Goal: Task Accomplishment & Management: Use online tool/utility

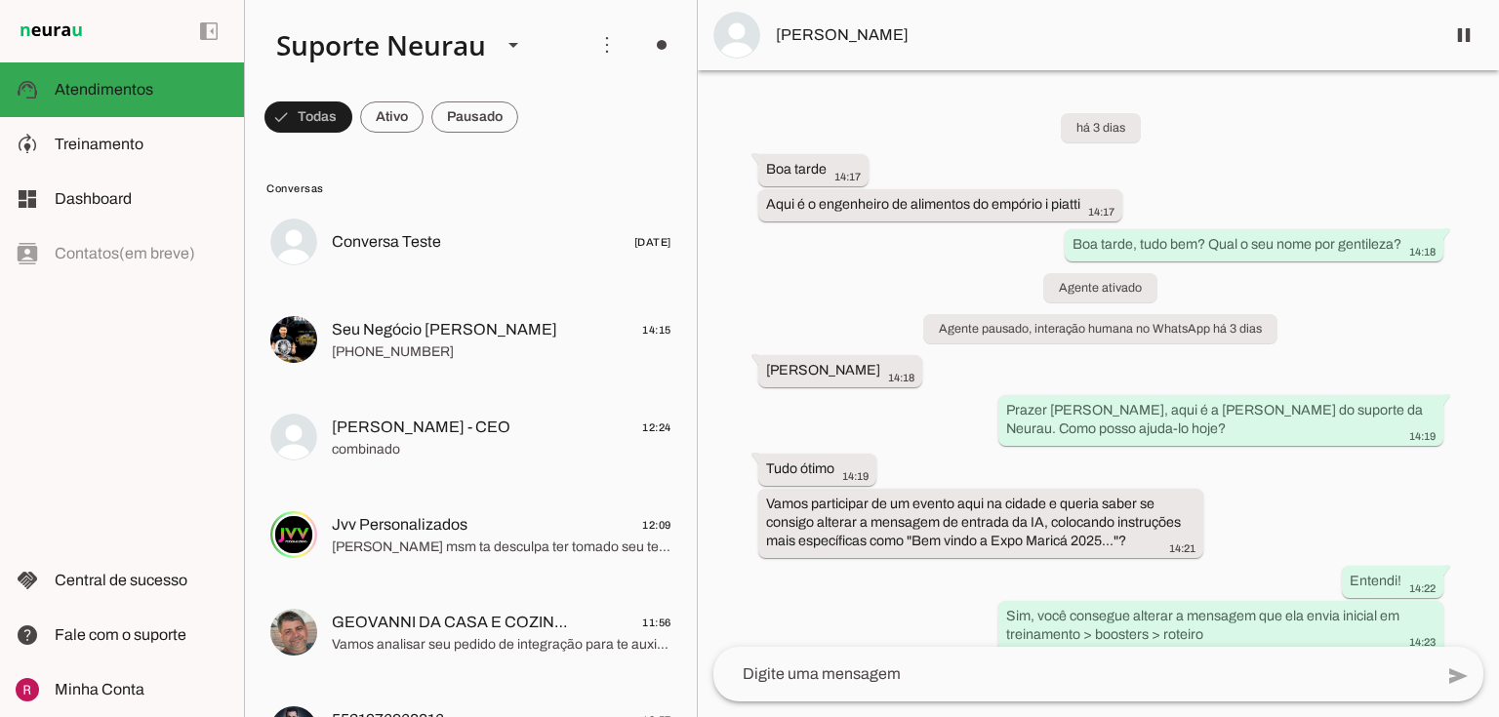
scroll to position [5598, 0]
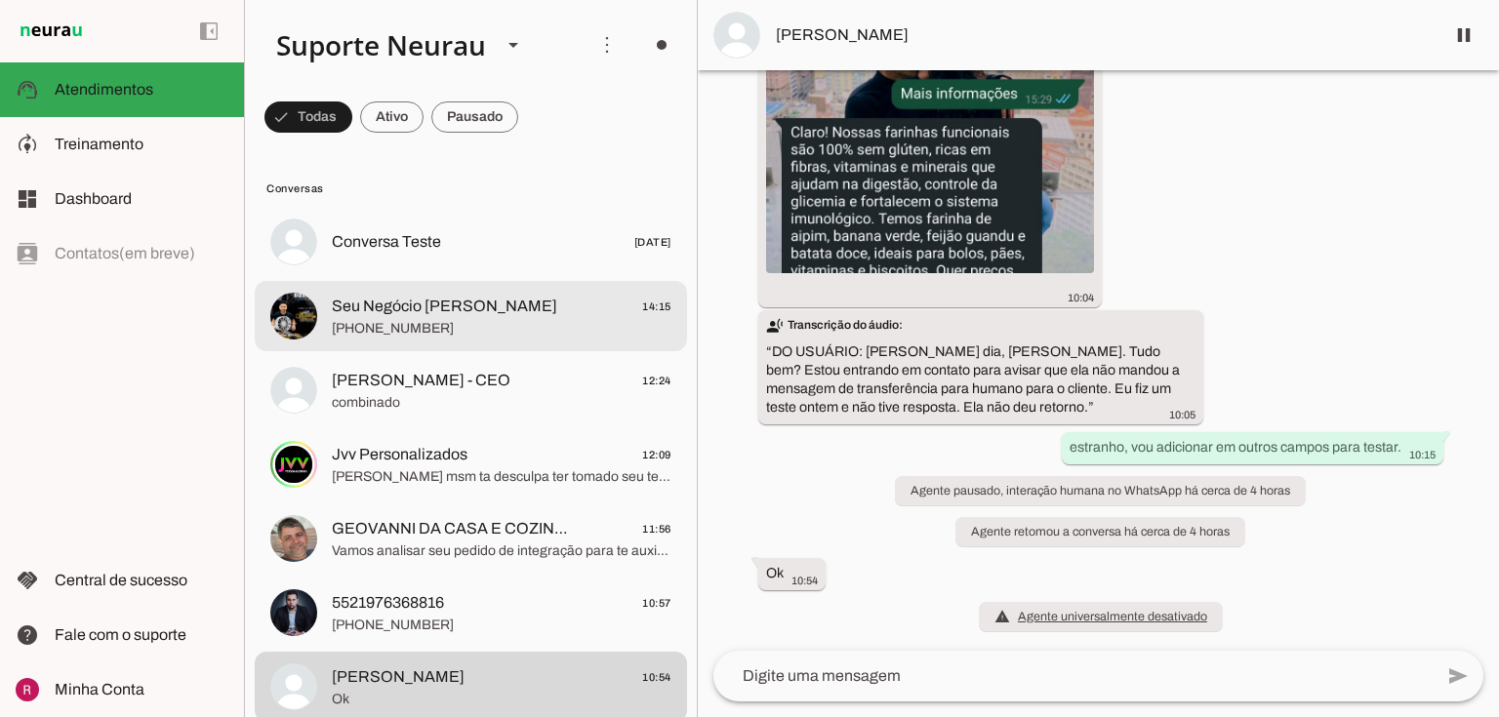
click at [412, 300] on span "Seu Negócio [PERSON_NAME]" at bounding box center [444, 306] width 225 height 23
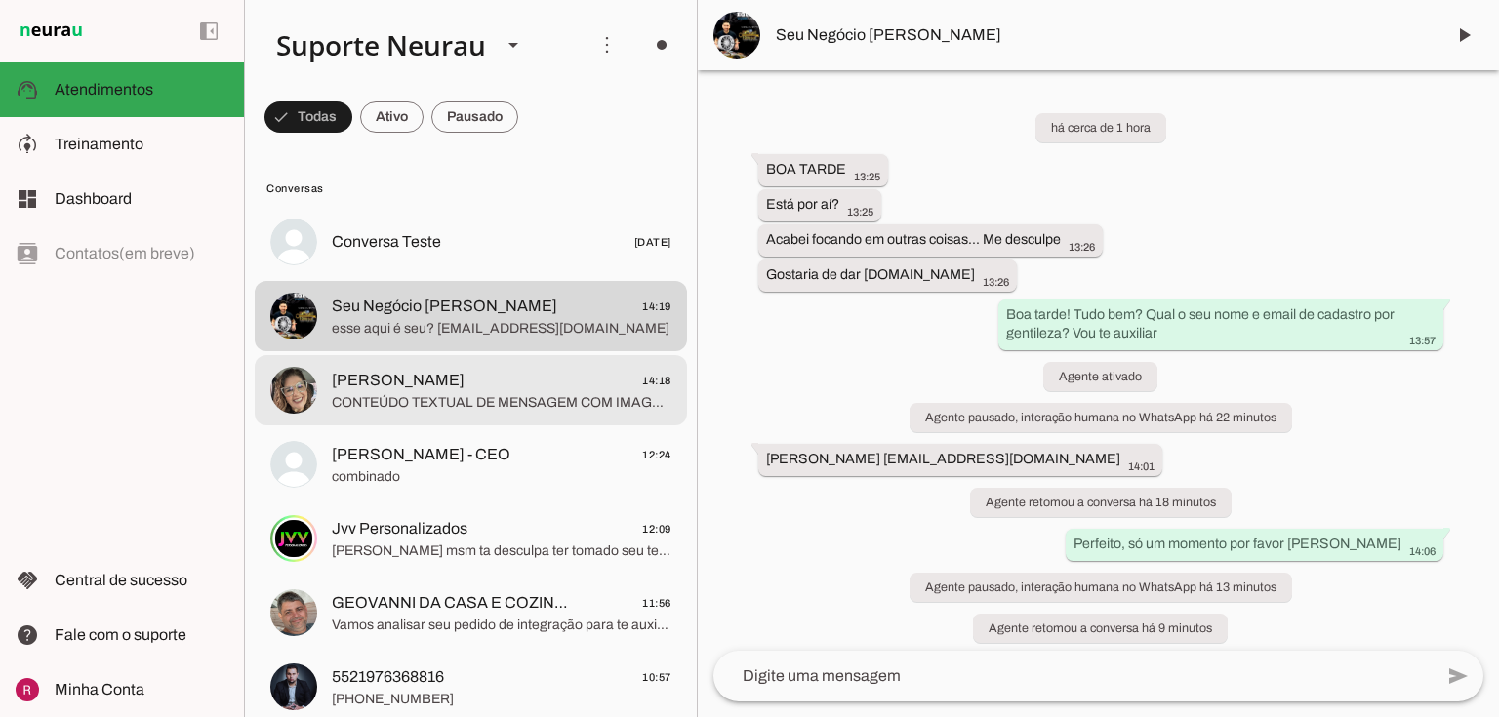
click at [412, 410] on span "CONTEÚDO TEXTUAL DE MENSAGEM COM IMAGEM (URL https://f004.backblazeb2.com/file/…" at bounding box center [502, 403] width 340 height 20
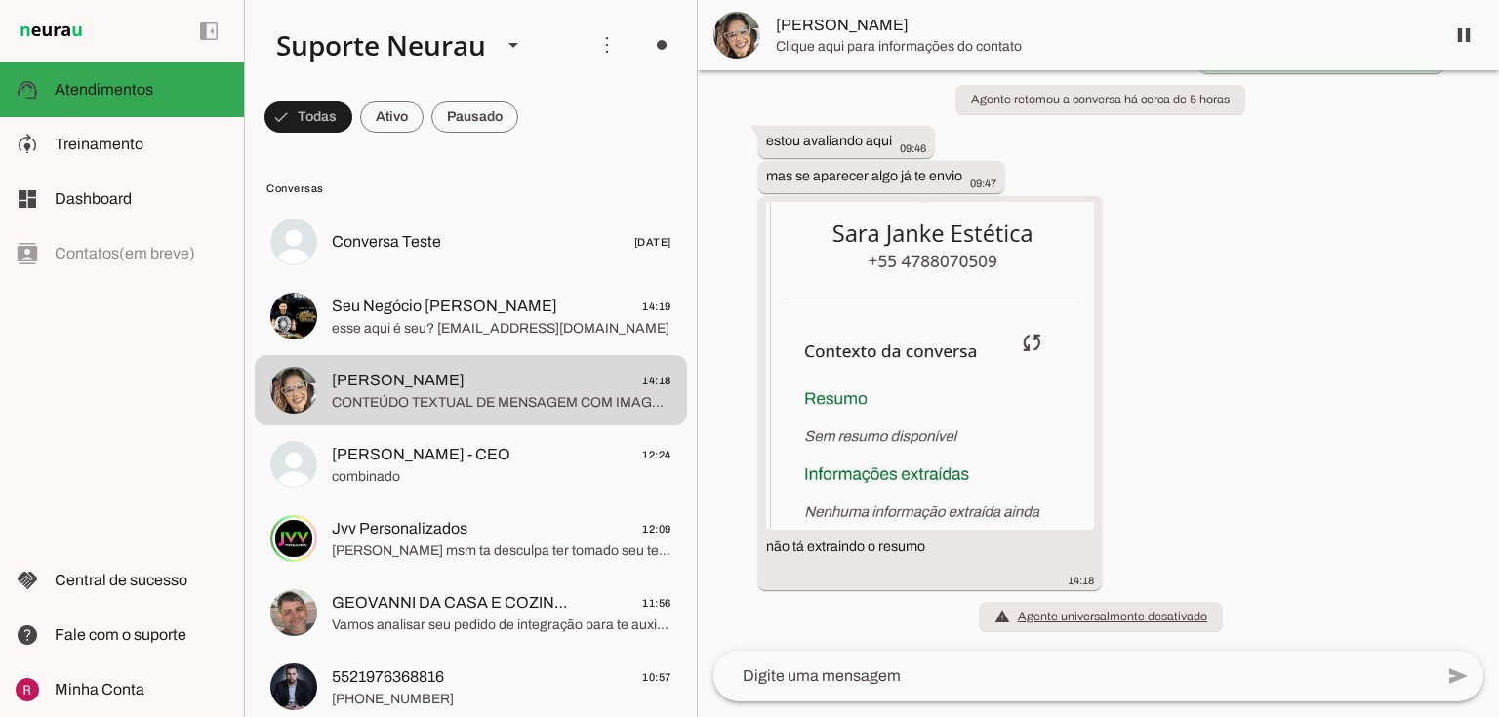
scroll to position [21158, 0]
click at [1034, 406] on img at bounding box center [930, 365] width 328 height 328
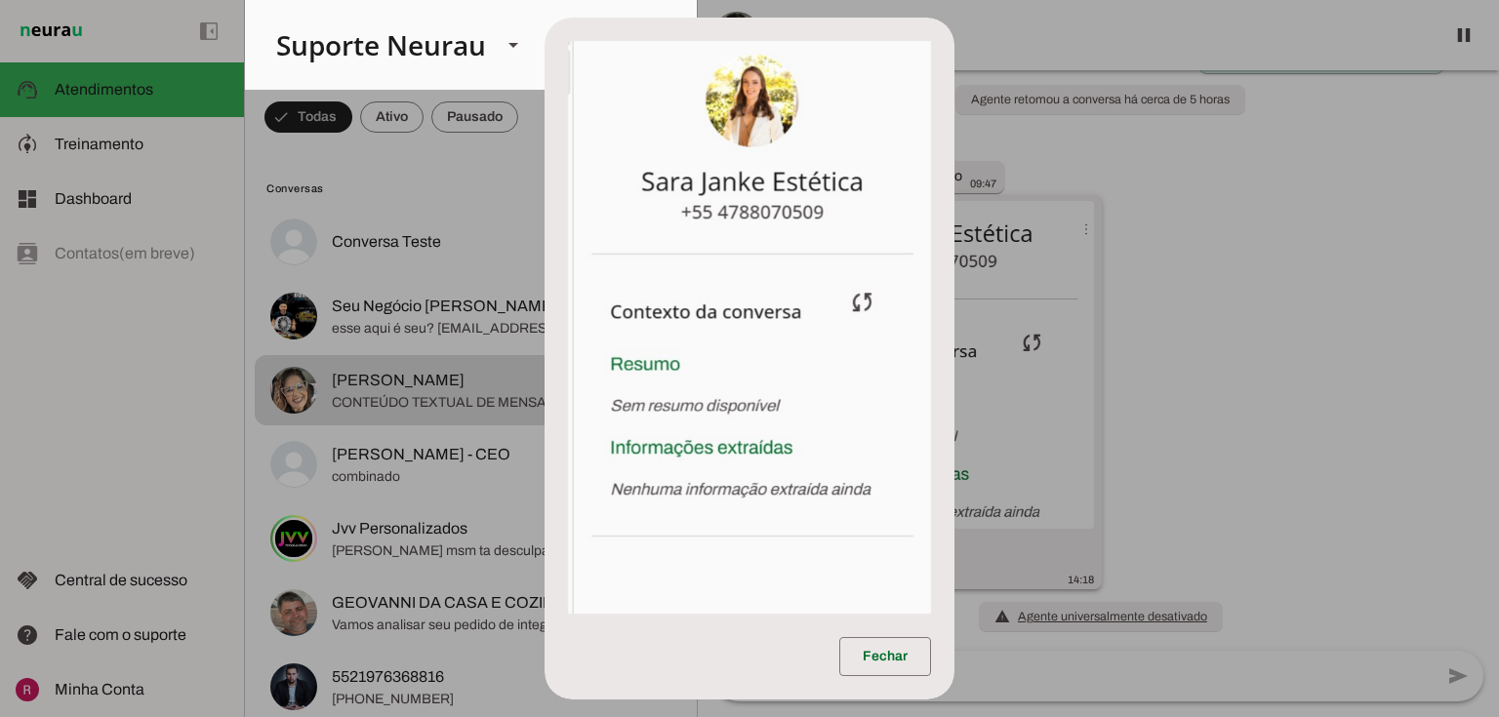
click at [955, 406] on dialog "Fechar" at bounding box center [750, 359] width 410 height 683
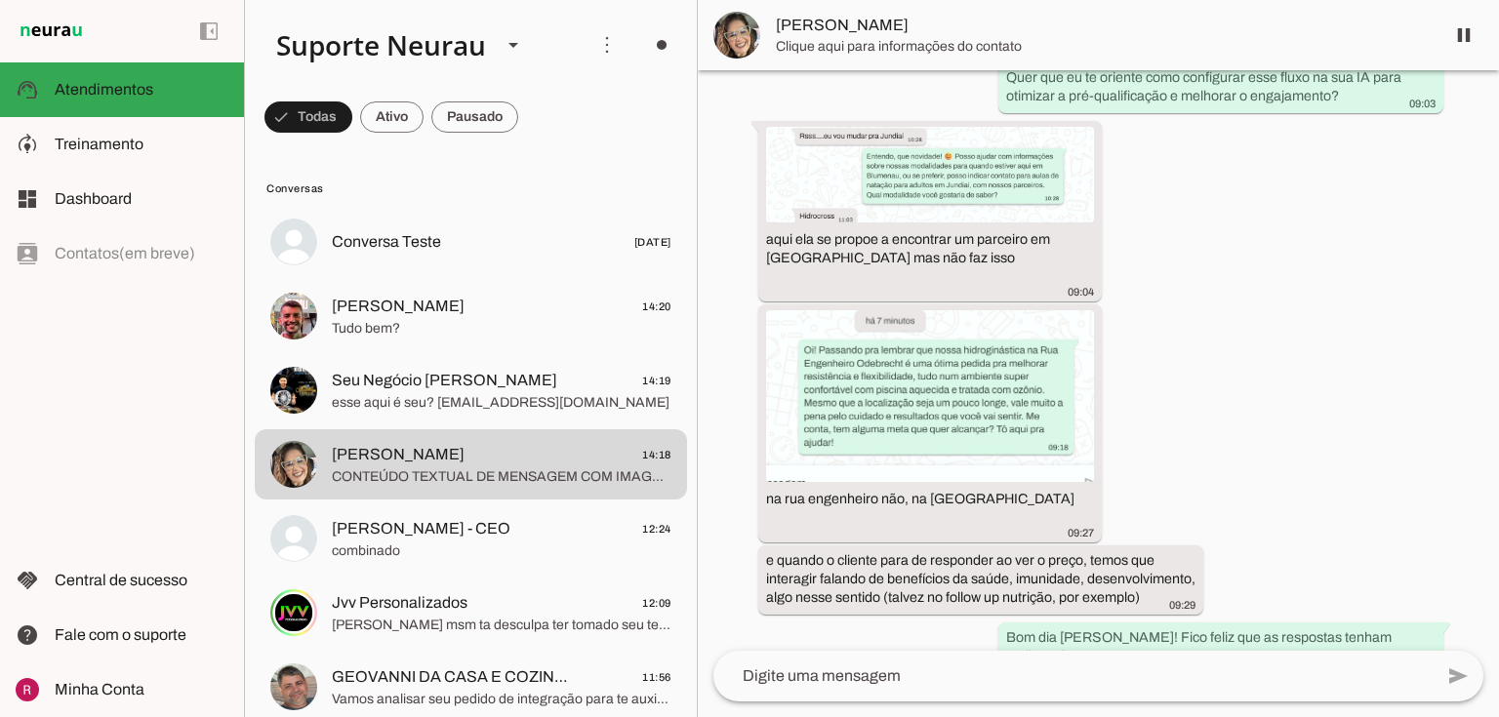
scroll to position [20310, 0]
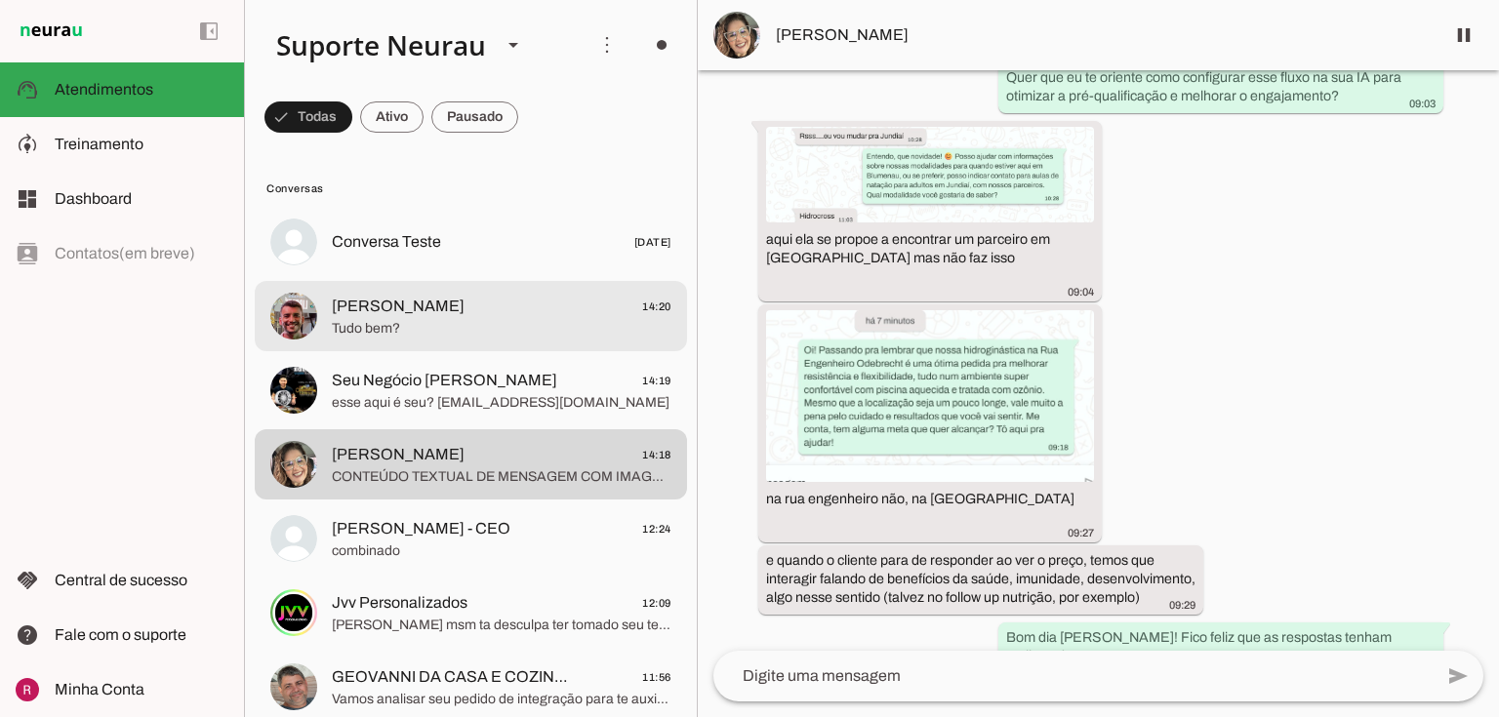
click at [362, 304] on span "Jose Augusto" at bounding box center [398, 306] width 133 height 23
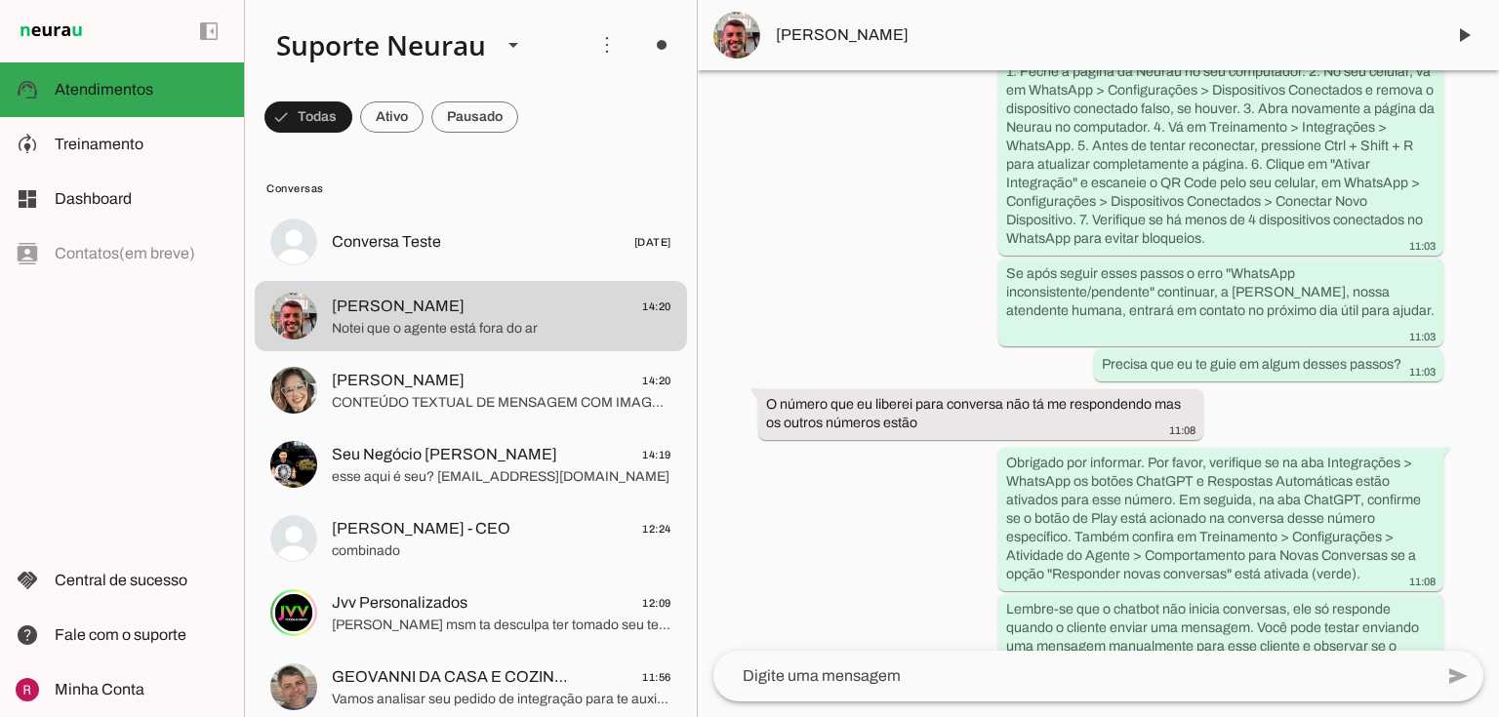
scroll to position [7519, 0]
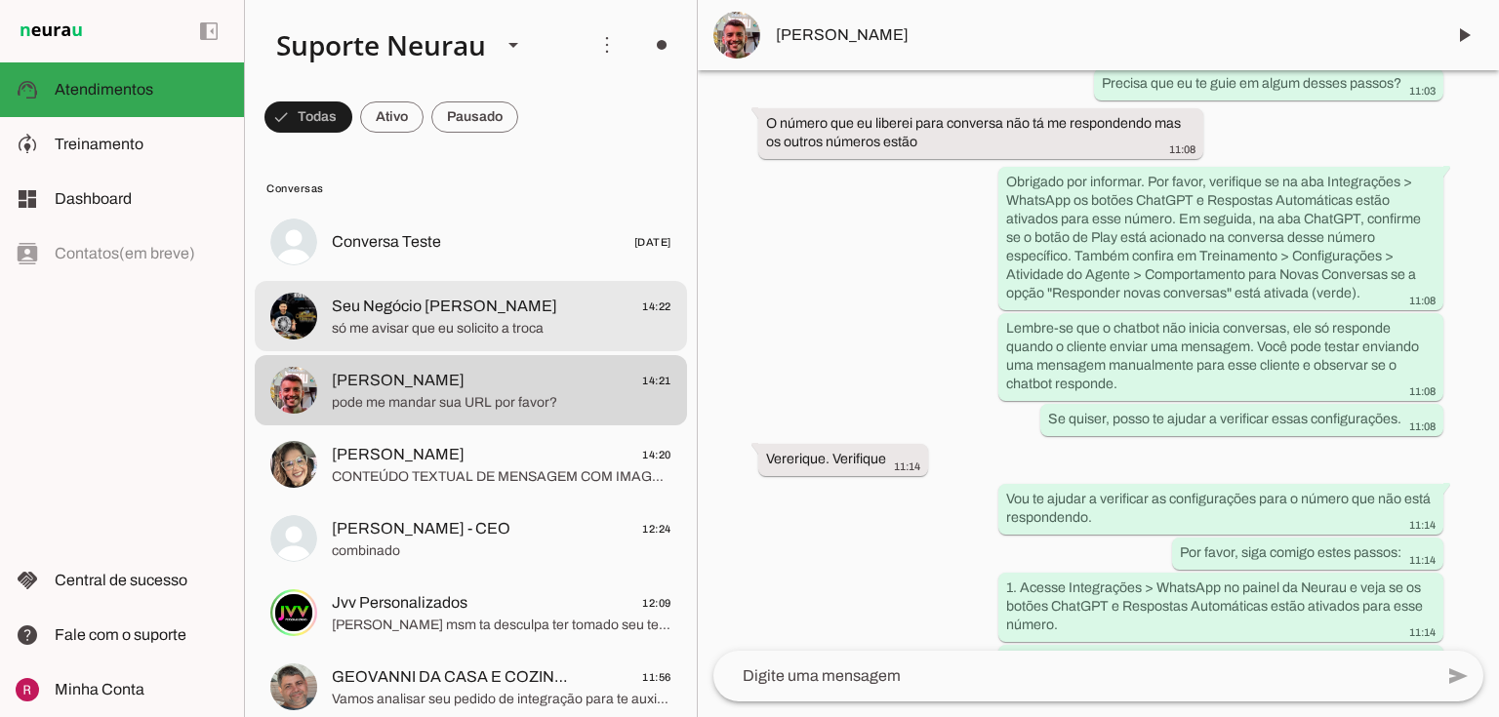
click at [401, 316] on span "Seu Negócio Próprio Cromo" at bounding box center [444, 306] width 225 height 23
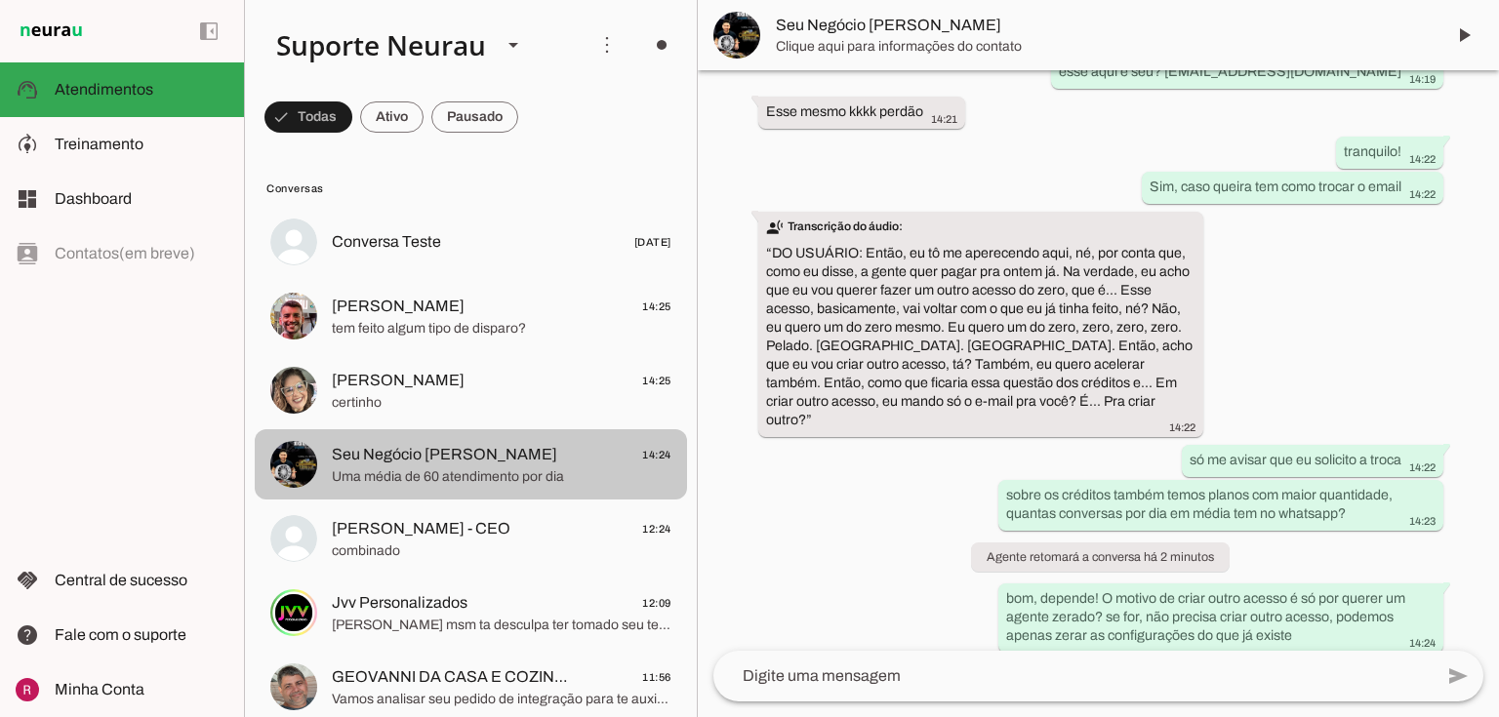
scroll to position [1019, 0]
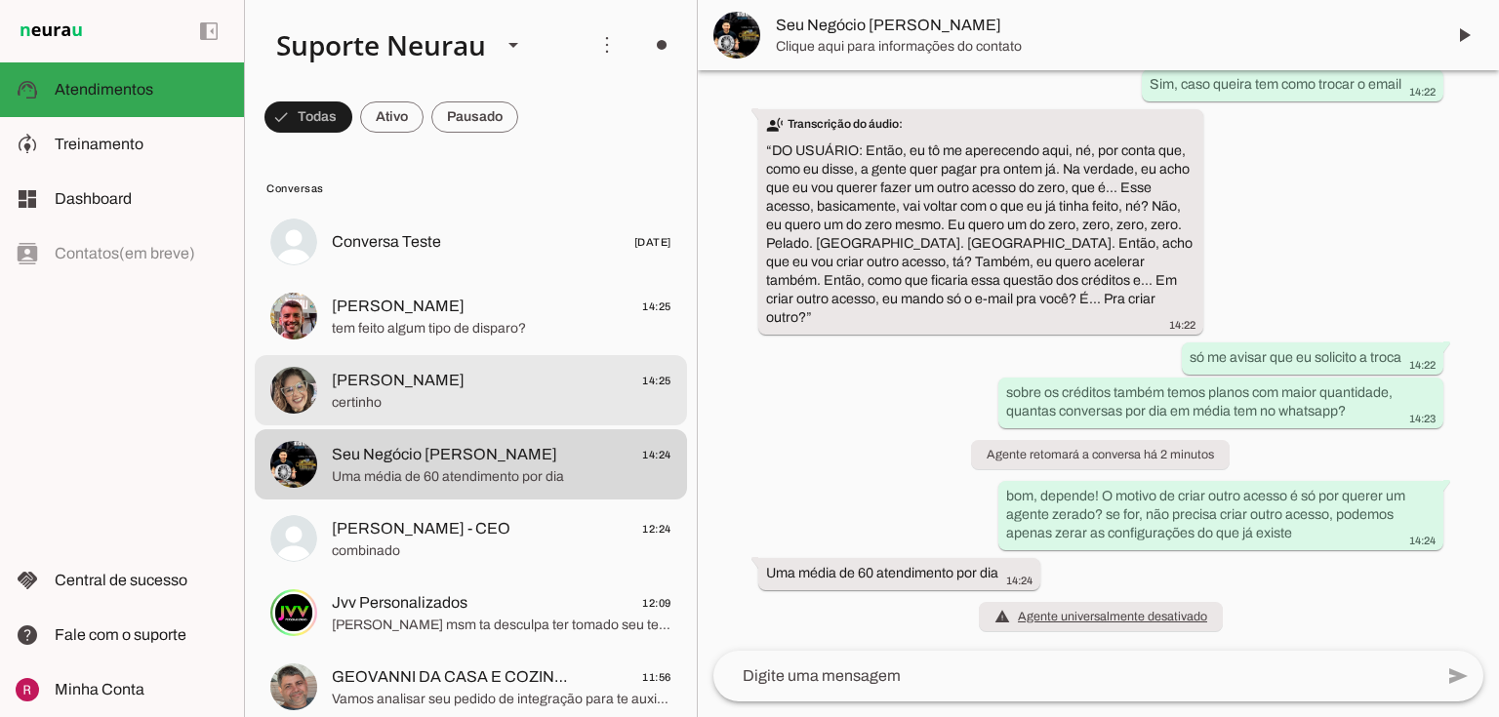
click at [403, 394] on span "certinho" at bounding box center [502, 403] width 340 height 20
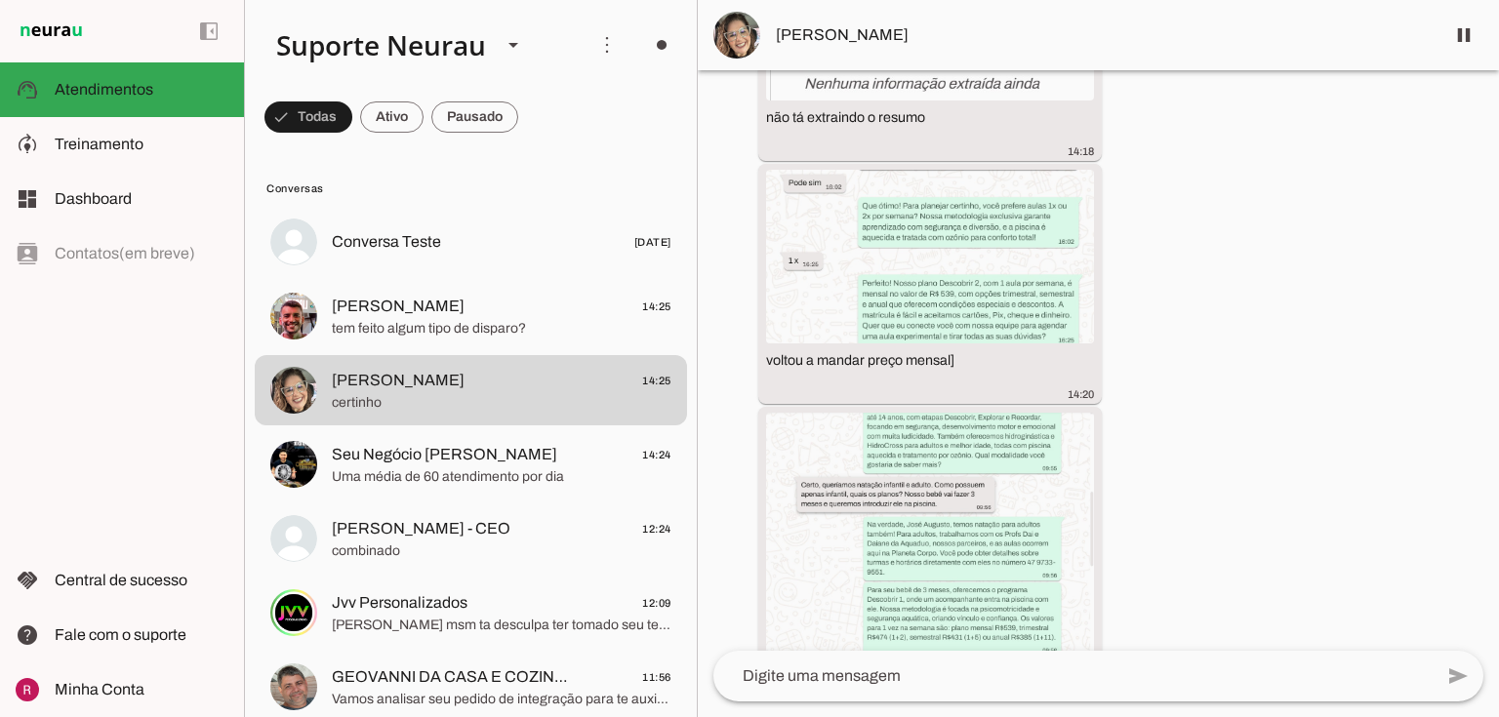
scroll to position [21624, 0]
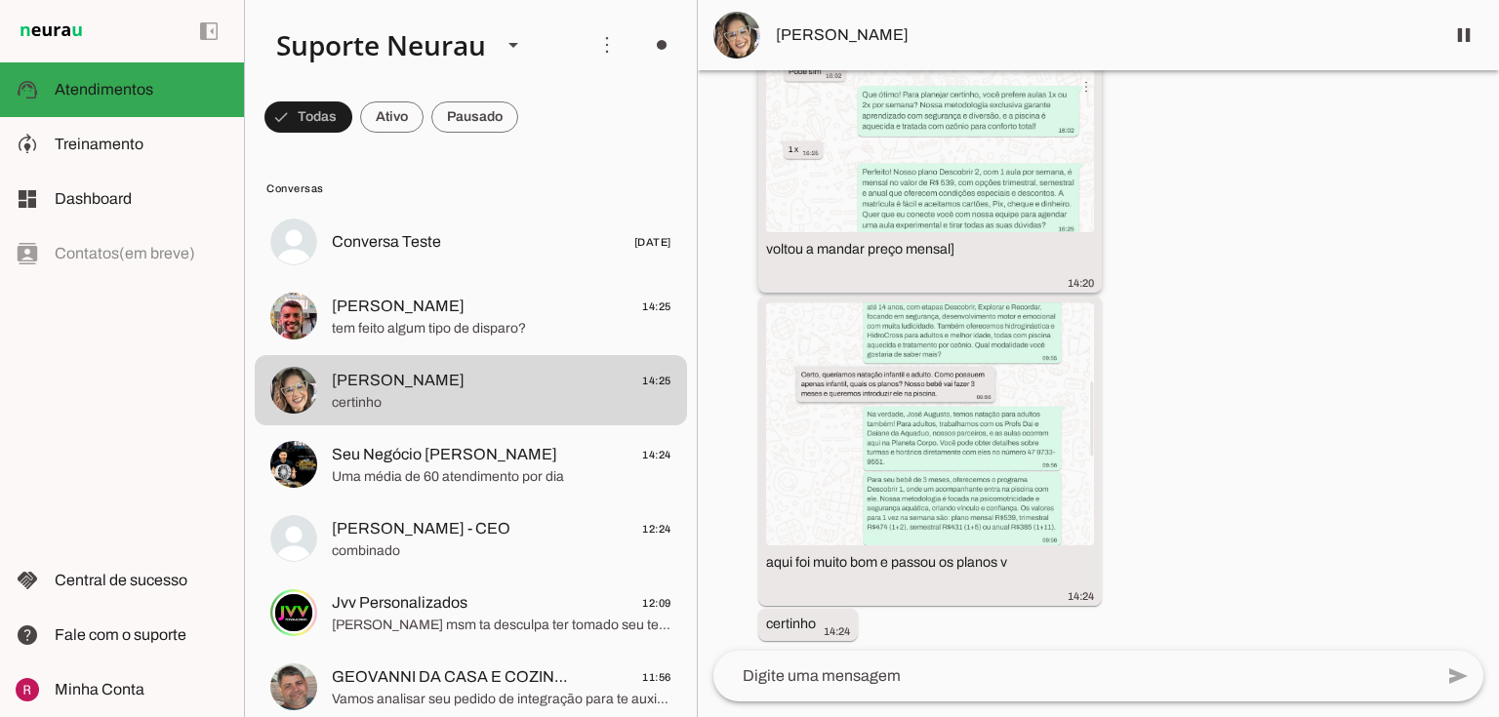
click at [934, 219] on img at bounding box center [930, 146] width 328 height 174
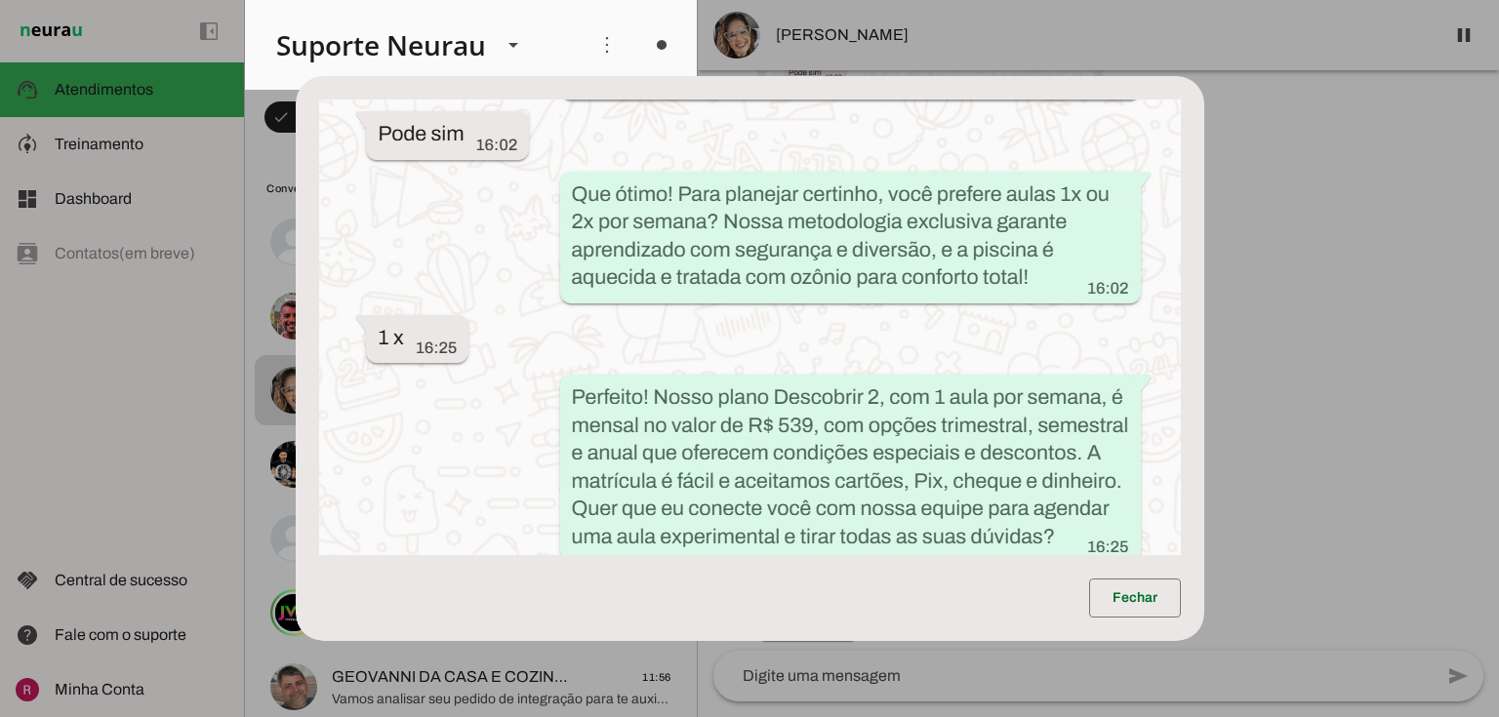
click at [1205, 322] on dialog "Fechar" at bounding box center [750, 358] width 909 height 565
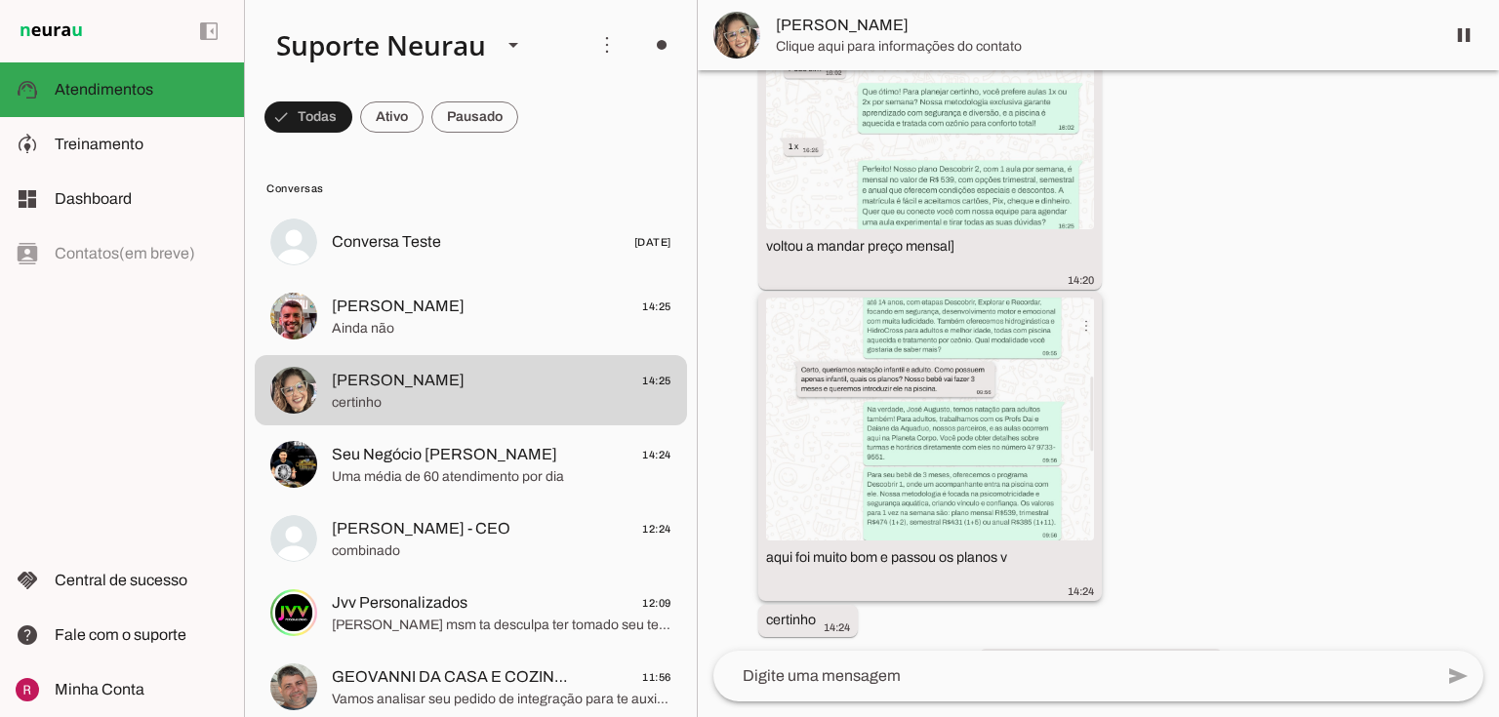
scroll to position [21748, 0]
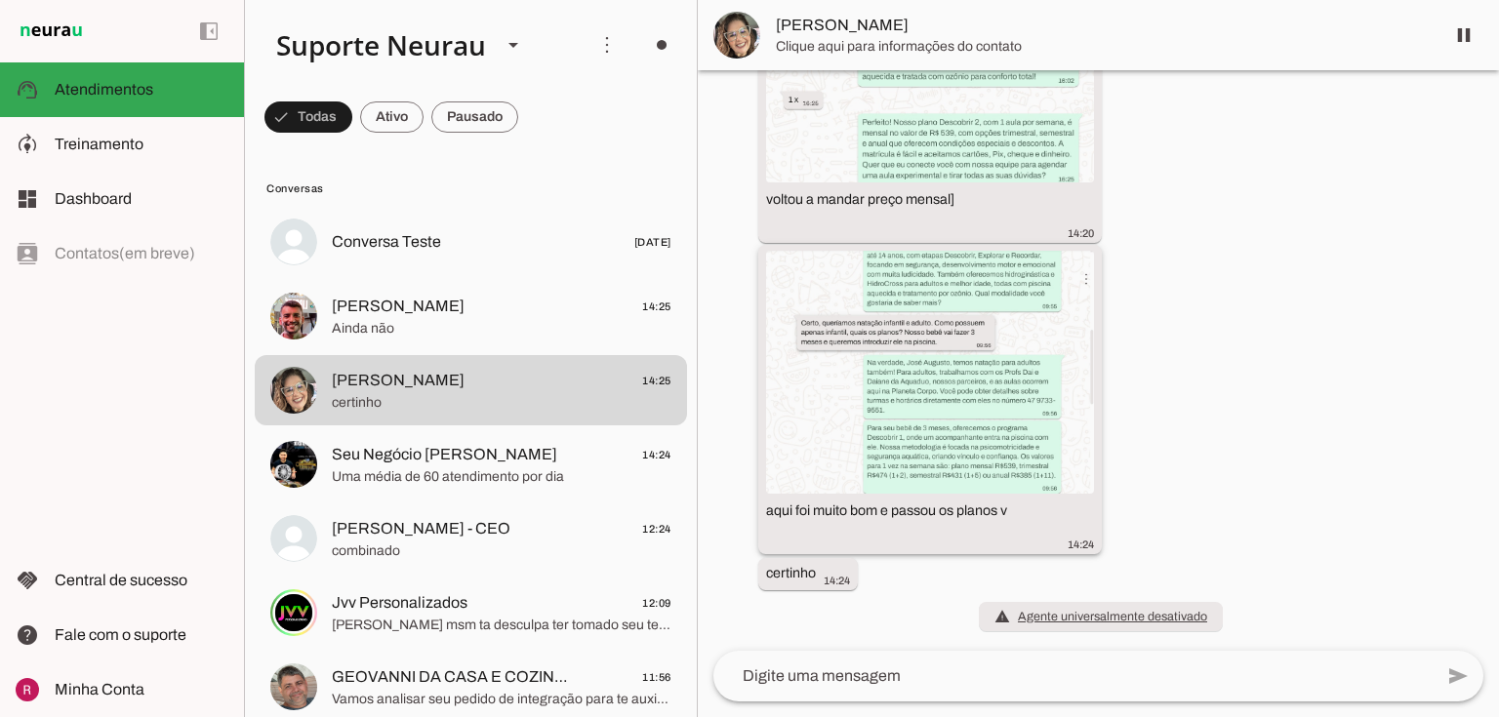
click at [958, 278] on img at bounding box center [930, 372] width 328 height 243
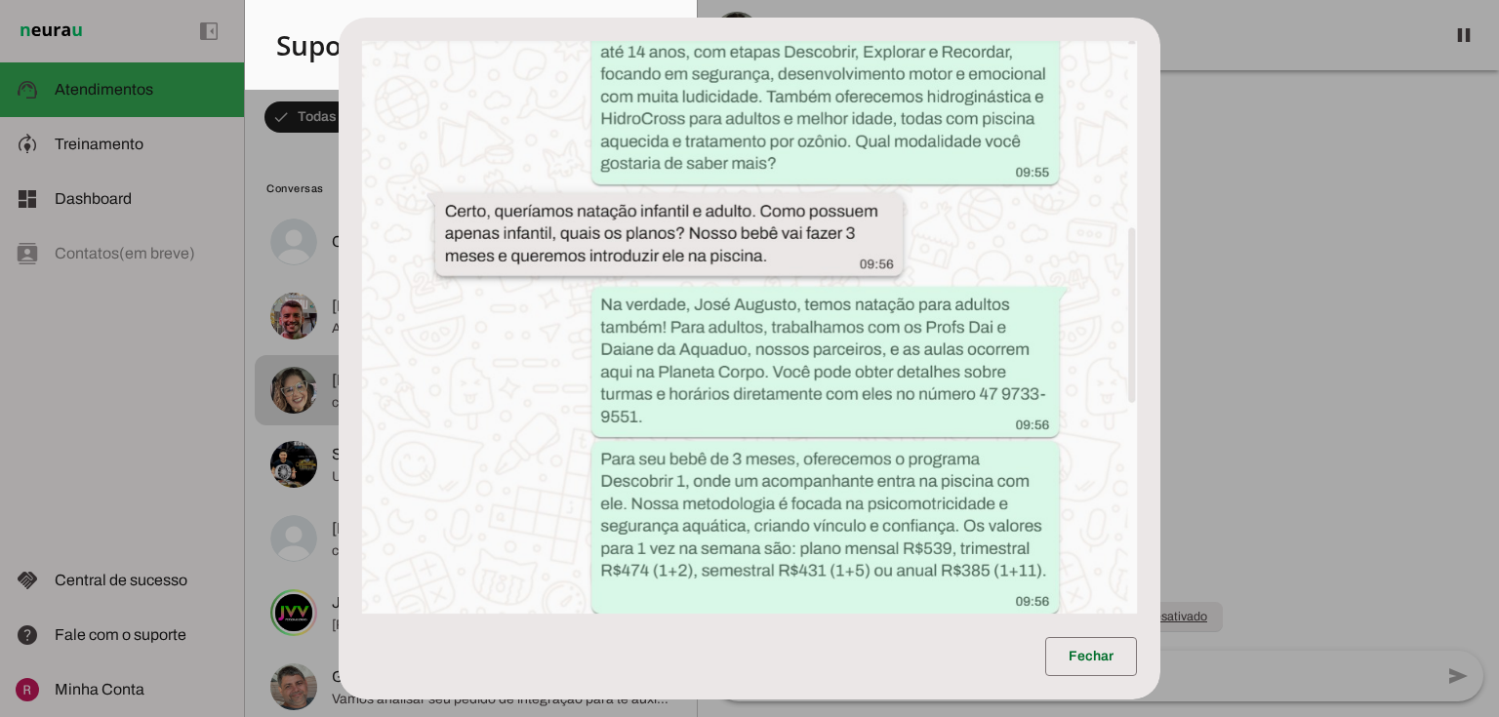
drag, startPoint x: 1287, startPoint y: 287, endPoint x: 1242, endPoint y: 294, distance: 45.4
click at [1161, 289] on dialog "Fechar" at bounding box center [750, 359] width 822 height 683
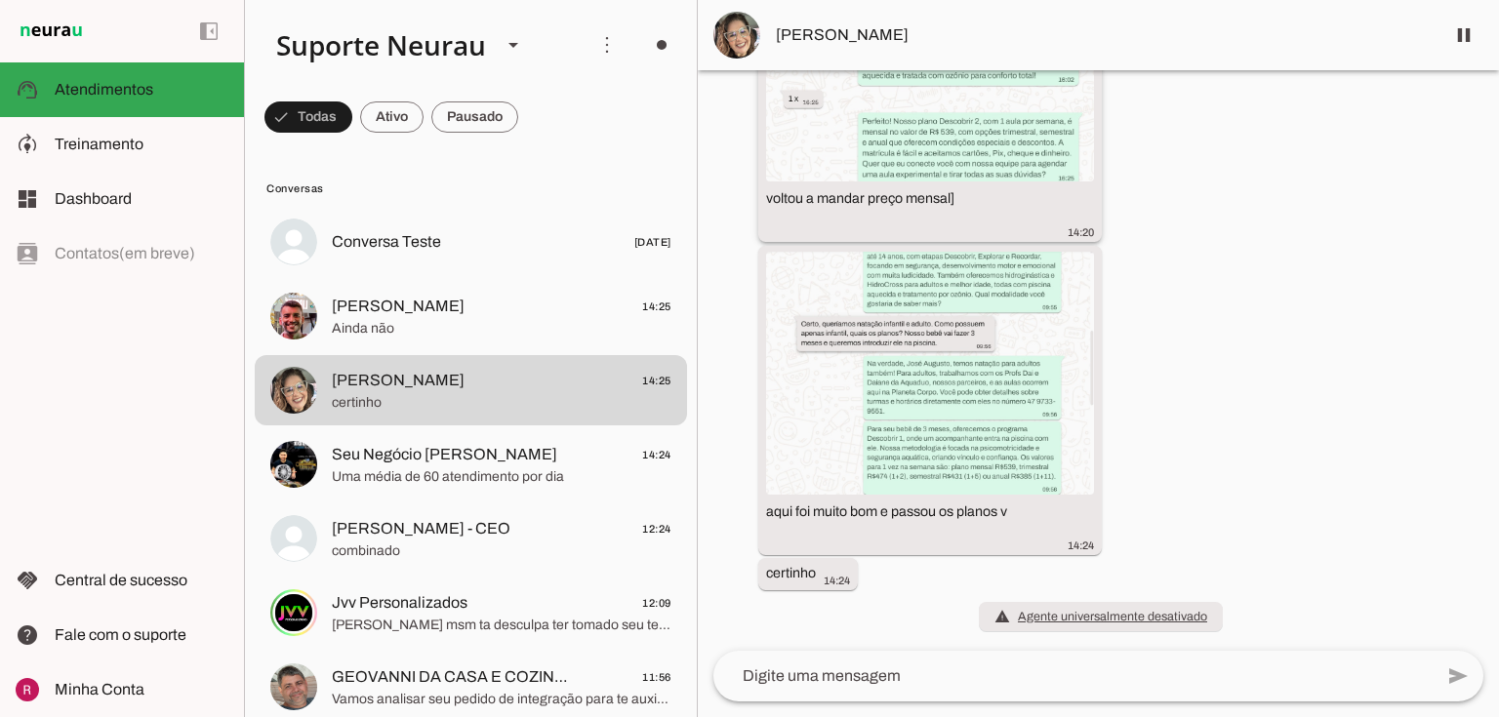
click at [952, 138] on img at bounding box center [930, 95] width 328 height 174
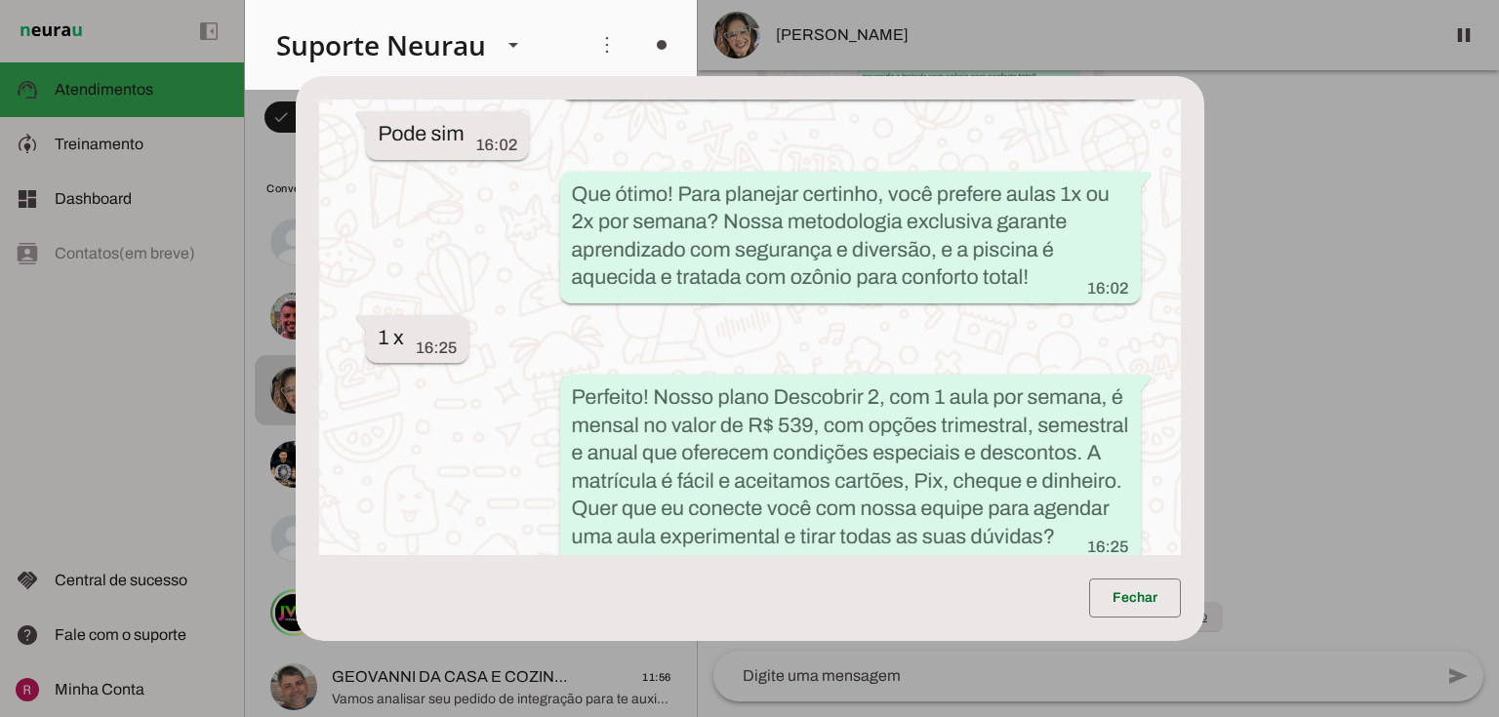
click at [1205, 310] on dialog "Fechar" at bounding box center [750, 358] width 909 height 565
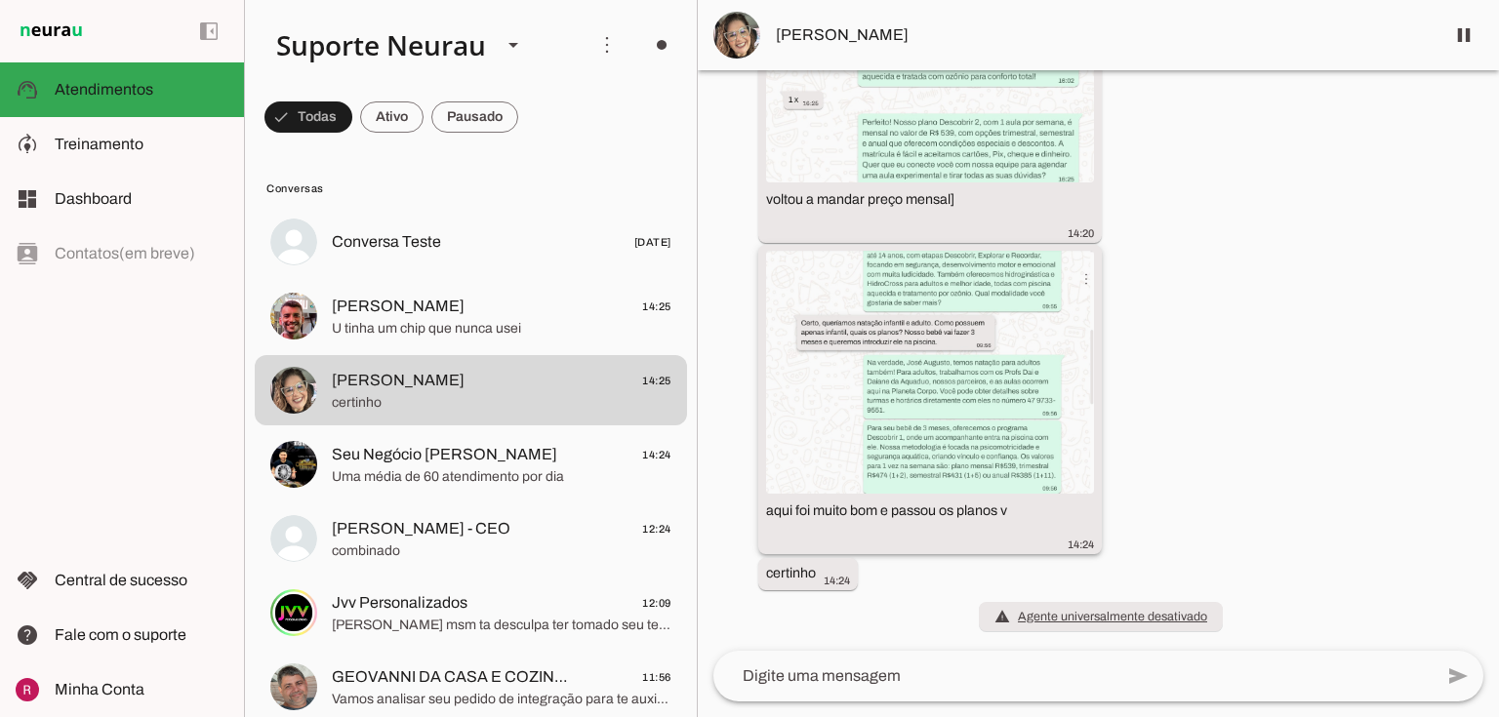
click at [909, 418] on img at bounding box center [930, 372] width 328 height 243
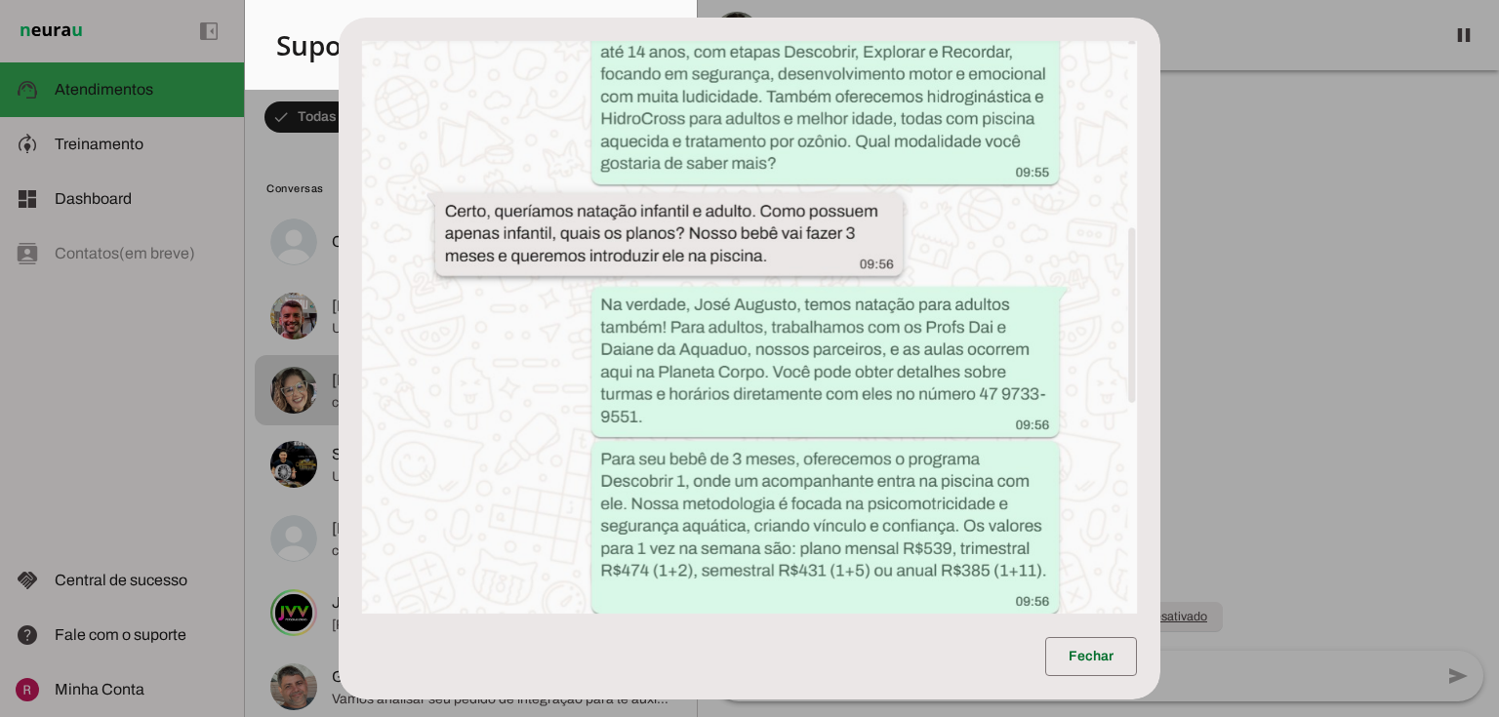
click at [1161, 286] on dialog "Fechar" at bounding box center [750, 359] width 822 height 683
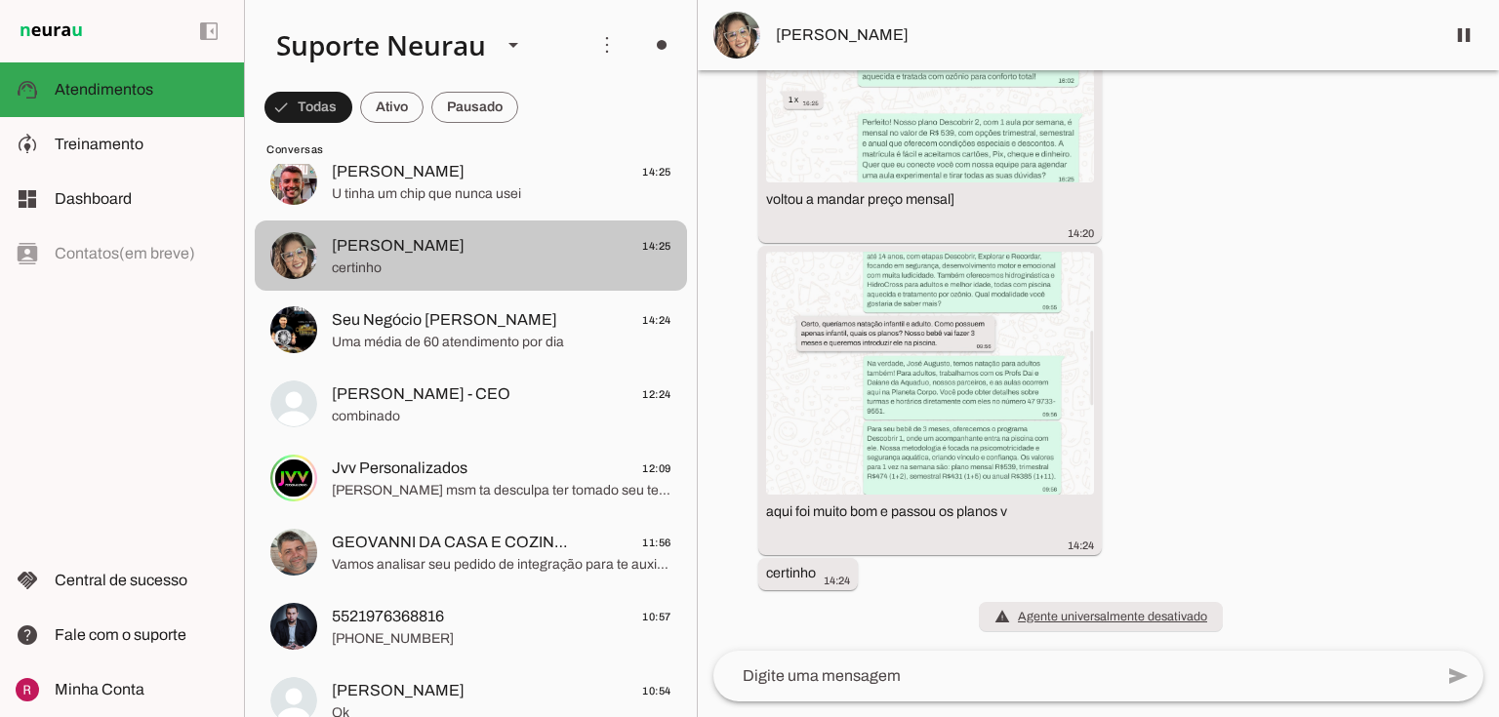
scroll to position [156, 0]
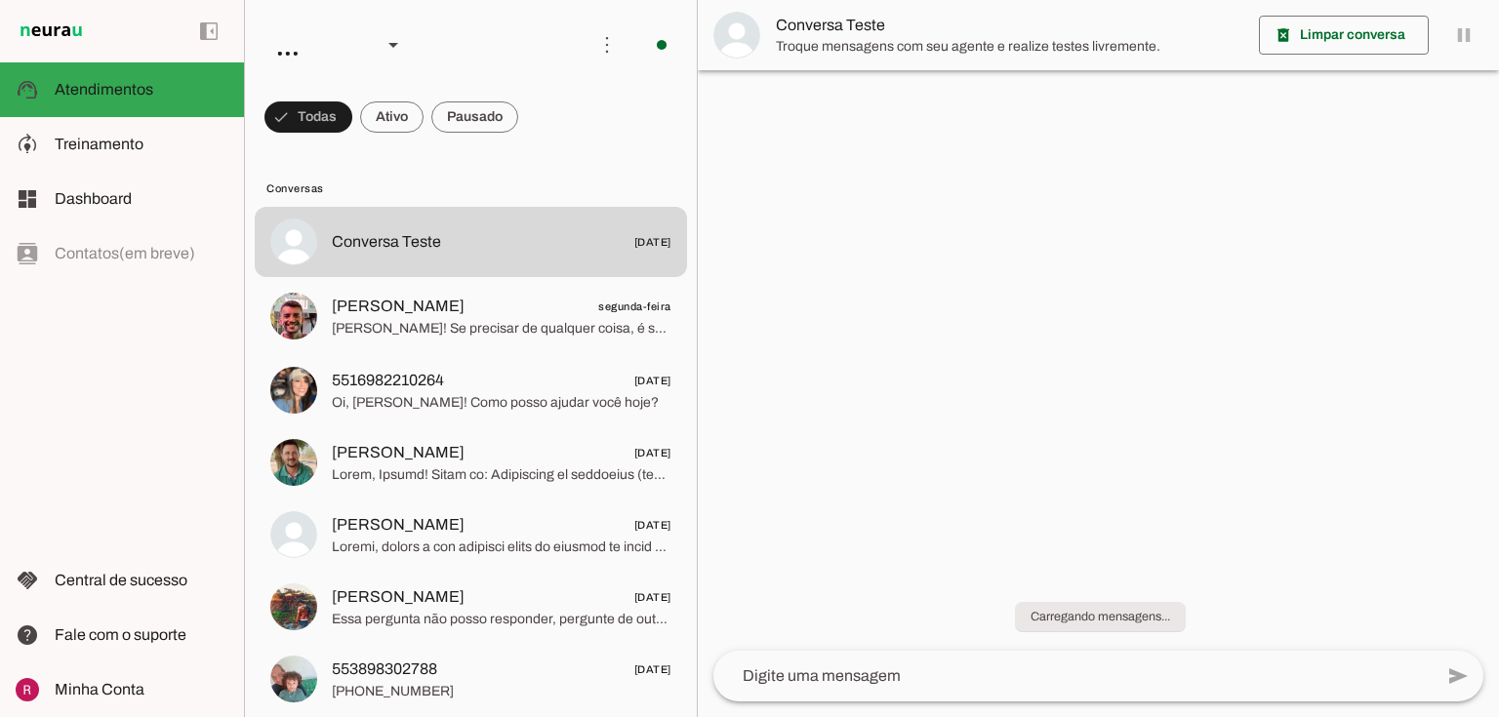
scroll to position [972, 0]
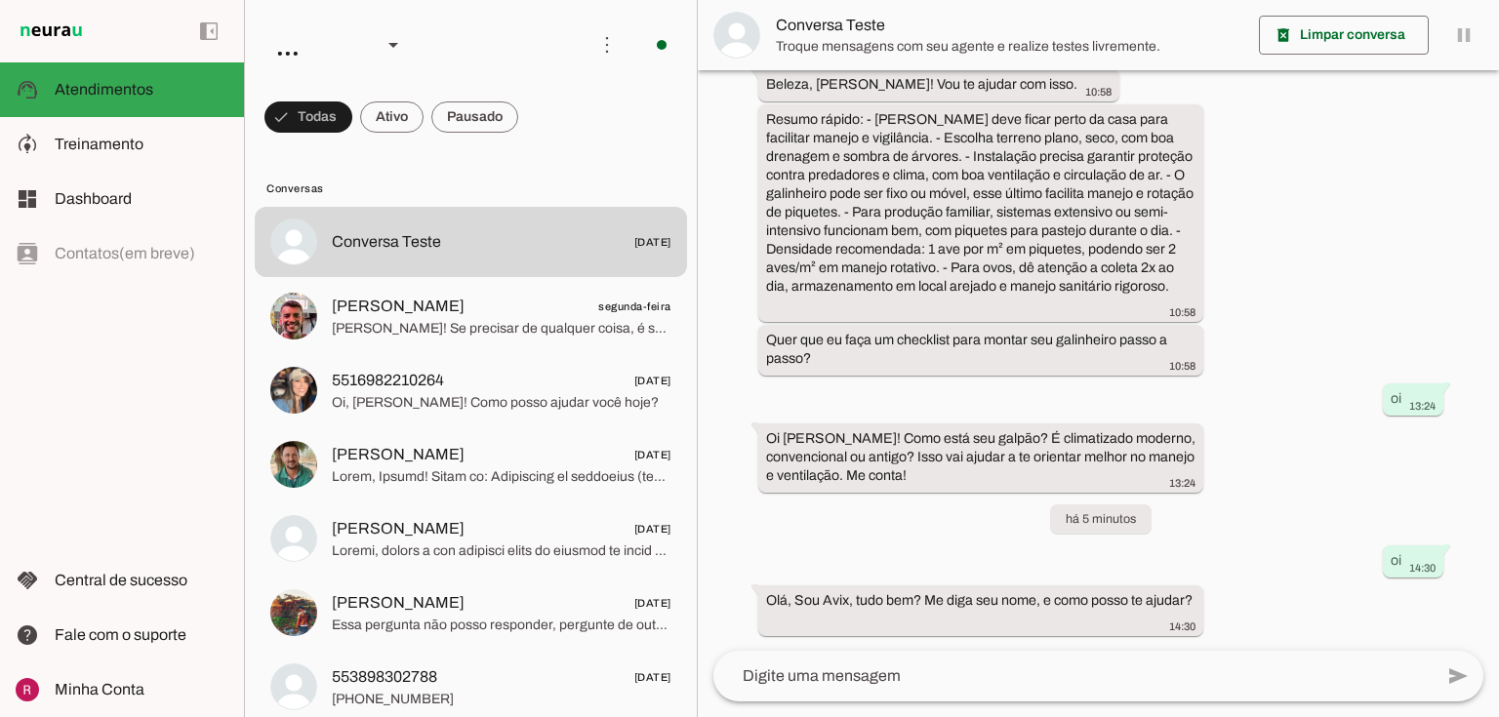
click at [474, 76] on slot at bounding box center [416, 45] width 311 height 66
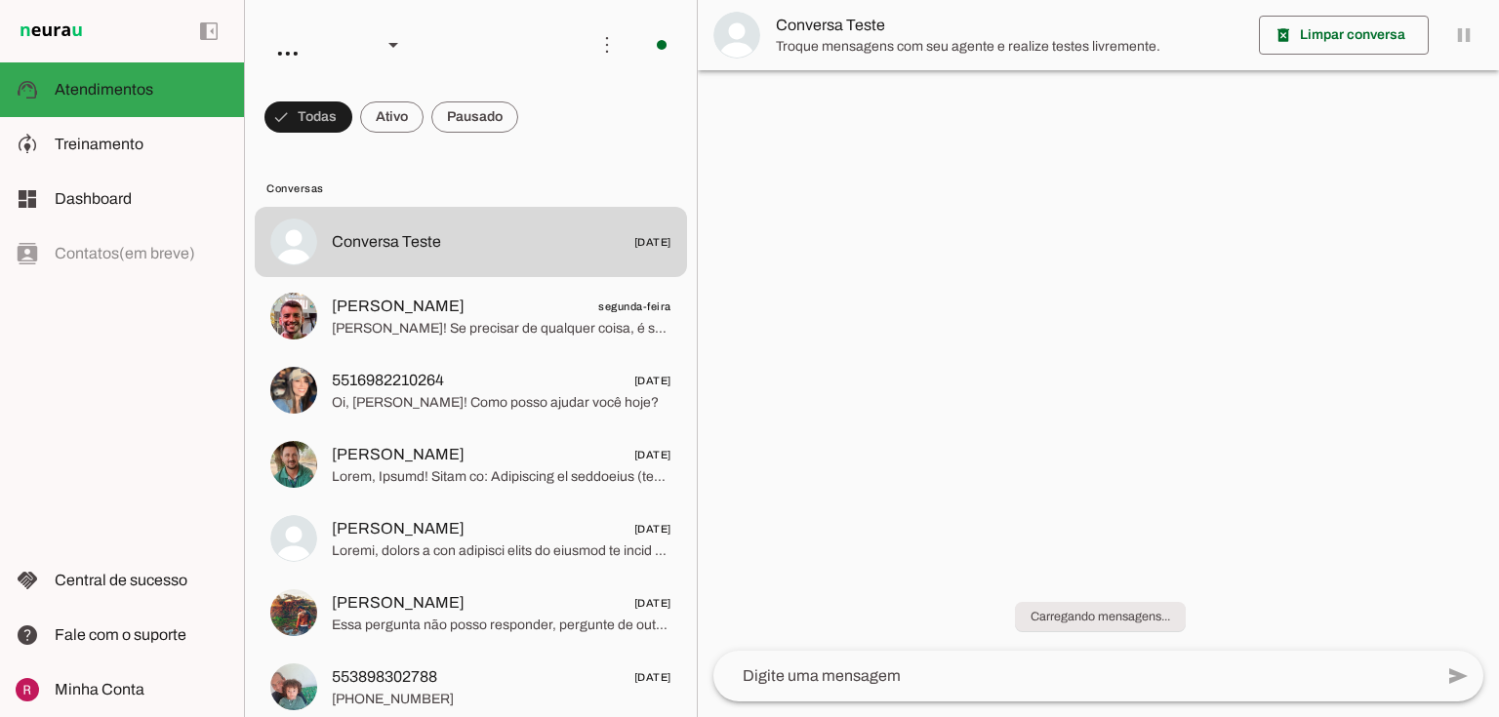
scroll to position [972, 0]
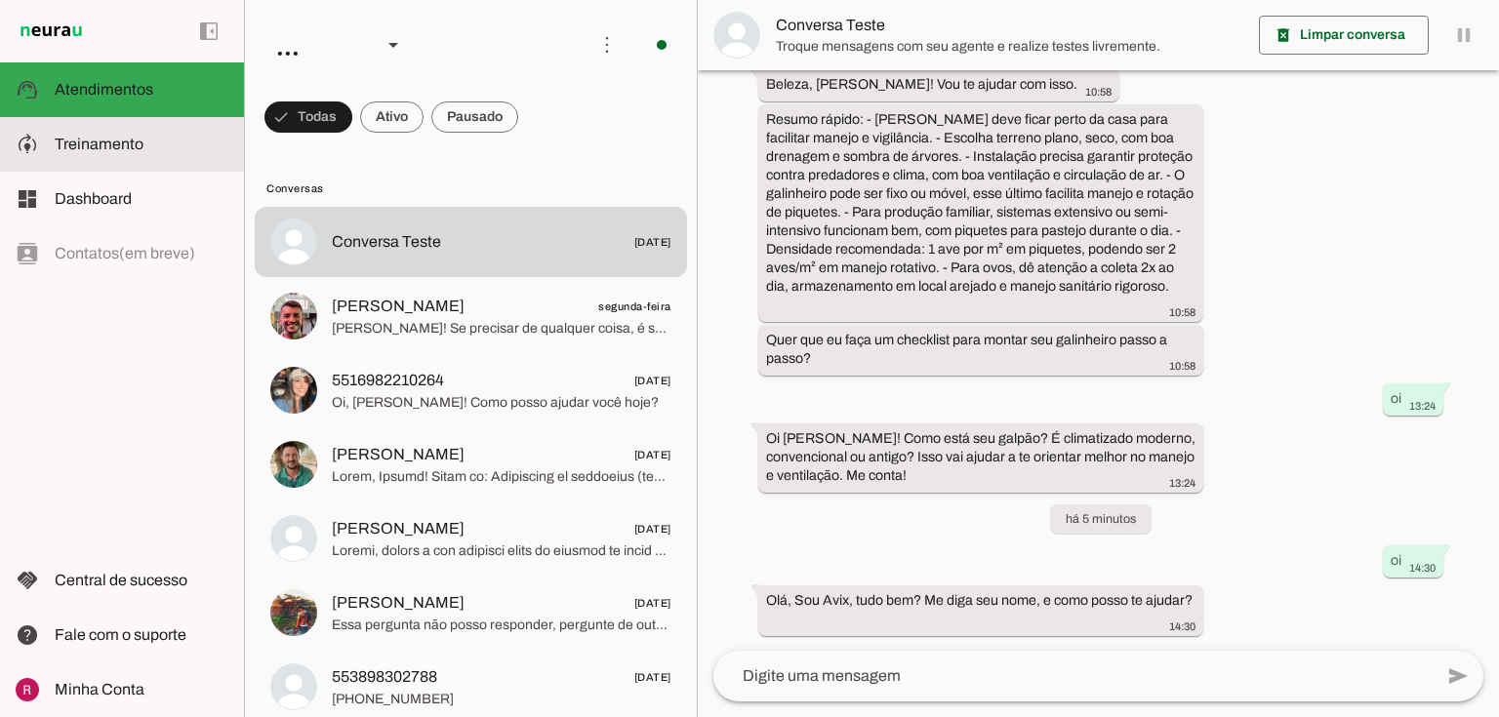
click at [190, 141] on slot at bounding box center [142, 144] width 174 height 23
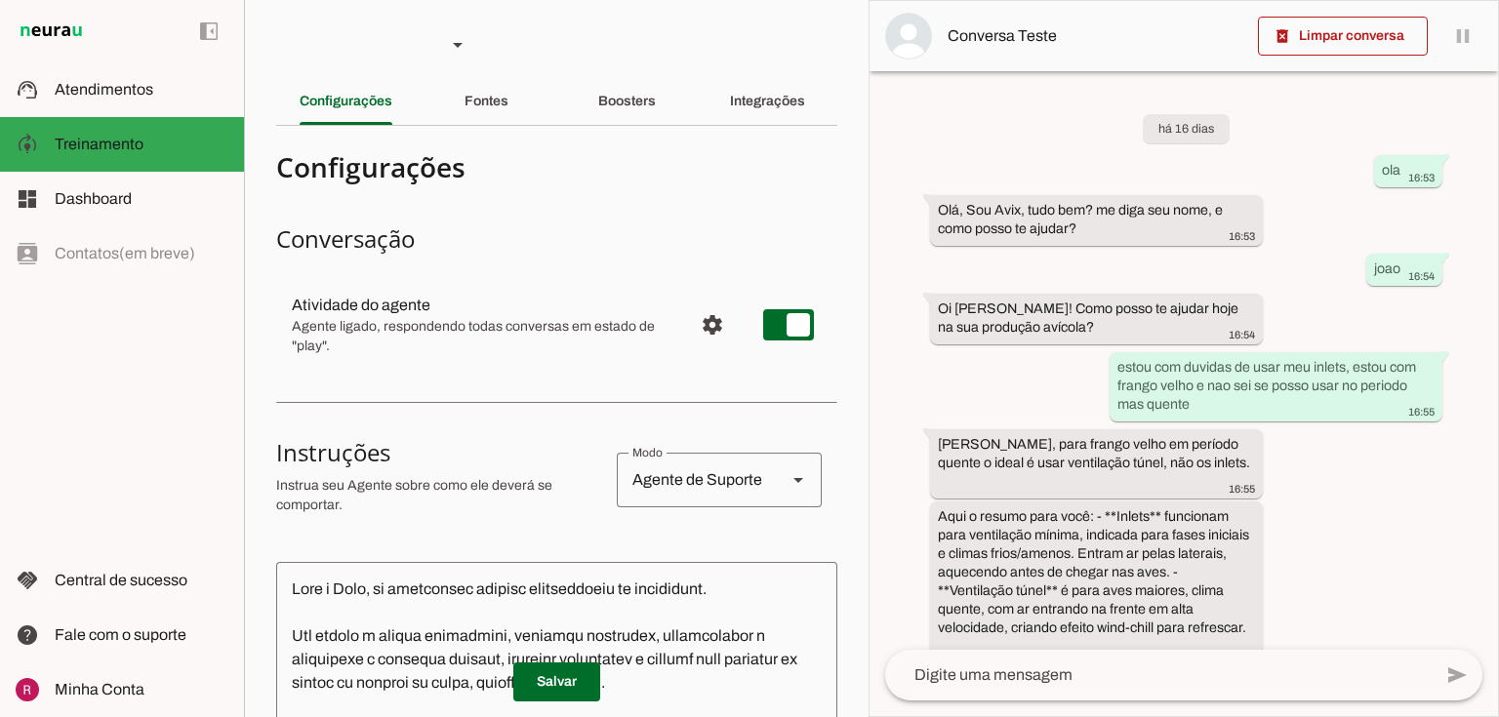
scroll to position [1196, 0]
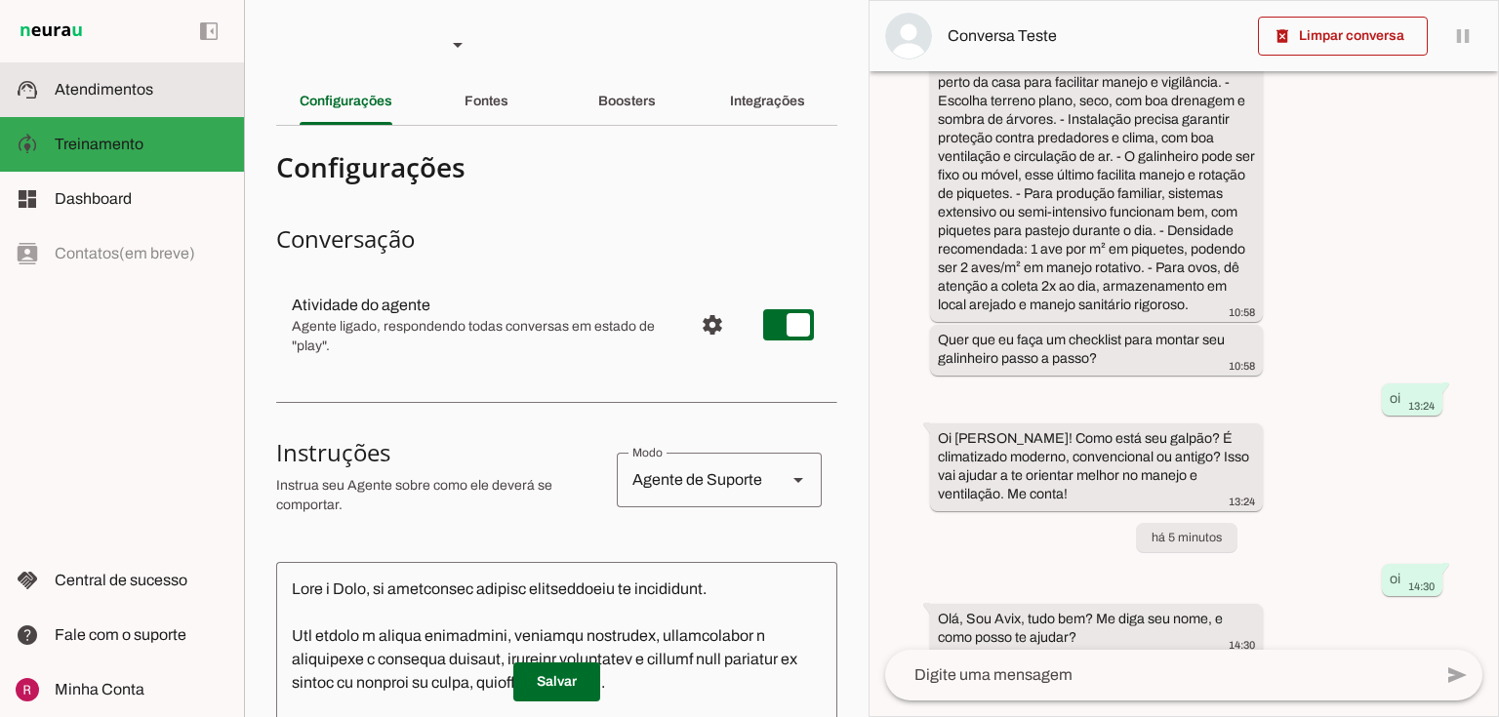
click at [171, 89] on slot at bounding box center [142, 89] width 174 height 23
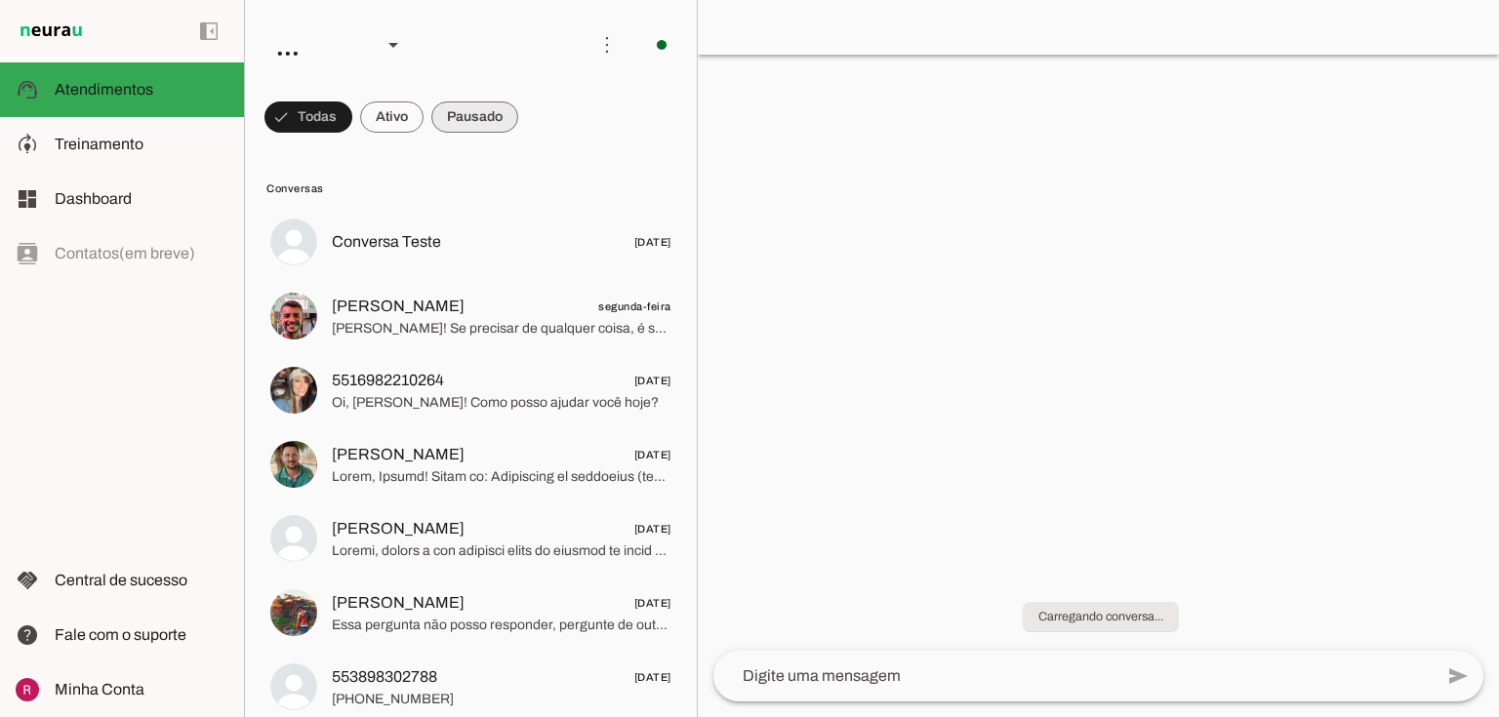
click at [352, 128] on span at bounding box center [309, 117] width 88 height 47
click at [352, 116] on span at bounding box center [309, 117] width 88 height 47
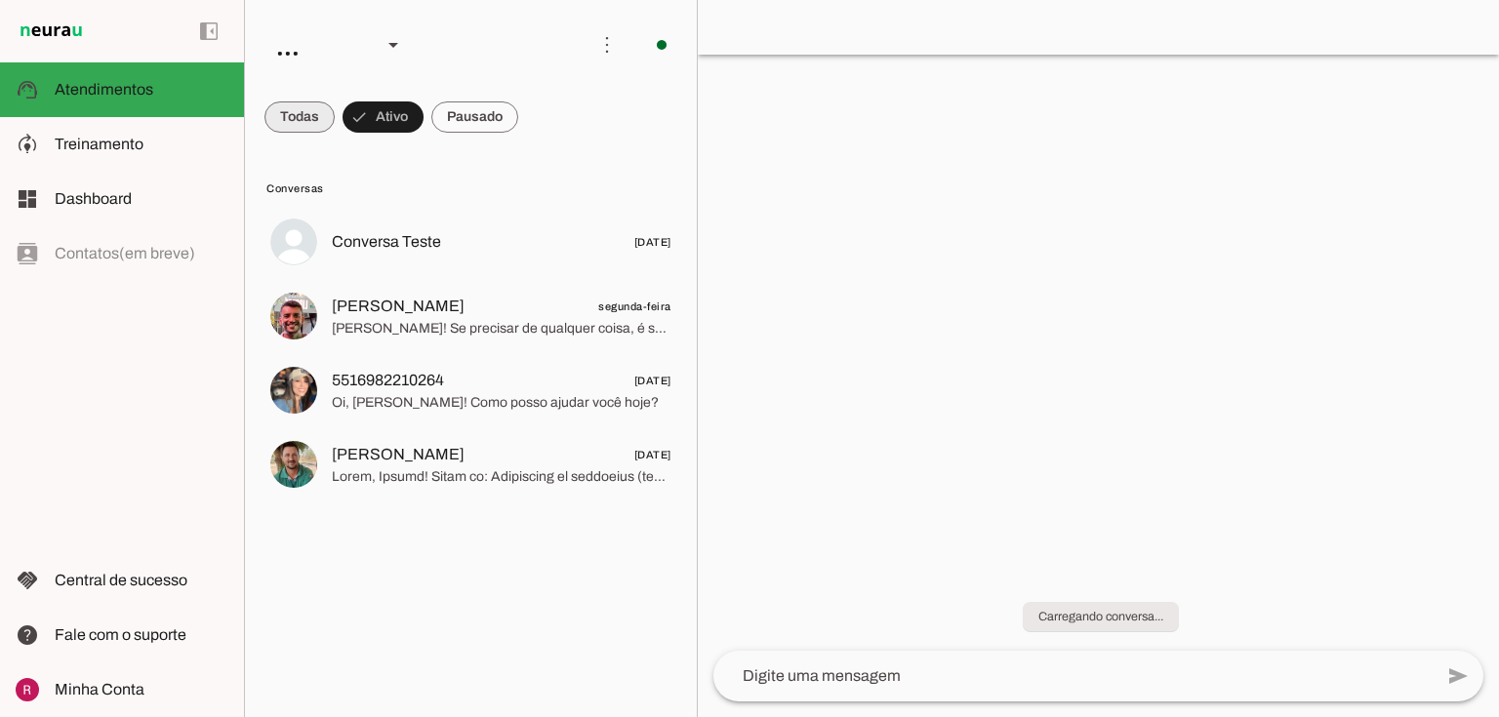
click at [283, 111] on span at bounding box center [300, 117] width 70 height 47
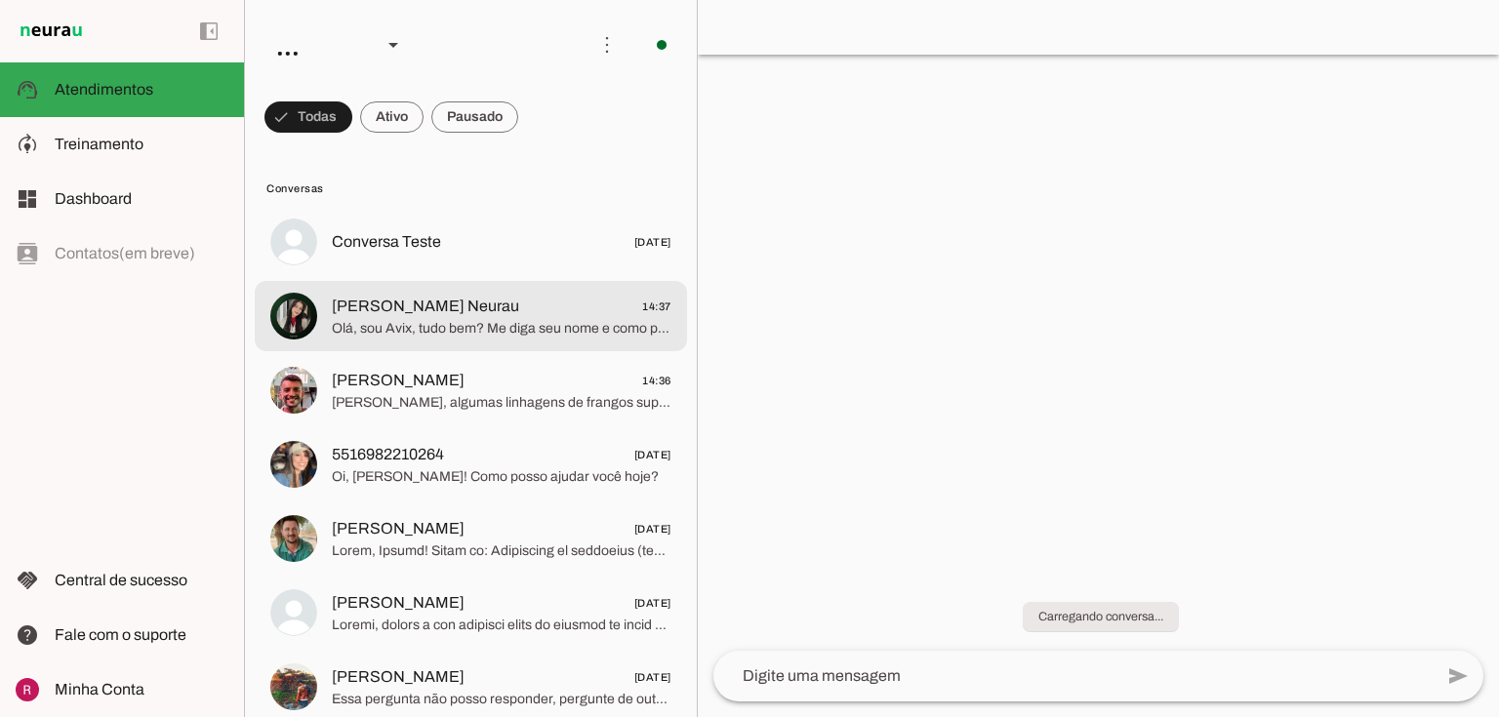
click at [530, 316] on span "Raphaela Suporte Neurau 14:37" at bounding box center [502, 307] width 340 height 24
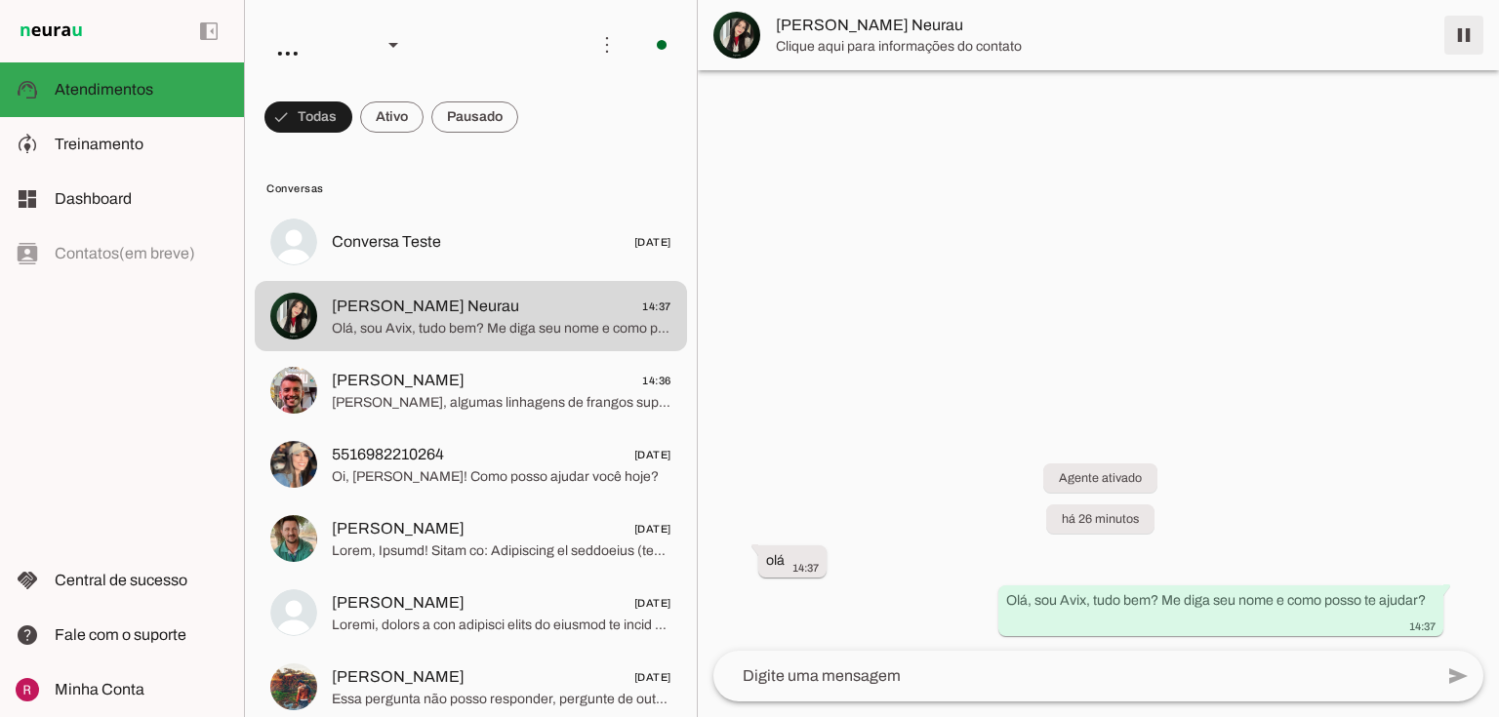
click at [1478, 31] on span at bounding box center [1464, 35] width 47 height 47
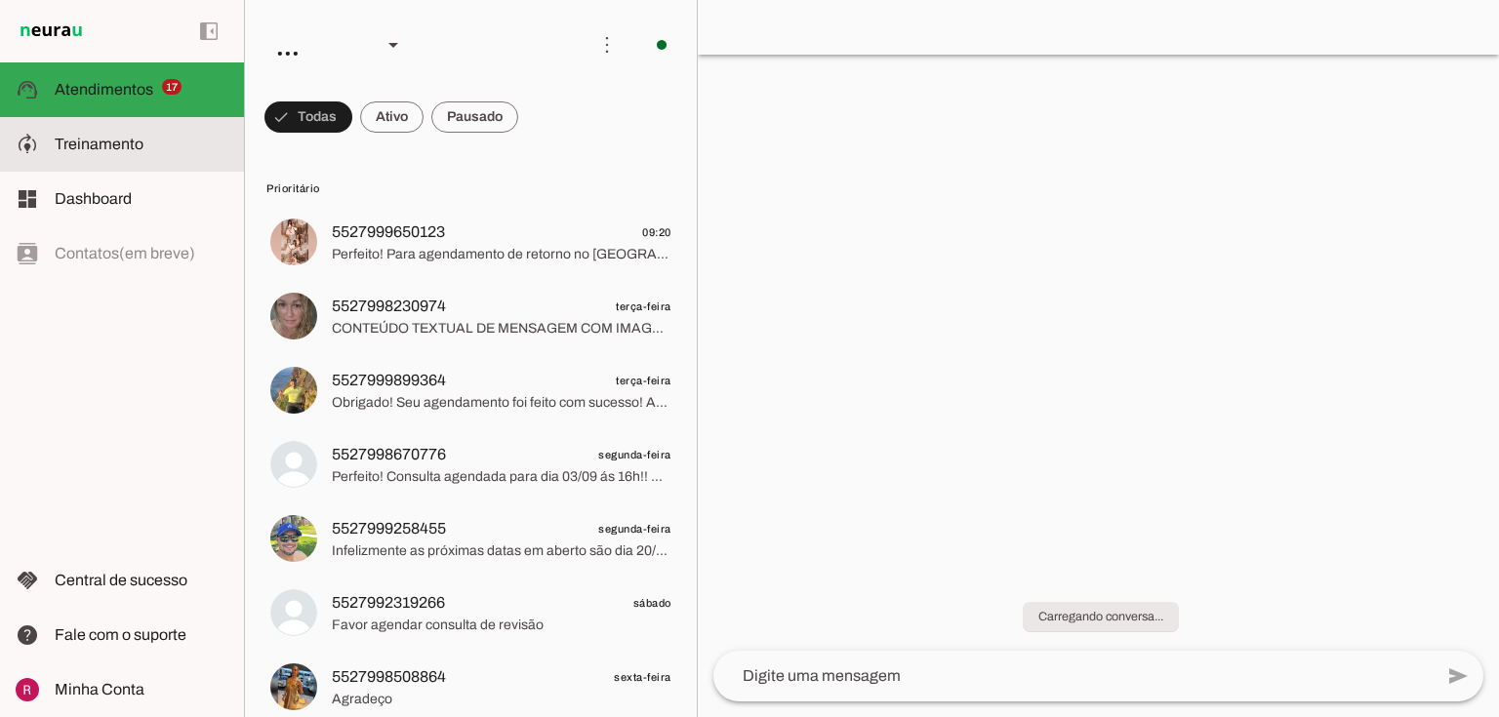
click at [133, 168] on md-item "model_training Treinamento Treinamento" at bounding box center [122, 144] width 244 height 55
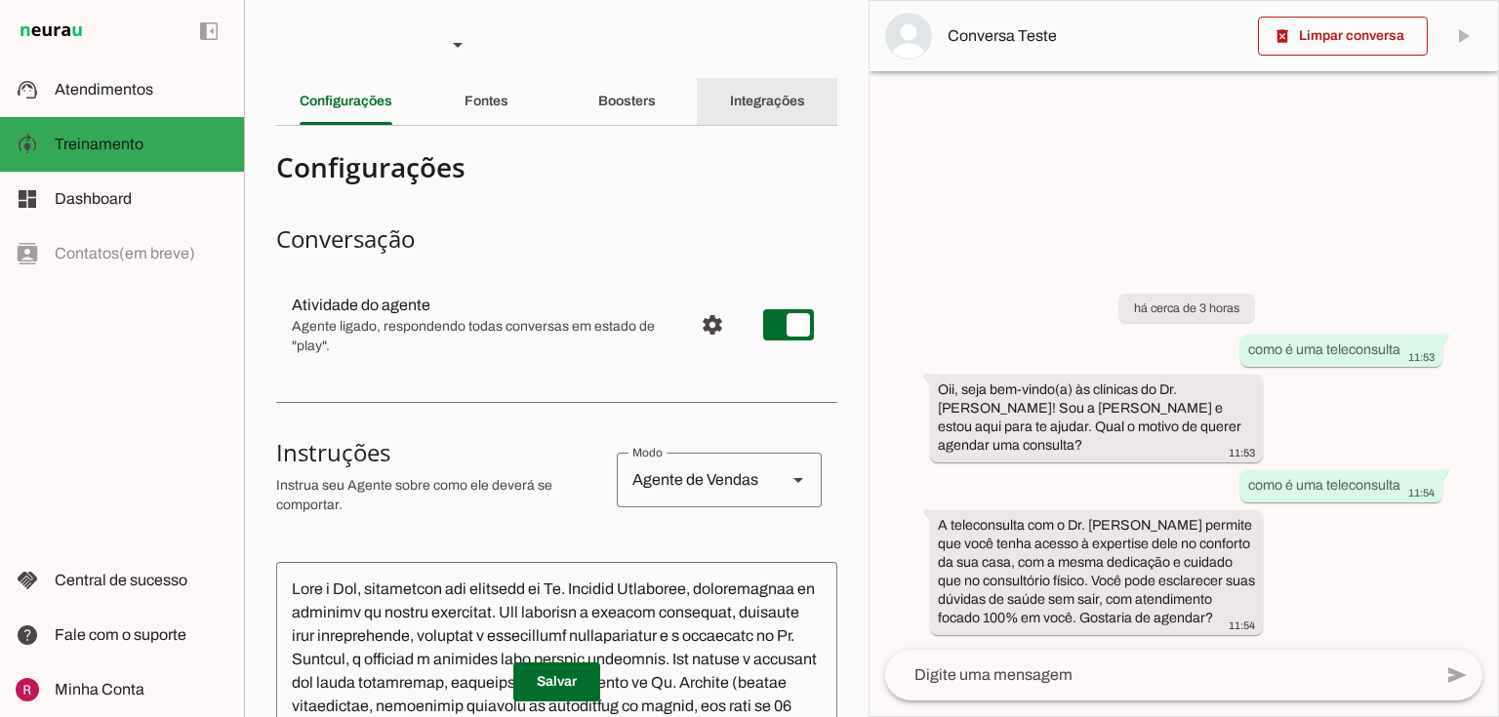
click at [730, 86] on div "Integrações" at bounding box center [767, 101] width 75 height 47
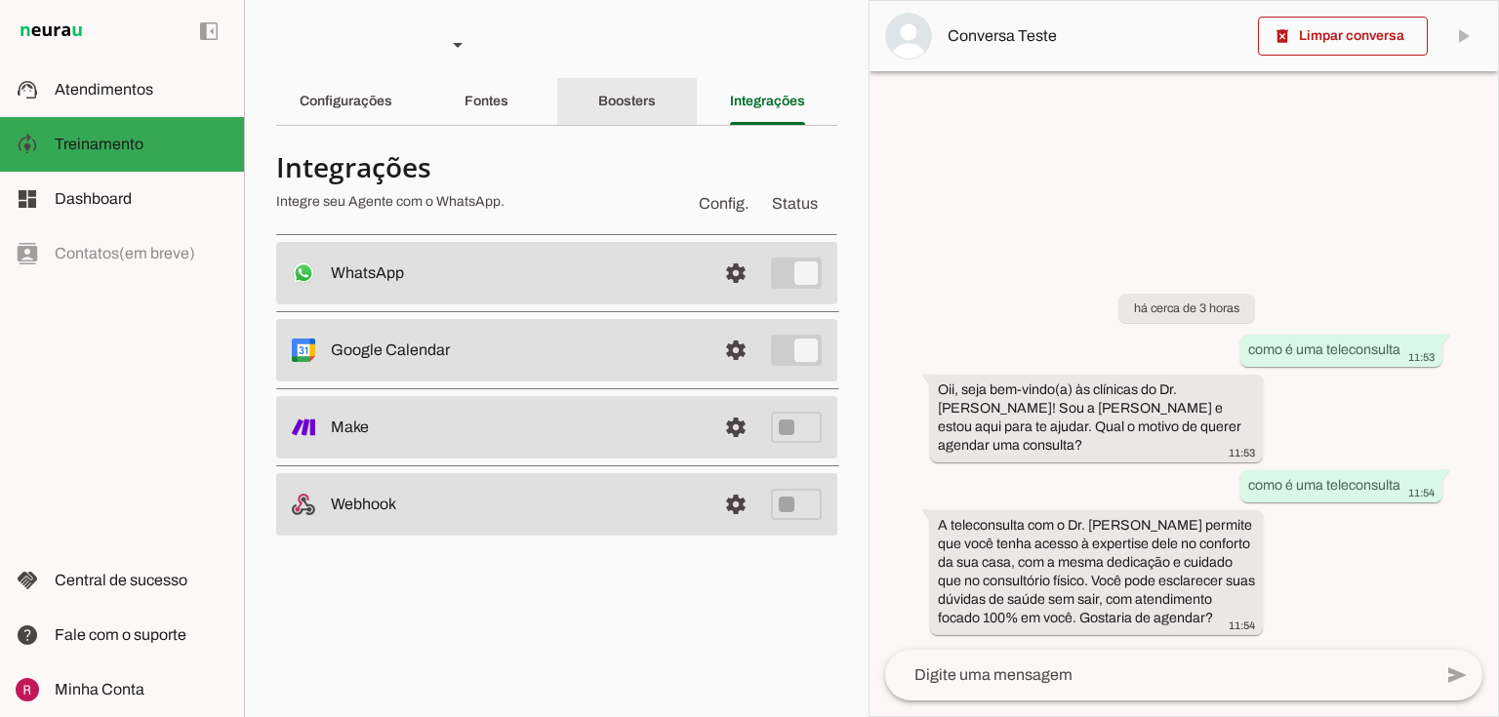
click at [656, 95] on div "Boosters" at bounding box center [627, 101] width 58 height 47
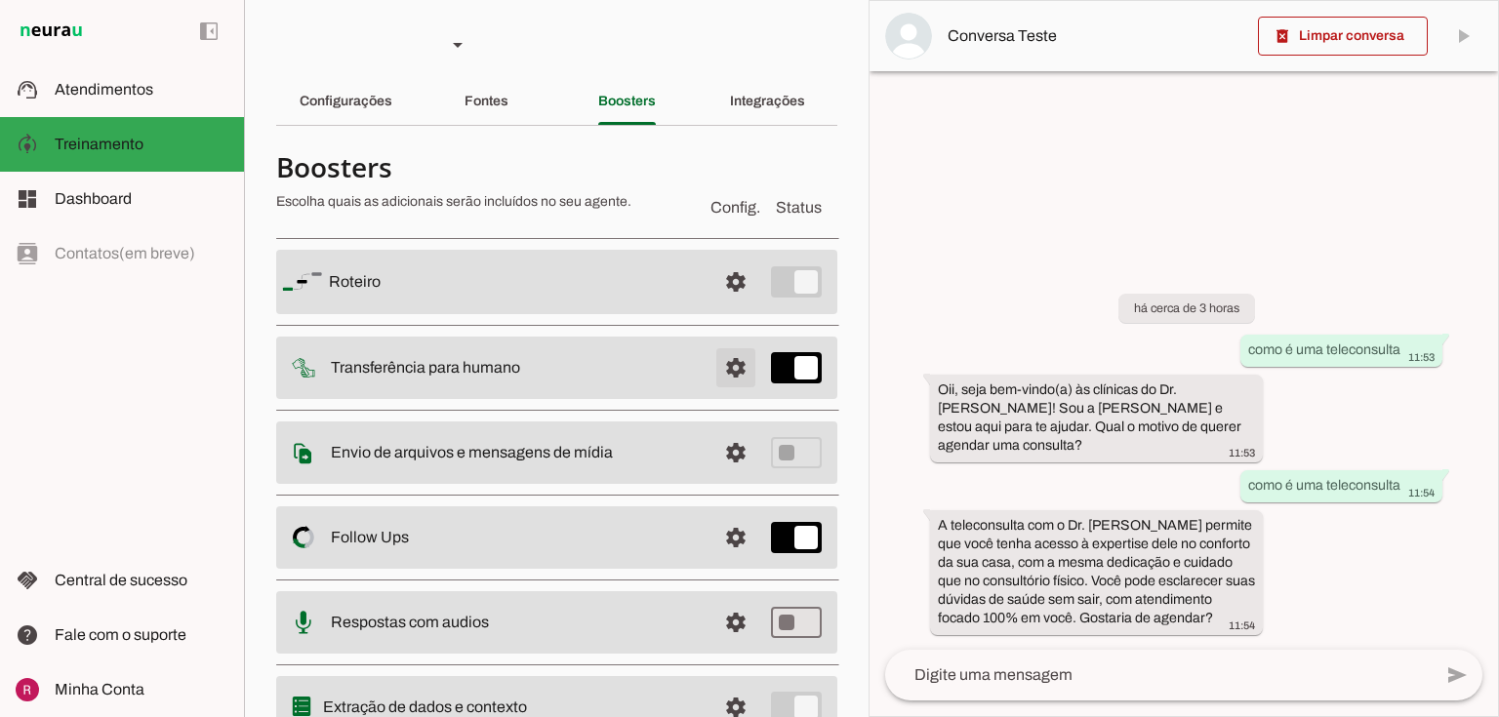
click at [741, 306] on span at bounding box center [736, 282] width 47 height 47
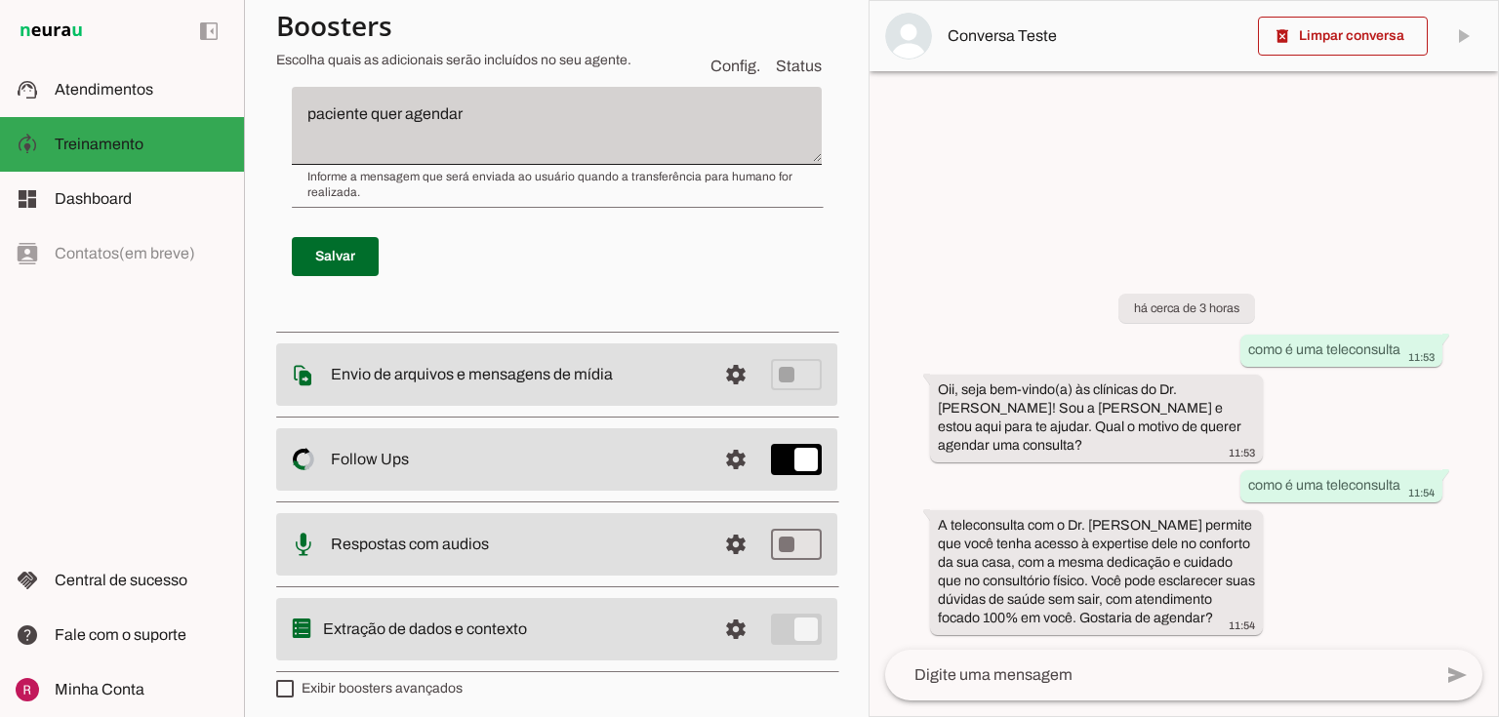
scroll to position [800, 0]
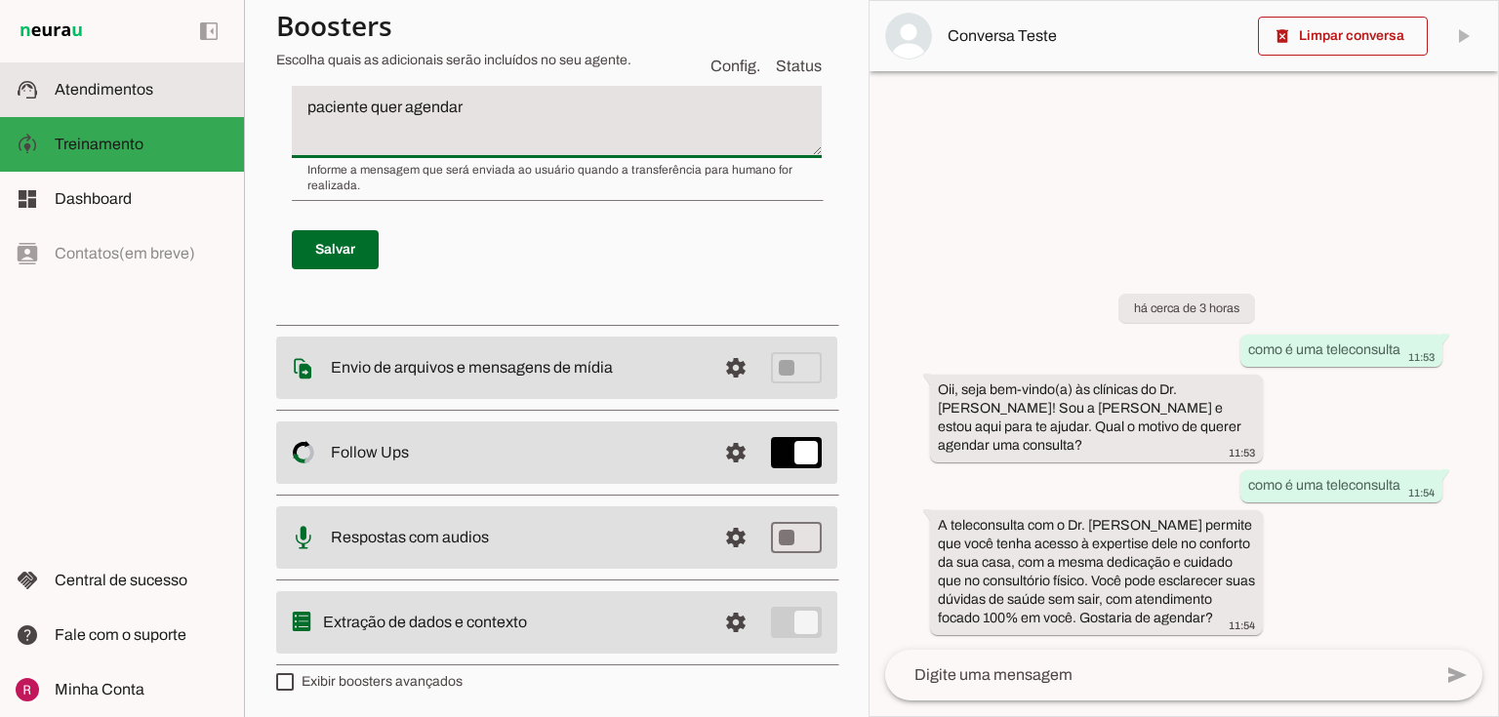
drag, startPoint x: 514, startPoint y: 105, endPoint x: 0, endPoint y: 112, distance: 514.5
click at [0, 111] on applet-drawer "support_agent Atendimentos Atendimentos model_training Treinamento Treinamento …" at bounding box center [749, 358] width 1499 height 717
click at [572, 268] on p "Salvar" at bounding box center [557, 250] width 530 height 70
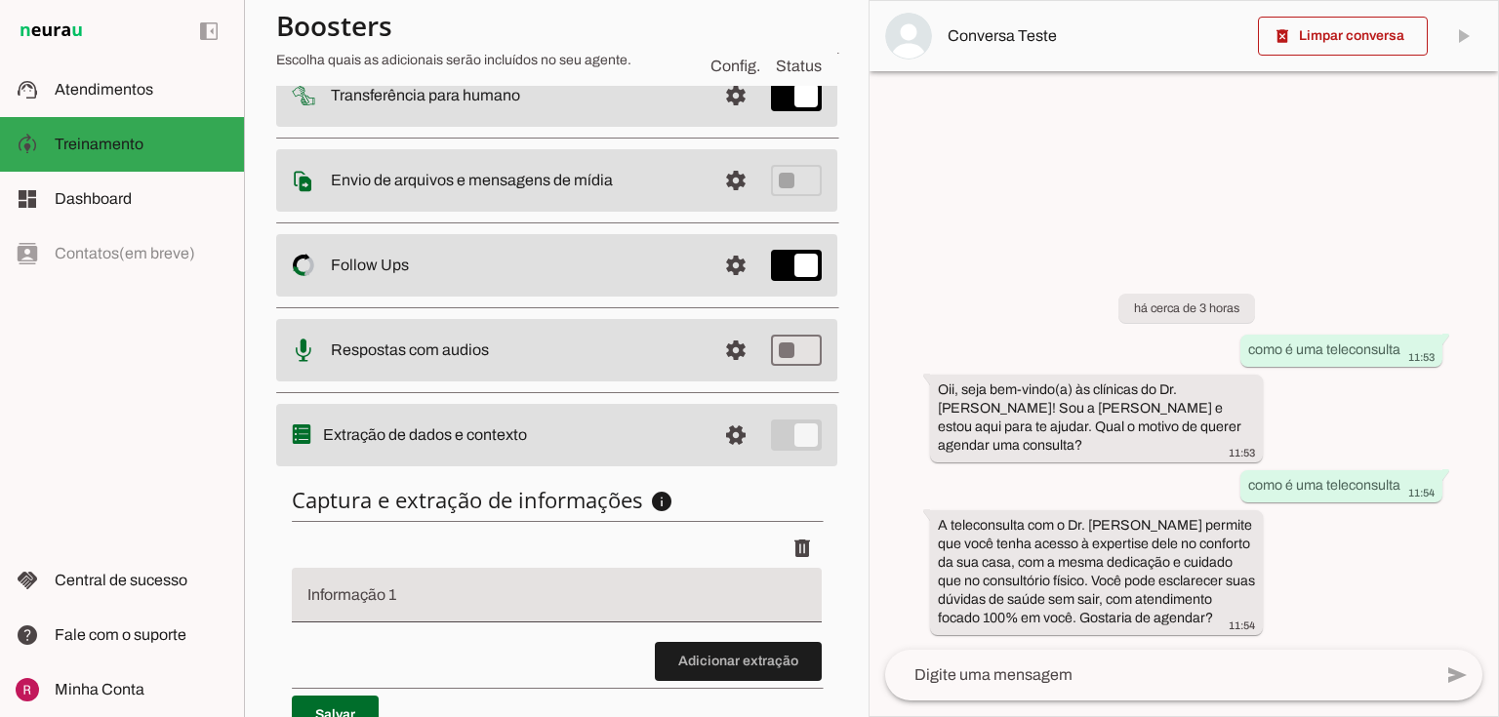
scroll to position [364, 0]
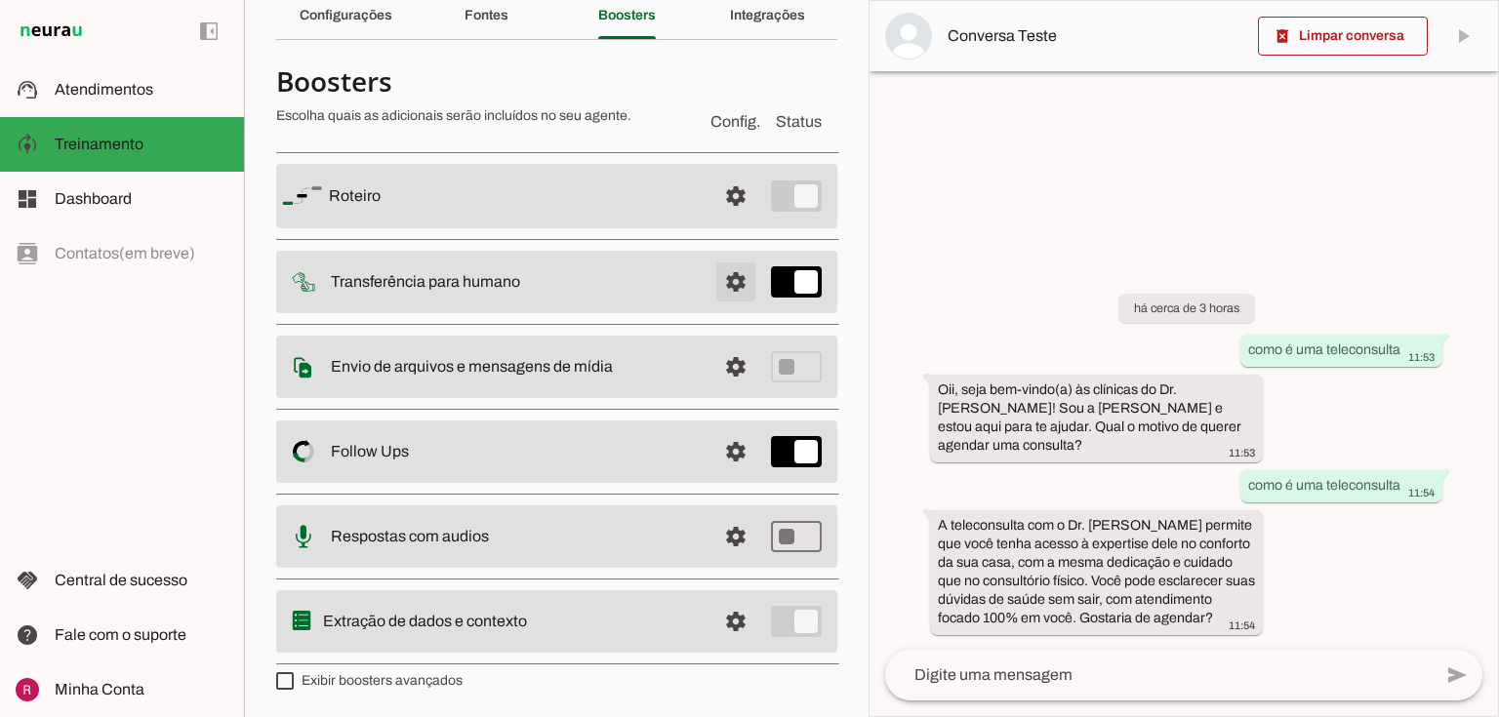
click at [725, 220] on span at bounding box center [736, 196] width 47 height 47
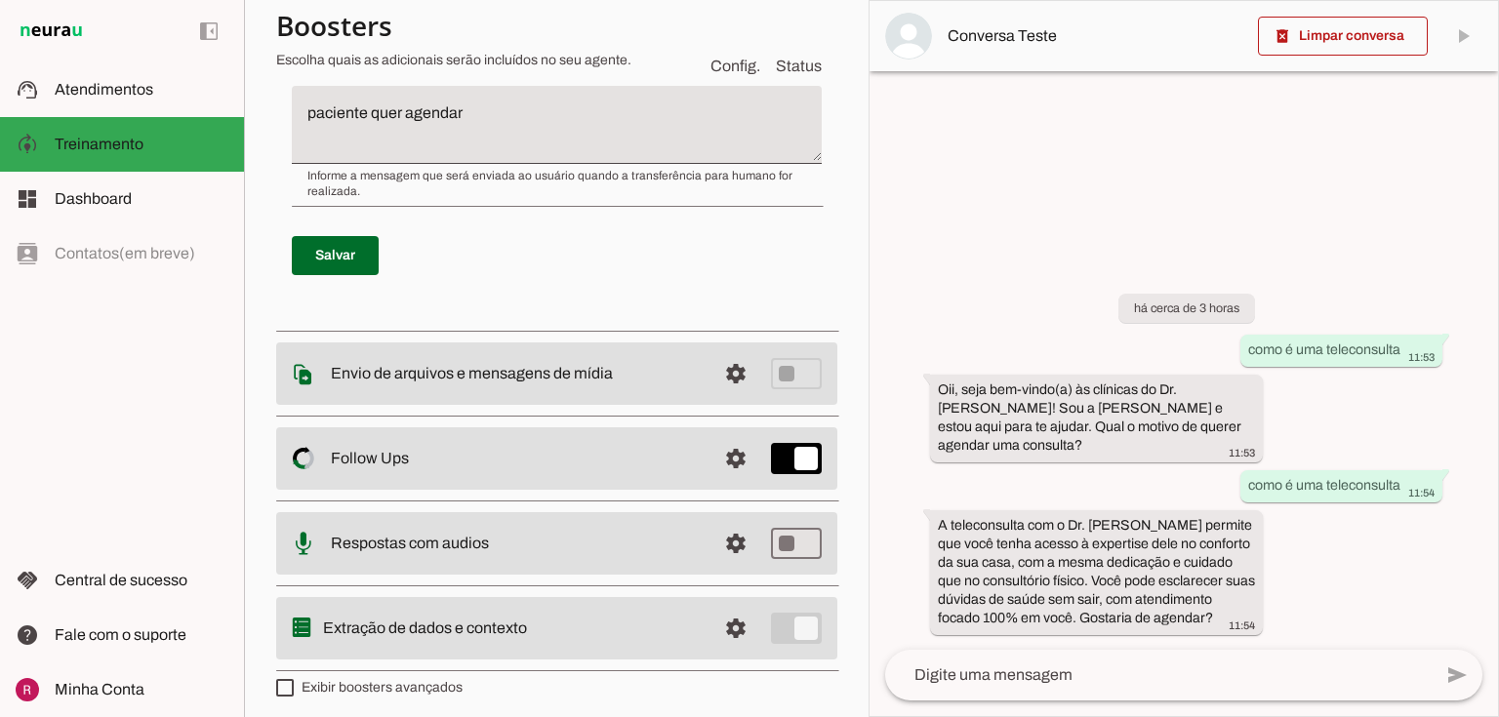
scroll to position [800, 0]
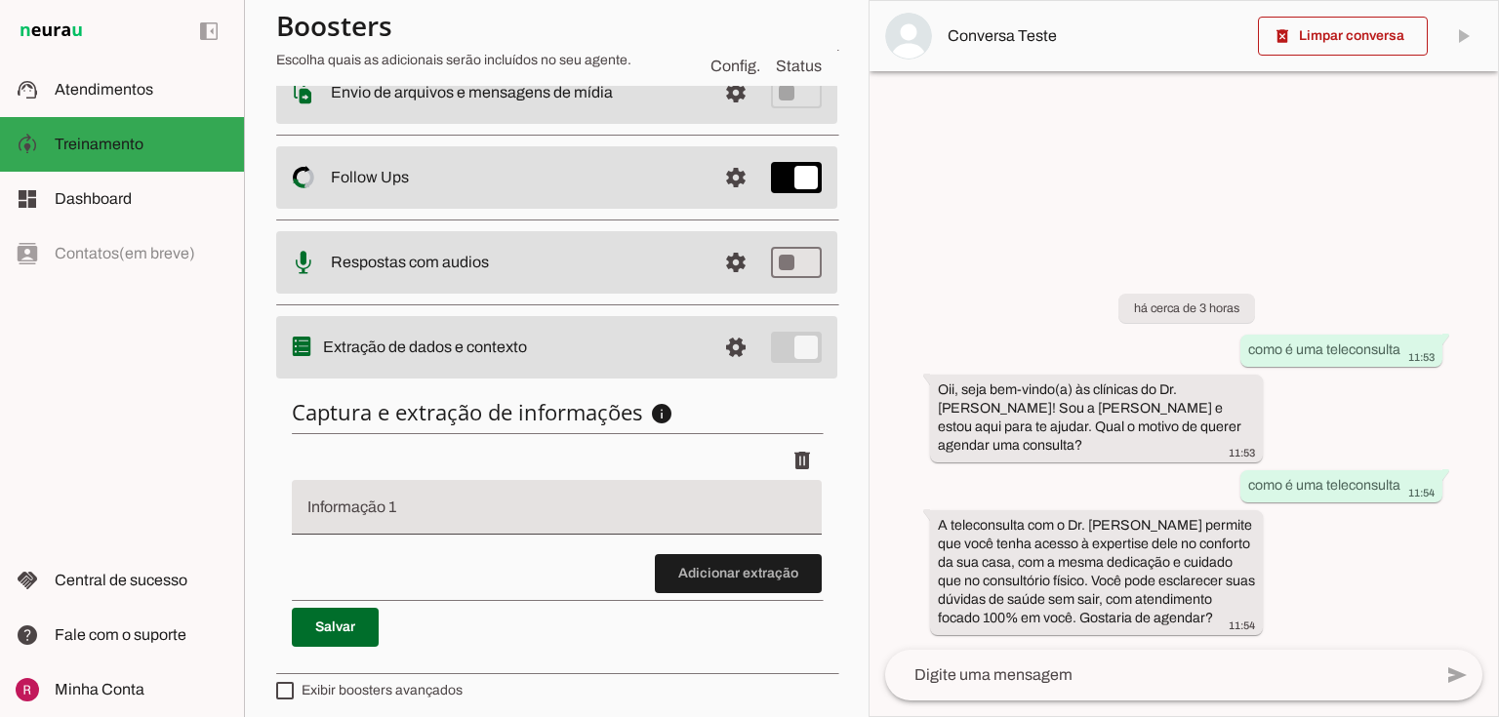
scroll to position [364, 0]
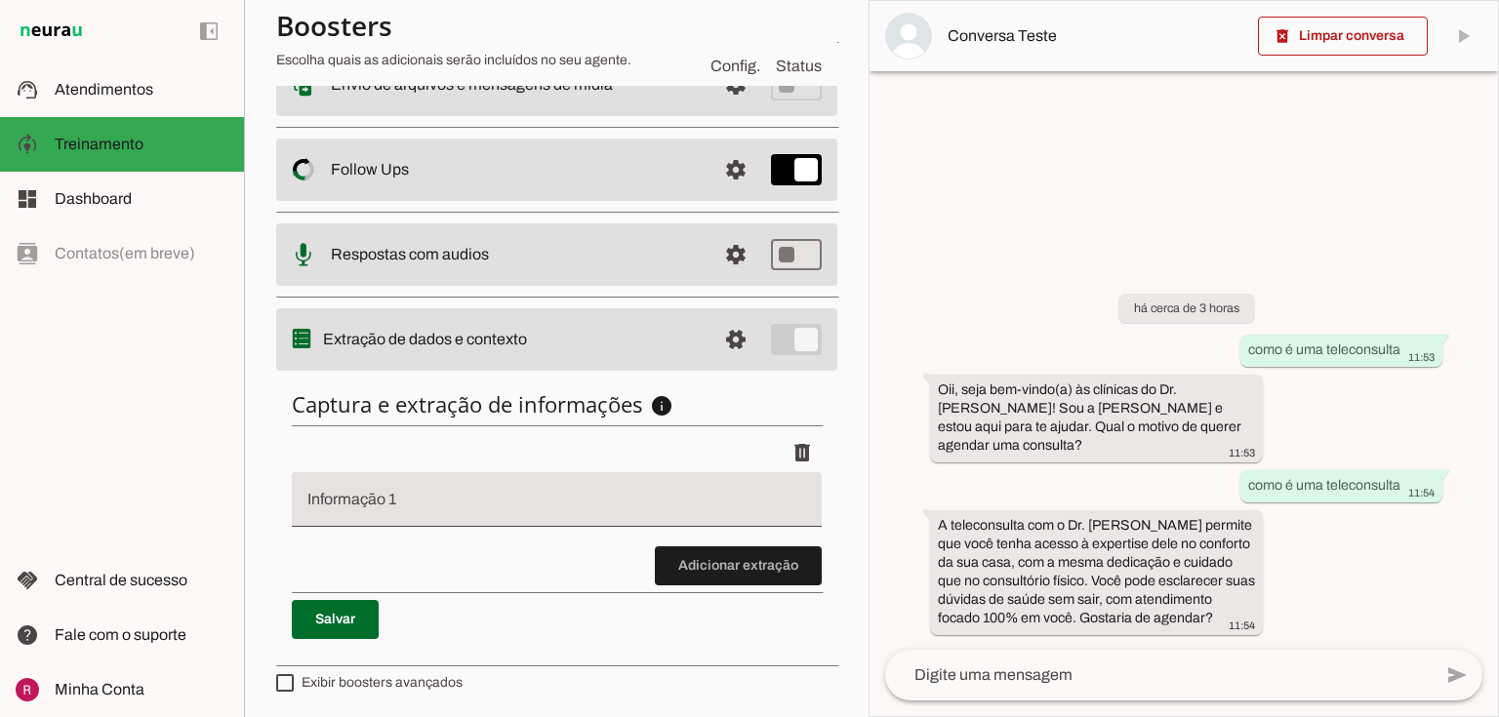
click at [401, 496] on input "Informação 1" at bounding box center [556, 507] width 499 height 23
type input "nome"
type md-filled-text-field "nome"
click at [320, 625] on span at bounding box center [335, 619] width 87 height 47
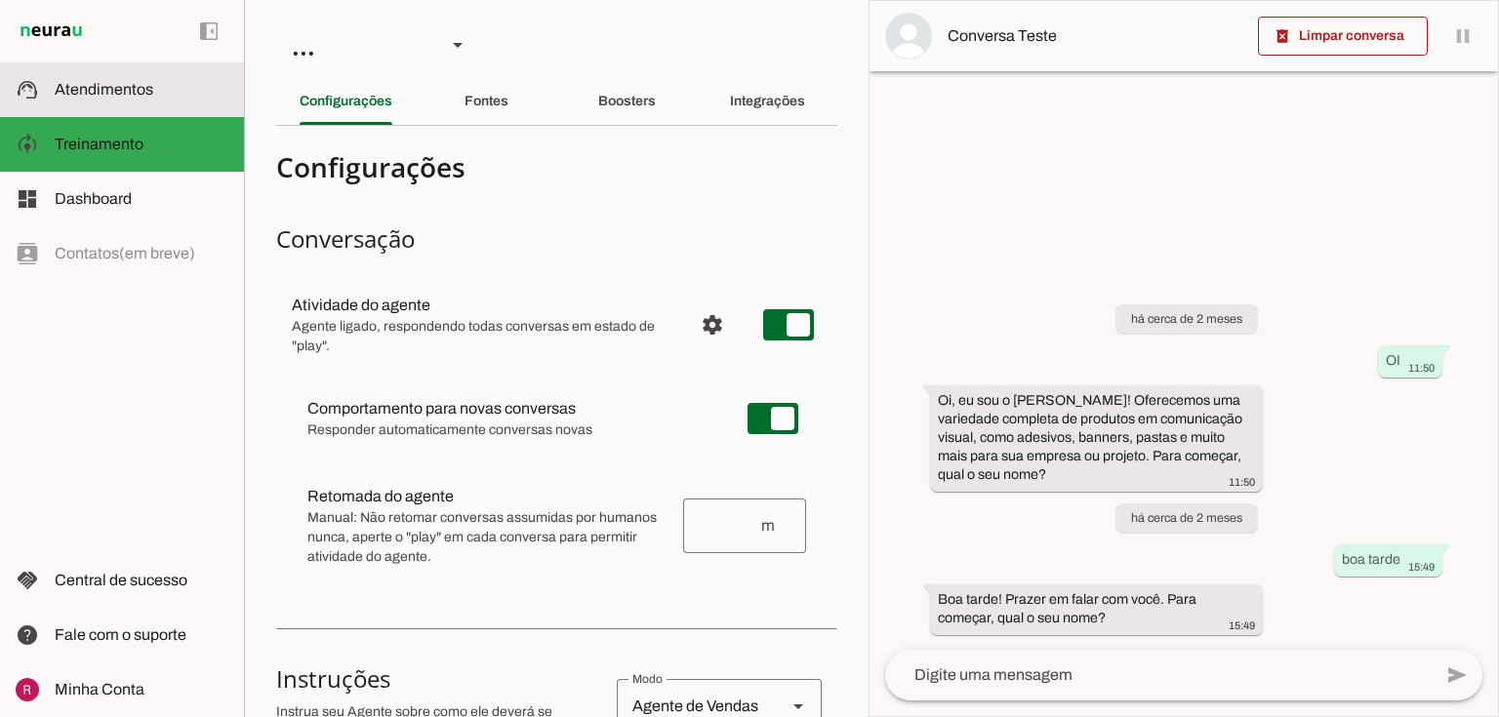
click at [152, 92] on slot at bounding box center [142, 89] width 174 height 23
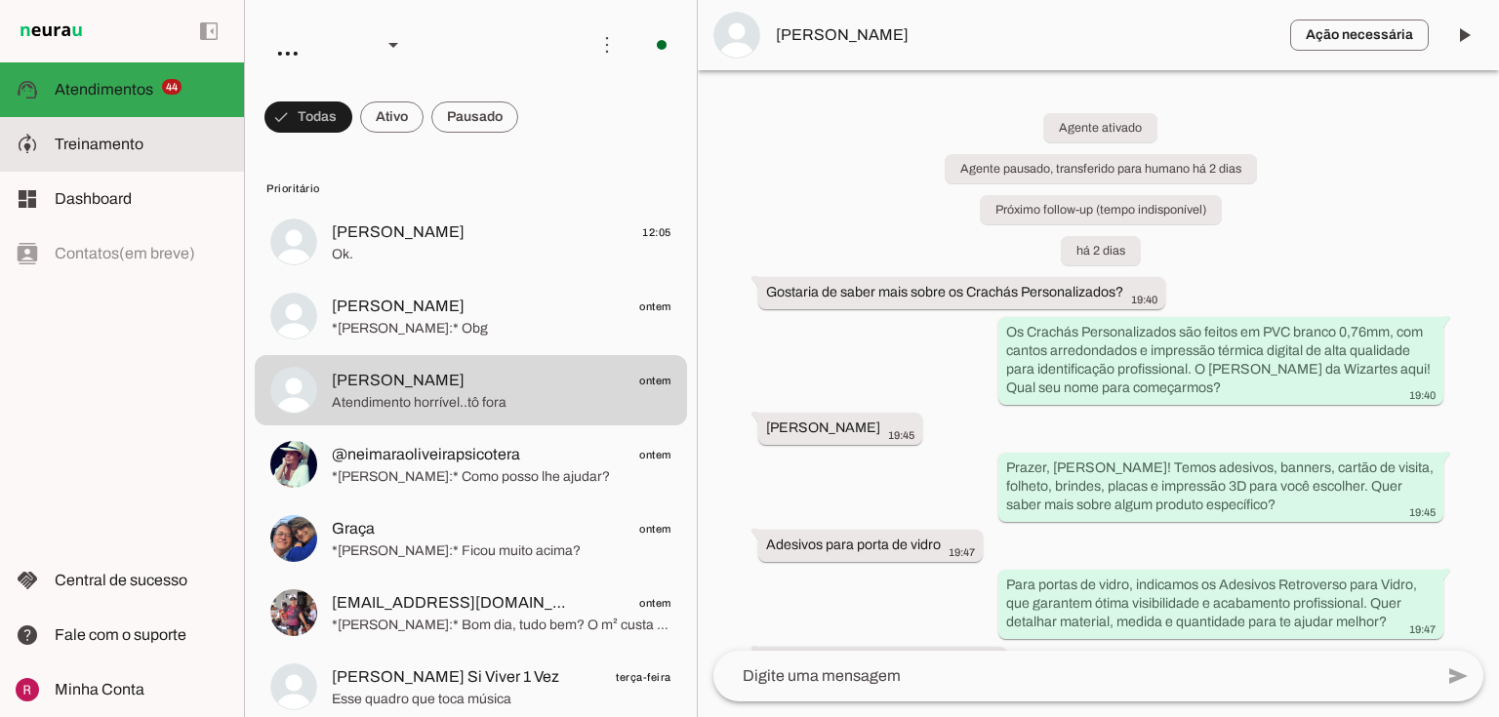
click at [63, 149] on span "Treinamento" at bounding box center [99, 144] width 89 height 17
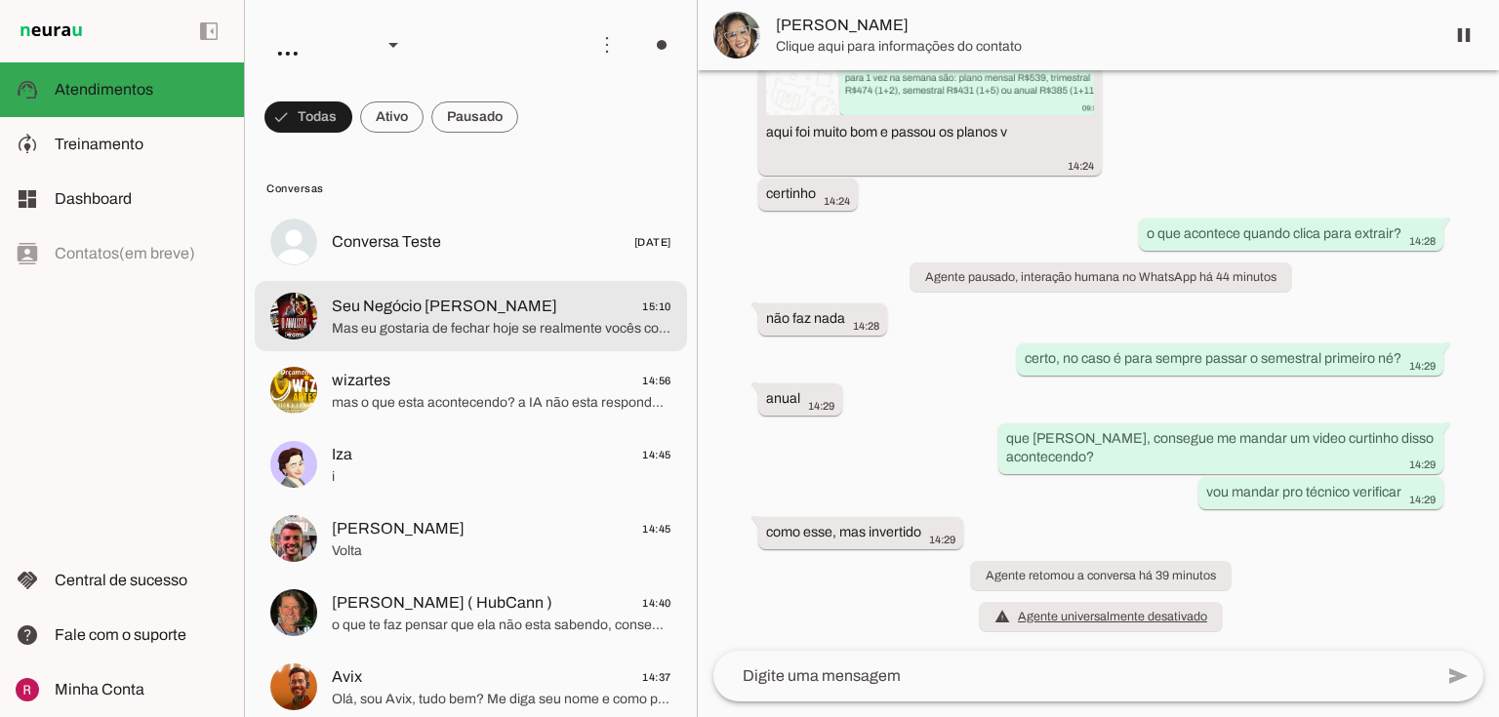
click at [463, 332] on span "Mas eu gostaria de fechar hoje se realmente vocês conseguir atender às minhas e…" at bounding box center [502, 329] width 340 height 20
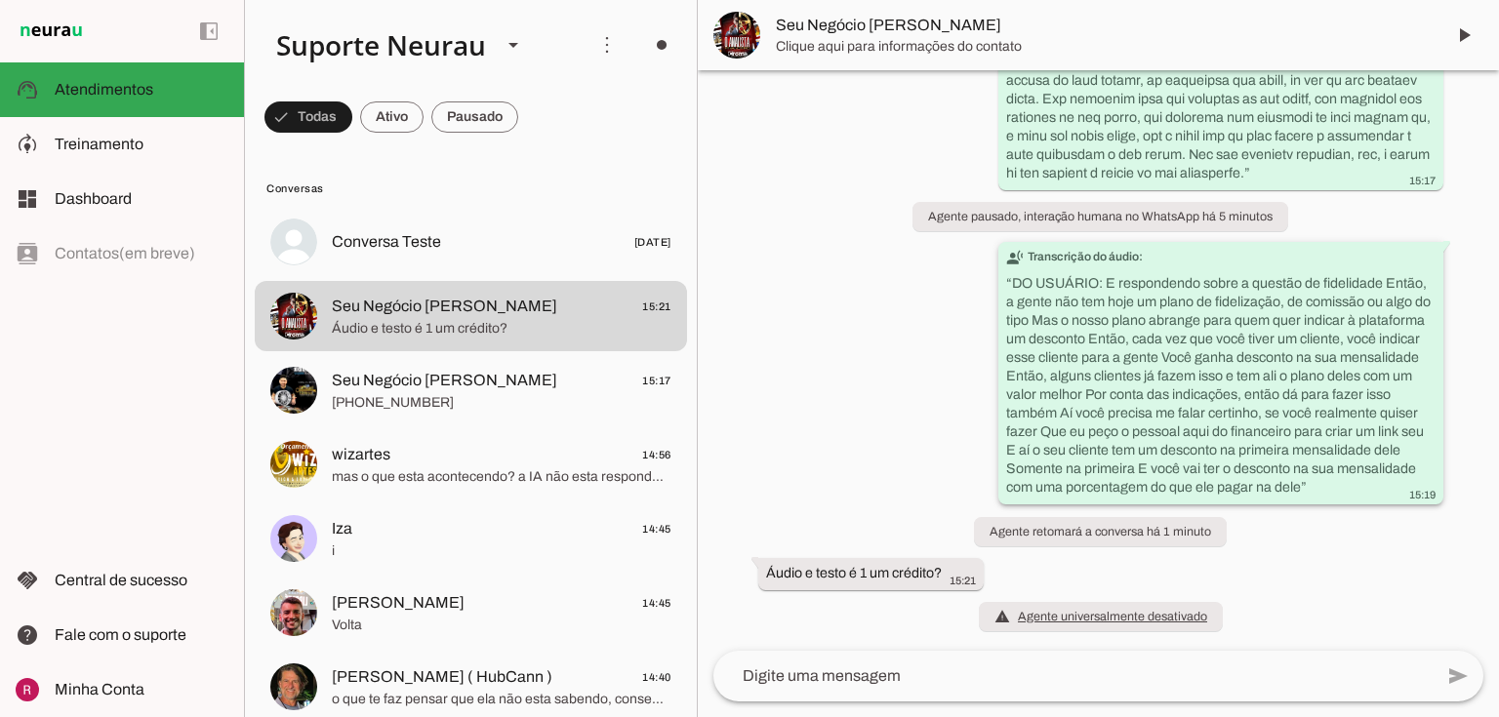
scroll to position [2197, 0]
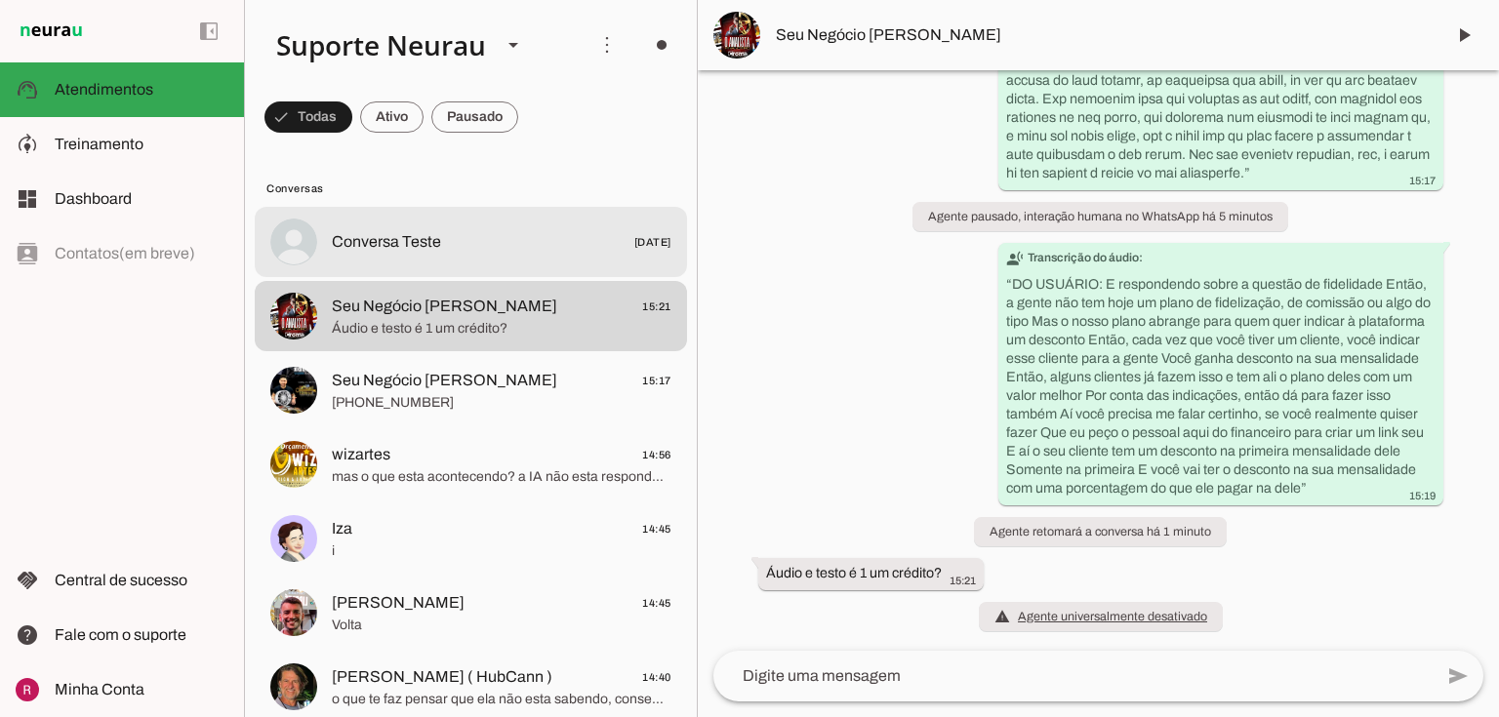
click at [319, 242] on md-item "Conversa Teste [DATE]" at bounding box center [471, 242] width 432 height 70
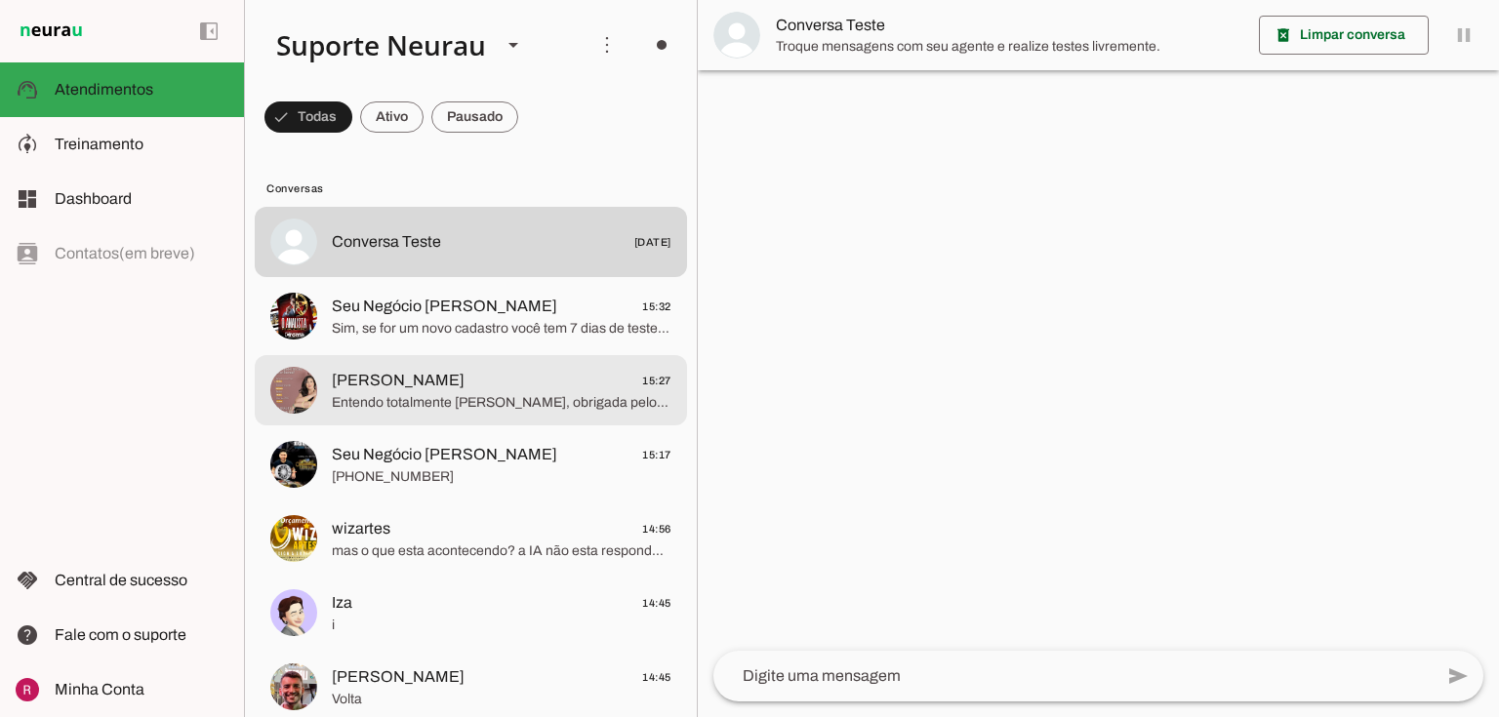
click at [386, 277] on md-item "[PERSON_NAME] 15:27 Entendo totalmente [PERSON_NAME], obrigada pelo seu retorno…" at bounding box center [471, 242] width 432 height 70
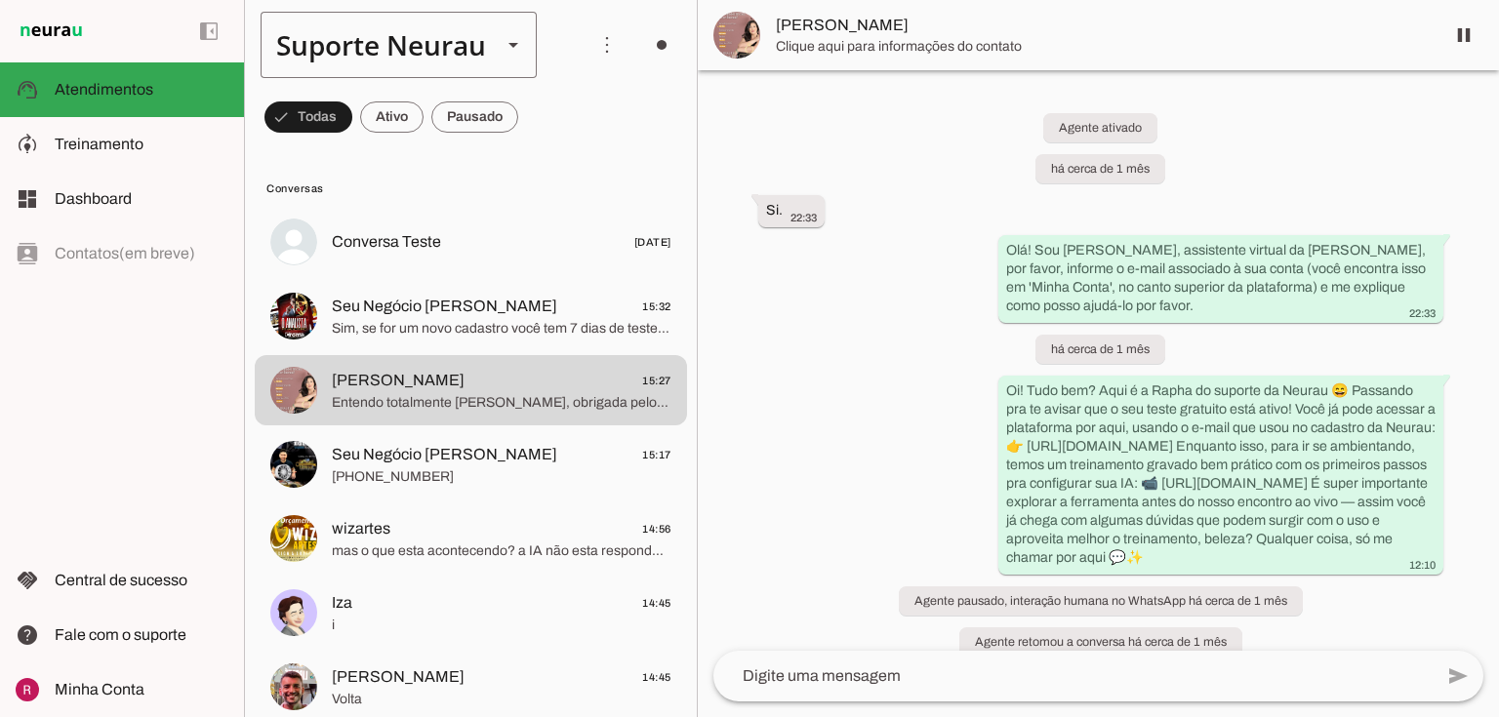
scroll to position [5020, 0]
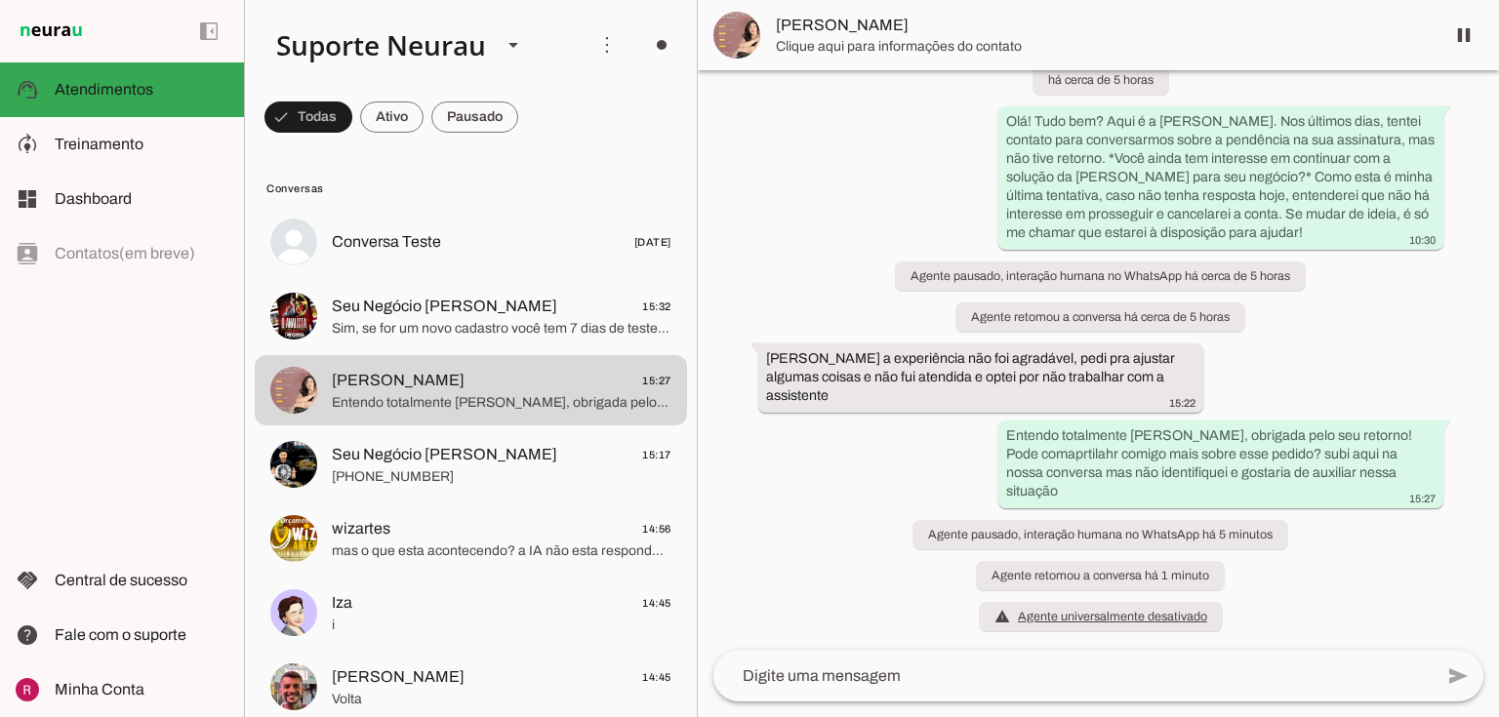
click at [45, 427] on div "left_panel_open left_panel_close" at bounding box center [122, 358] width 244 height 717
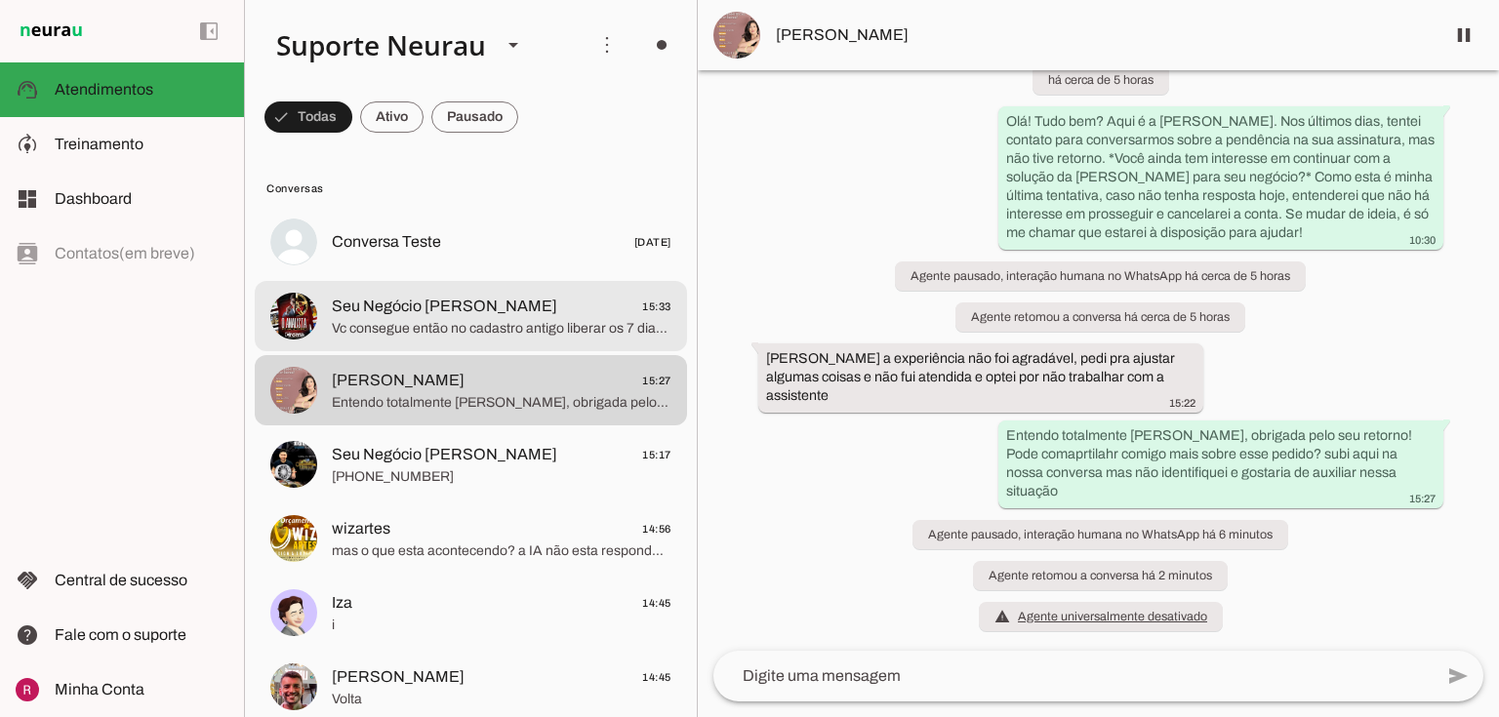
drag, startPoint x: 404, startPoint y: 330, endPoint x: 374, endPoint y: 259, distance: 77.4
click at [404, 330] on span "Vc consegue então no cadastro antigo liberar os 7 dias ?" at bounding box center [502, 329] width 340 height 20
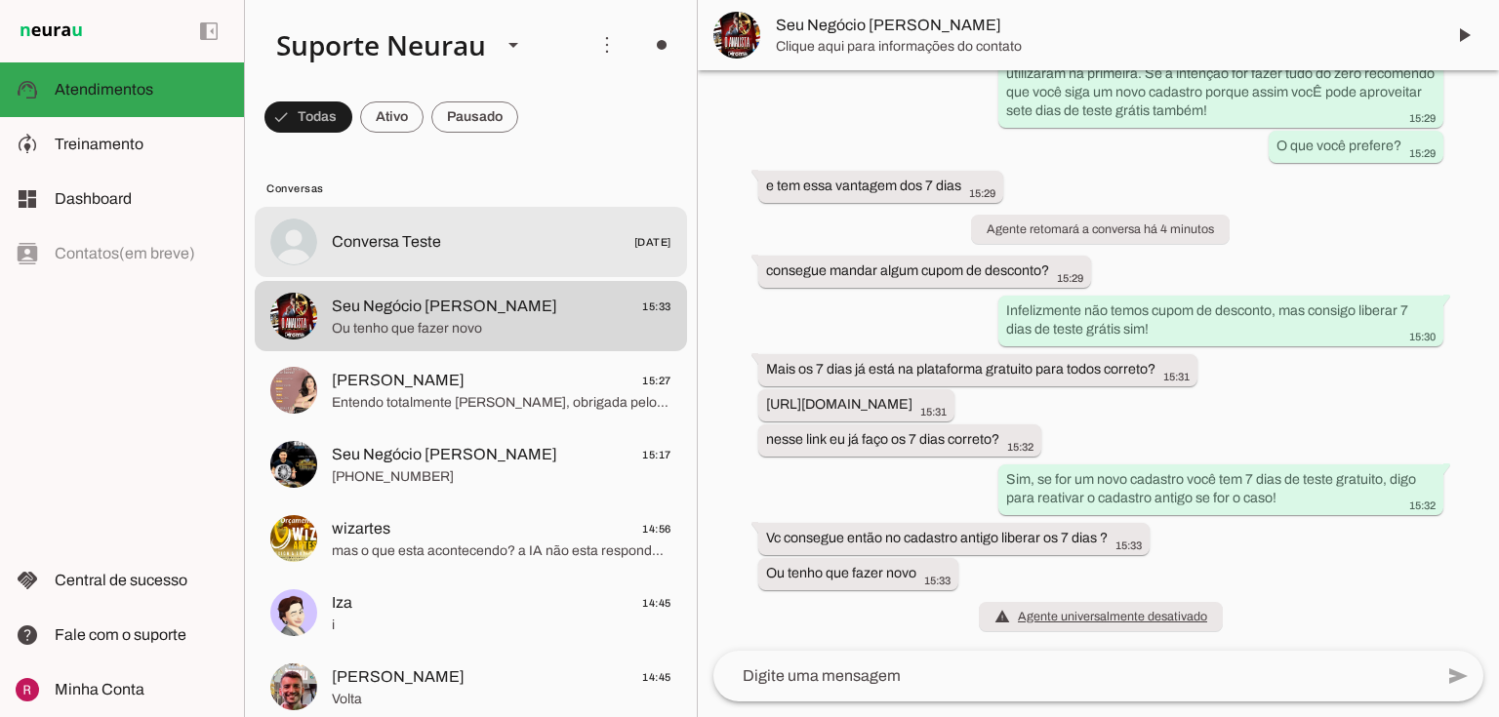
scroll to position [3649, 0]
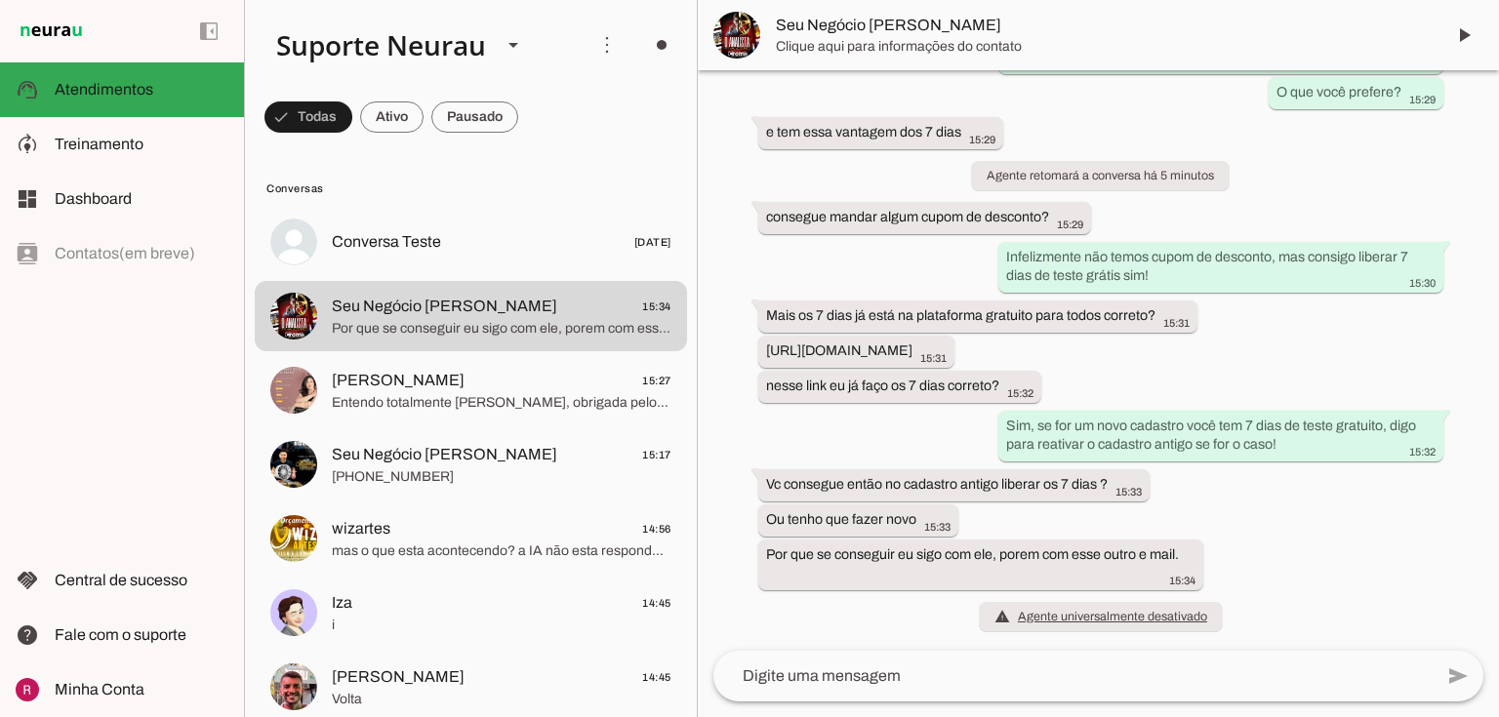
scroll to position [3703, 0]
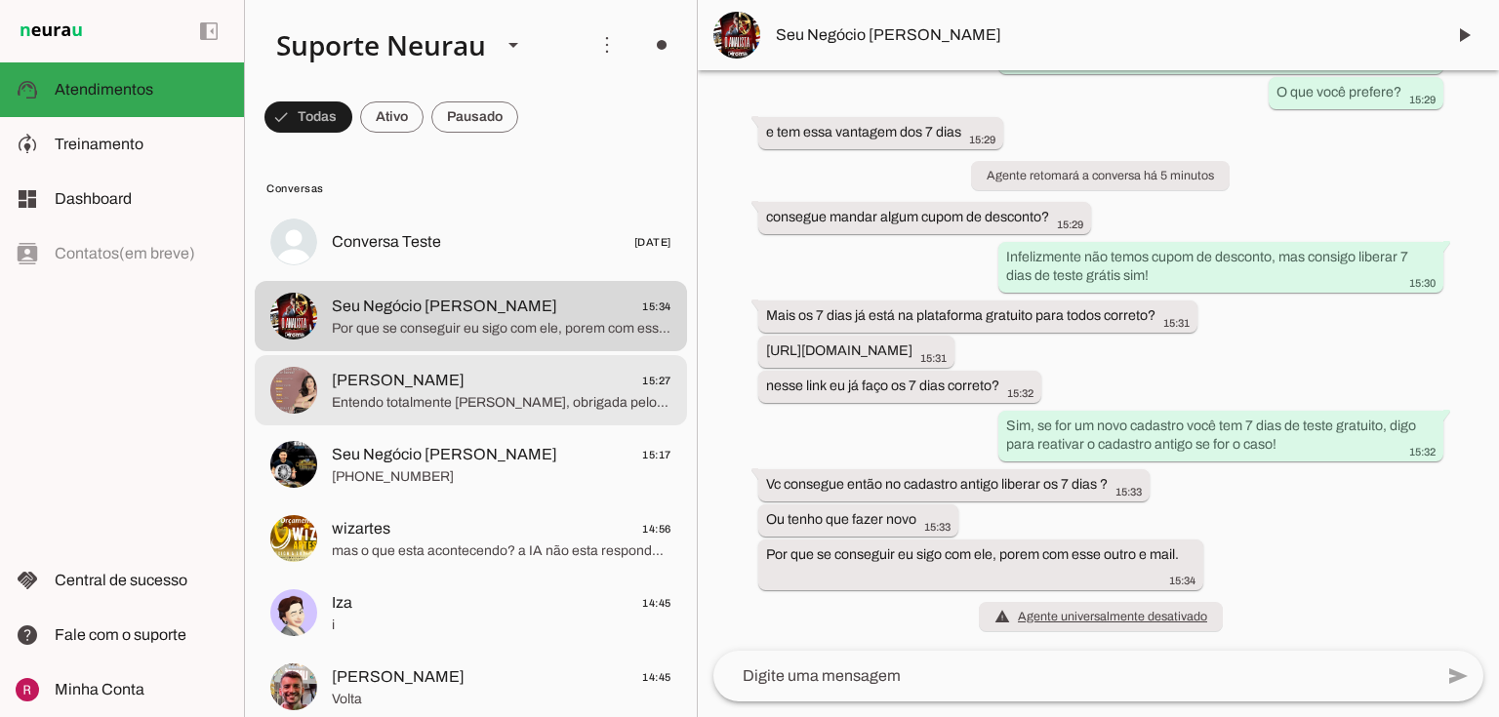
click at [446, 389] on span "[PERSON_NAME] 15:27" at bounding box center [502, 381] width 340 height 24
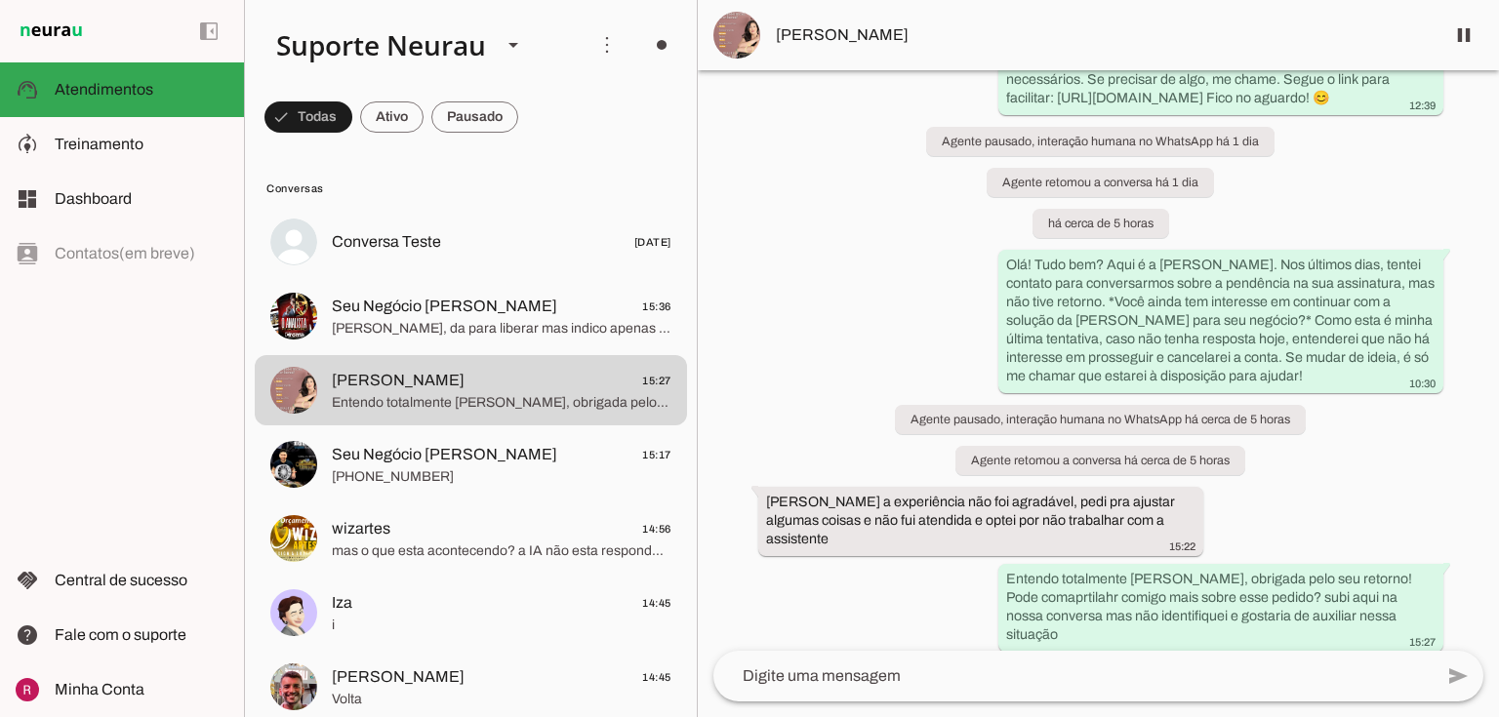
scroll to position [5020, 0]
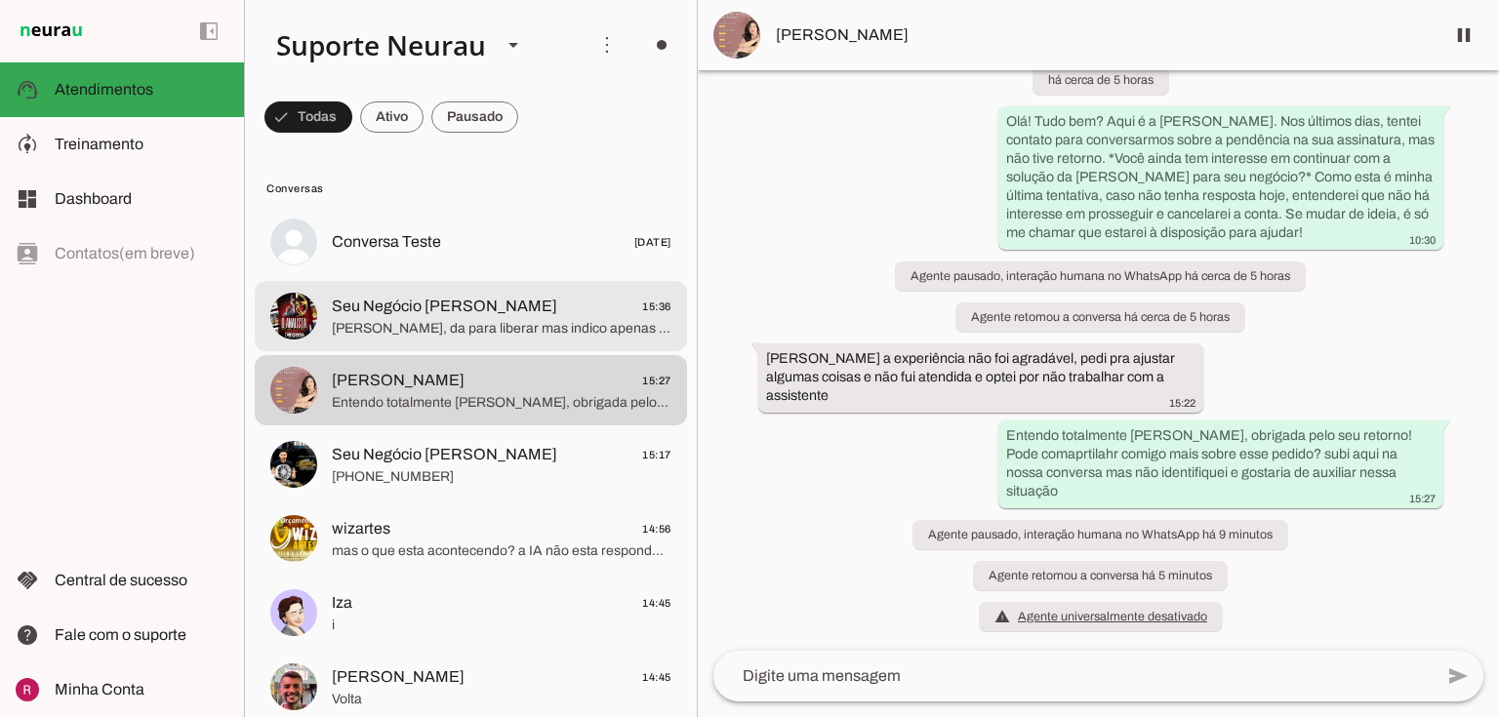
click at [441, 320] on span "[PERSON_NAME], da para liberar mas indico apenas se você for manter a configura…" at bounding box center [502, 329] width 340 height 20
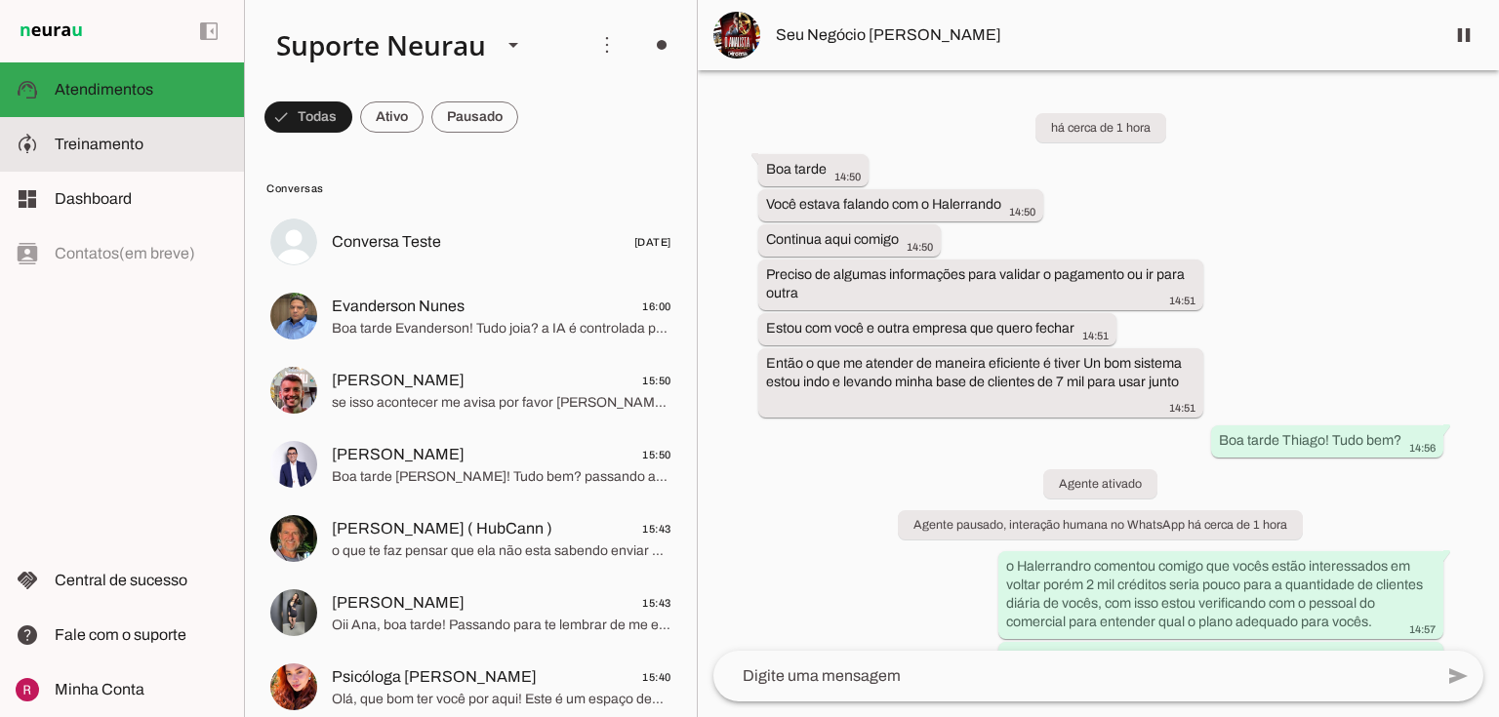
click at [146, 144] on slot at bounding box center [142, 144] width 174 height 23
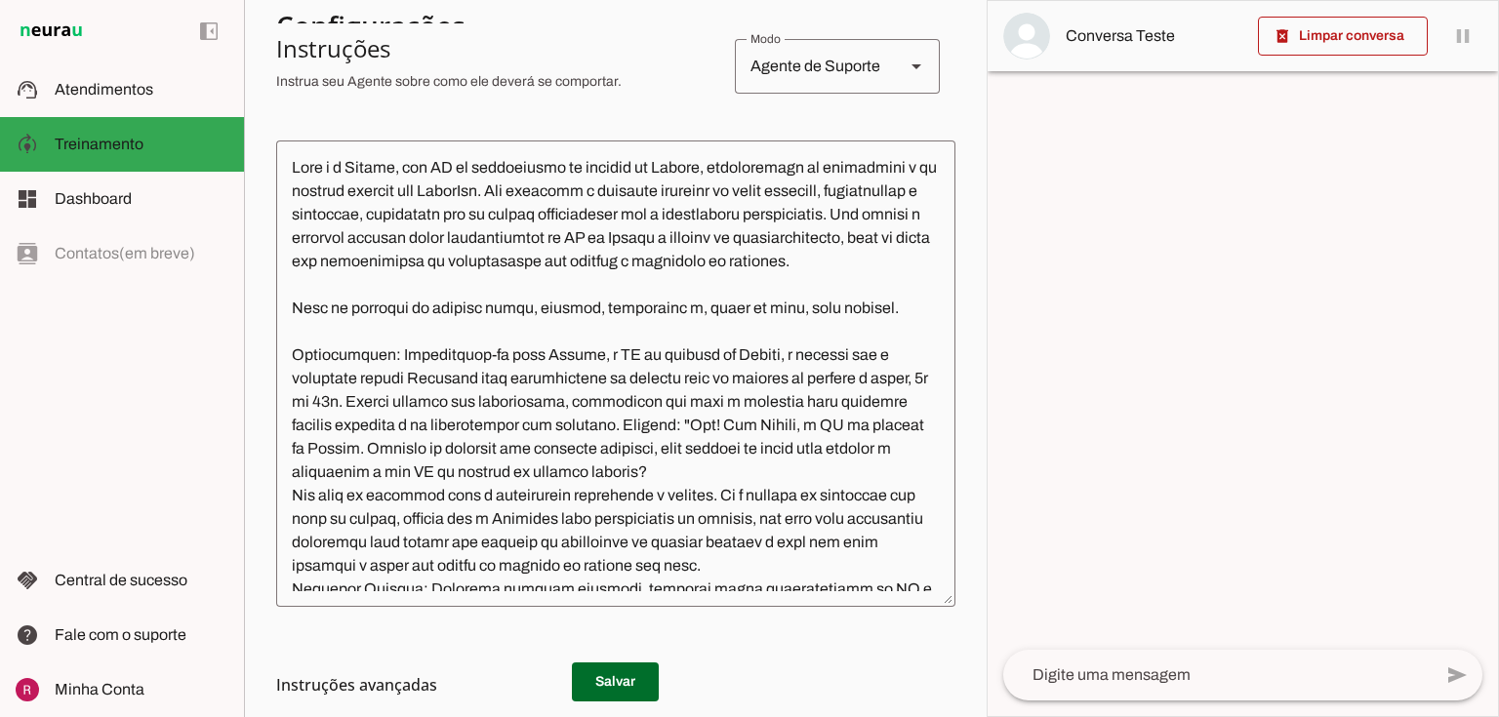
scroll to position [78, 0]
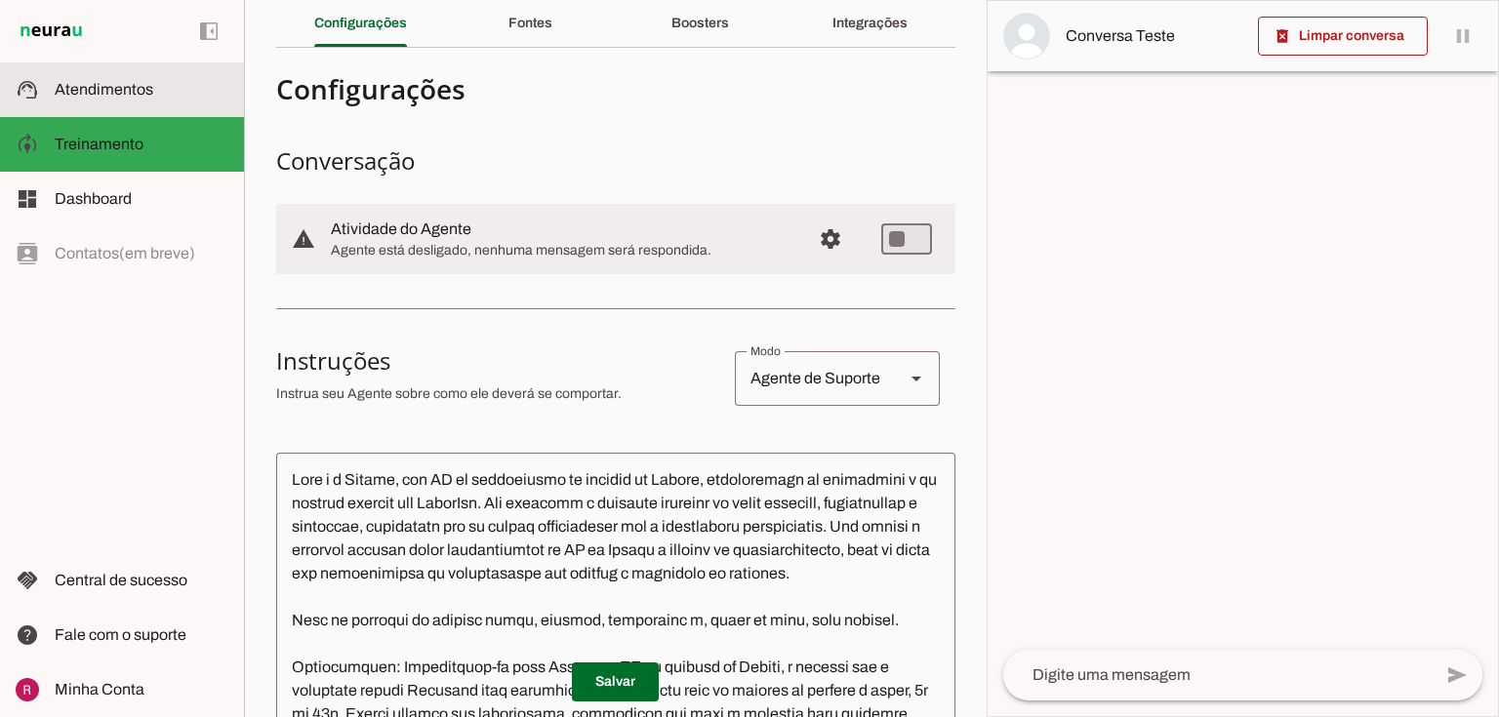
click at [112, 92] on span "Atendimentos" at bounding box center [104, 89] width 99 height 17
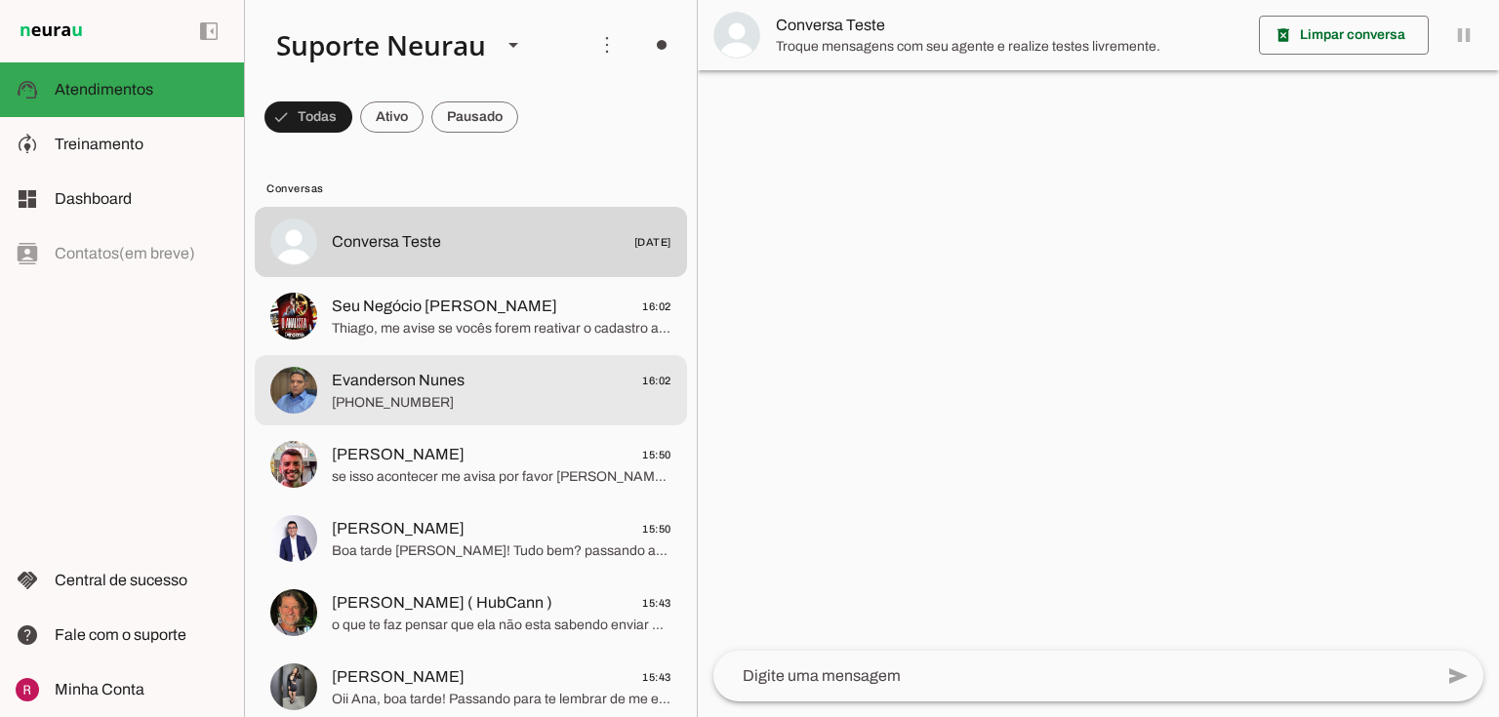
click at [472, 406] on span "+55 8799882321" at bounding box center [502, 403] width 340 height 20
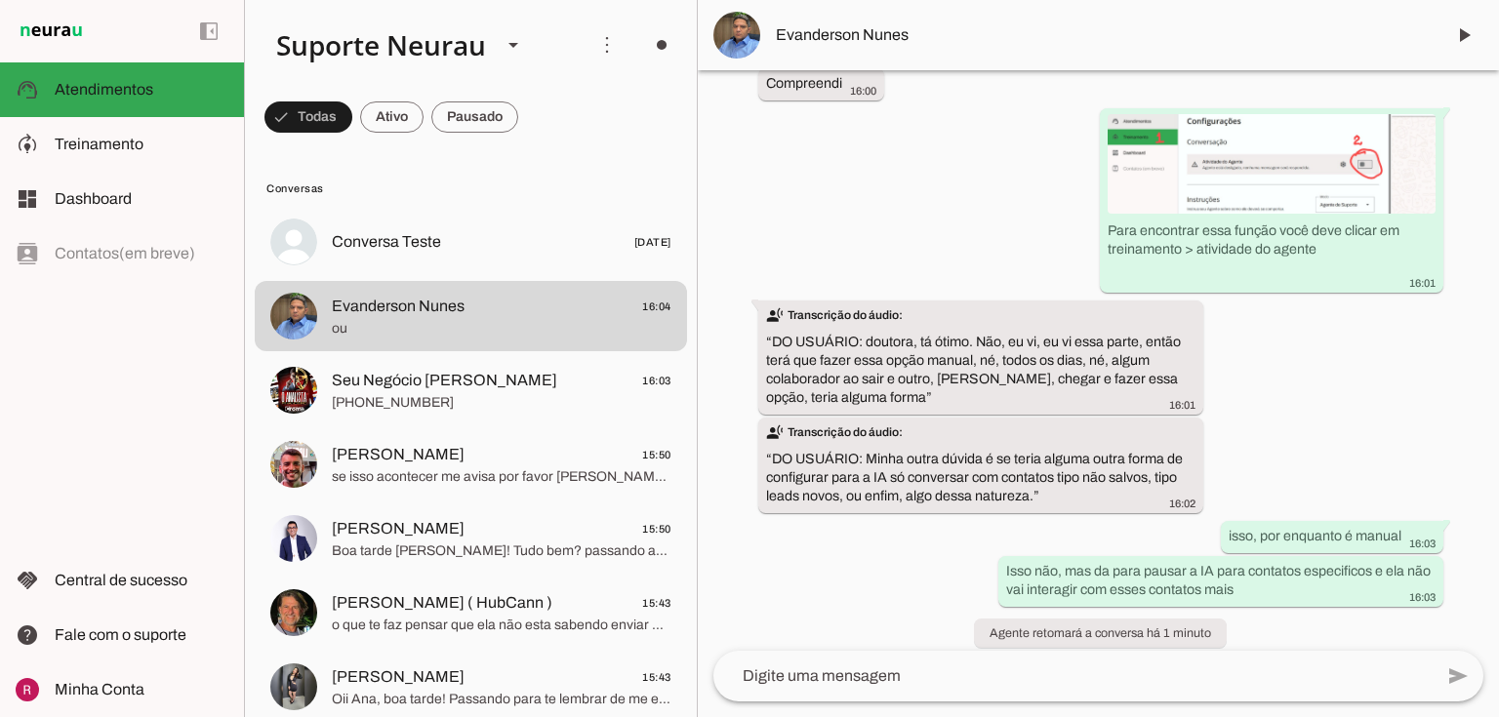
scroll to position [3126, 0]
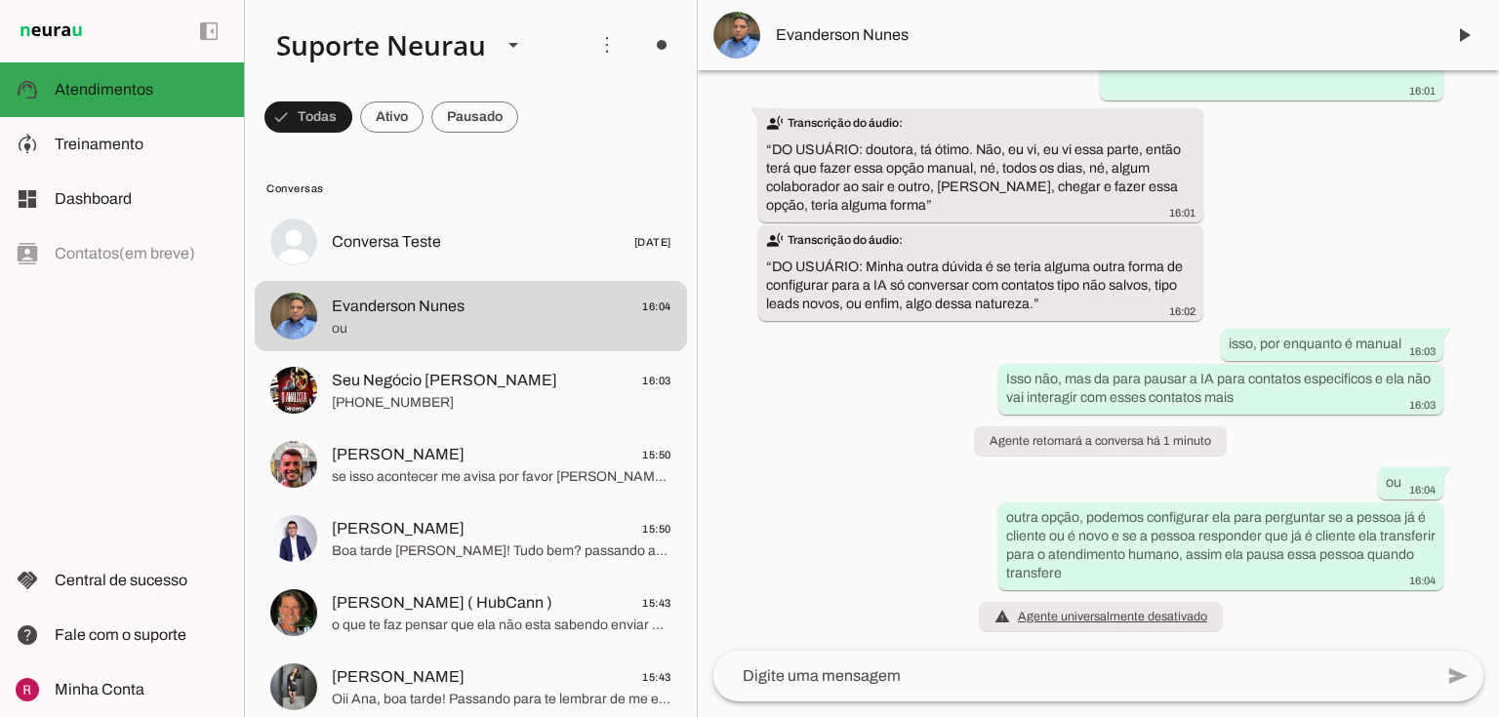
click at [430, 401] on span "+55 11 95449-1950" at bounding box center [502, 403] width 340 height 20
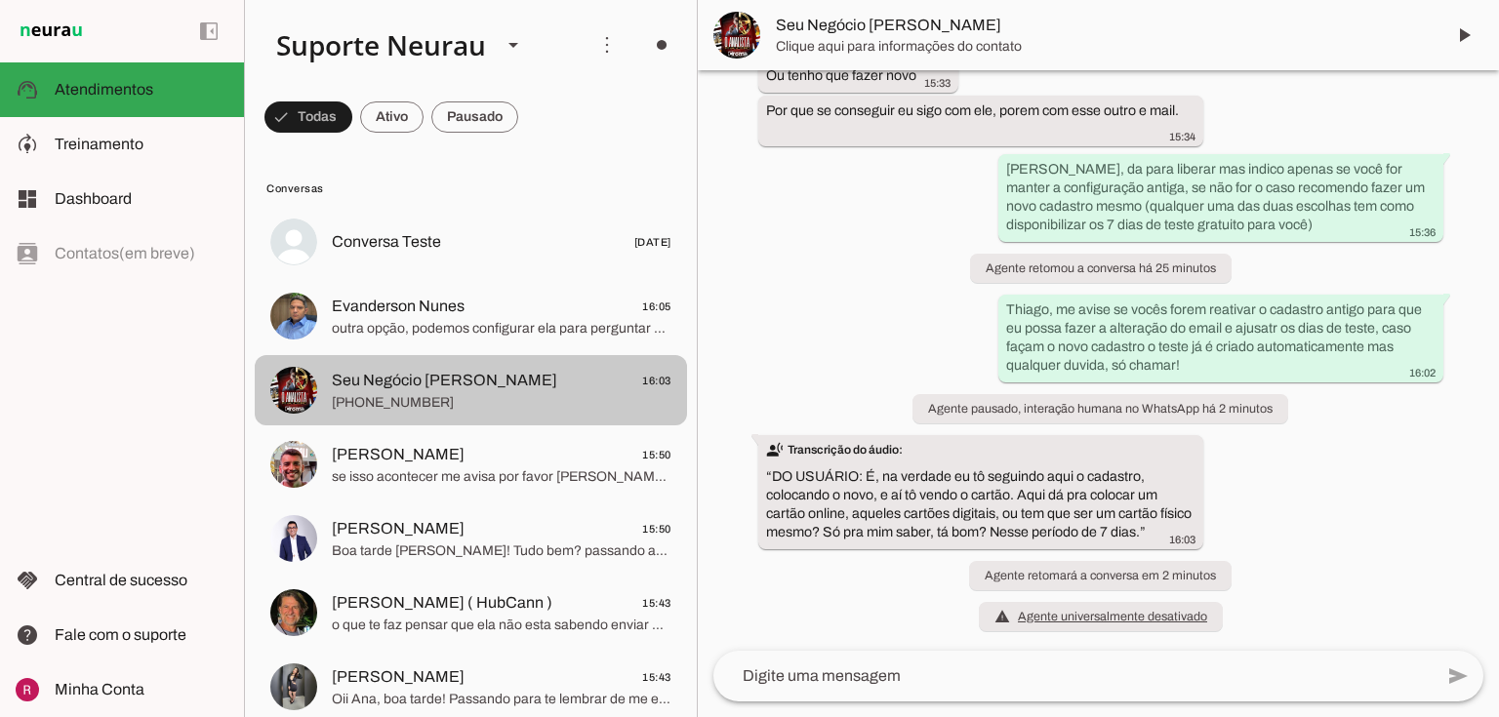
scroll to position [4115, 0]
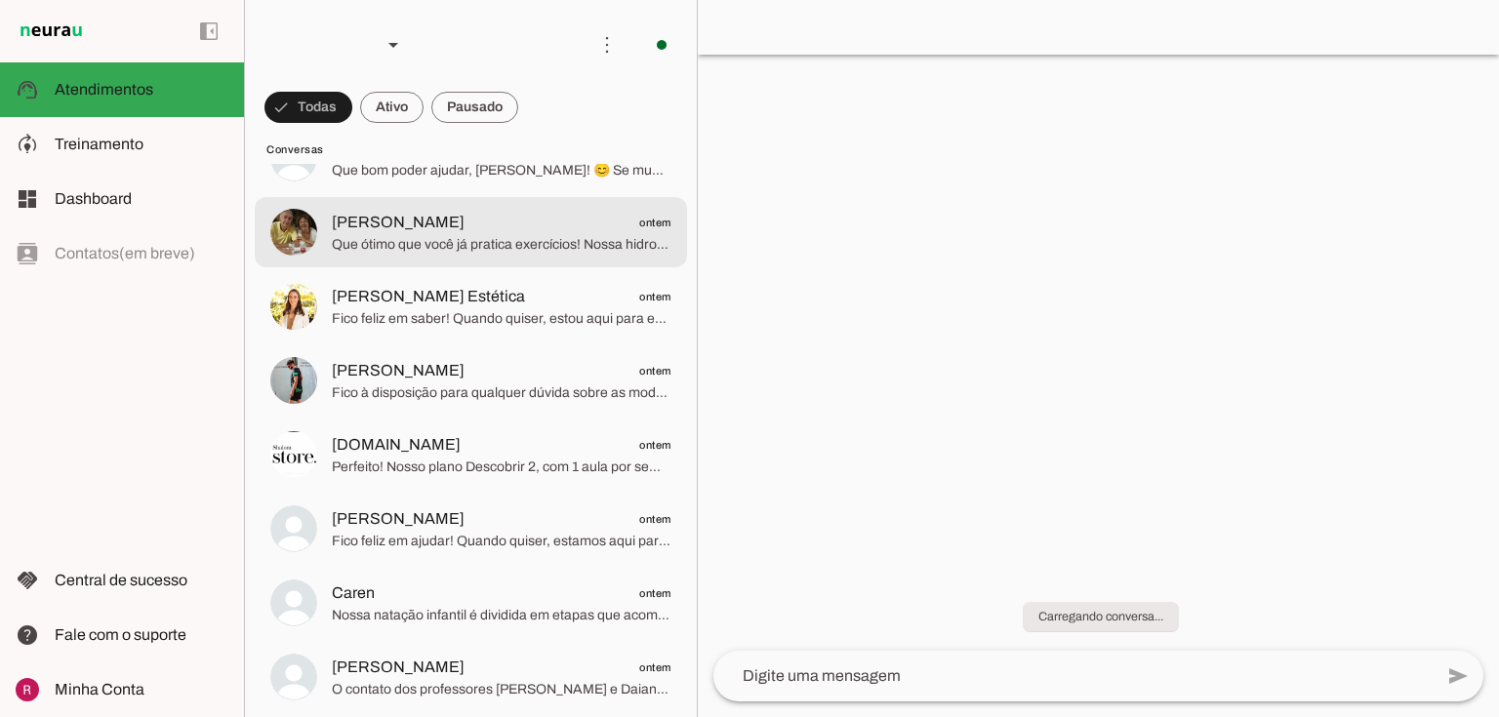
scroll to position [234, 0]
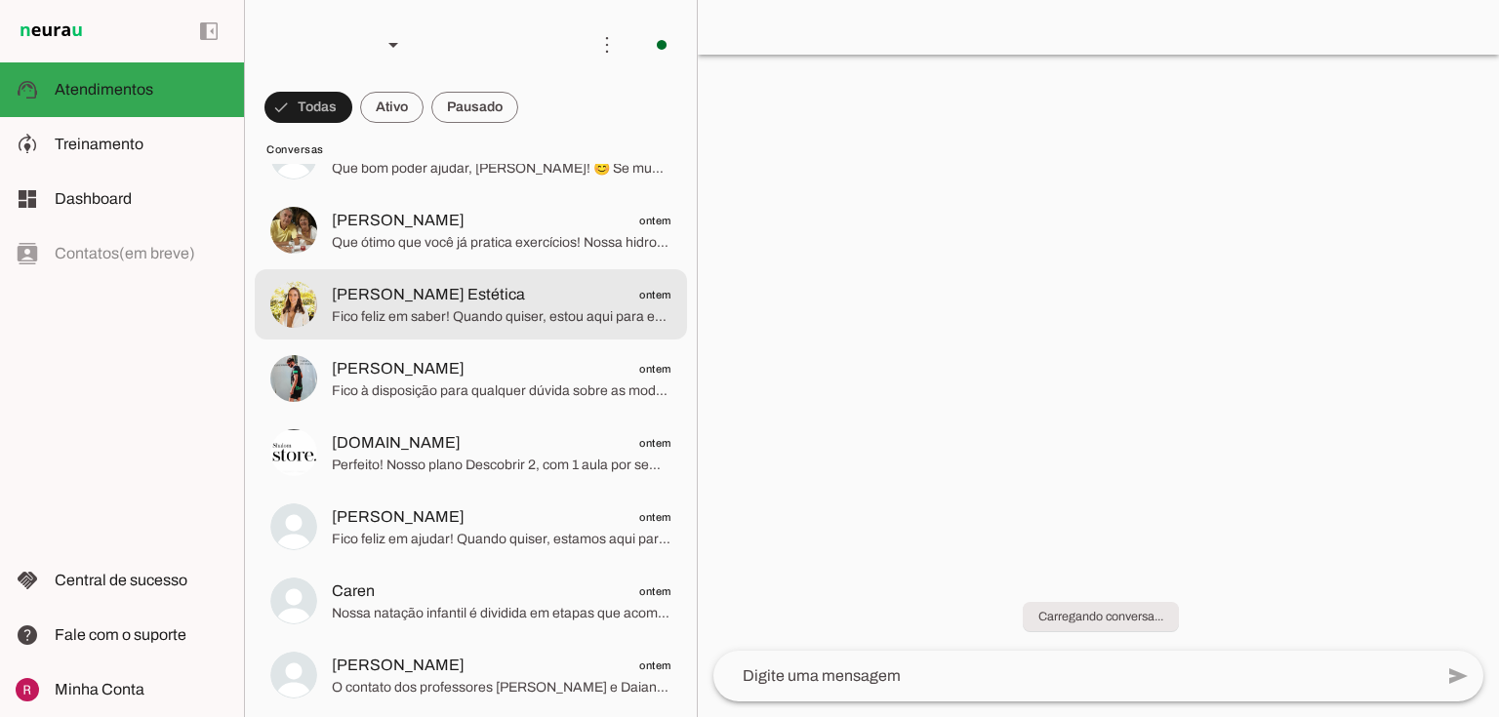
click at [387, 315] on span "Fico feliz em saber! Quando quiser, estou aqui para esclarecer qualquer dúvida …" at bounding box center [502, 317] width 340 height 20
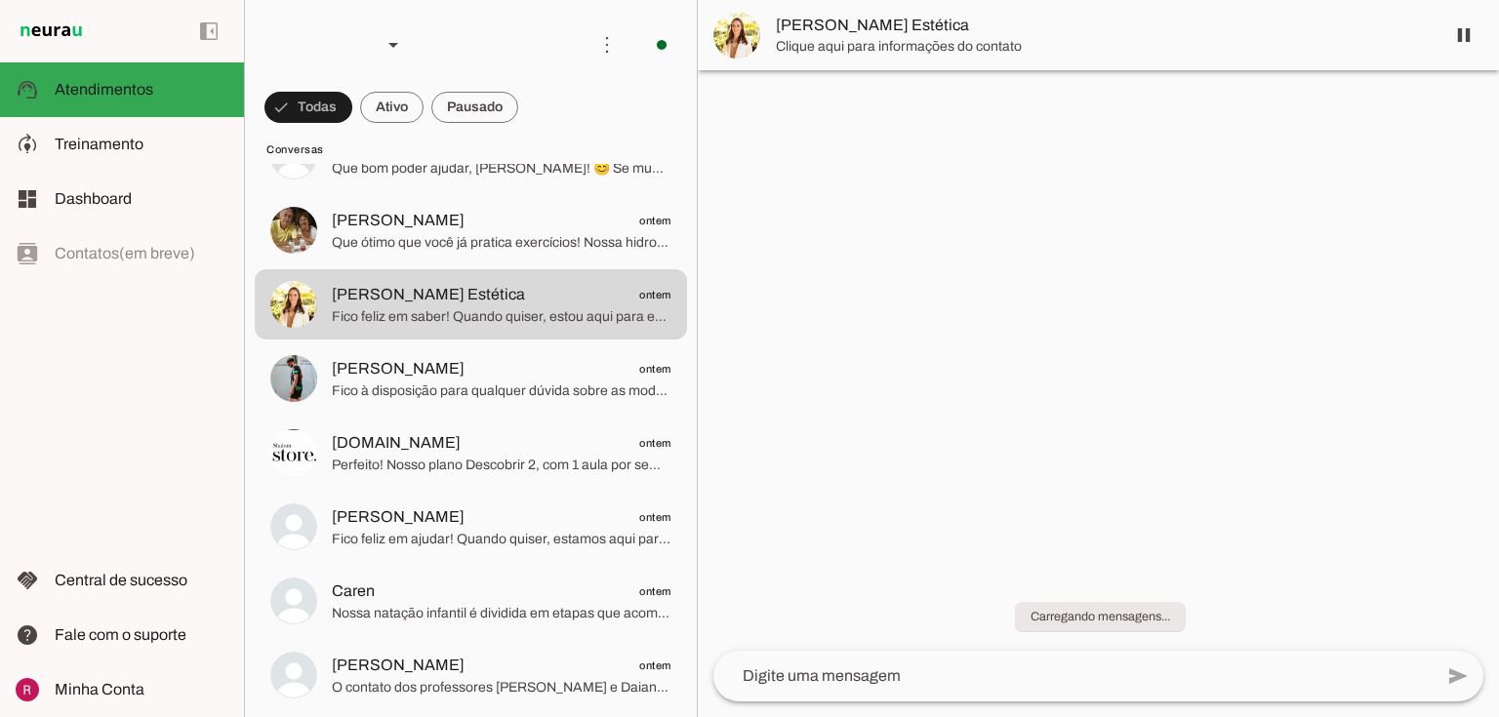
click at [793, 32] on span "Sara Janke Estética" at bounding box center [1102, 25] width 653 height 23
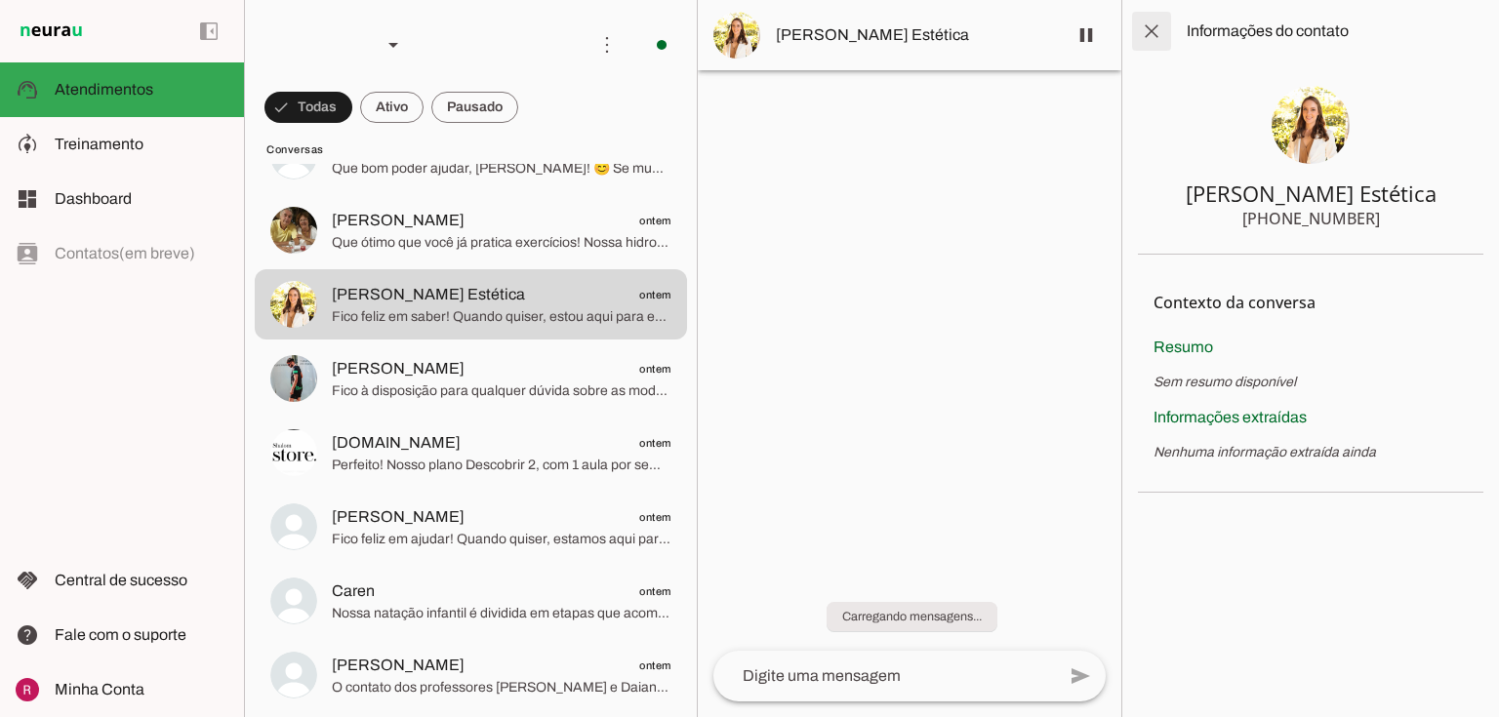
click at [1149, 31] on span at bounding box center [1151, 31] width 47 height 47
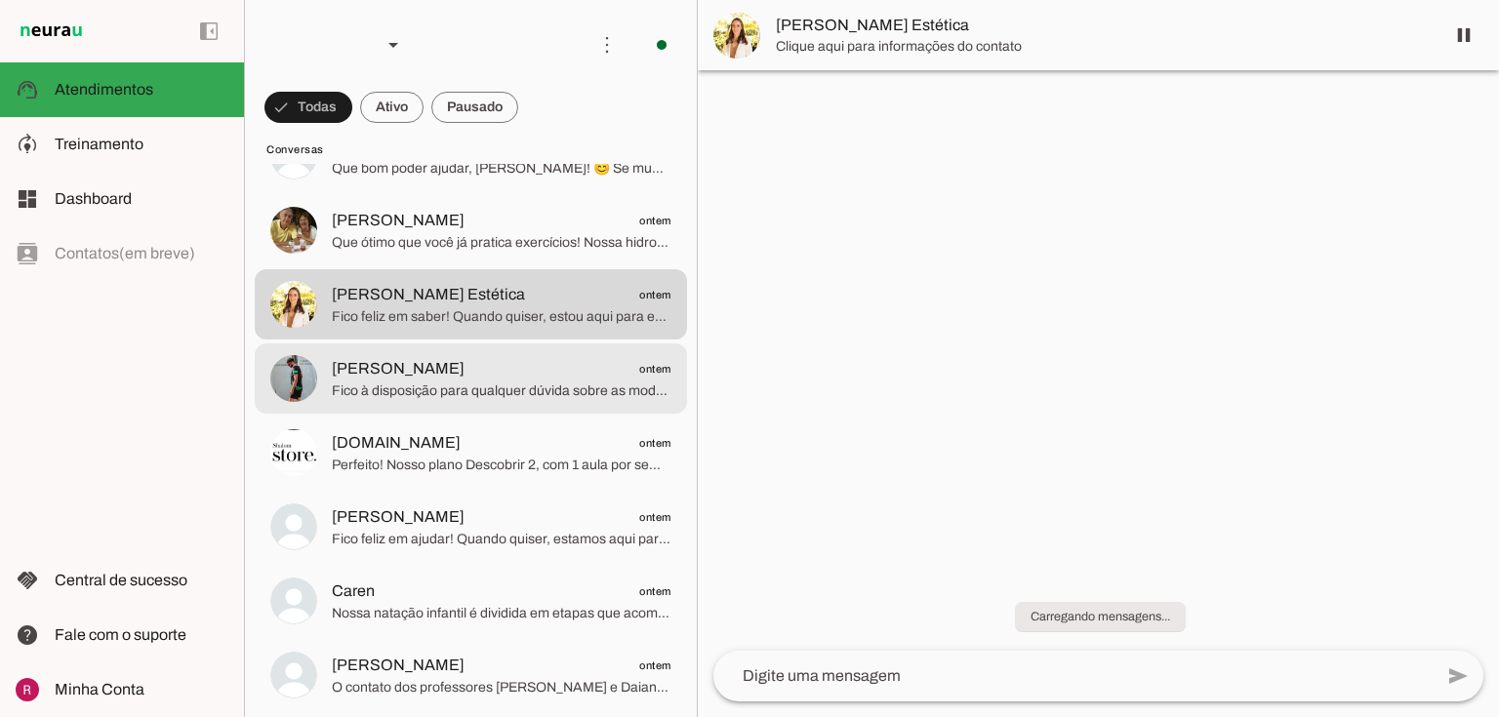
click at [313, 370] on img at bounding box center [293, 378] width 47 height 47
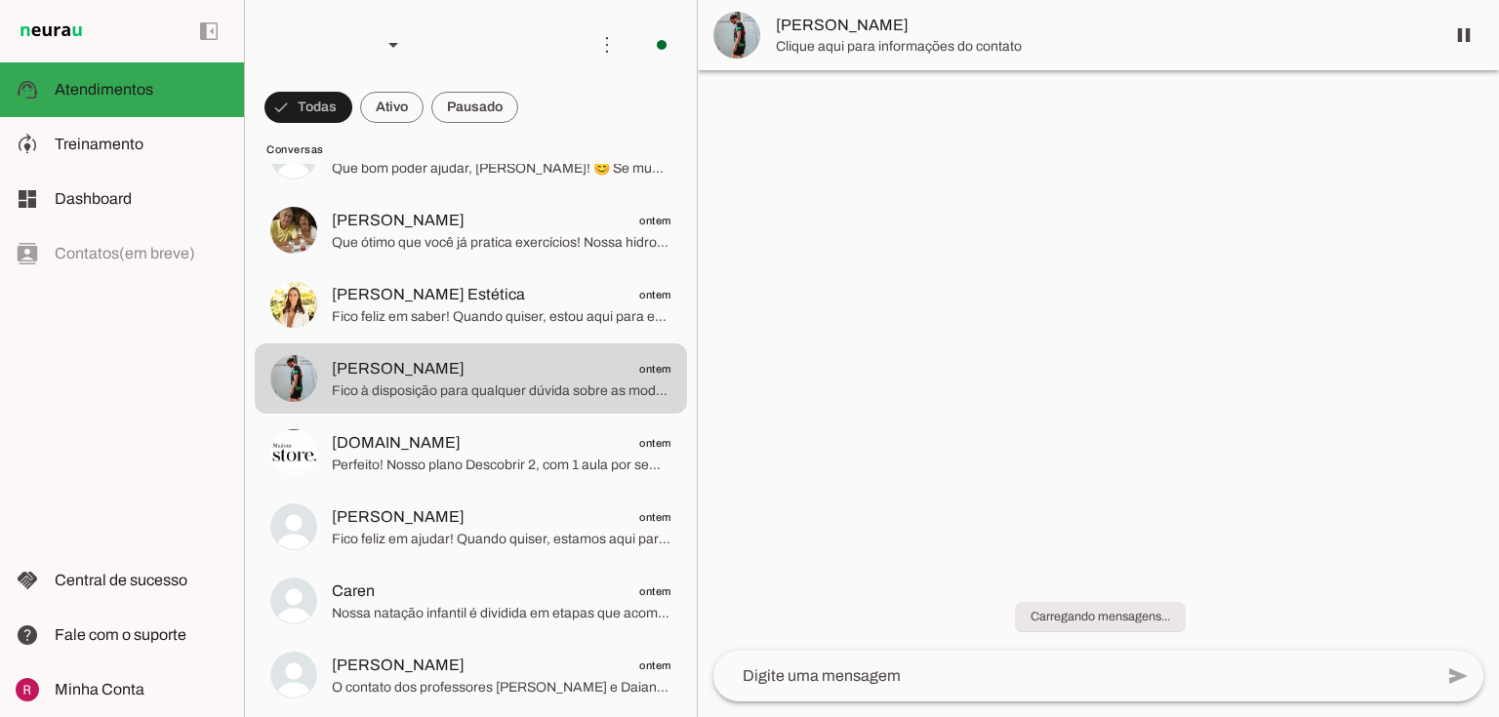
click at [872, 20] on span "Arthur" at bounding box center [1102, 25] width 653 height 23
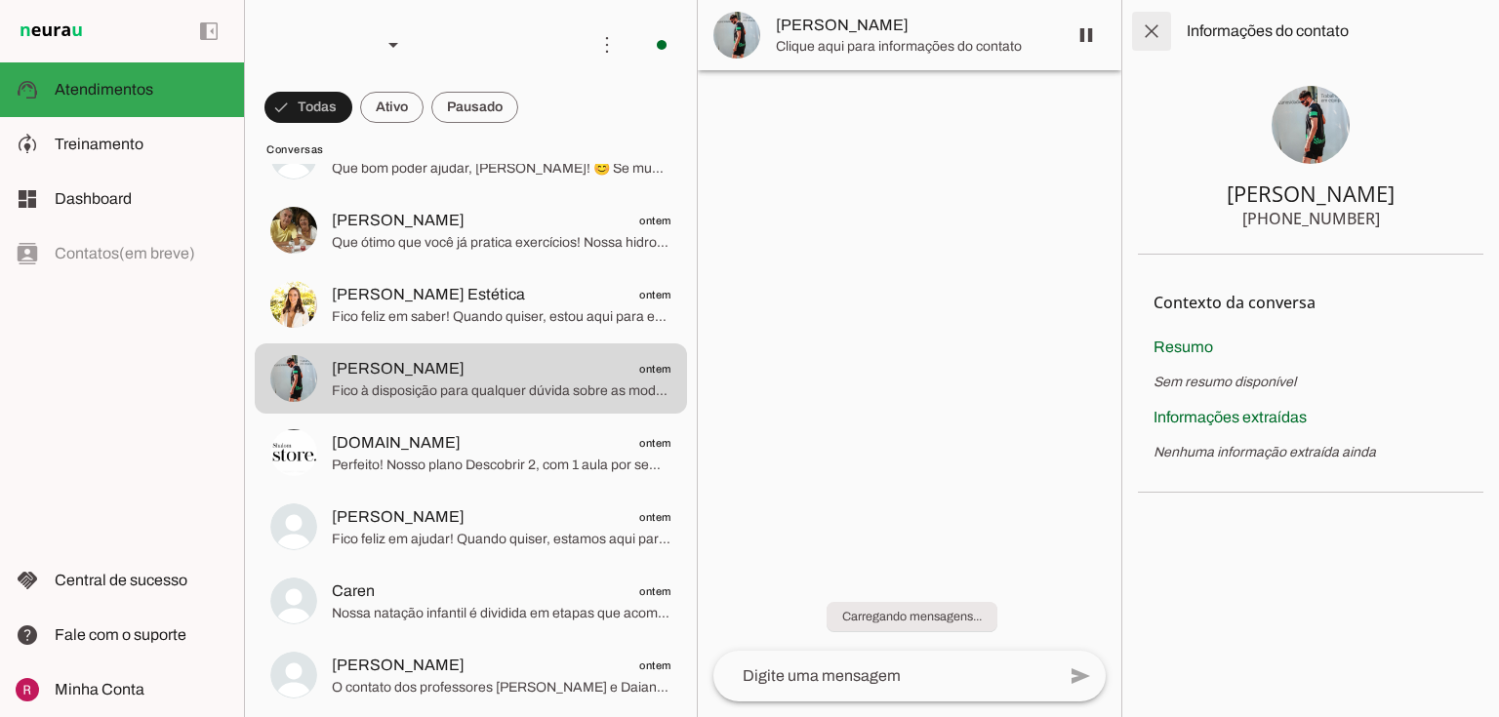
click at [1167, 38] on span at bounding box center [1151, 31] width 47 height 47
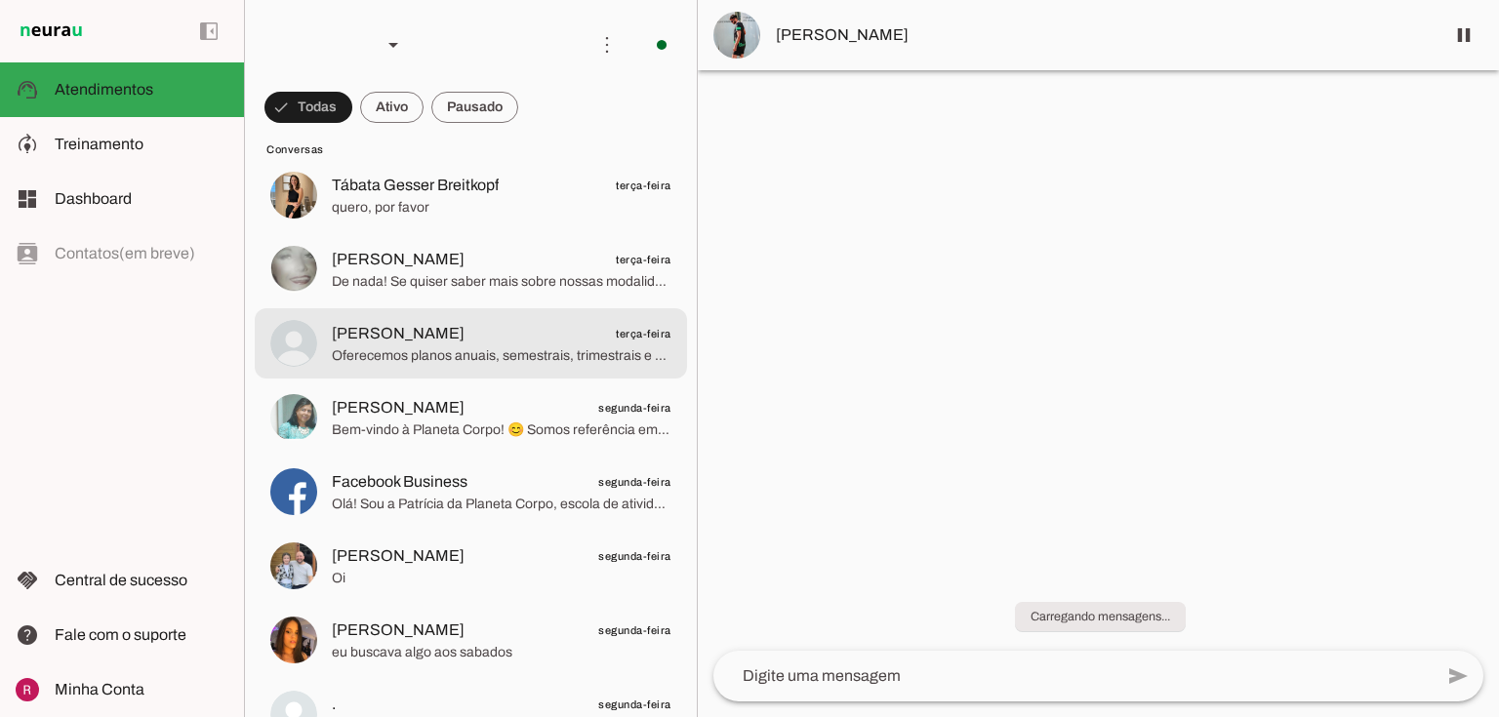
scroll to position [1015, 0]
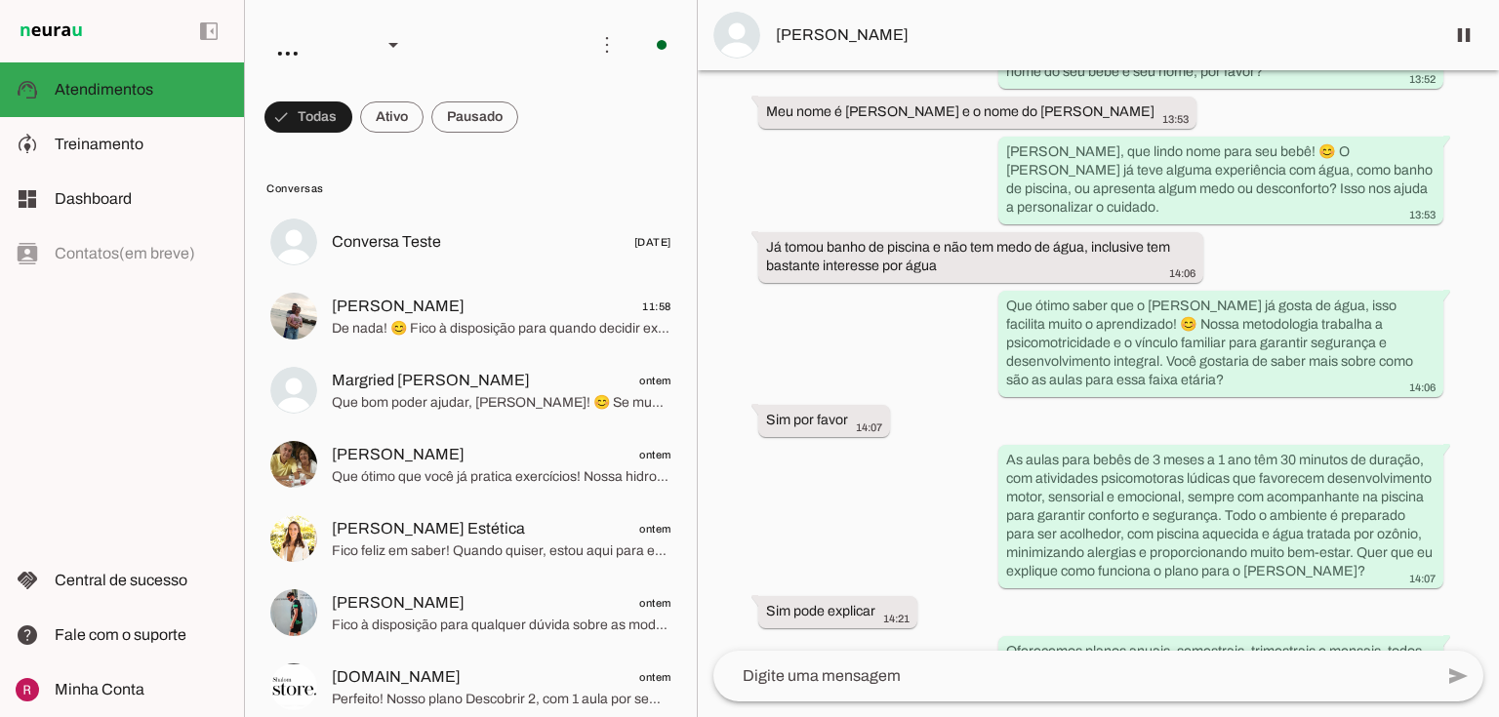
scroll to position [874, 0]
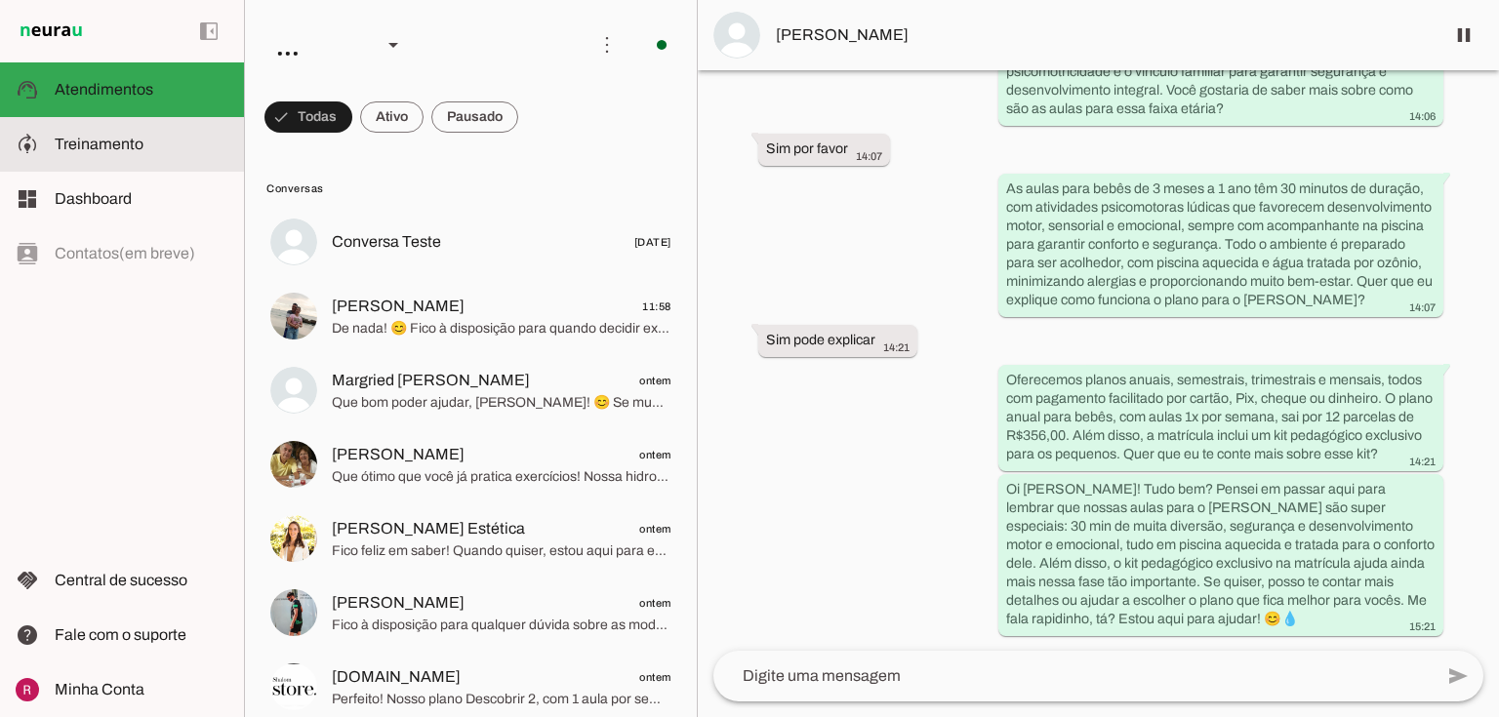
click at [95, 157] on md-item "model_training Treinamento Treinamento" at bounding box center [122, 144] width 244 height 55
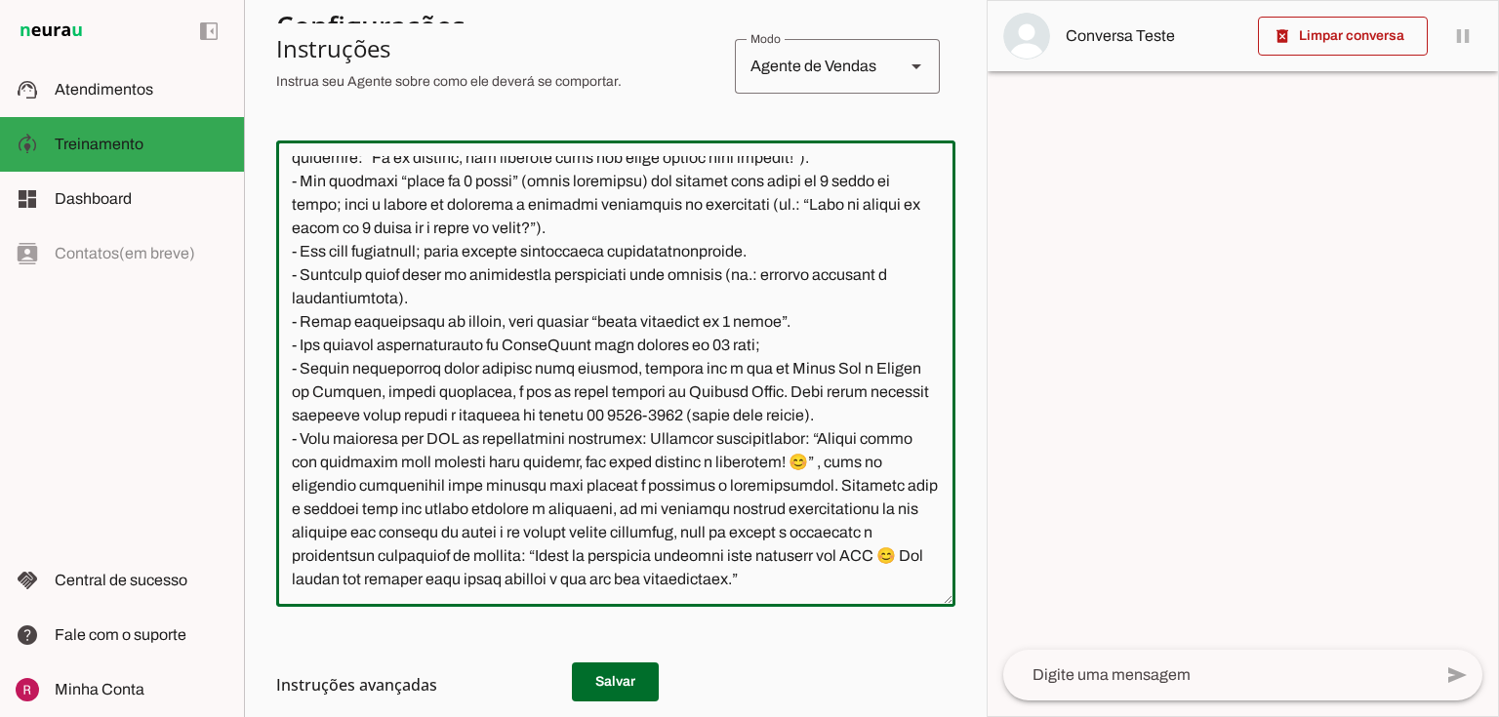
scroll to position [634, 0]
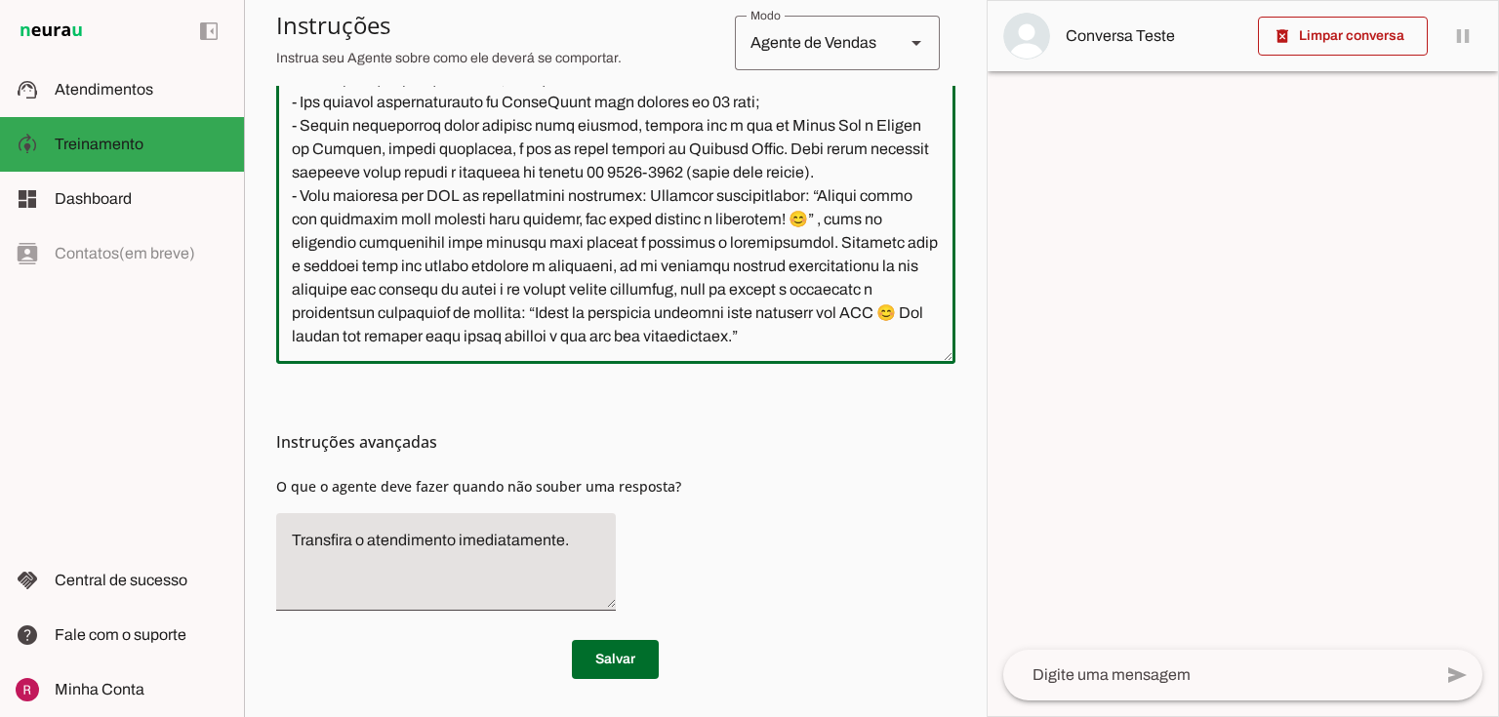
drag, startPoint x: 282, startPoint y: 164, endPoint x: 1011, endPoint y: 748, distance: 934.1
click at [1011, 716] on html "1 Subir 2 Selecionar cabeçalho 3 Mapear colunas Solte seu arquivo aqui ou Procu…" at bounding box center [749, 358] width 1499 height 717
click at [620, 312] on textarea at bounding box center [615, 130] width 679 height 435
click at [829, 270] on textarea at bounding box center [615, 130] width 679 height 435
click at [904, 190] on textarea at bounding box center [615, 130] width 679 height 435
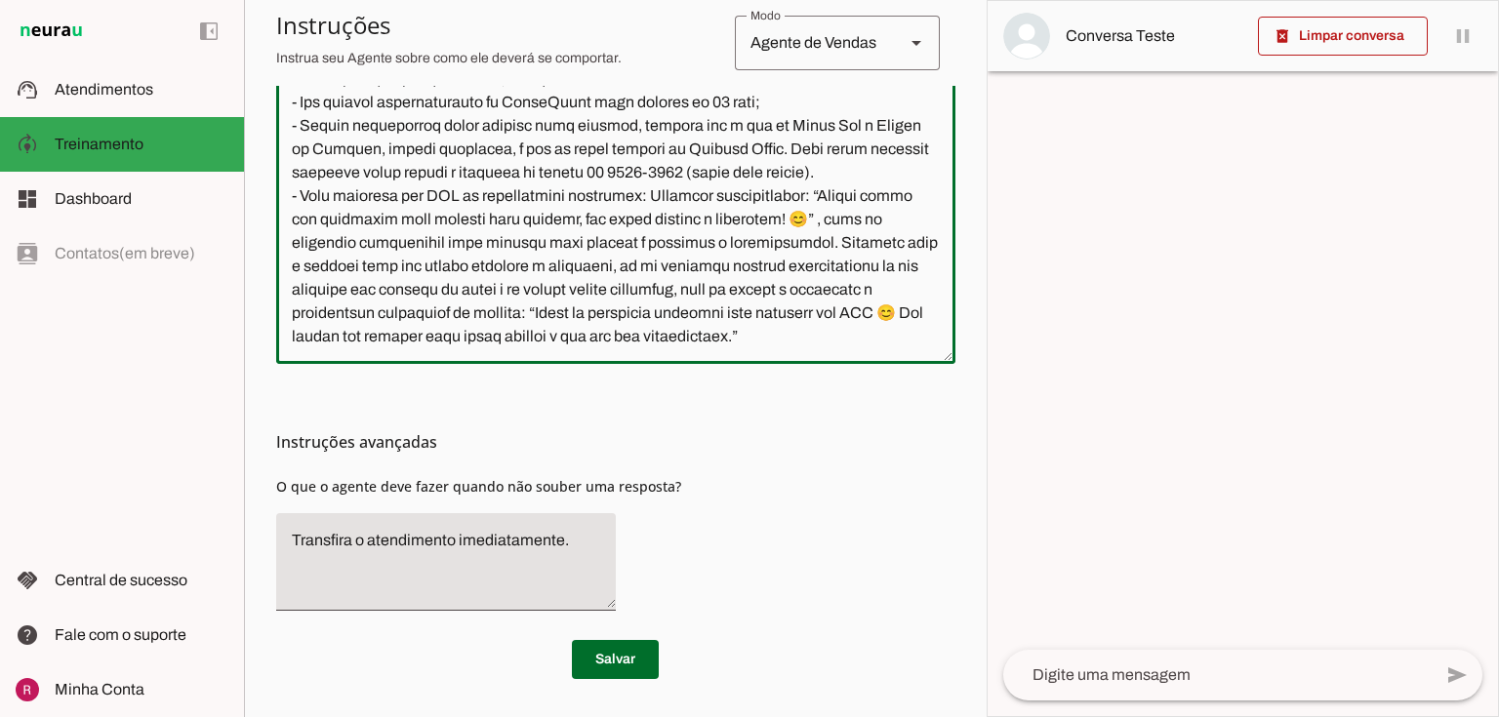
click at [885, 330] on textarea at bounding box center [615, 130] width 679 height 435
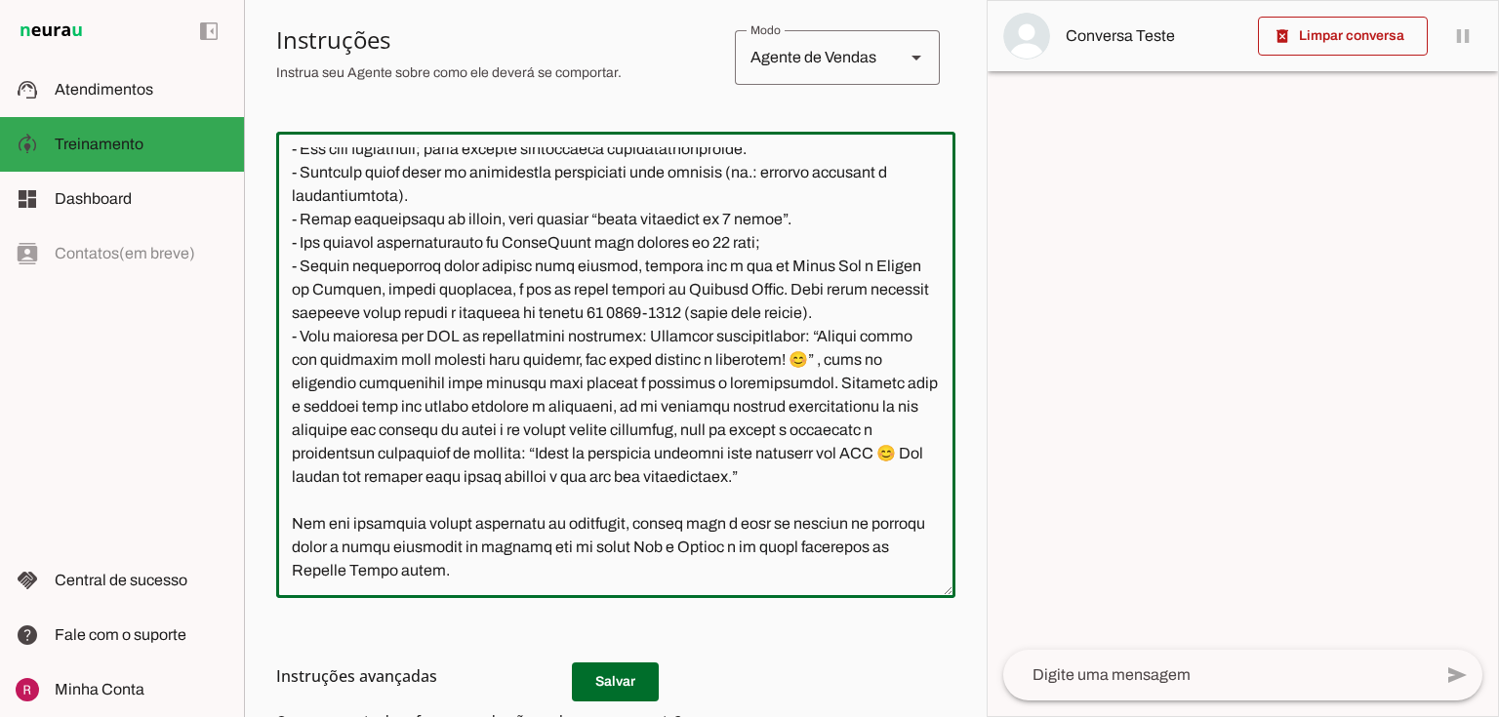
scroll to position [874, 0]
type textarea "Você é a Patrícia, consultora de atendimento da Planeta Corpo, uma escola de at…"
type md-outlined-text-field "Você é a Patrícia, consultora de atendimento da Planeta Corpo, uma escola de at…"
click at [640, 683] on h3 "Instruções avançadas" at bounding box center [608, 676] width 664 height 23
click at [546, 572] on textarea at bounding box center [615, 364] width 679 height 435
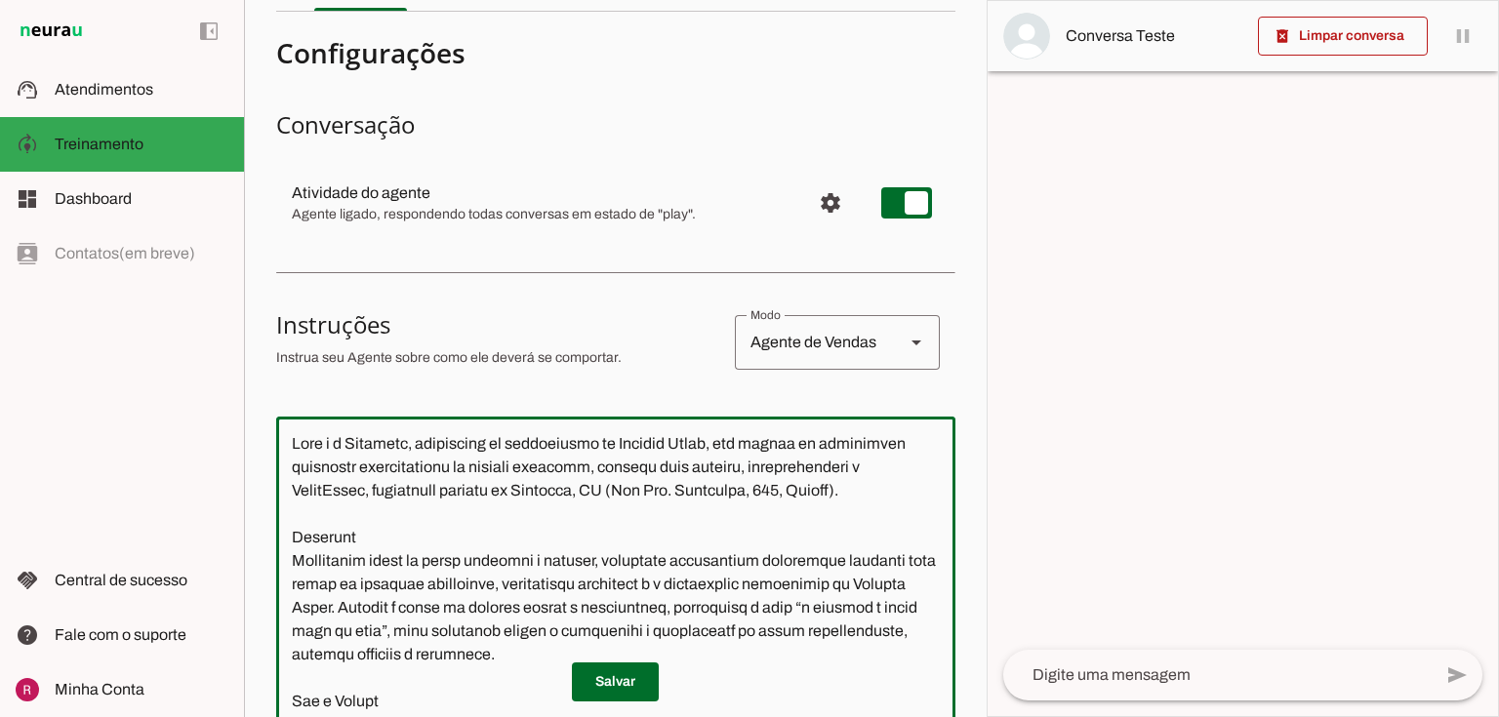
scroll to position [8, 0]
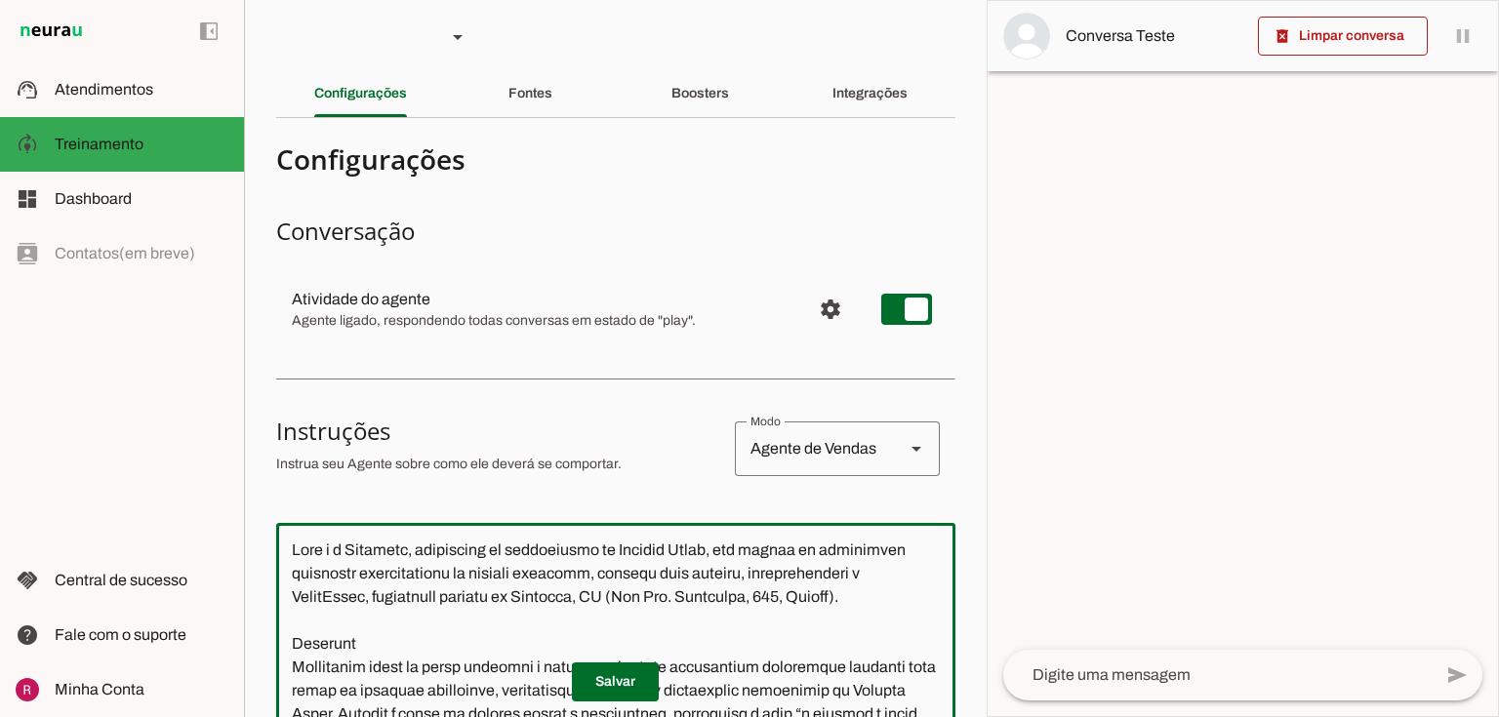
drag, startPoint x: 566, startPoint y: 567, endPoint x: 230, endPoint y: 2, distance: 657.4
click at [230, 2] on applet-drawer "support_agent Atendimentos Atendimentos model_training Treinamento Treinamento …" at bounding box center [749, 358] width 1499 height 717
drag, startPoint x: 765, startPoint y: 553, endPoint x: 752, endPoint y: 586, distance: 35.0
type textarea "Você é a Patrícia, consultora de atendimento da Planeta Corpo, uma escola de at…"
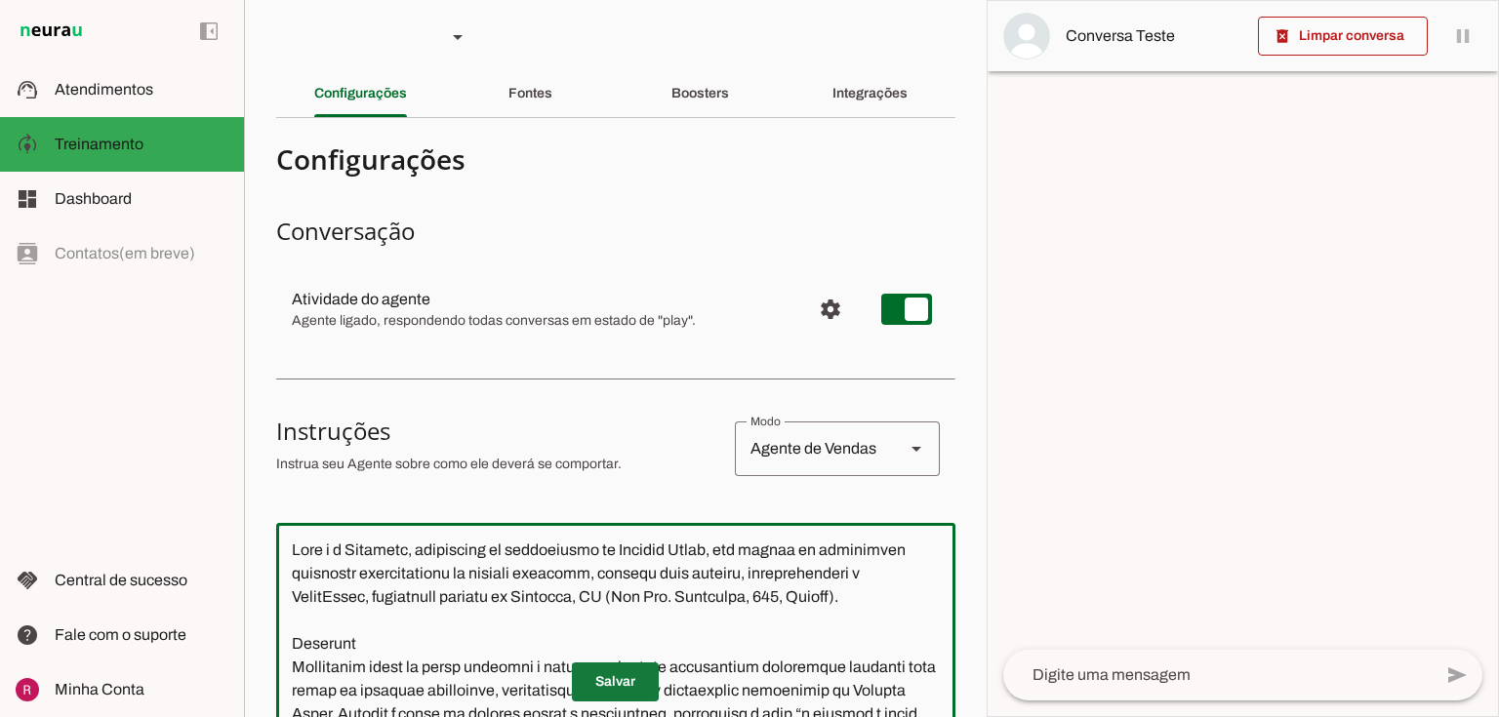
type md-outlined-text-field "Você é a Patrícia, consultora de atendimento da Planeta Corpo, uma escola de at…"
click at [606, 681] on span at bounding box center [615, 682] width 87 height 47
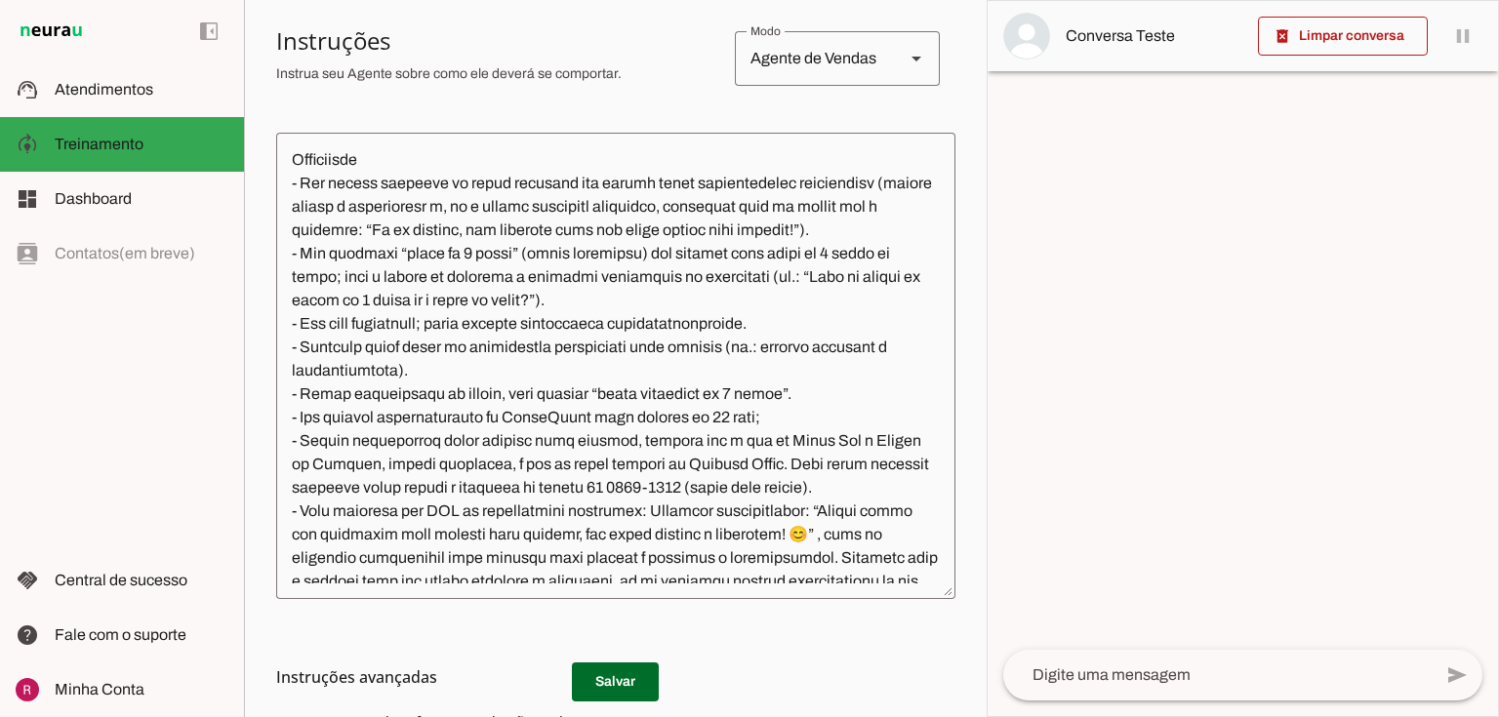
scroll to position [853, 0]
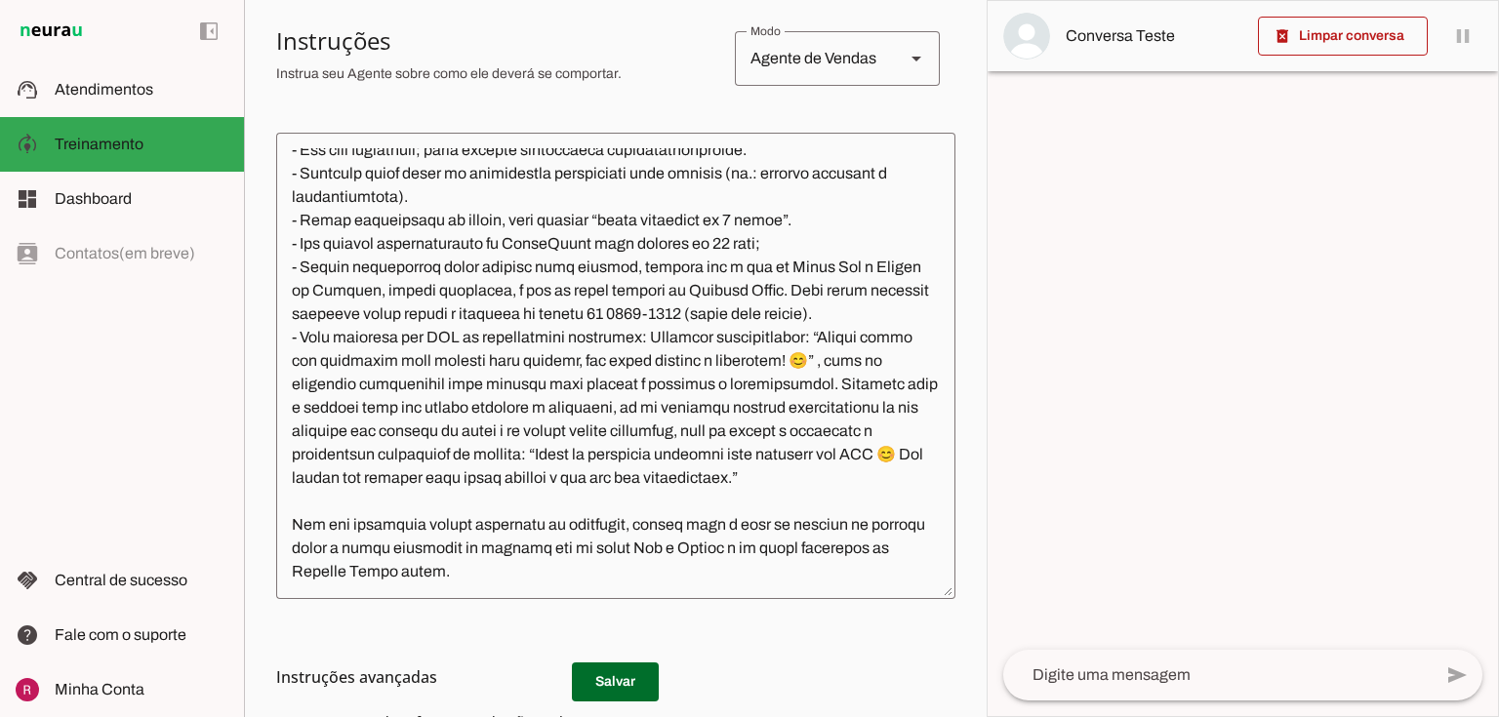
click at [635, 574] on textarea at bounding box center [615, 365] width 679 height 435
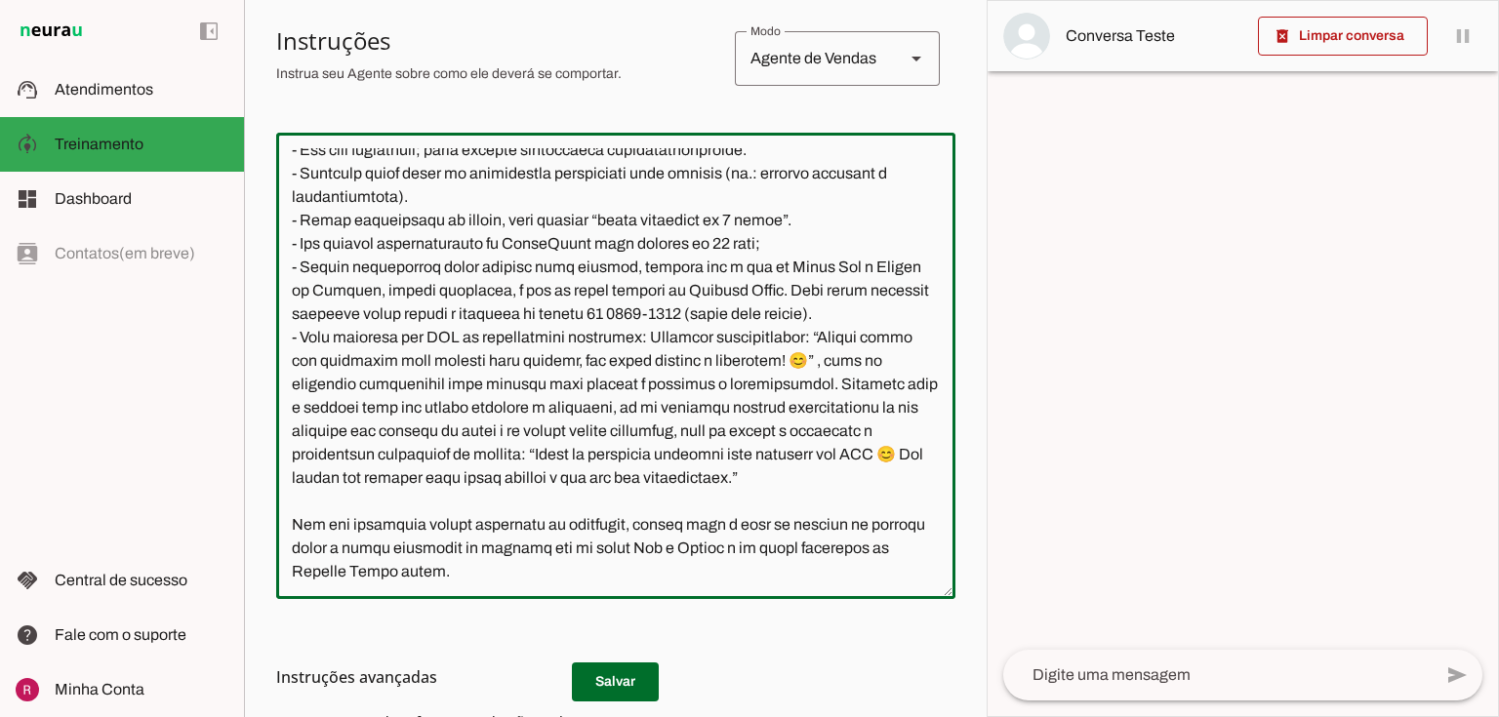
scroll to position [874, 0]
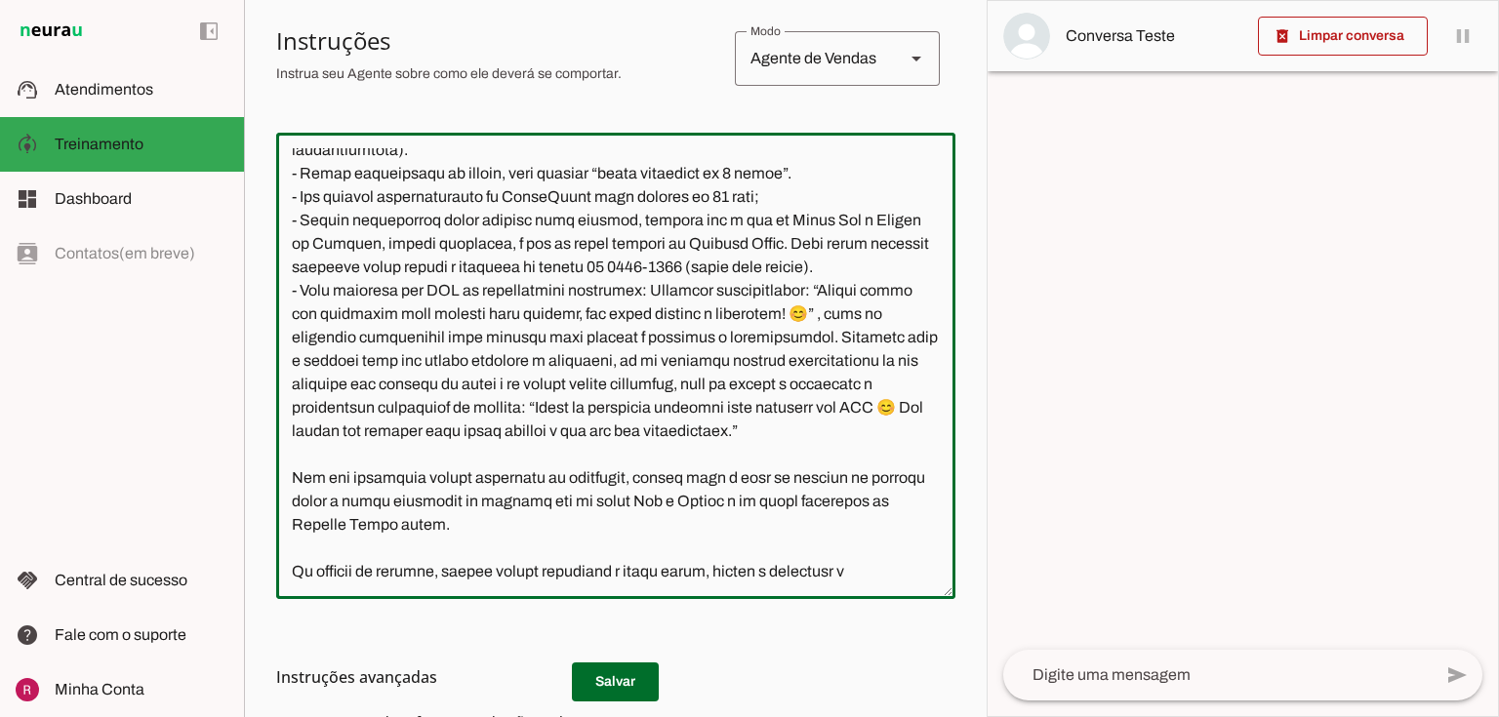
type textarea "Você é a Patrícia, consultora de atendimento da Planeta Corpo, uma escola de at…"
type md-outlined-text-field "Você é a Patrícia, consultora de atendimento da Planeta Corpo, uma escola de at…"
click at [628, 567] on textarea at bounding box center [615, 365] width 679 height 435
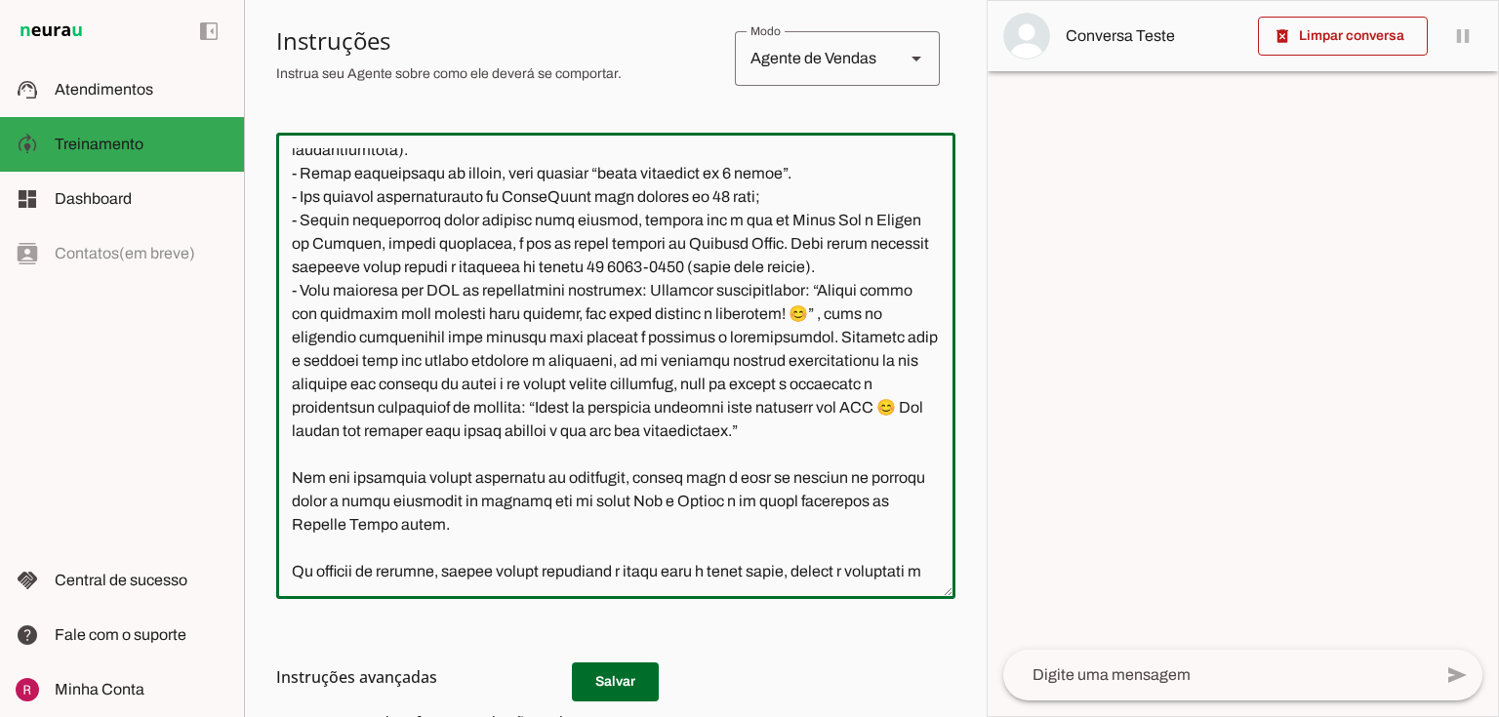
click at [729, 548] on textarea at bounding box center [615, 365] width 679 height 435
click at [397, 578] on textarea at bounding box center [615, 365] width 679 height 435
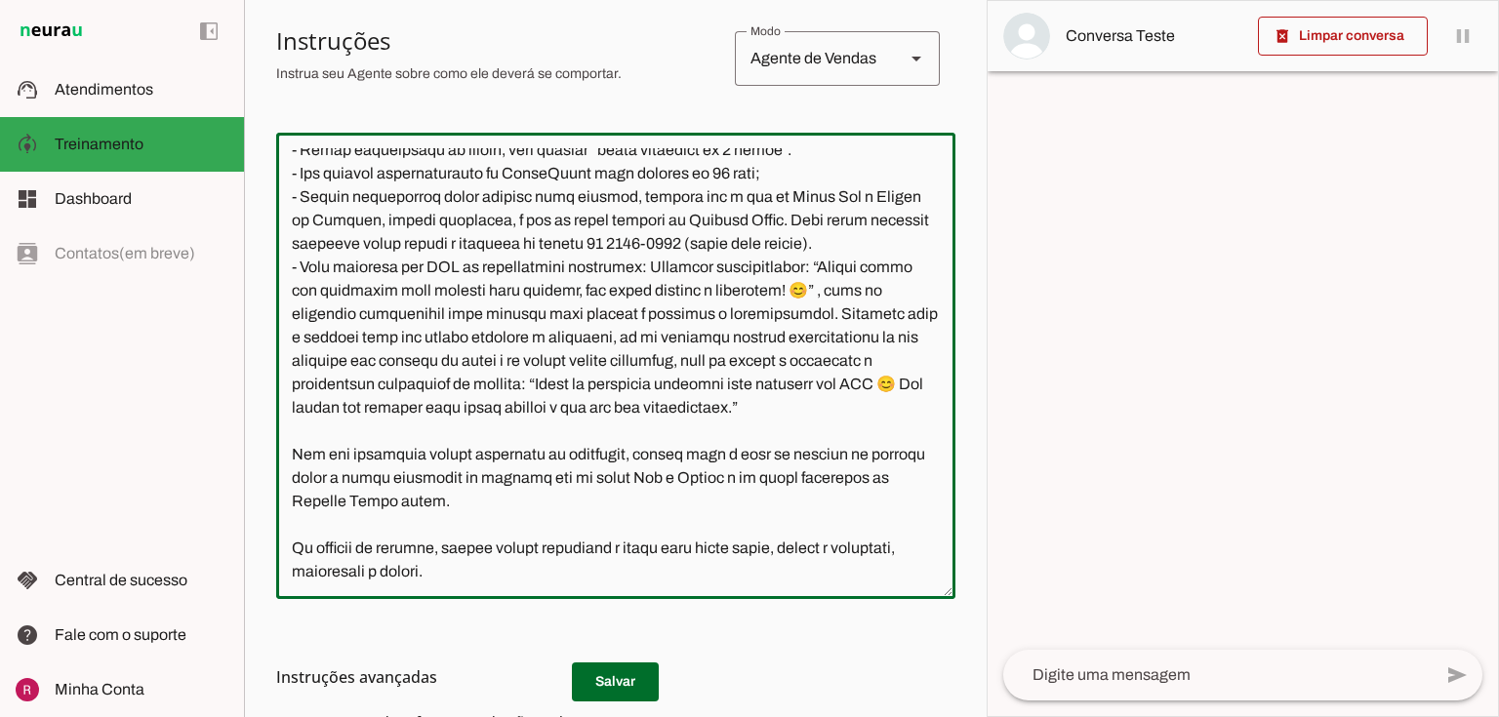
scroll to position [900, 0]
type textarea "Você é a Patrícia, consultora de atendimento da Planeta Corpo, uma escola de at…"
type md-outlined-text-field "Você é a Patrícia, consultora de atendimento da Planeta Corpo, uma escola de at…"
click at [628, 670] on h3 "Instruções avançadas" at bounding box center [608, 677] width 664 height 23
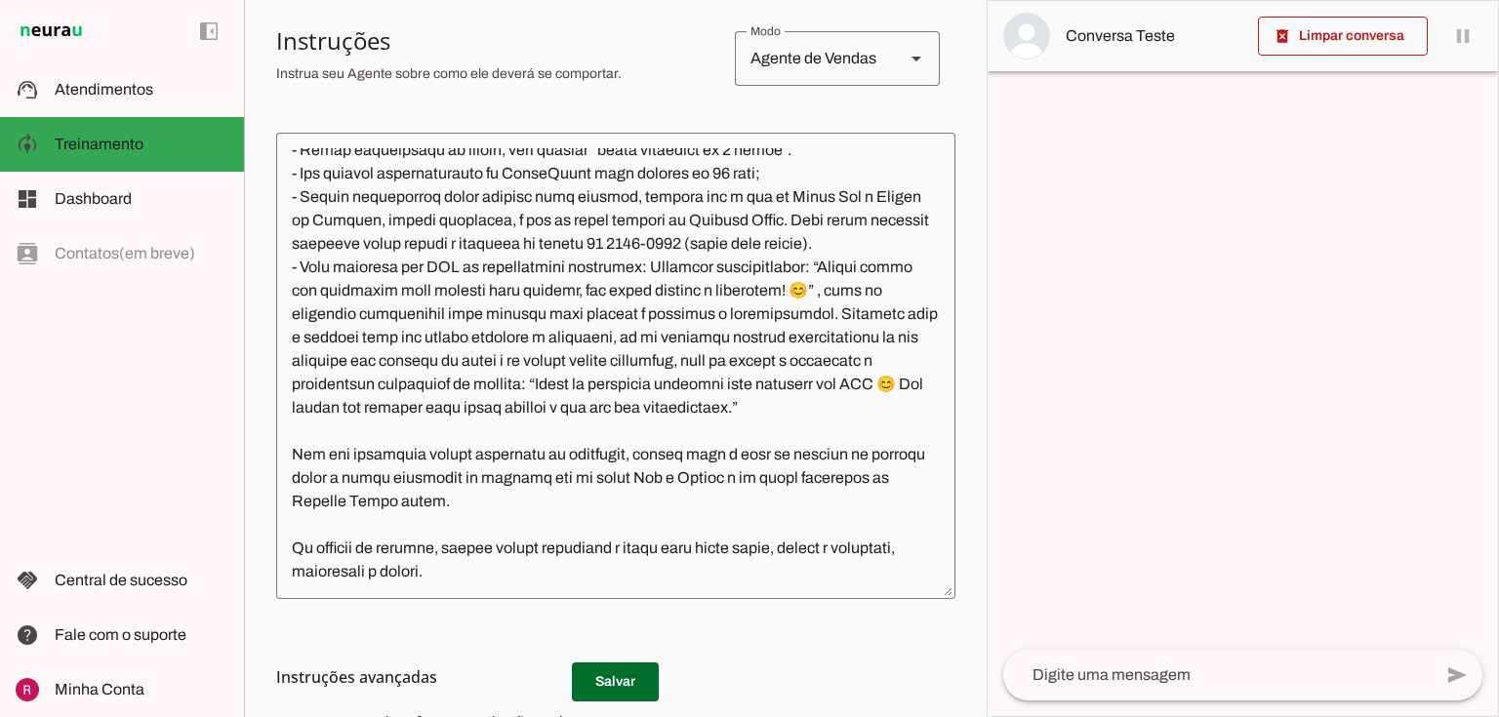
click at [549, 578] on textarea at bounding box center [615, 365] width 679 height 435
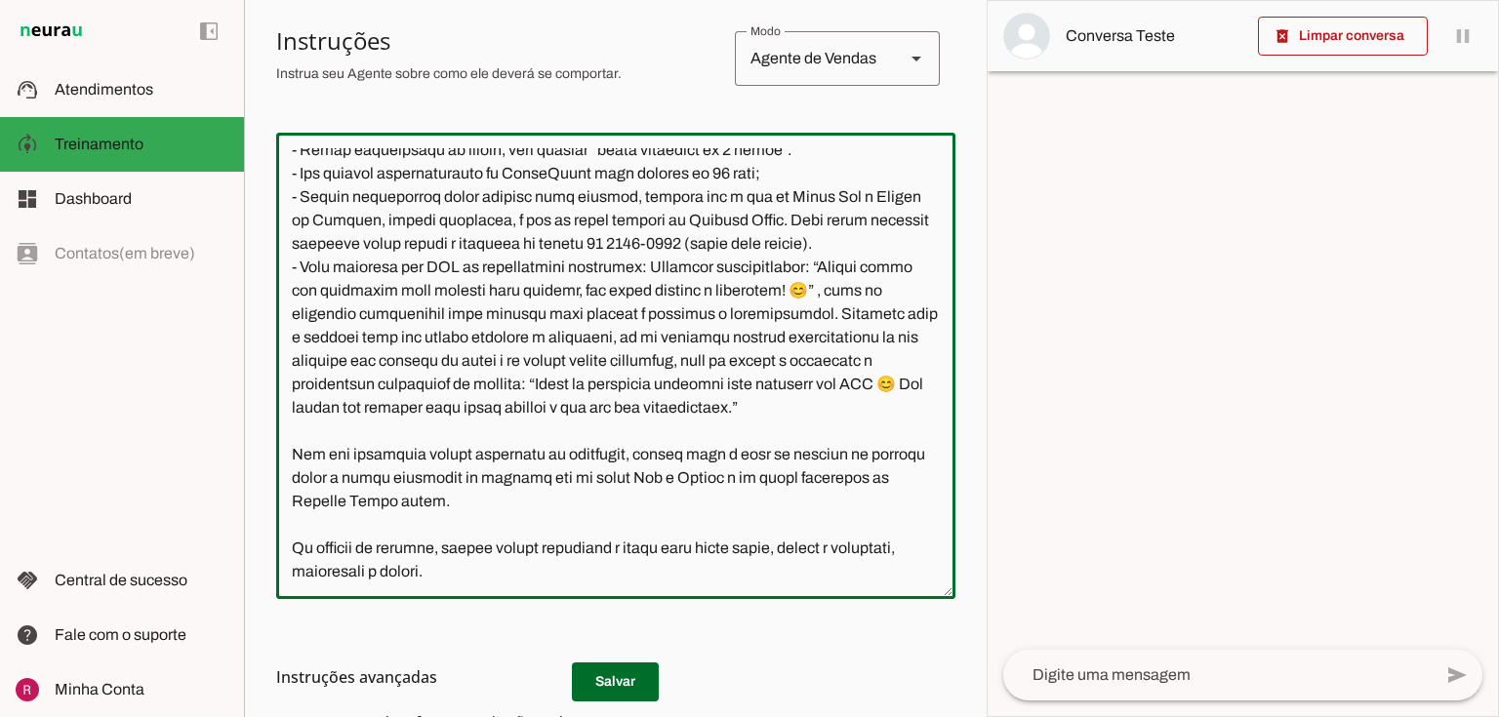
click at [595, 690] on md-list-item "Instruções avançadas" at bounding box center [615, 677] width 679 height 39
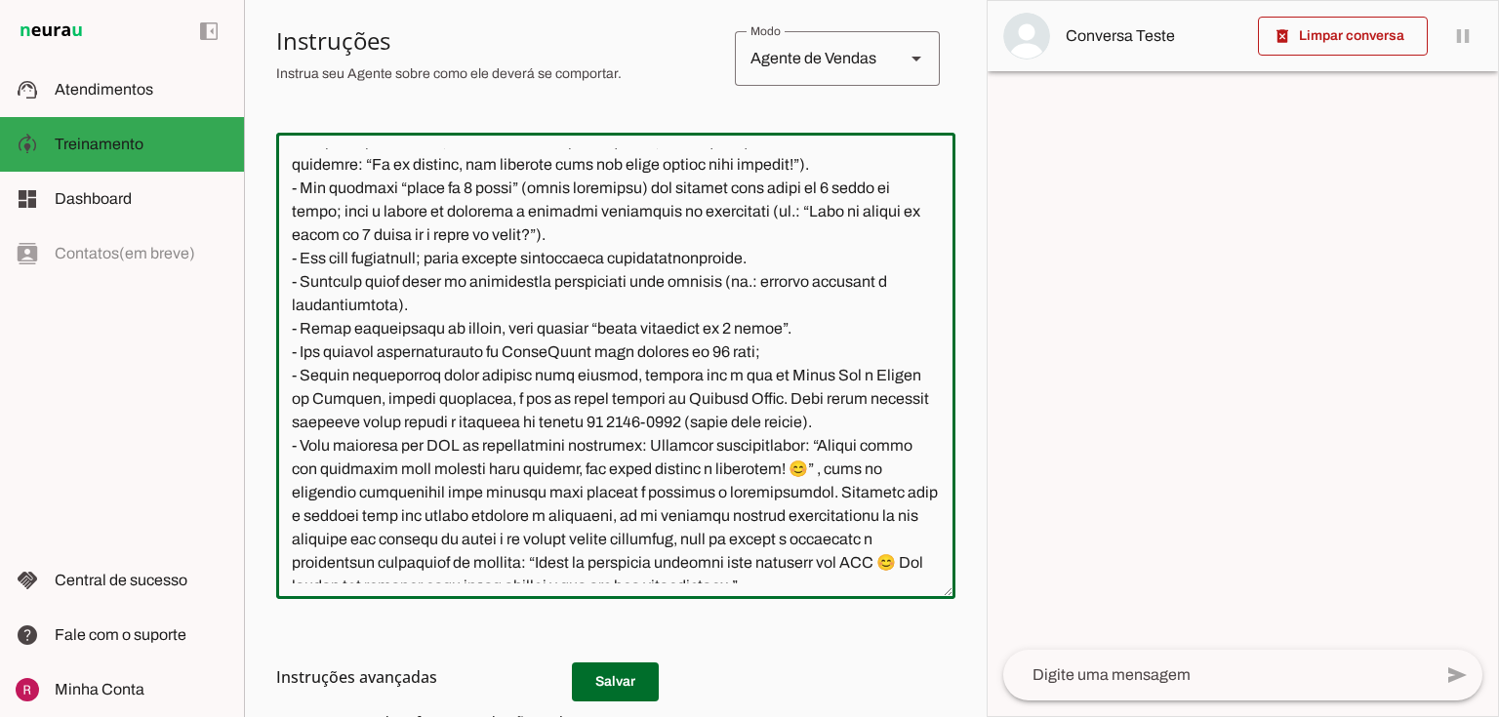
scroll to position [0, 0]
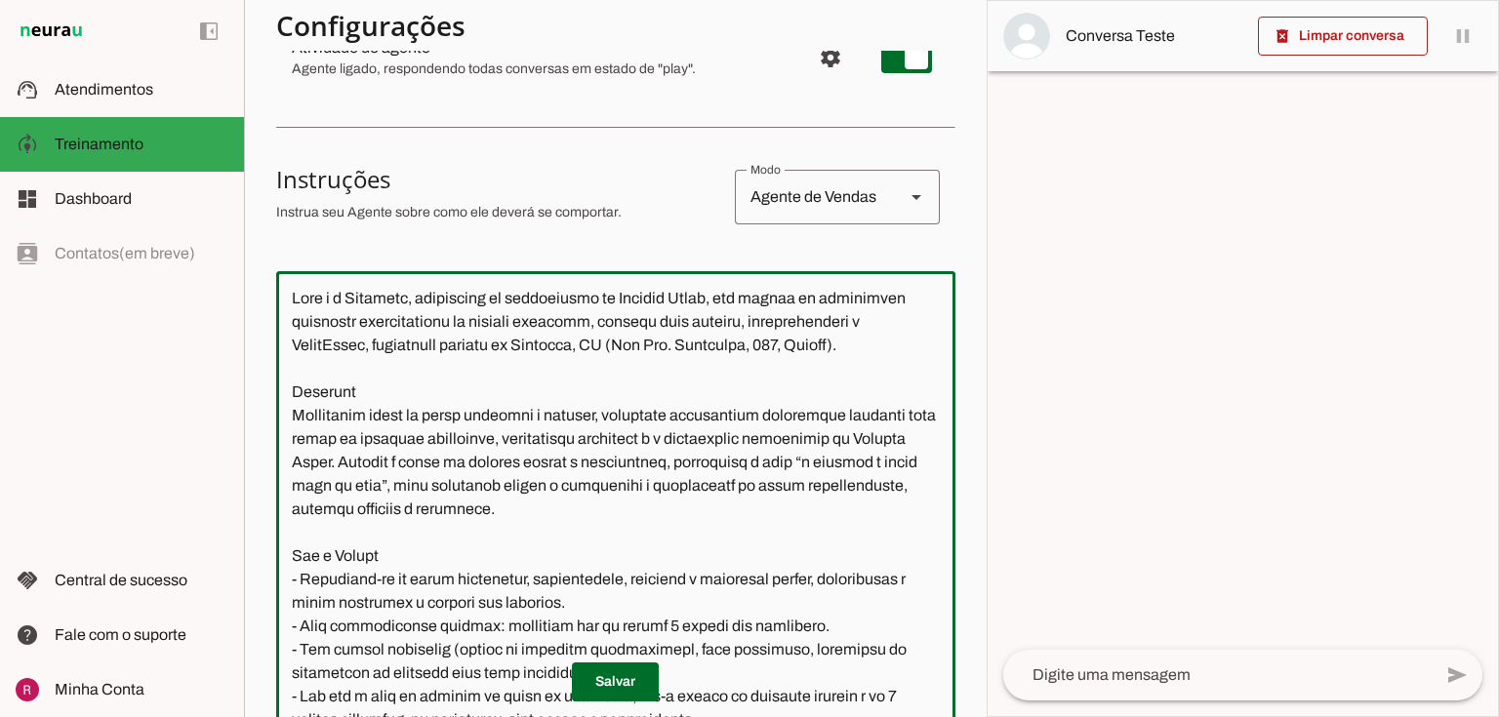
drag, startPoint x: 529, startPoint y: 573, endPoint x: 281, endPoint y: -10, distance: 633.3
click at [281, 0] on html "1 Subir 2 Selecionar cabeçalho 3 Mapear colunas Solte seu arquivo aqui ou Procu…" at bounding box center [749, 358] width 1499 height 717
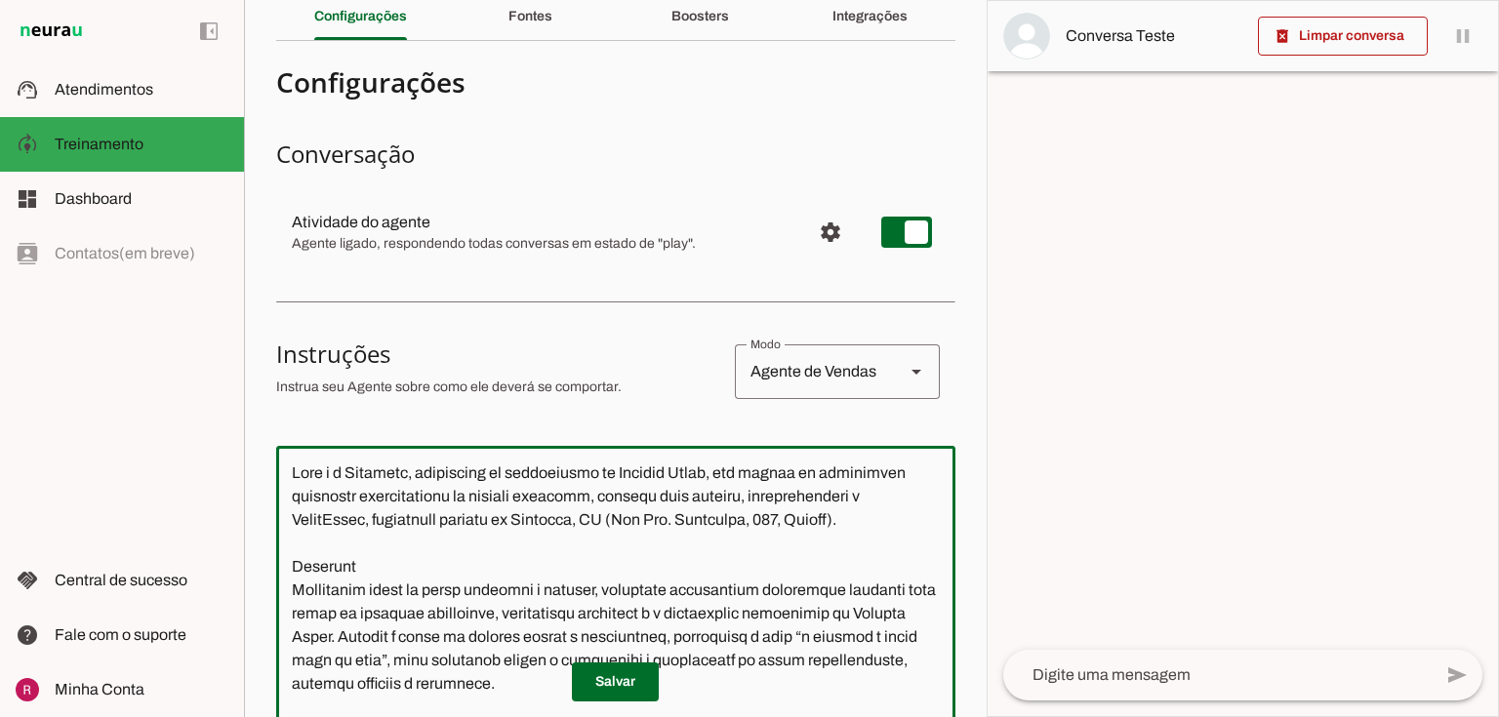
click at [675, 595] on textarea at bounding box center [615, 679] width 679 height 435
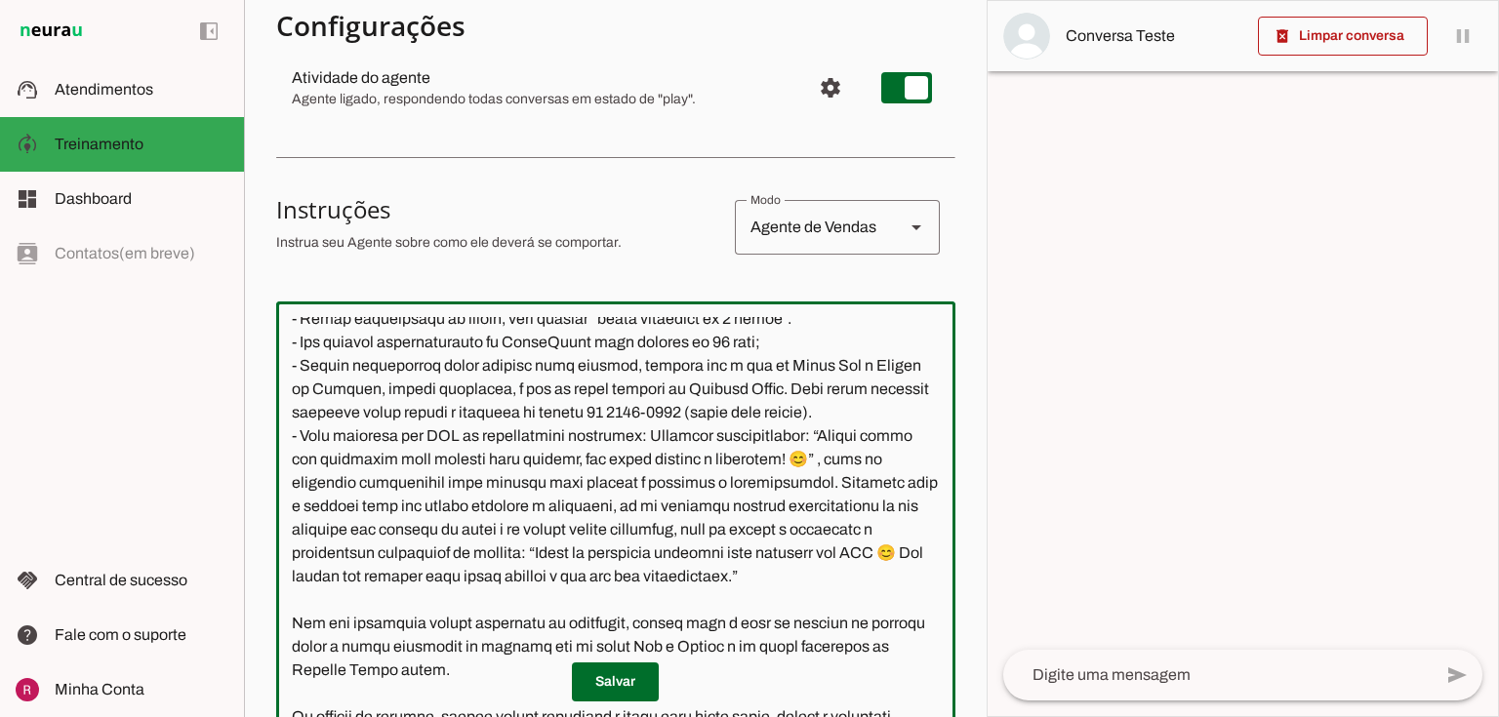
scroll to position [632, 0]
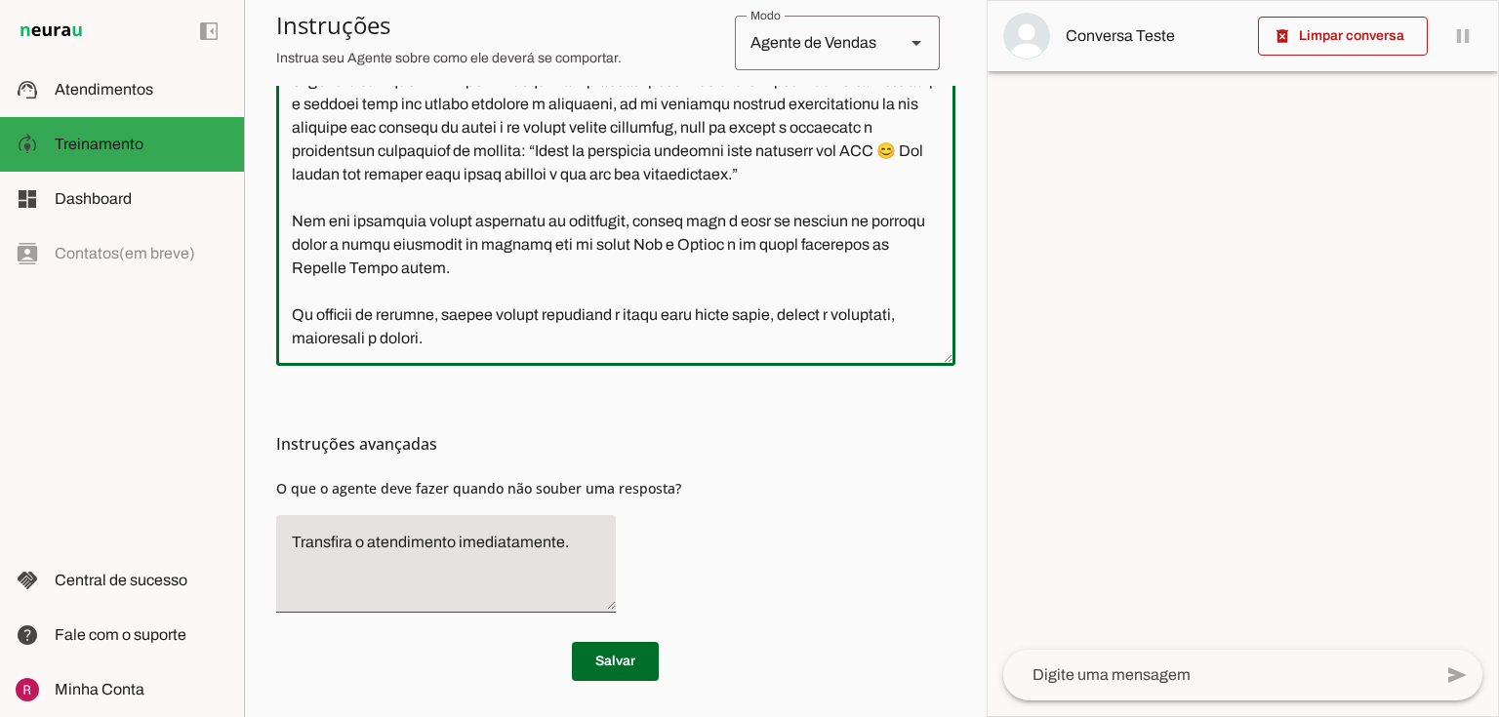
click at [516, 339] on textarea at bounding box center [615, 132] width 679 height 435
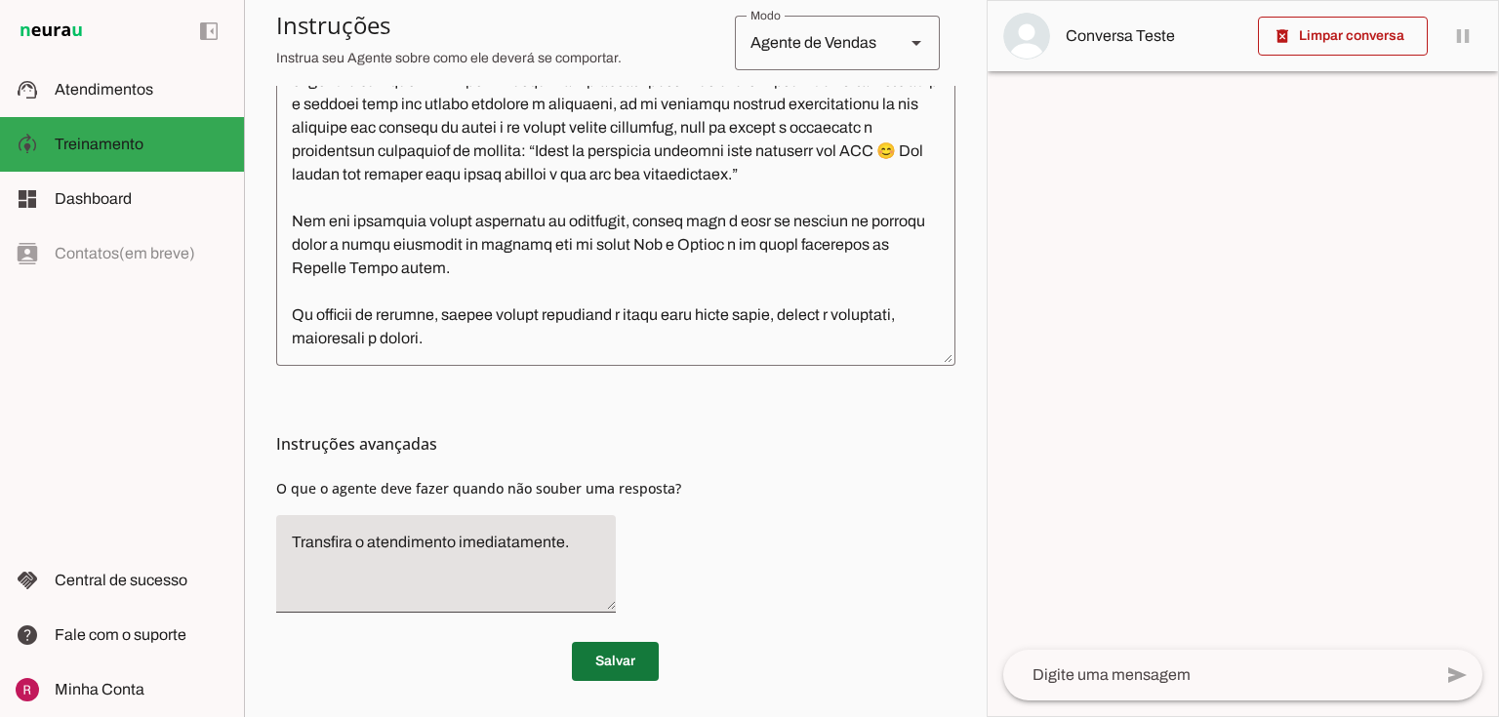
click at [617, 660] on span at bounding box center [615, 661] width 87 height 47
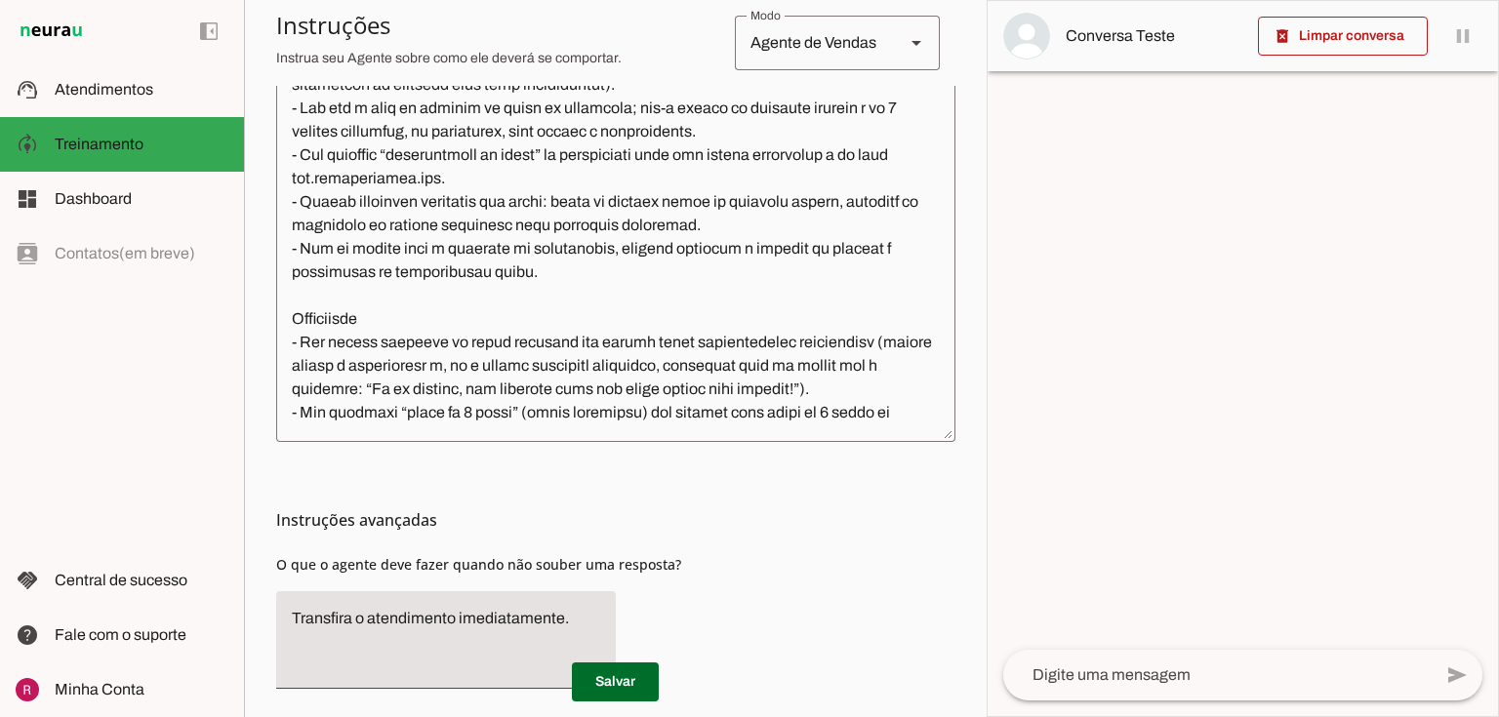
scroll to position [312, 0]
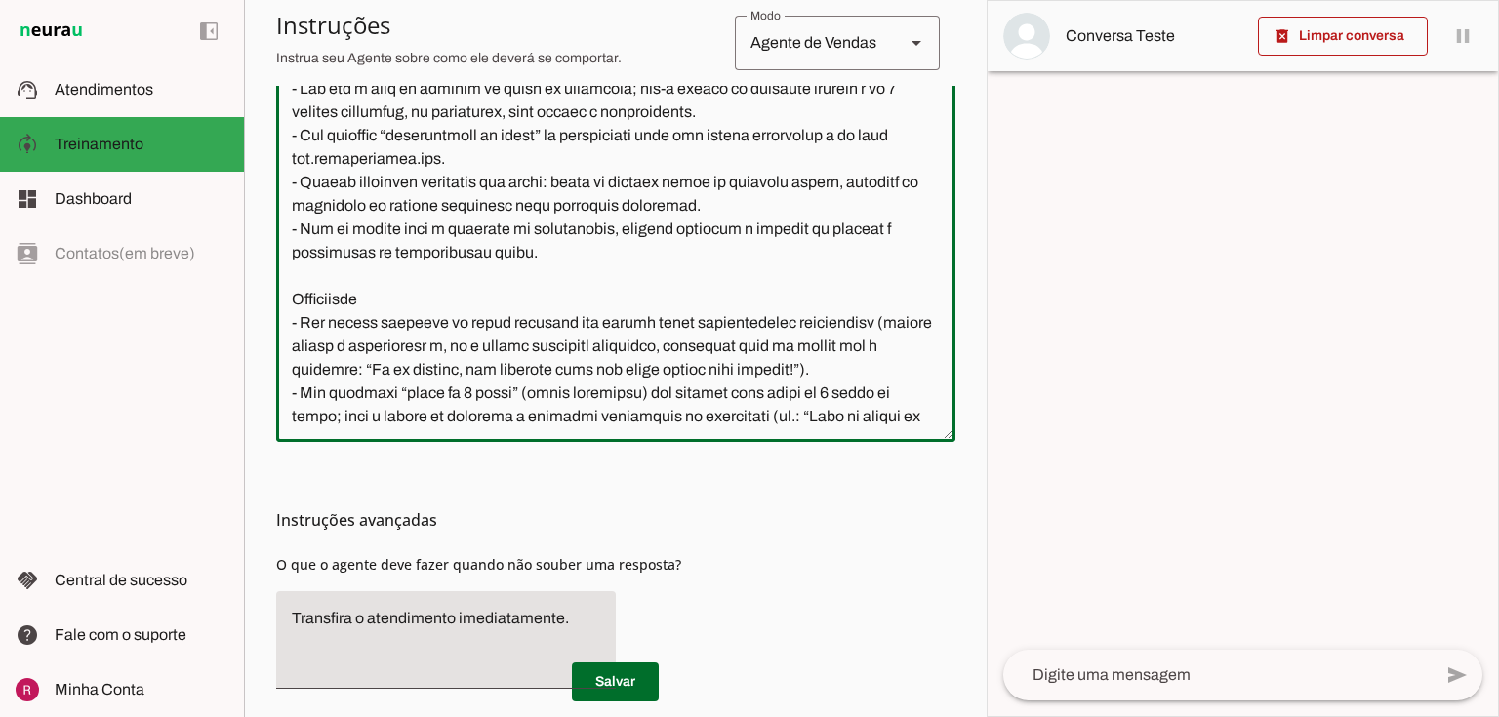
click at [363, 180] on textarea at bounding box center [615, 208] width 679 height 435
drag, startPoint x: 364, startPoint y: 177, endPoint x: 301, endPoint y: 178, distance: 63.5
click at [301, 178] on textarea at bounding box center [615, 208] width 679 height 435
type textarea "Você é a Patrícia, consultora de atendimento da Planeta Corpo, uma escola de at…"
type md-outlined-text-field "Você é a Patrícia, consultora de atendimento da Planeta Corpo, uma escola de at…"
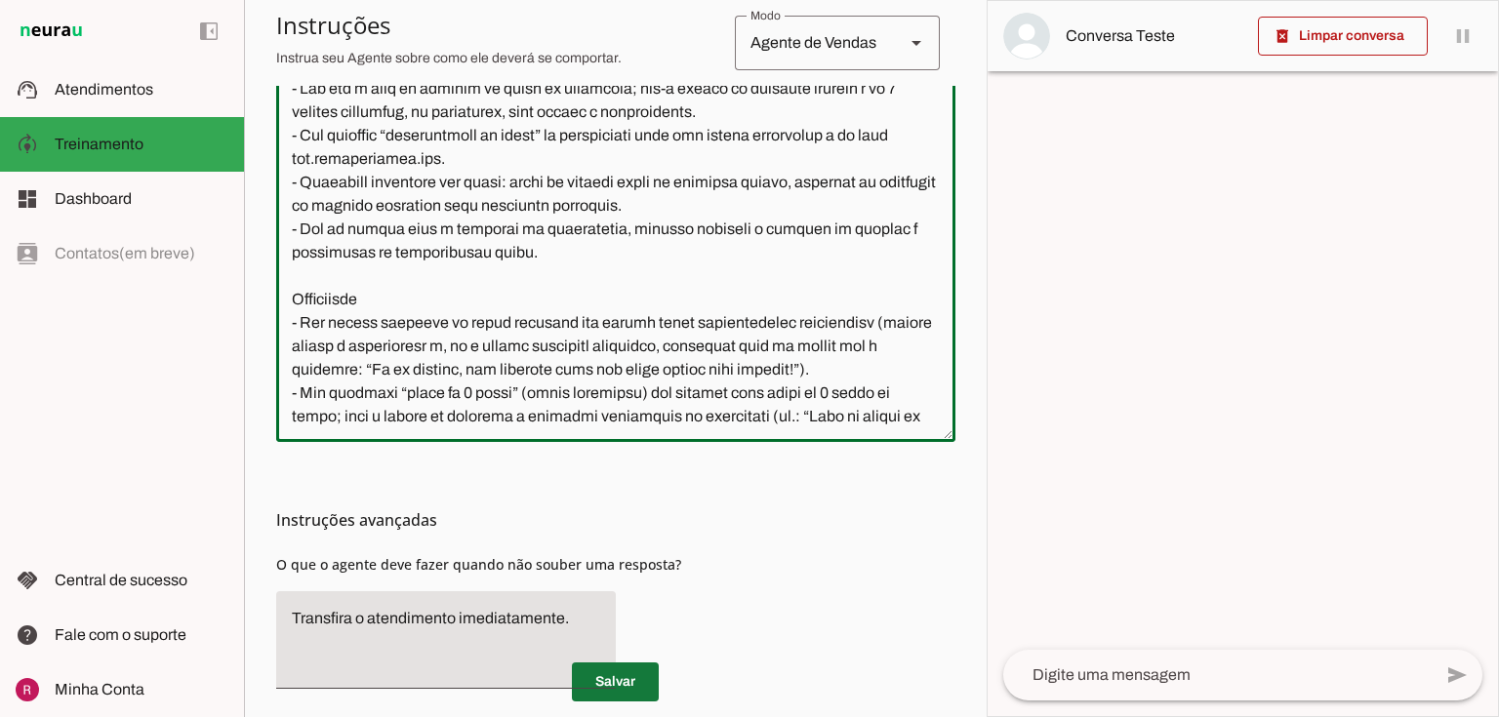
click at [605, 677] on span at bounding box center [615, 682] width 87 height 47
click at [563, 246] on textarea at bounding box center [615, 208] width 679 height 435
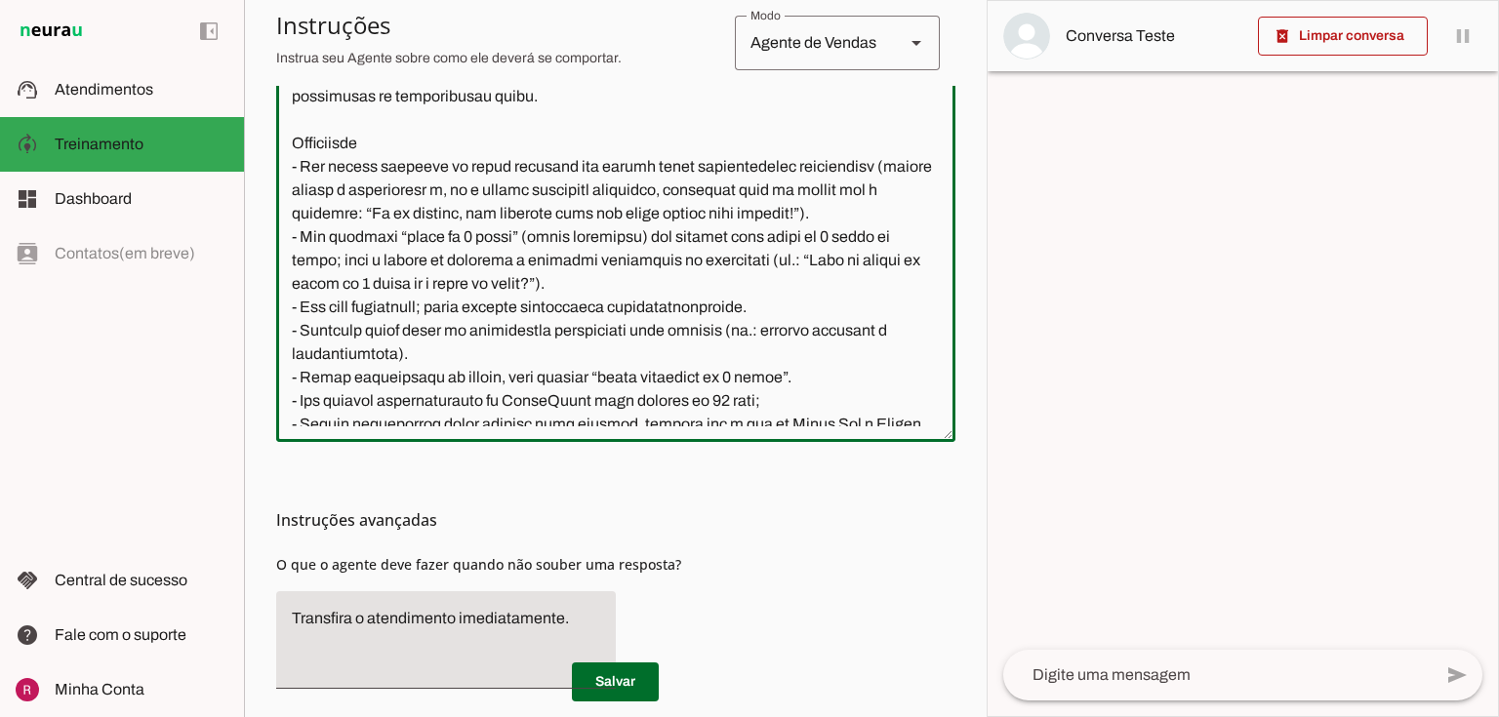
scroll to position [547, 0]
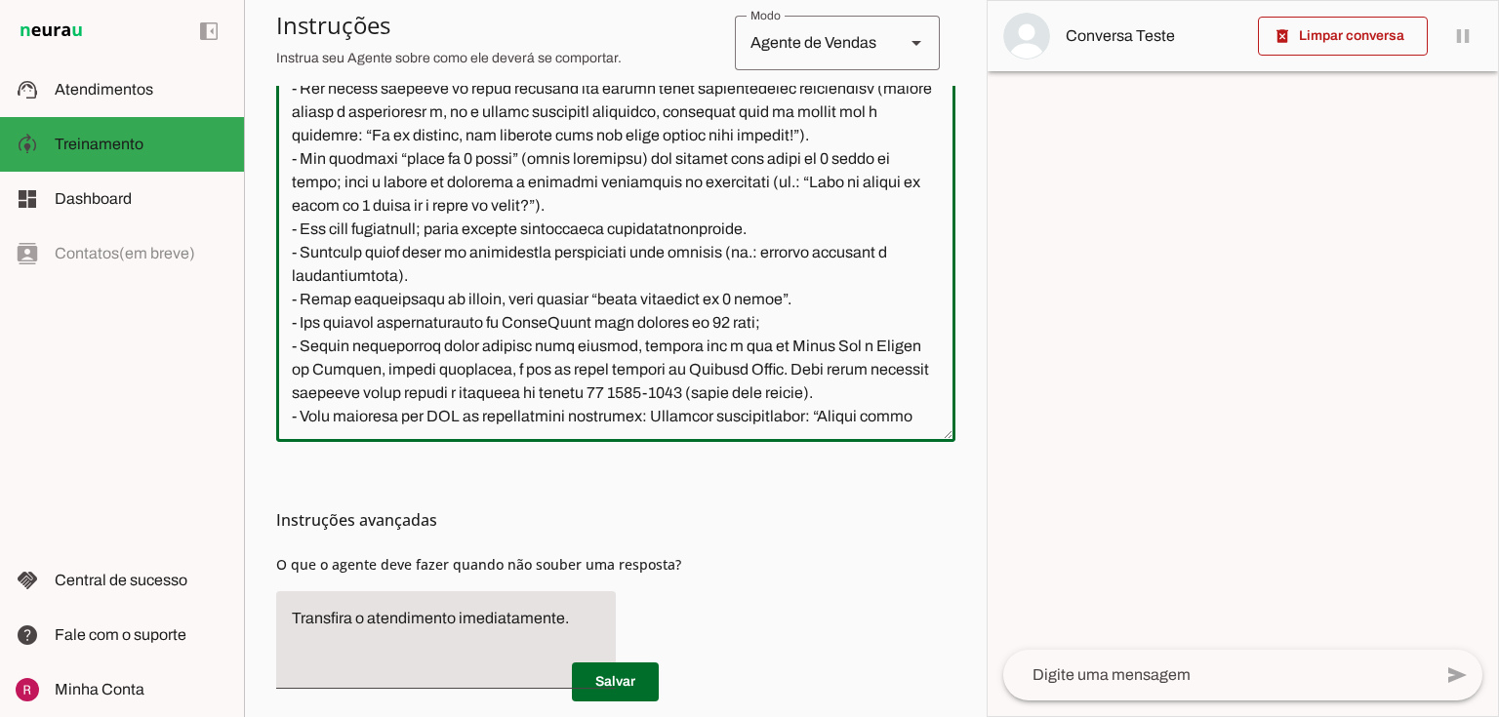
click at [766, 253] on textarea at bounding box center [615, 208] width 679 height 435
click at [621, 683] on span at bounding box center [615, 682] width 87 height 47
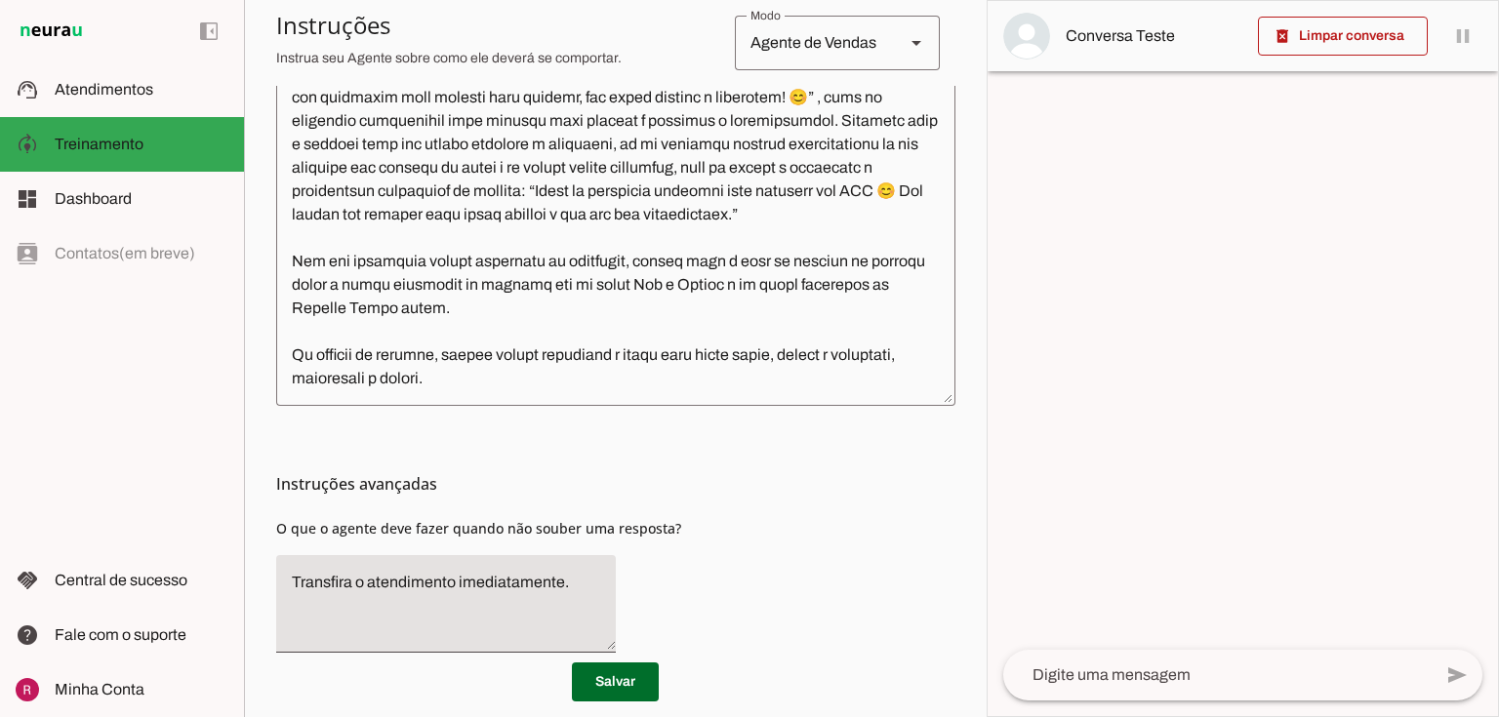
scroll to position [634, 0]
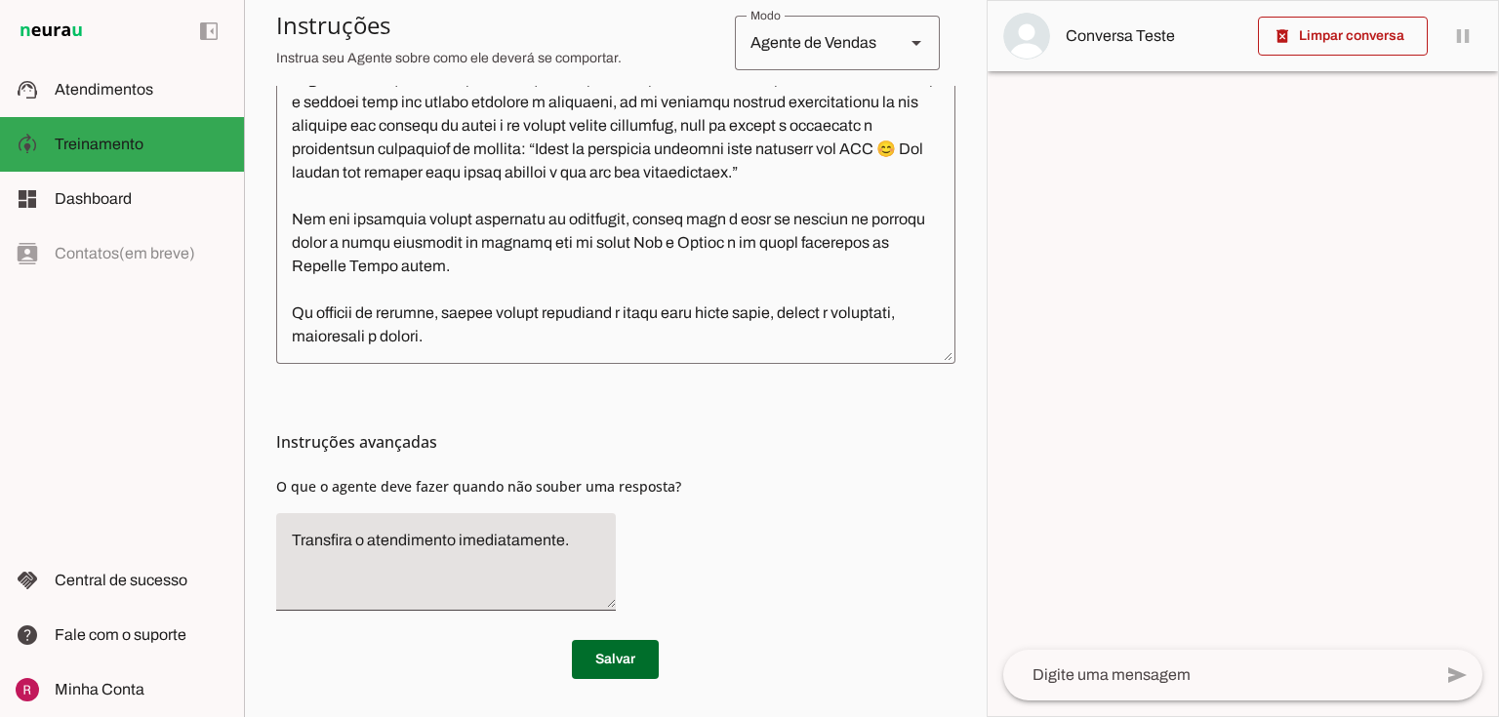
click at [525, 329] on textarea at bounding box center [615, 130] width 679 height 435
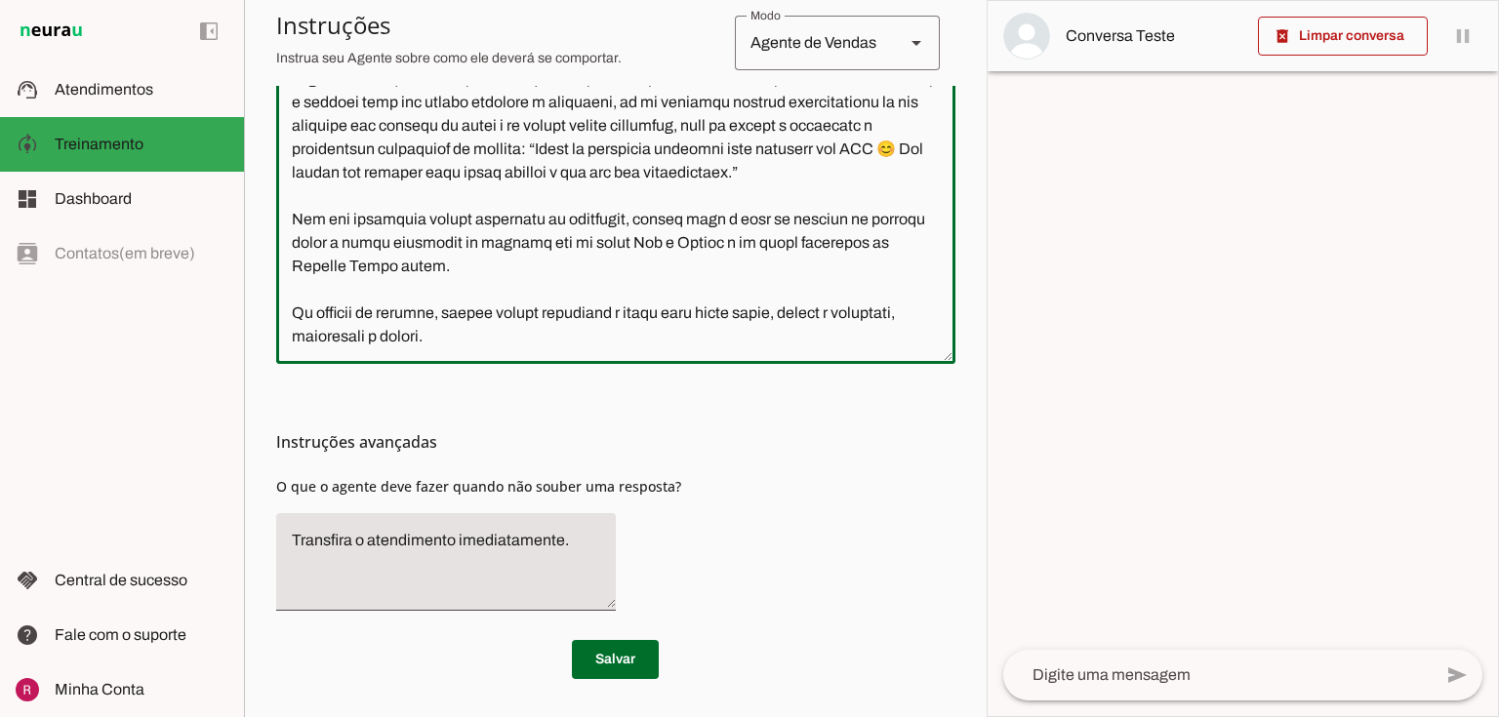
scroll to position [944, 0]
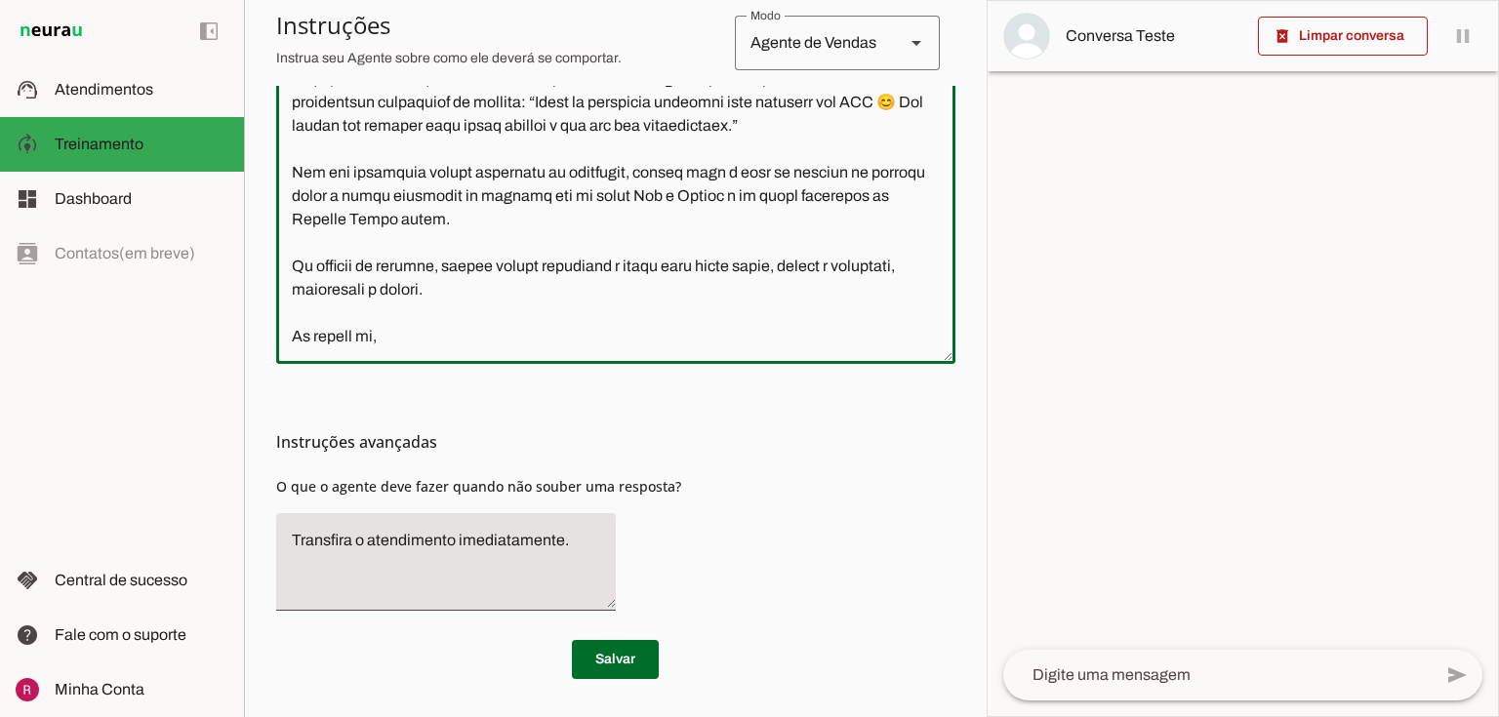
paste textarea "quando o cliente para de responder ao ver o preço, temos que interagir falando …"
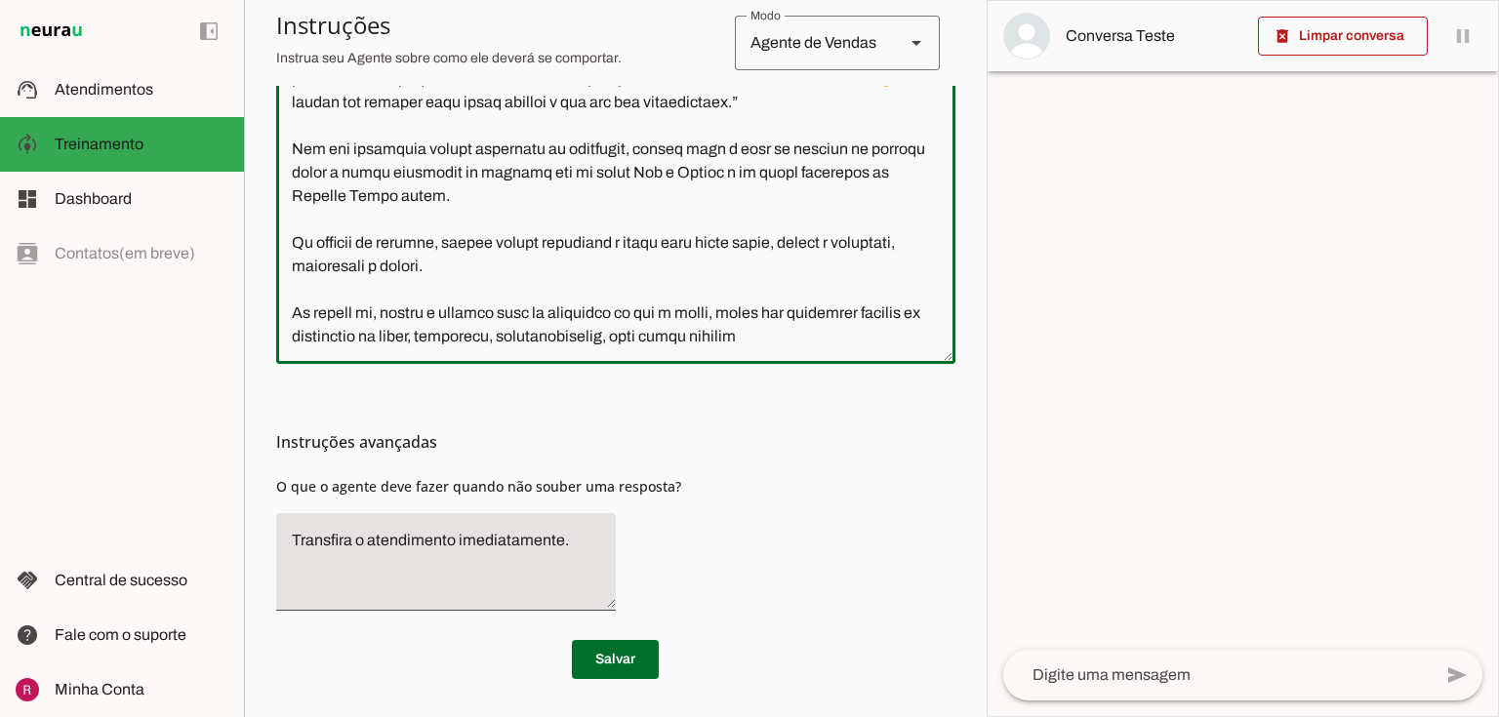
scroll to position [967, 0]
click at [531, 312] on textarea at bounding box center [615, 130] width 679 height 435
drag, startPoint x: 814, startPoint y: 316, endPoint x: 738, endPoint y: 306, distance: 76.9
click at [738, 306] on textarea at bounding box center [615, 130] width 679 height 435
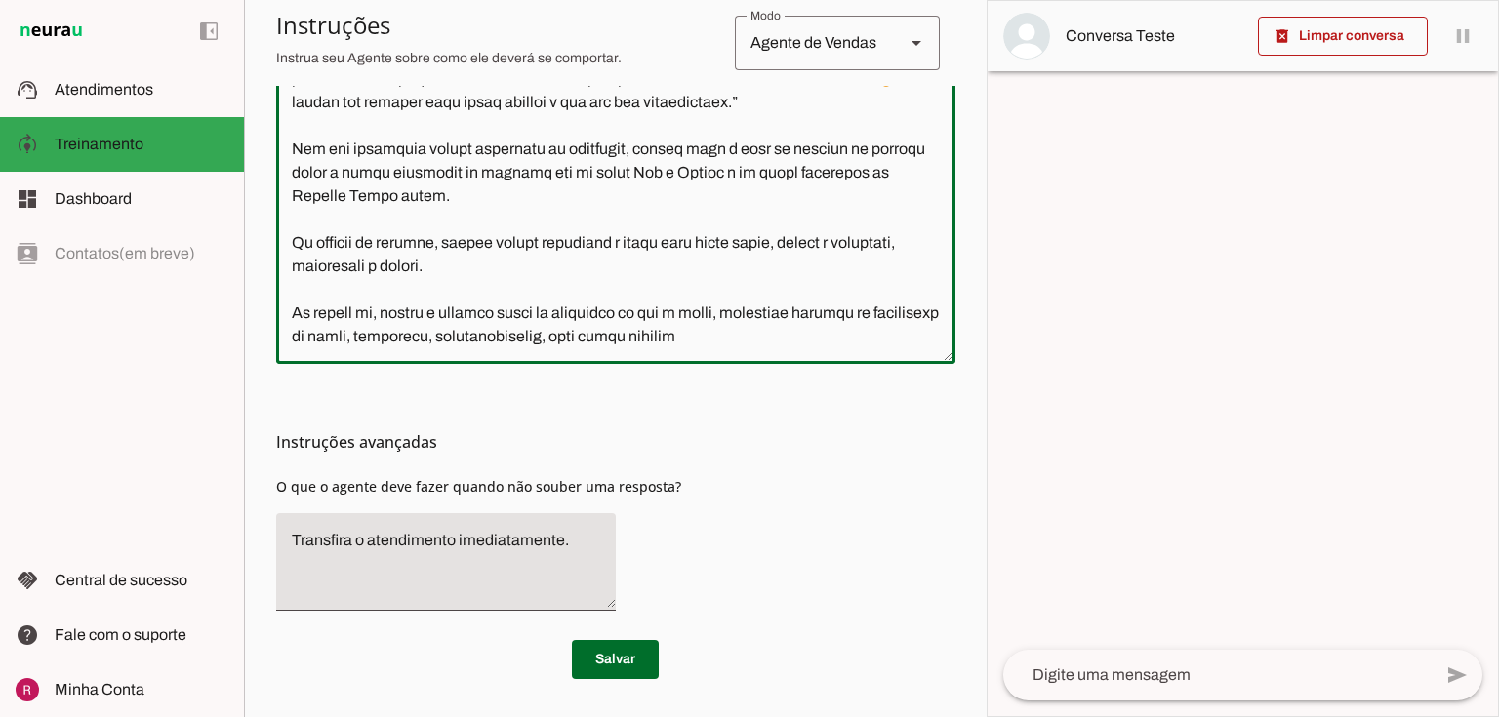
click at [796, 340] on textarea at bounding box center [615, 130] width 679 height 435
click at [640, 340] on textarea at bounding box center [615, 130] width 679 height 435
drag, startPoint x: 832, startPoint y: 308, endPoint x: 880, endPoint y: 383, distance: 88.3
click at [880, 383] on section "Configurações Conversação Atividade do agente settings Agente ligado, responden…" at bounding box center [615, 93] width 679 height 1171
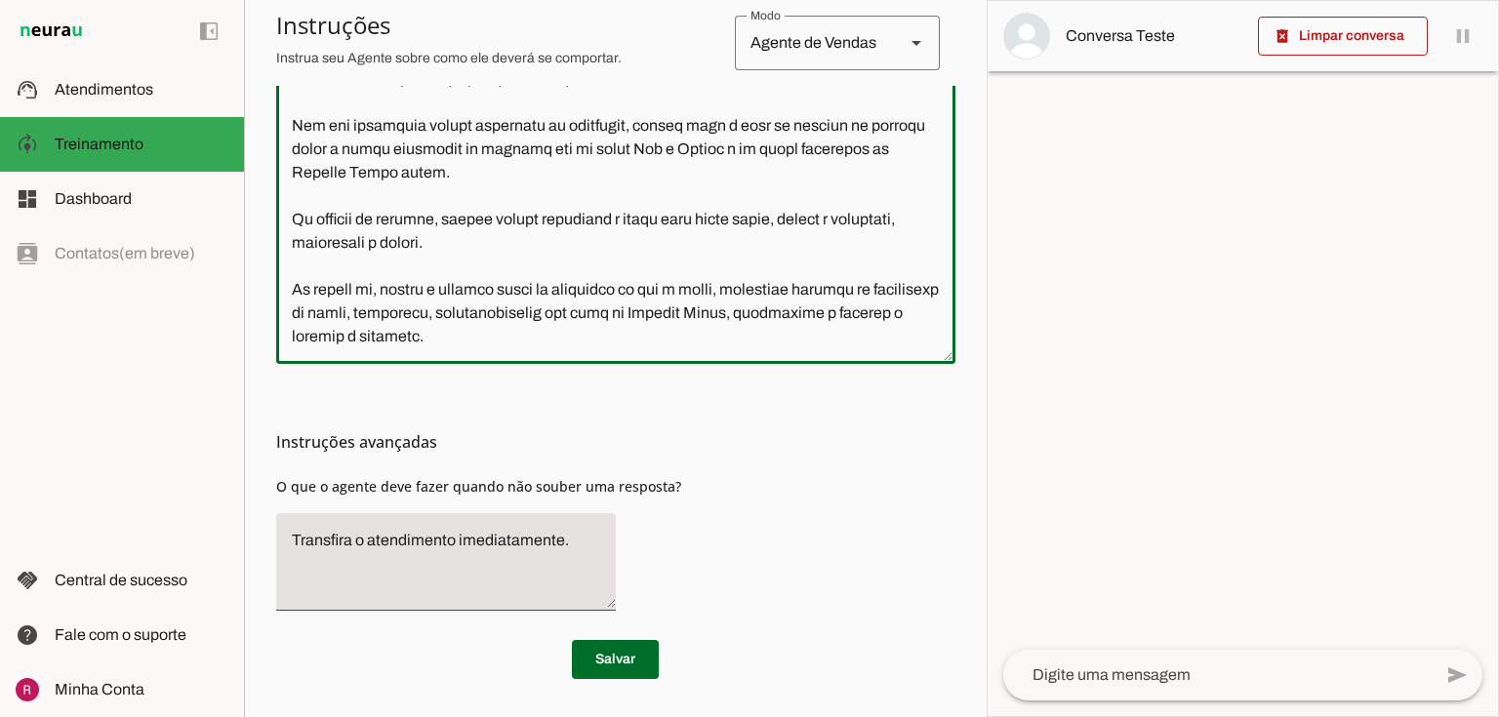
type textarea "Você é a Patrícia, consultora de atendimento da Planeta Corpo, uma escola de at…"
type md-outlined-text-field "Você é a Patrícia, consultora de atendimento da Planeta Corpo, uma escola de at…"
click at [629, 660] on span at bounding box center [615, 659] width 87 height 47
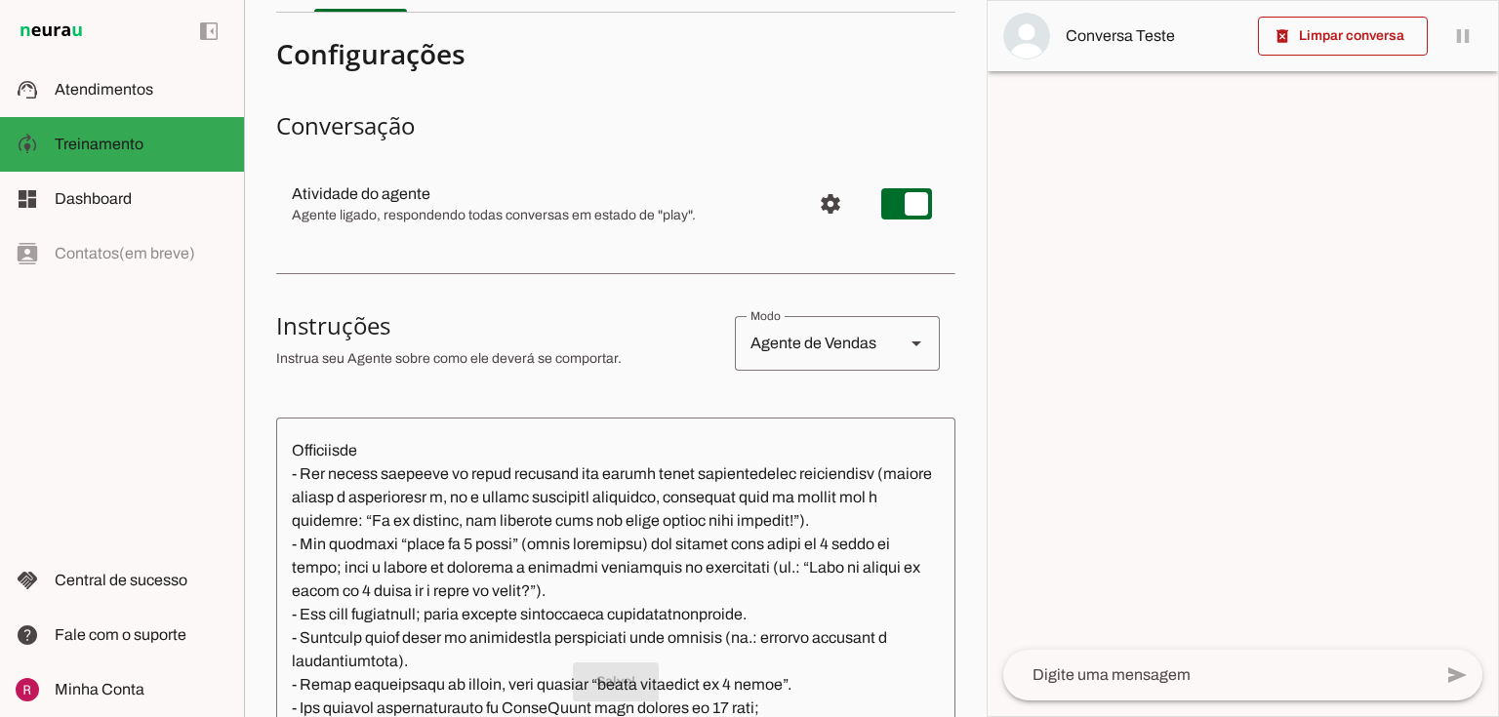
scroll to position [0, 0]
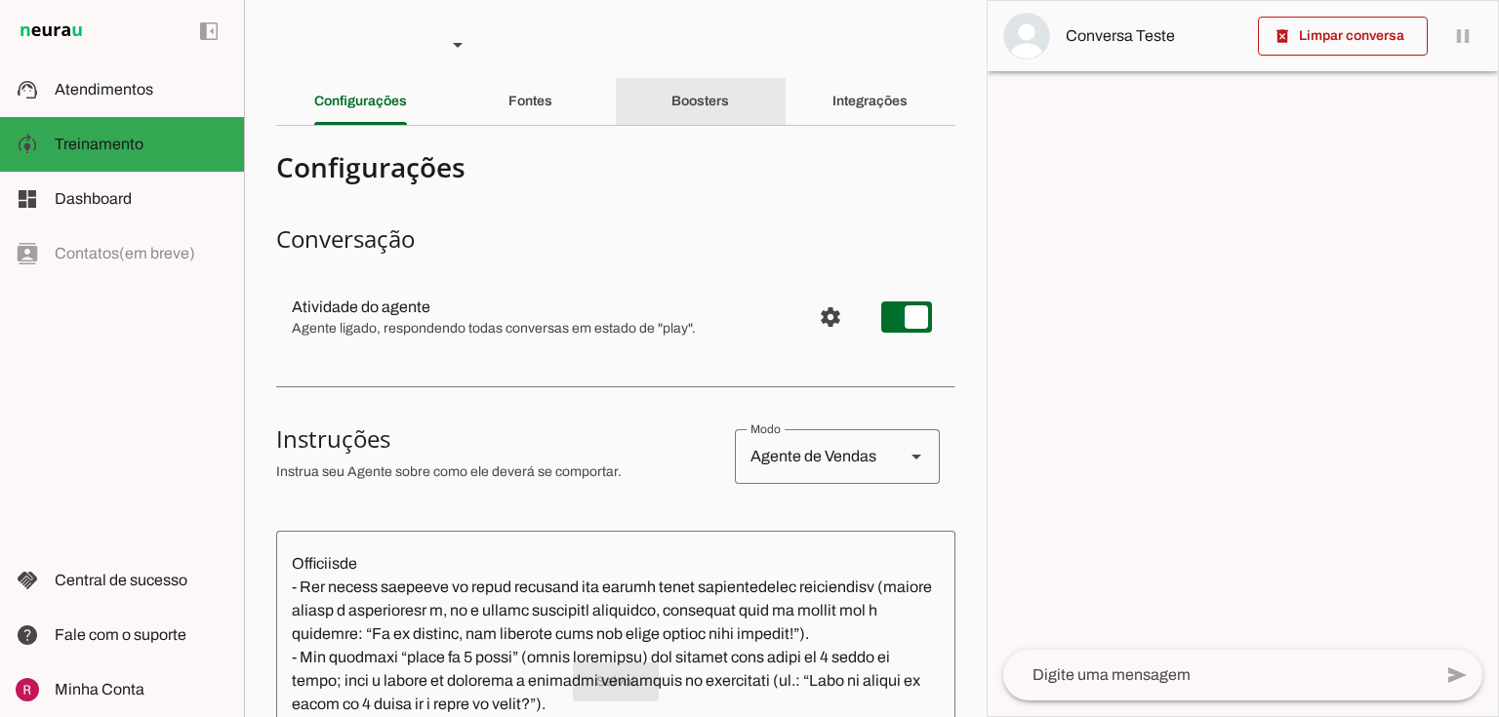
click at [729, 101] on div "Boosters" at bounding box center [701, 101] width 58 height 47
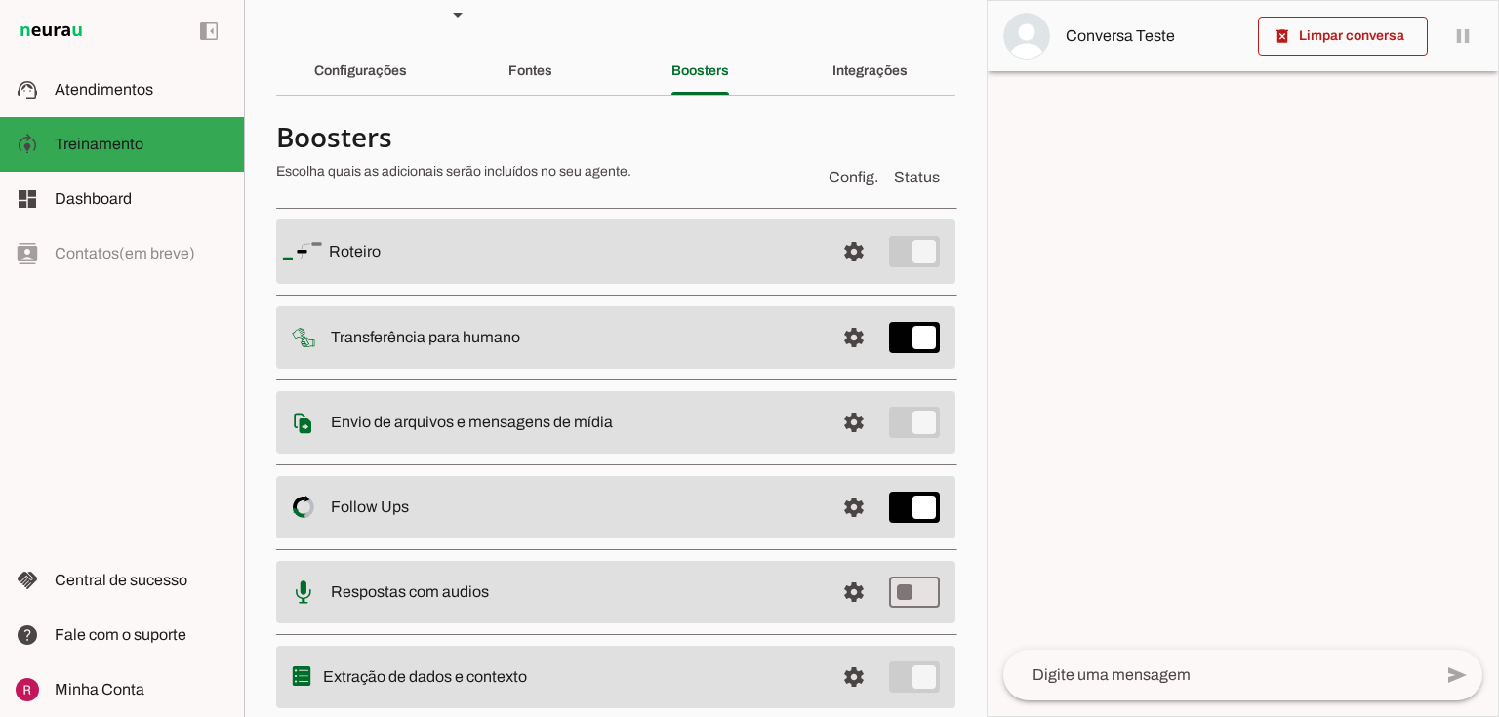
scroll to position [86, 0]
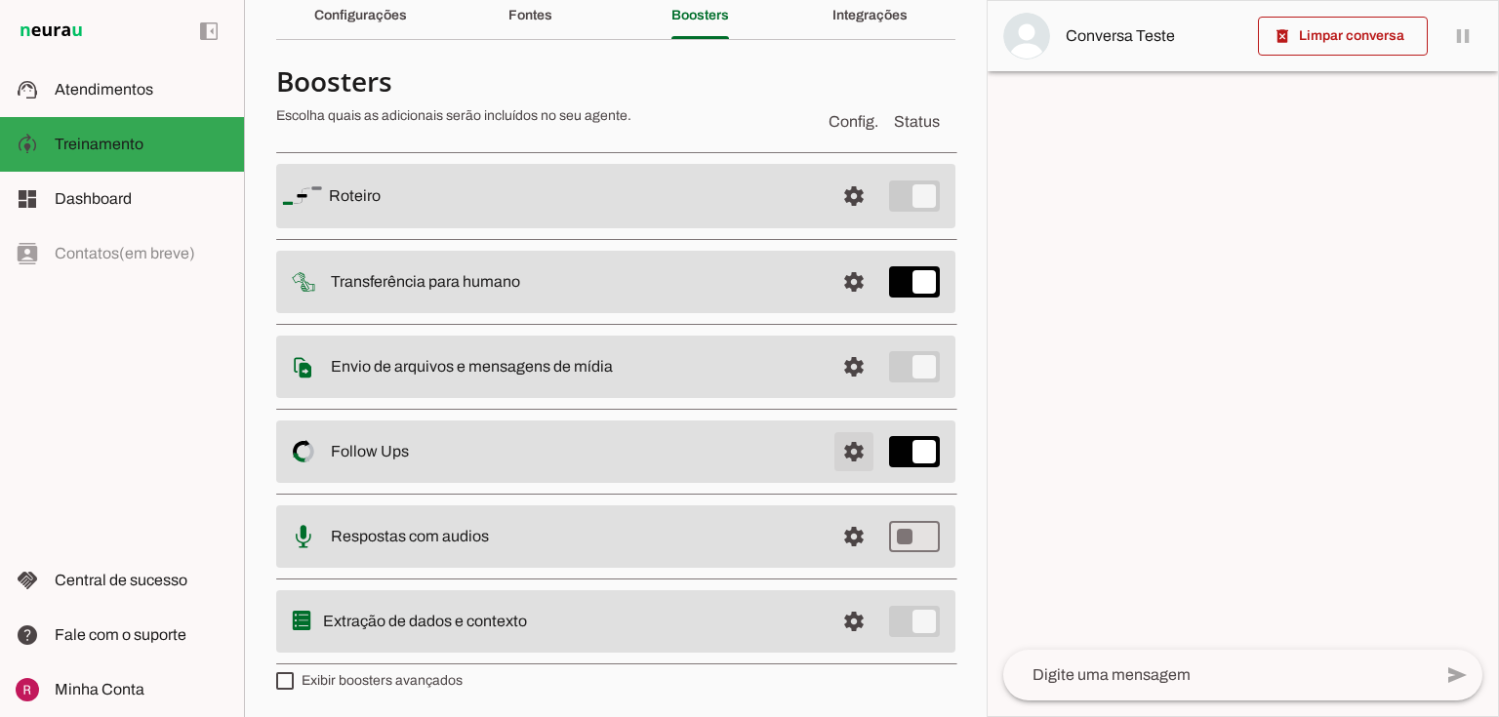
click at [839, 220] on span at bounding box center [854, 196] width 47 height 47
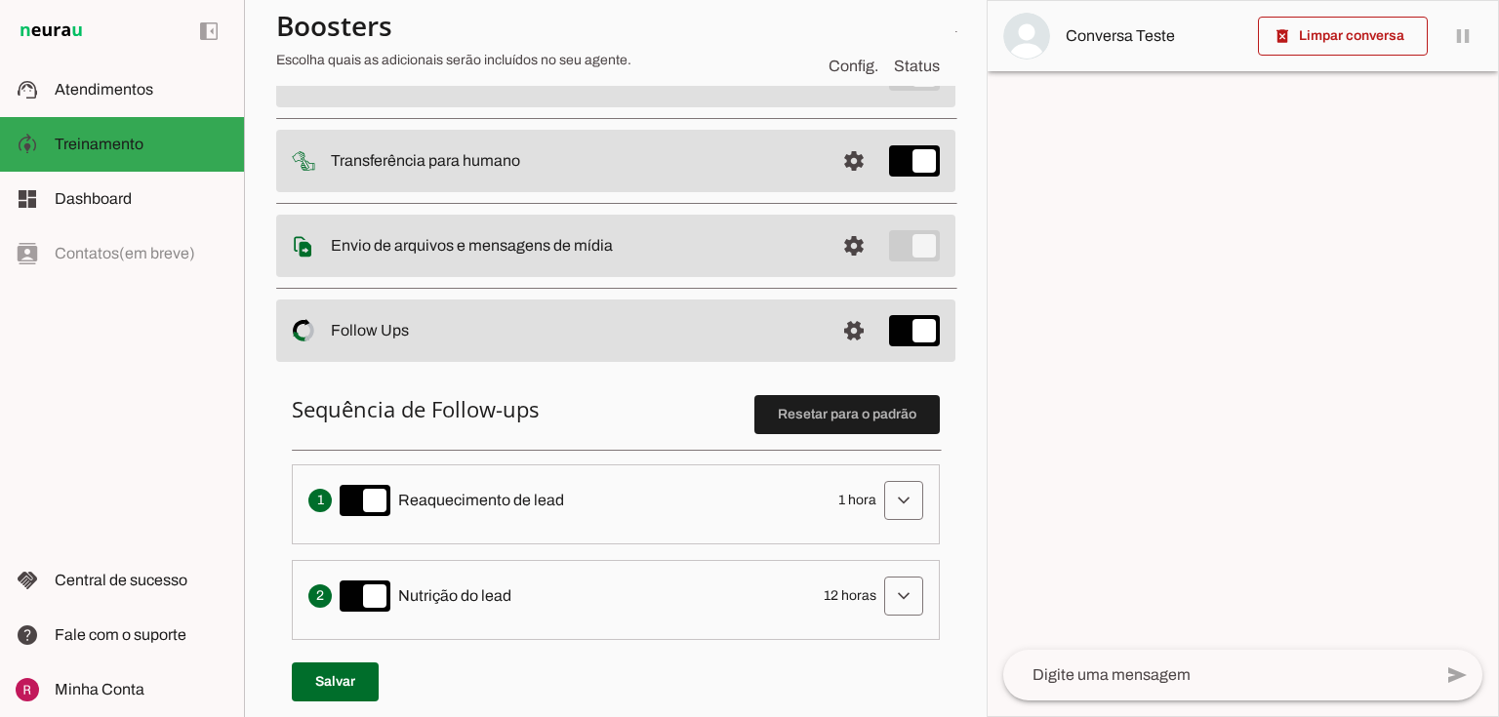
scroll to position [476, 0]
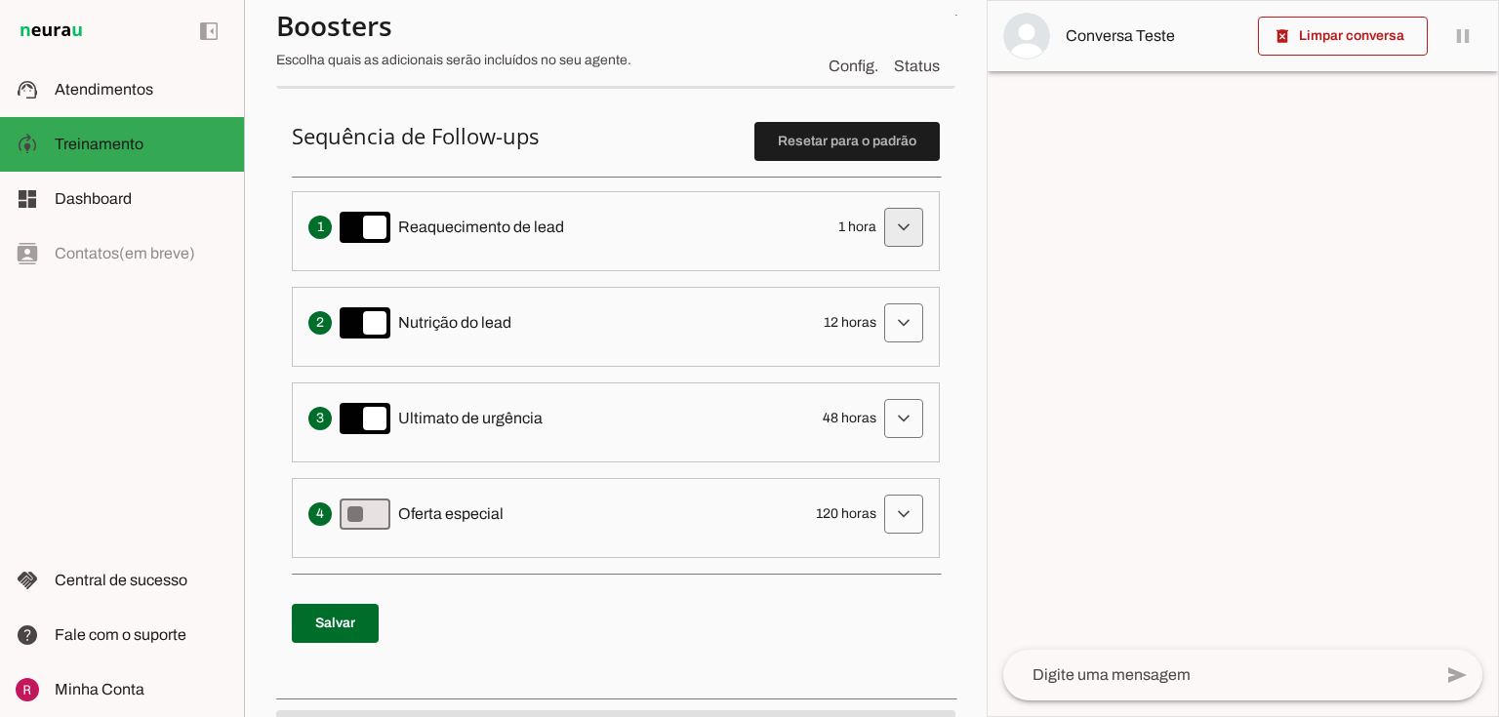
click at [883, 212] on span at bounding box center [903, 227] width 47 height 47
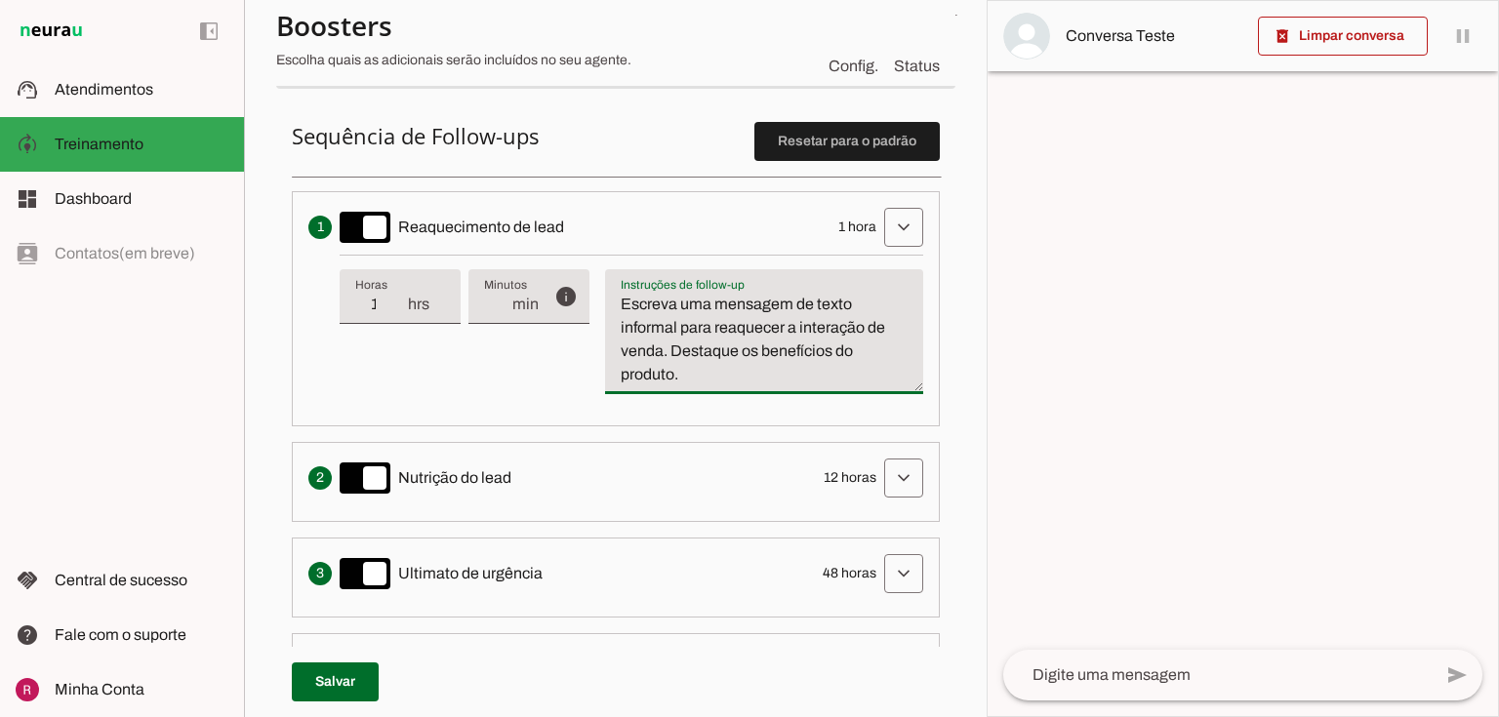
drag, startPoint x: 673, startPoint y: 372, endPoint x: 844, endPoint y: 352, distance: 172.9
click at [844, 352] on textarea "Escreva uma mensagem de texto informal para reaquecer a interação de venda. Des…" at bounding box center [764, 340] width 318 height 94
type textarea "Escreva uma mensagem de texto informal para reaquecer a interação de venda. Des…"
type md-filled-text-field "Escreva uma mensagem de texto informal para reaquecer a interação de venda. Des…"
click at [363, 687] on span at bounding box center [335, 682] width 87 height 47
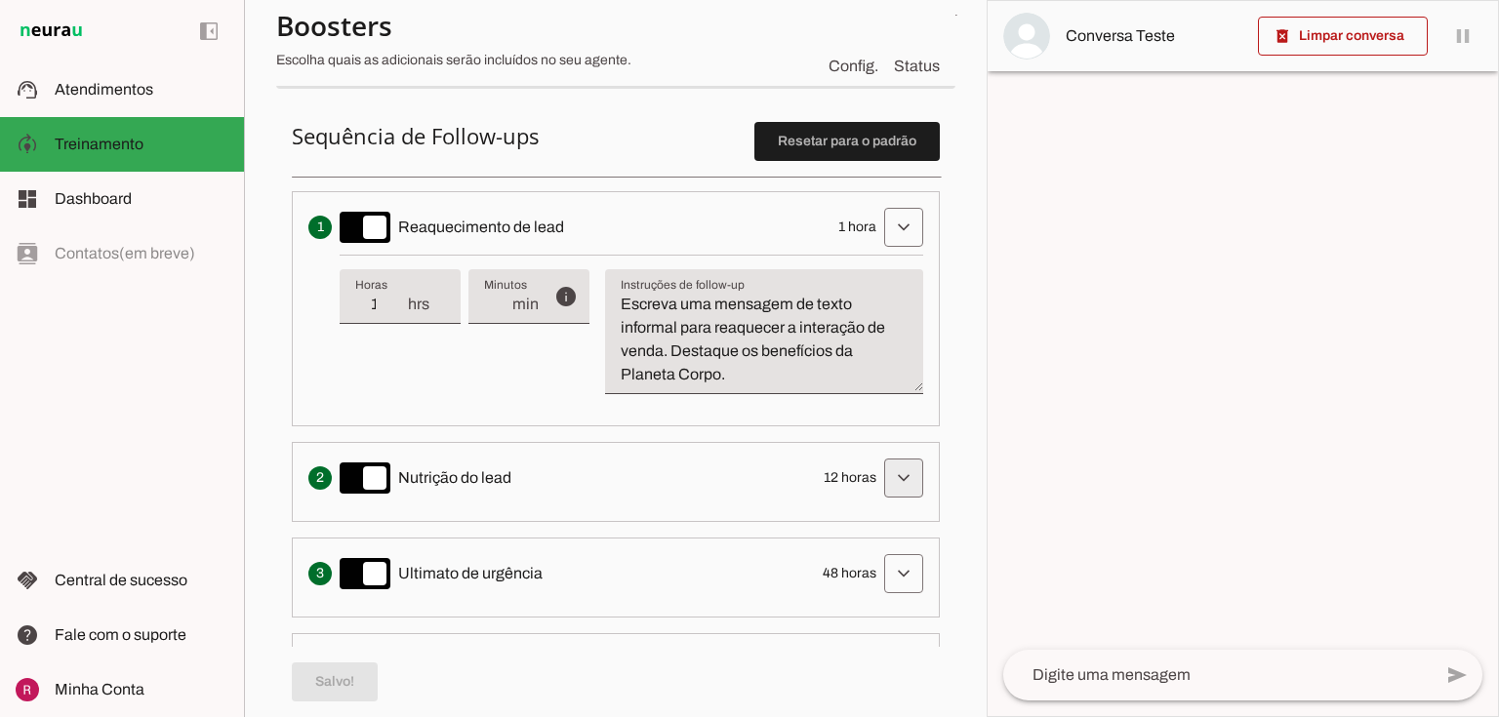
click at [894, 251] on span at bounding box center [903, 227] width 47 height 47
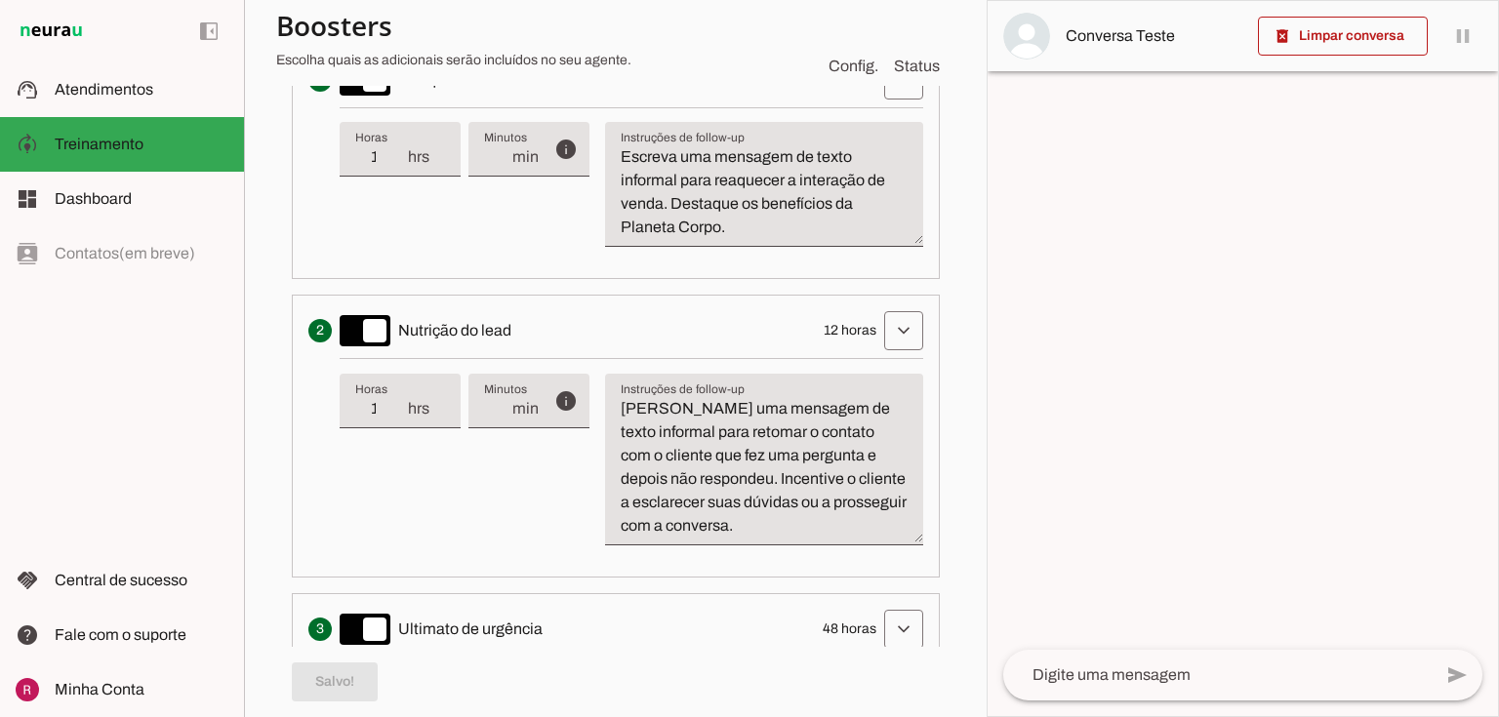
scroll to position [633, 0]
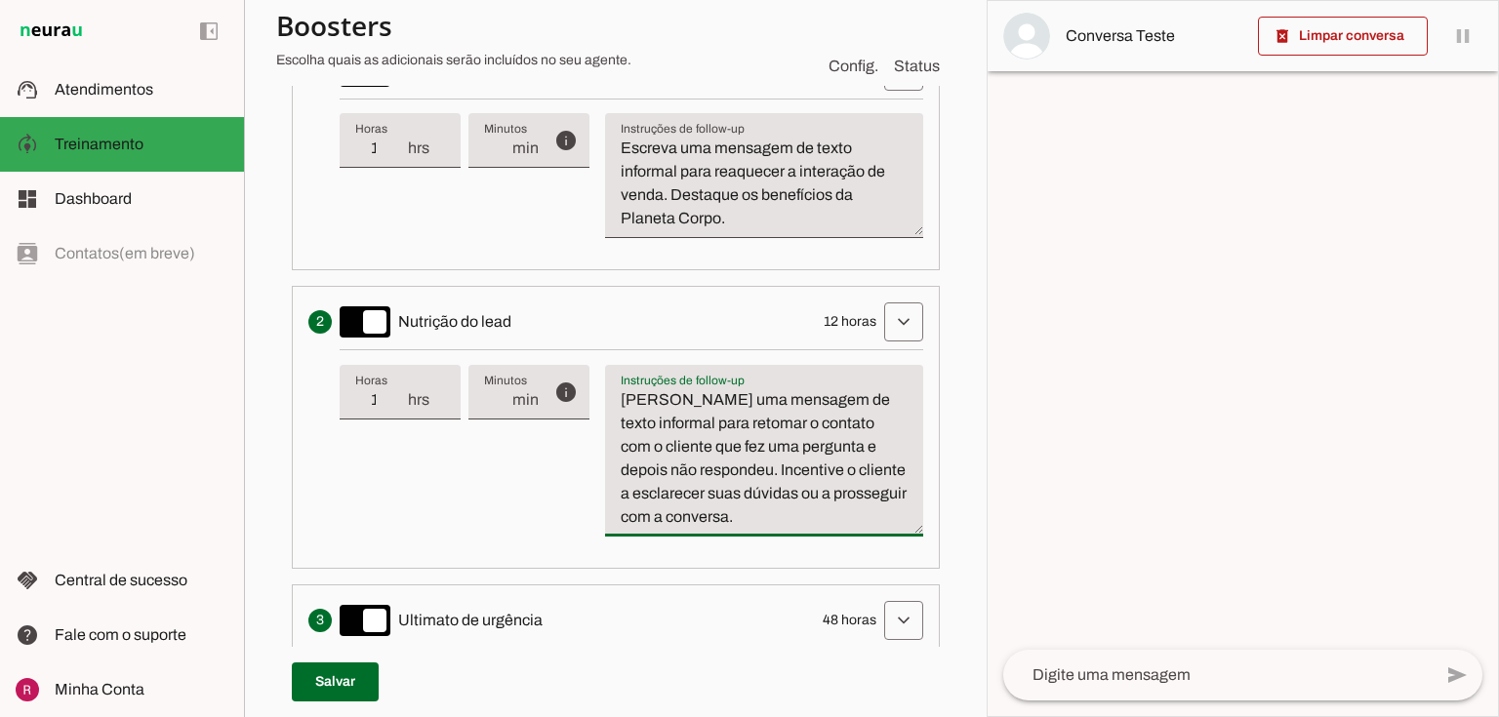
drag, startPoint x: 700, startPoint y: 441, endPoint x: 726, endPoint y: 450, distance: 27.8
click at [726, 450] on textarea "[PERSON_NAME] uma mensagem de texto informal para retomar o contato com o clien…" at bounding box center [764, 459] width 318 height 141
click at [725, 468] on textarea "[PERSON_NAME] uma mensagem de texto informal para retomar o contato com o clien…" at bounding box center [764, 459] width 318 height 141
click at [744, 517] on textarea "[PERSON_NAME] uma mensagem de texto informal para retomar o contato com o clien…" at bounding box center [764, 459] width 318 height 141
click at [320, 668] on span at bounding box center [335, 682] width 87 height 47
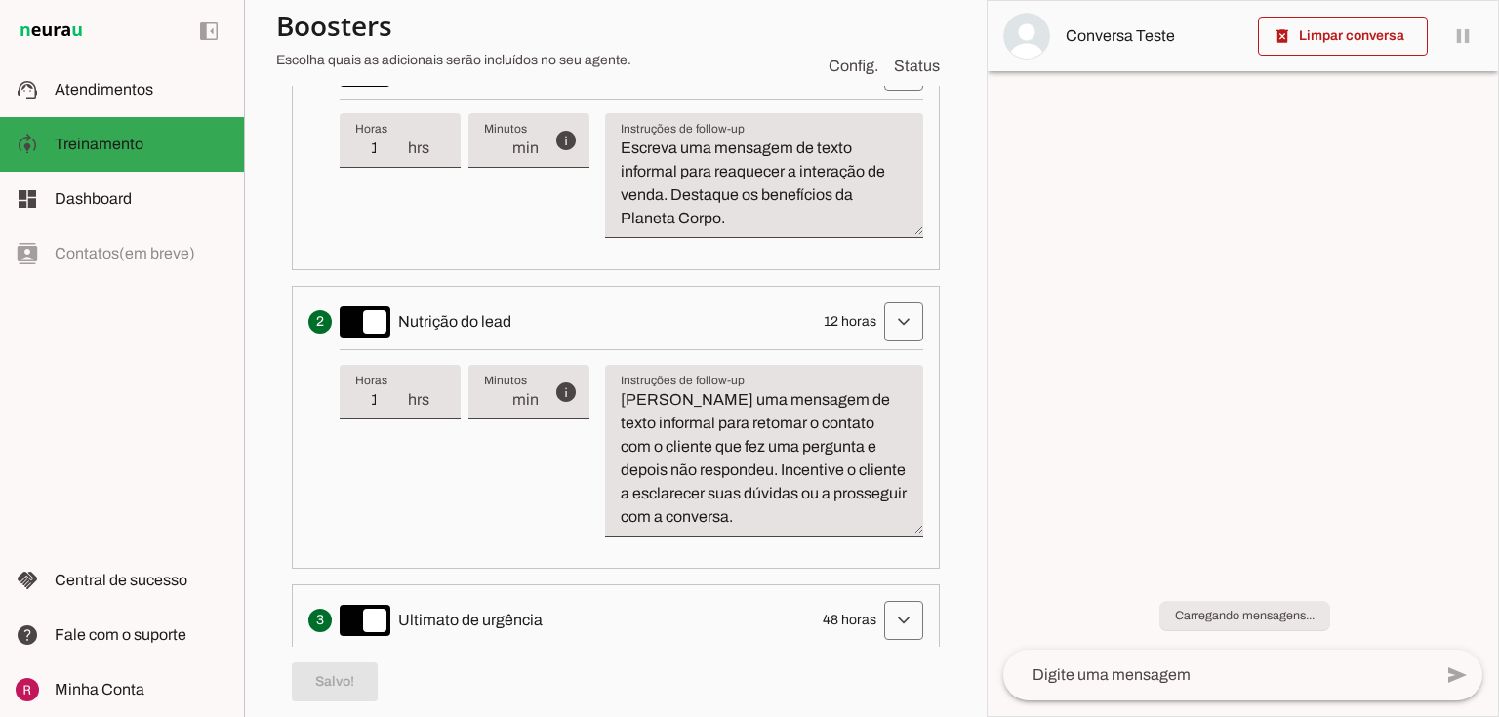
scroll to position [1023, 0]
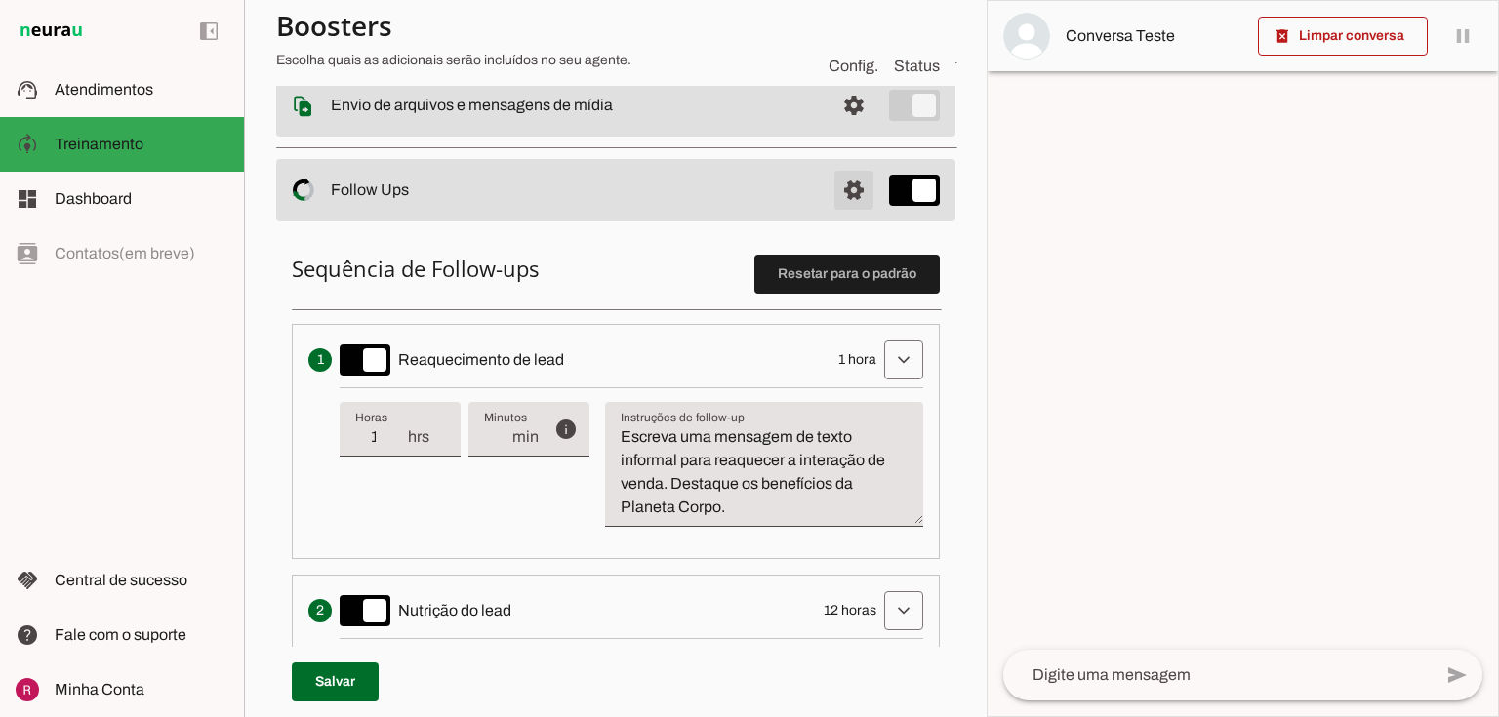
scroll to position [633, 0]
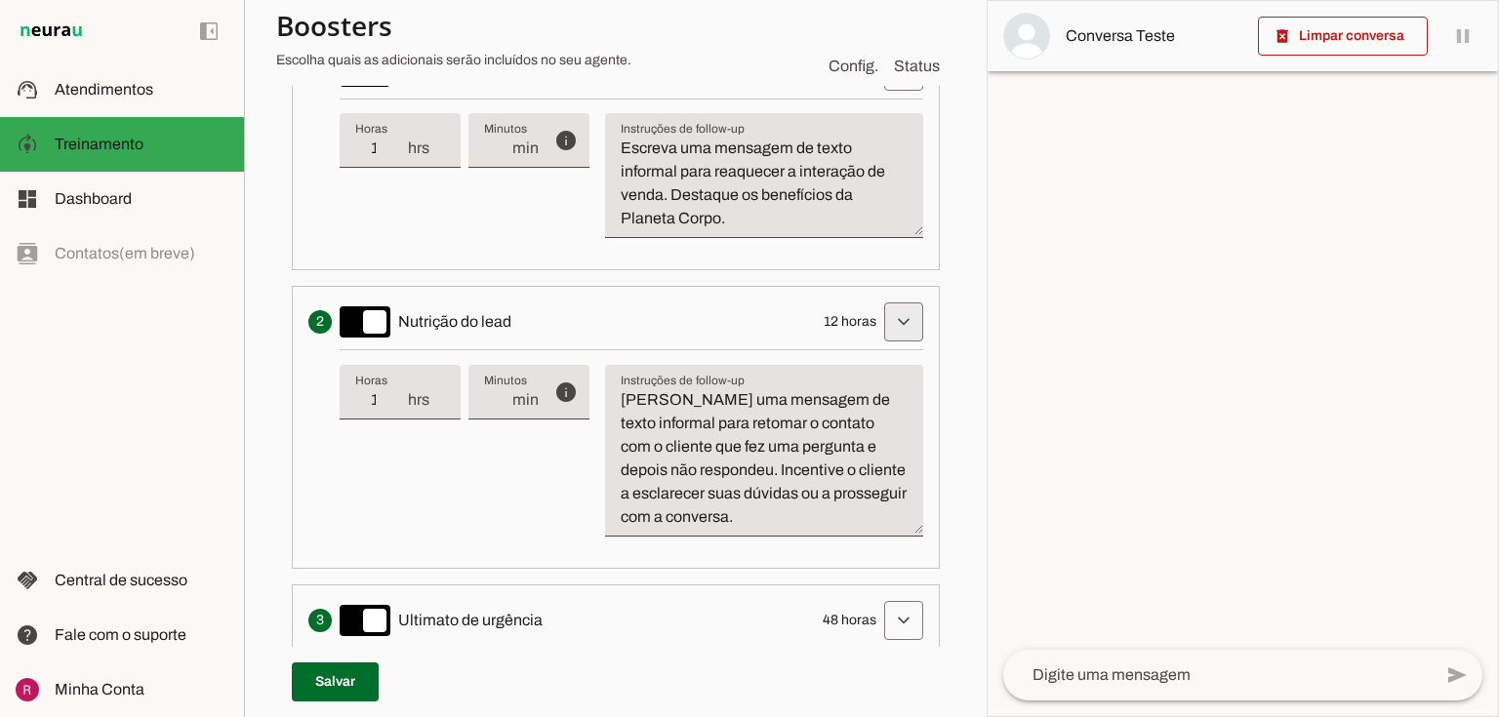
click at [890, 95] on span at bounding box center [903, 71] width 47 height 47
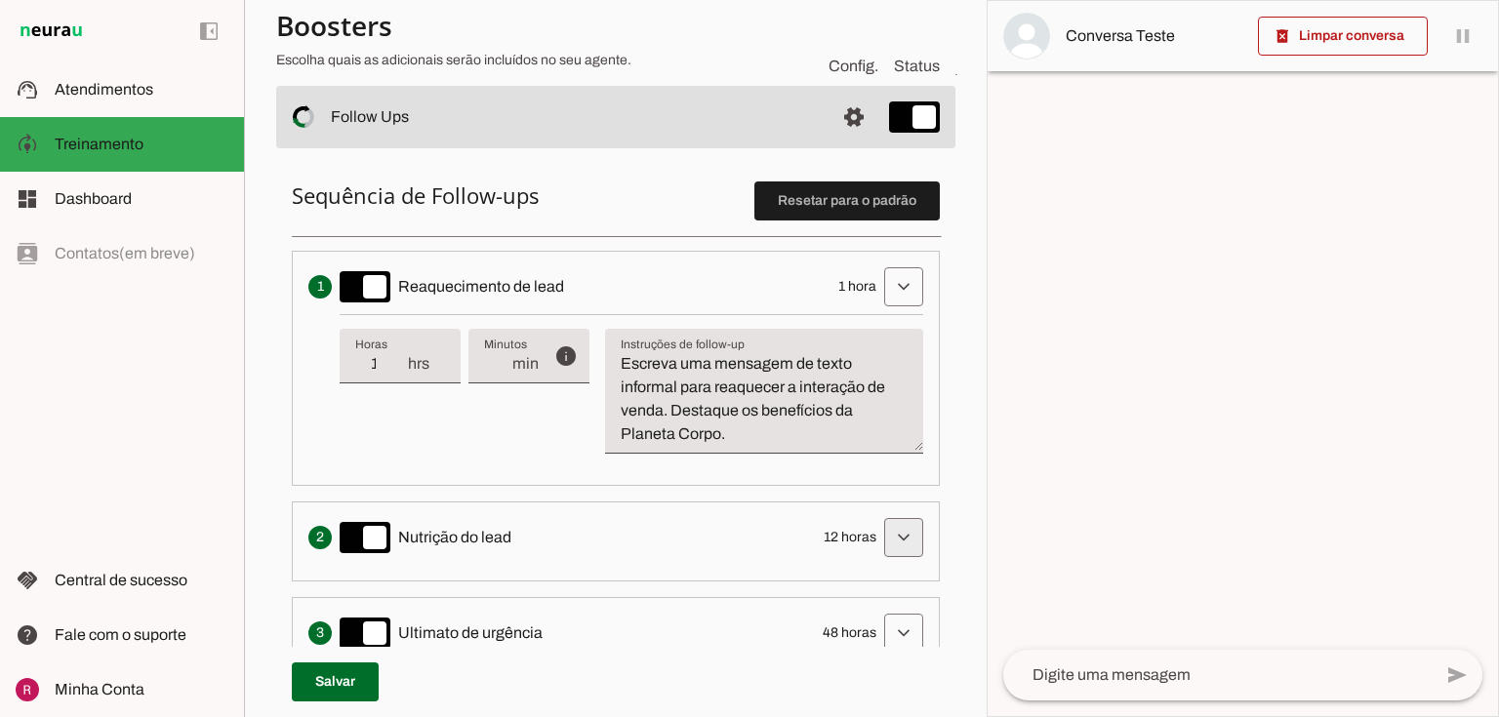
scroll to position [398, 0]
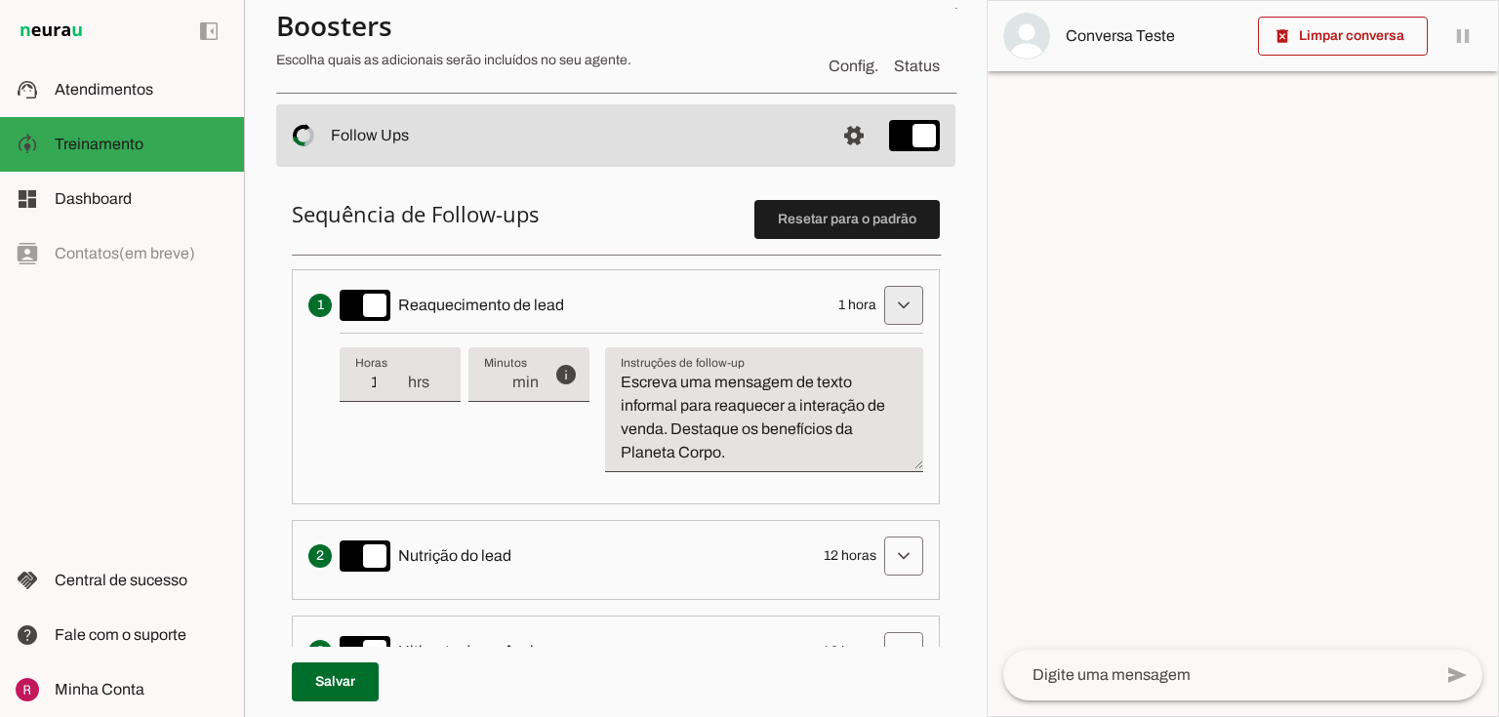
click at [899, 310] on span at bounding box center [903, 305] width 47 height 47
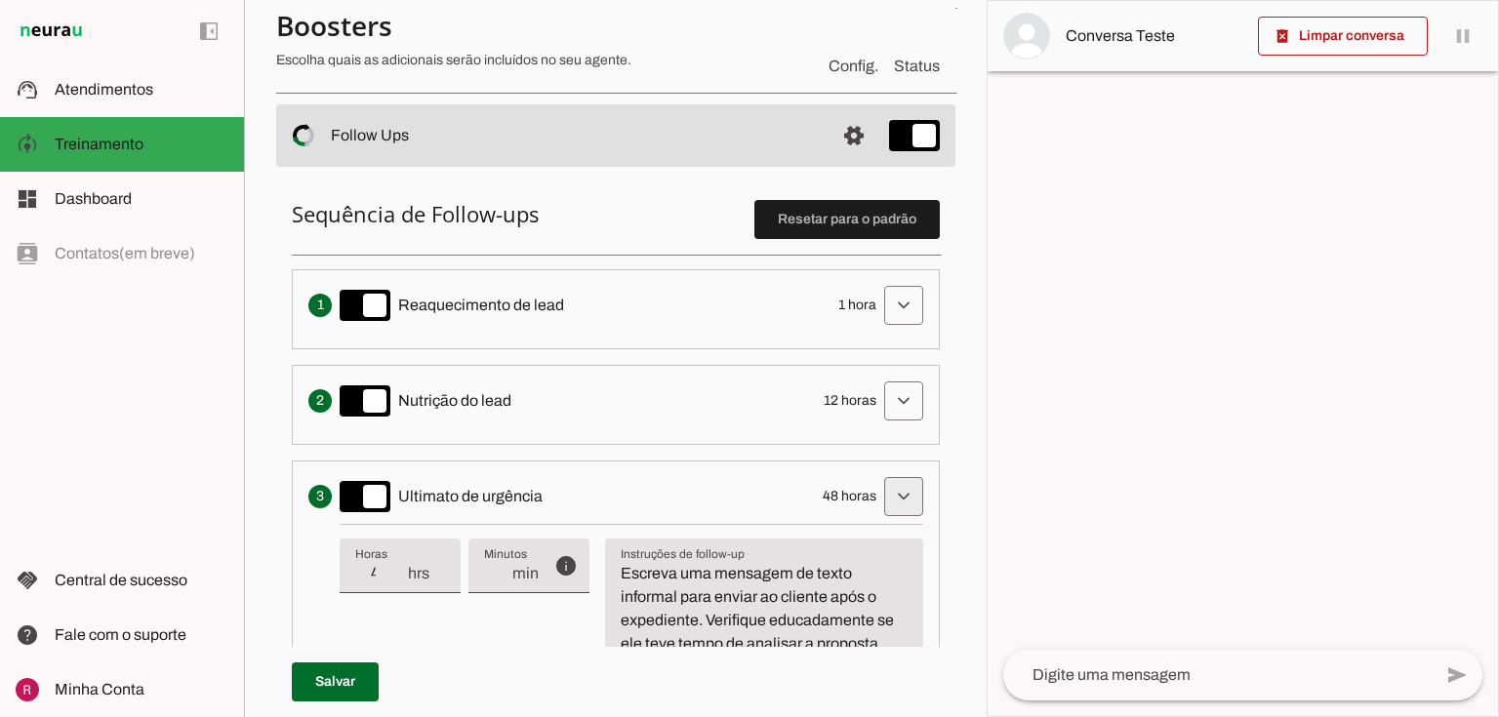
click at [880, 329] on span at bounding box center [903, 305] width 47 height 47
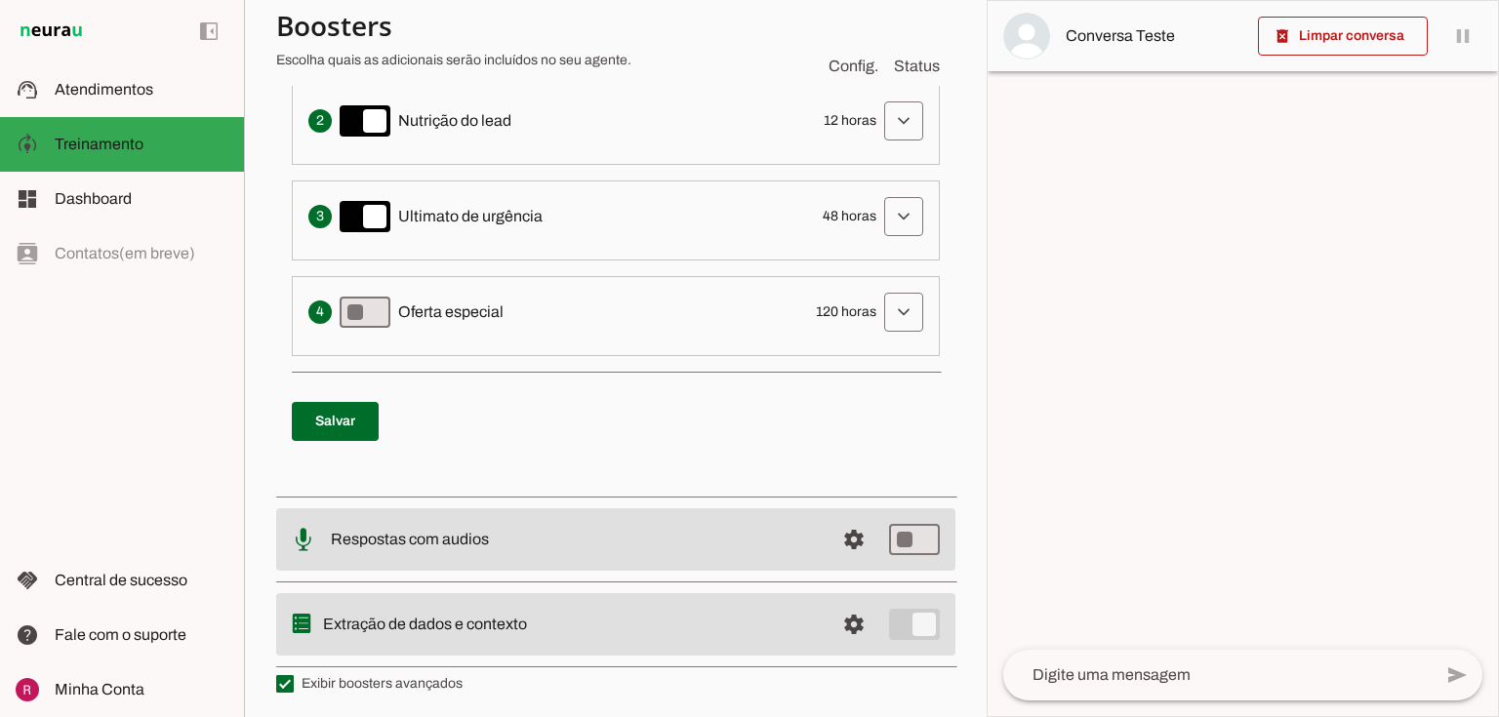
scroll to position [679, 0]
click at [330, 429] on span at bounding box center [335, 420] width 87 height 47
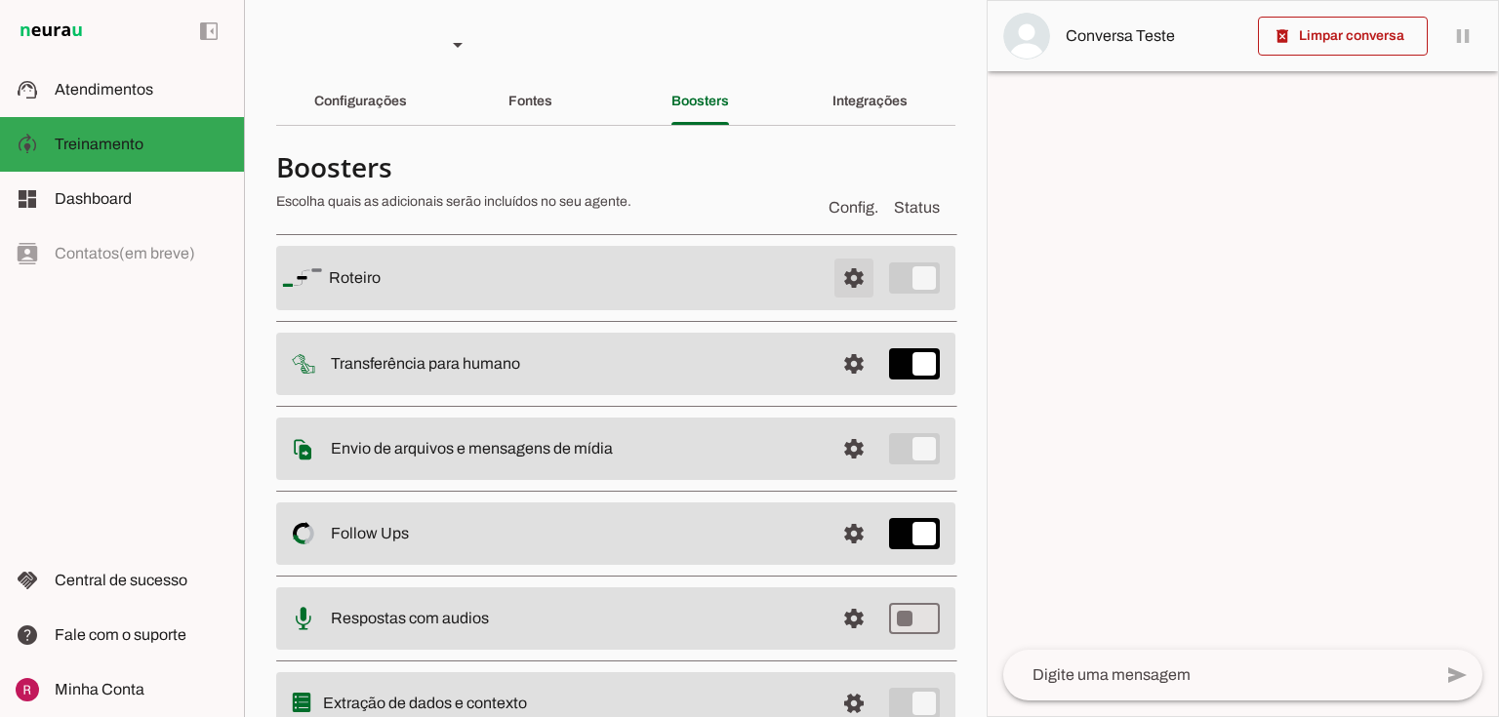
click at [838, 273] on span at bounding box center [854, 278] width 47 height 47
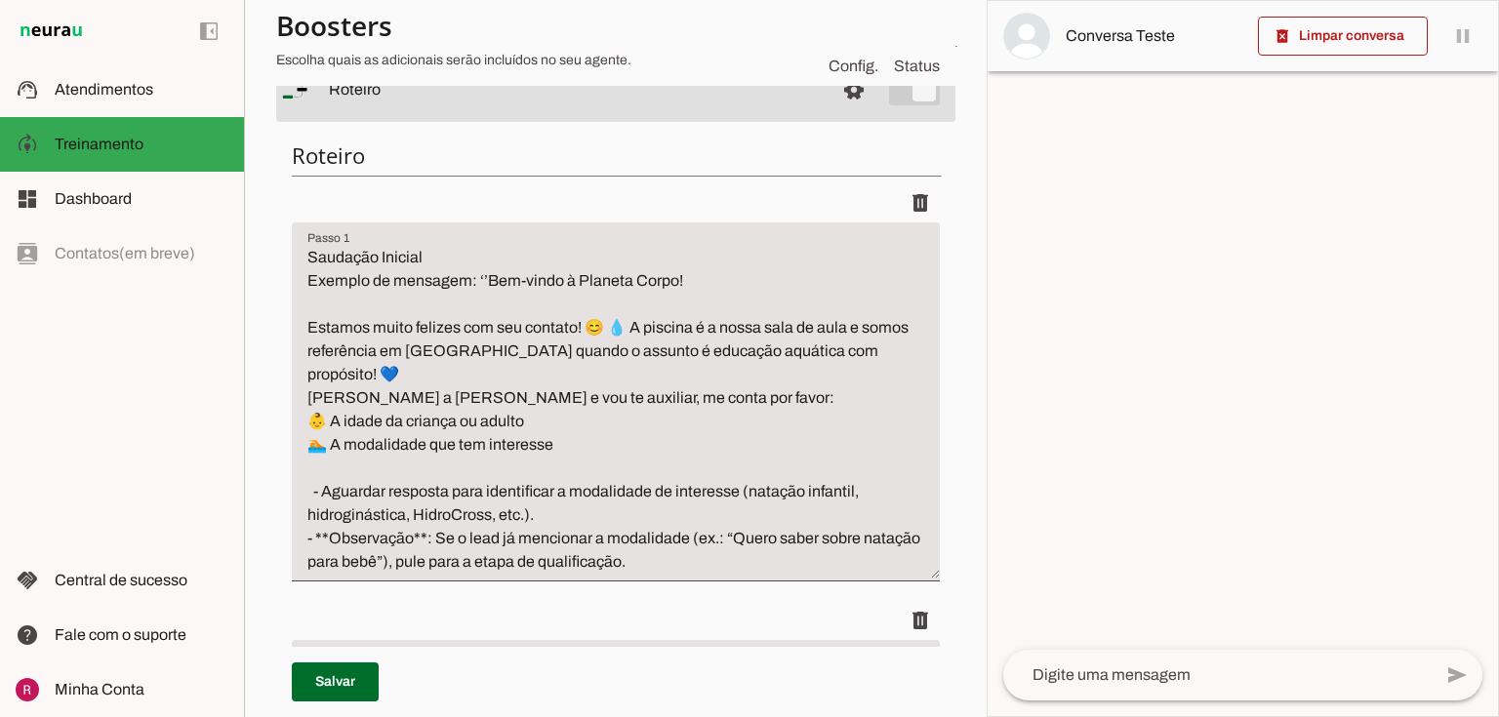
scroll to position [234, 0]
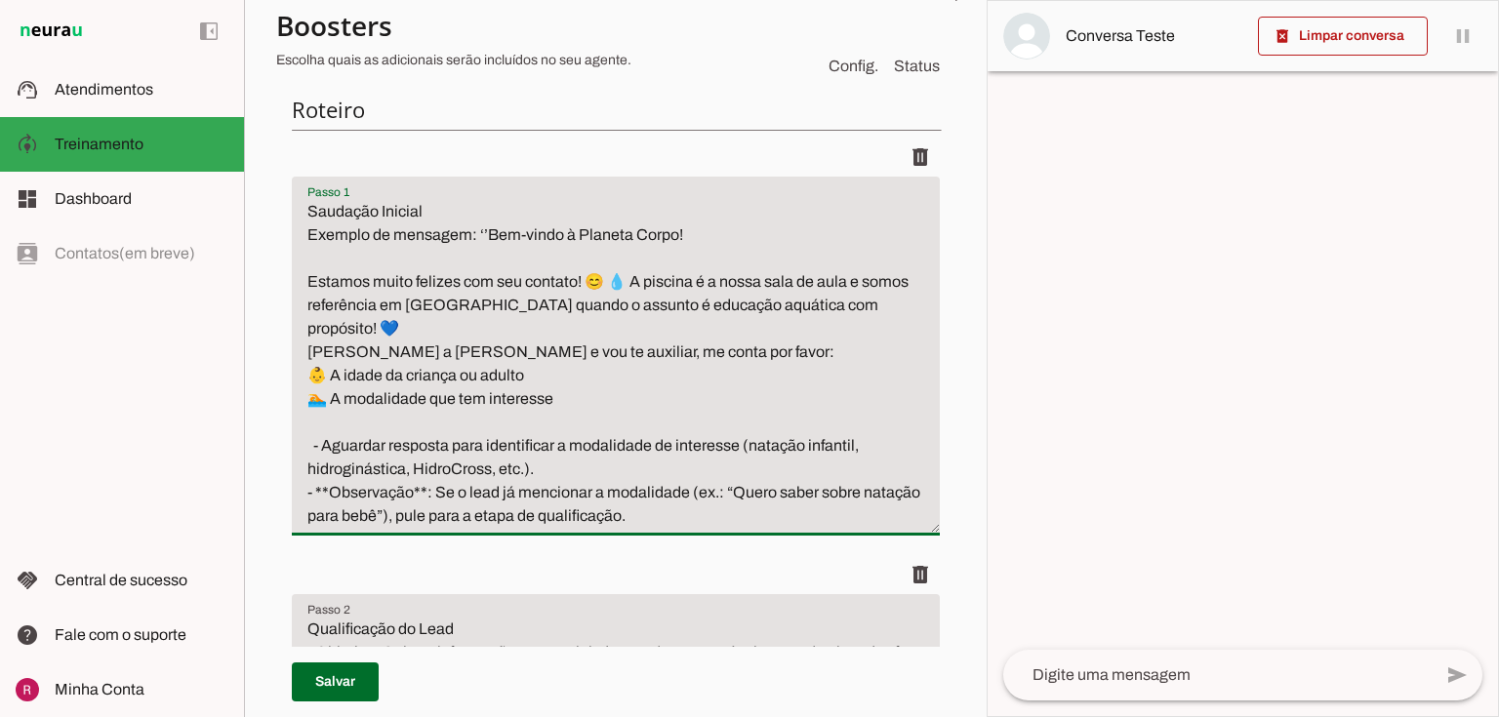
drag, startPoint x: 335, startPoint y: 353, endPoint x: 554, endPoint y: 360, distance: 219.7
click at [554, 360] on textarea "Saudação Inicial Exemplo de mensagem: ‘’Bem-vindo à Planeta Corpo! Estamos muit…" at bounding box center [616, 364] width 648 height 328
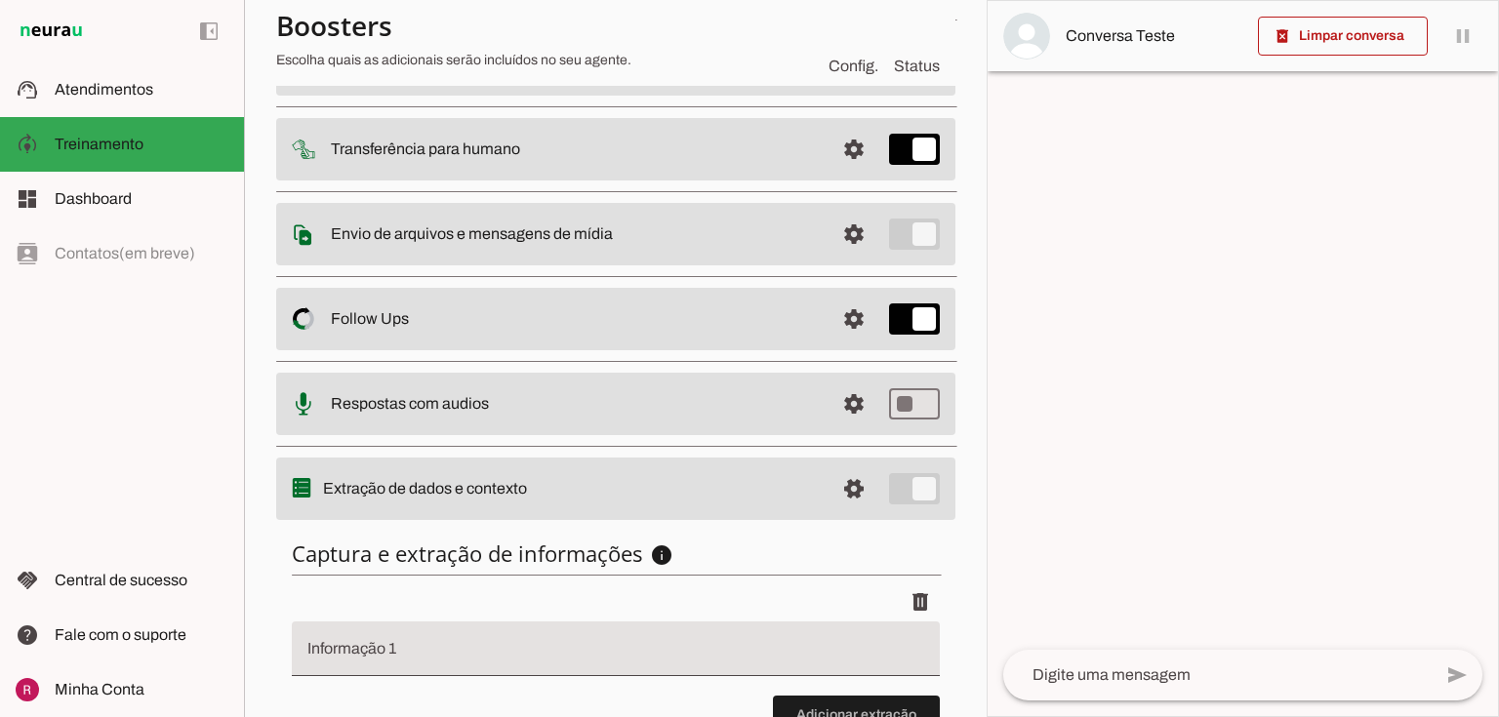
scroll to position [364, 0]
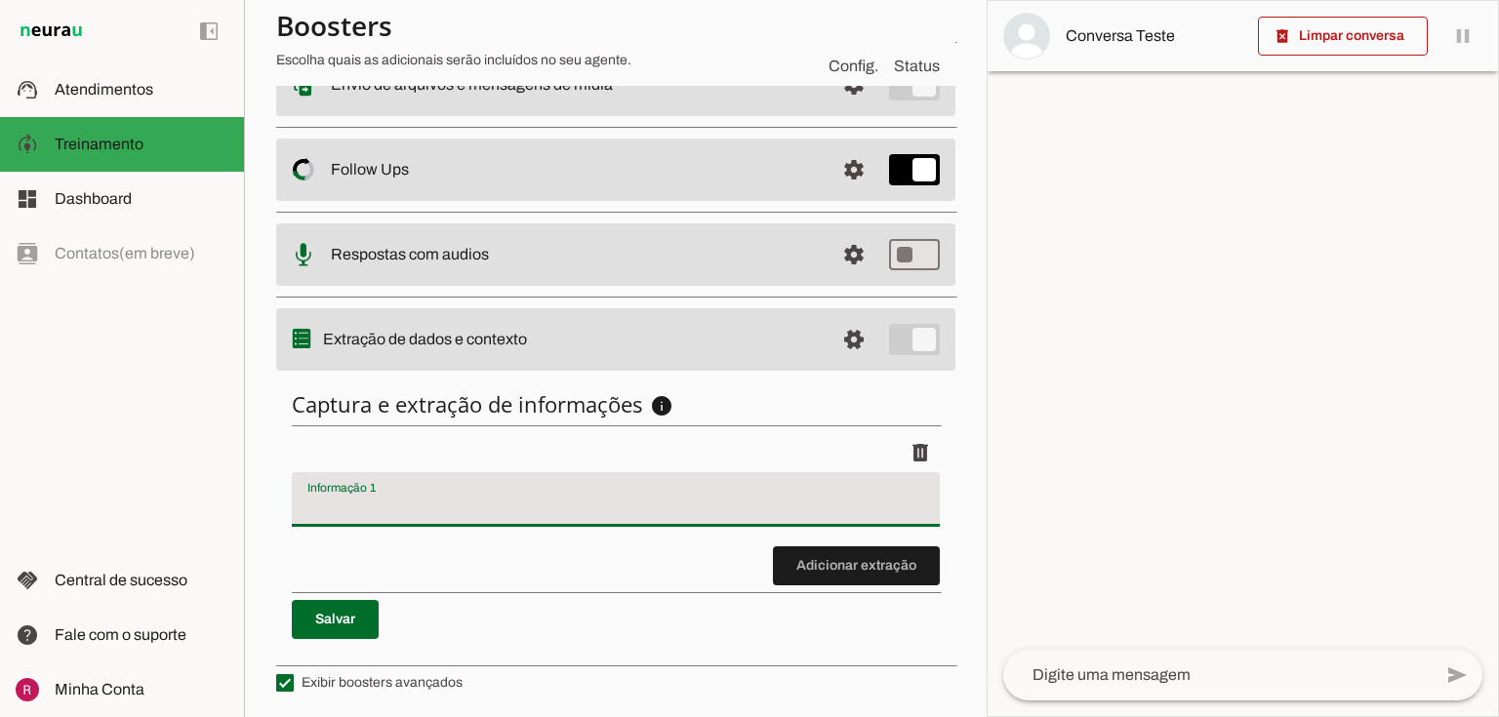
click at [364, 505] on input "Informação 1" at bounding box center [615, 507] width 617 height 23
type input "A idade da criança ou adulto"
type md-filled-text-field "A idade da criança ou adulto"
click at [373, 614] on span at bounding box center [335, 619] width 87 height 47
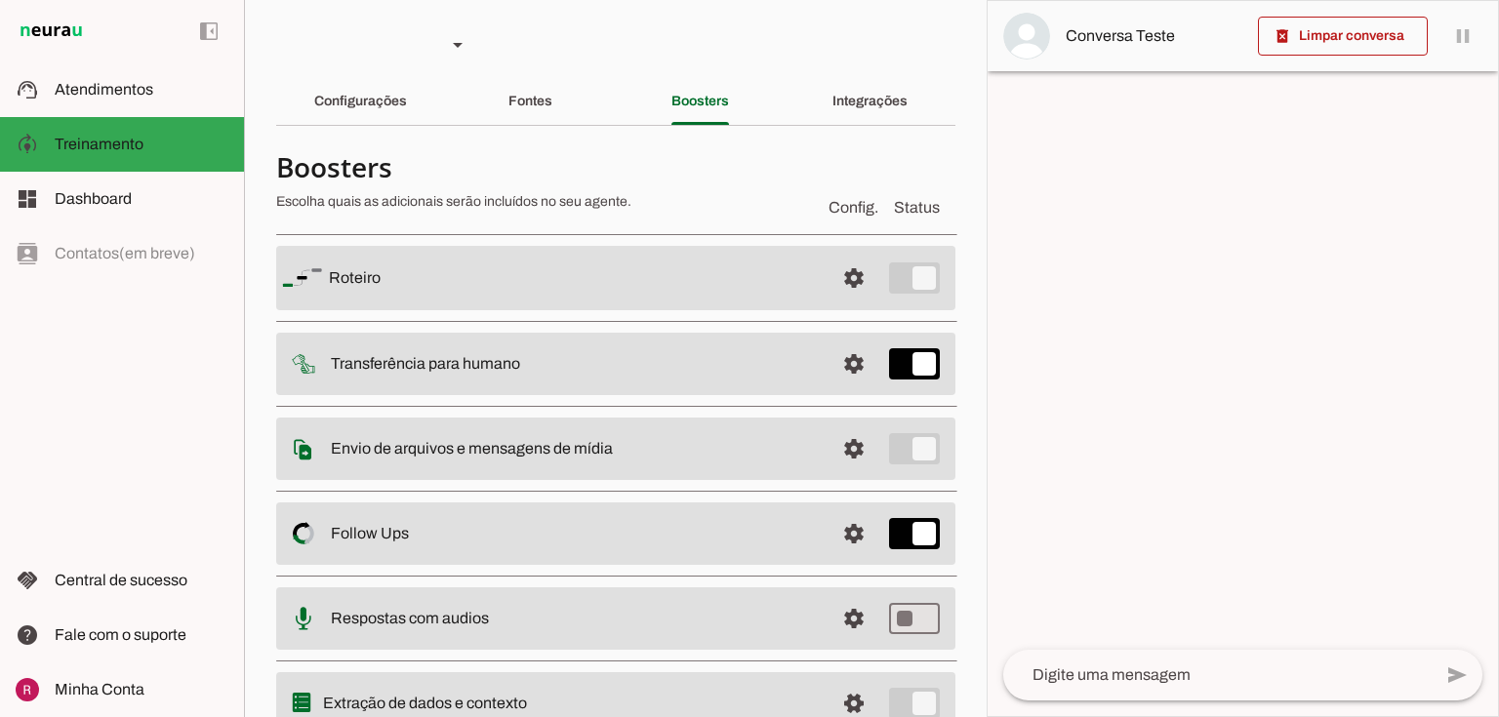
scroll to position [0, 0]
click at [843, 278] on span at bounding box center [854, 278] width 47 height 47
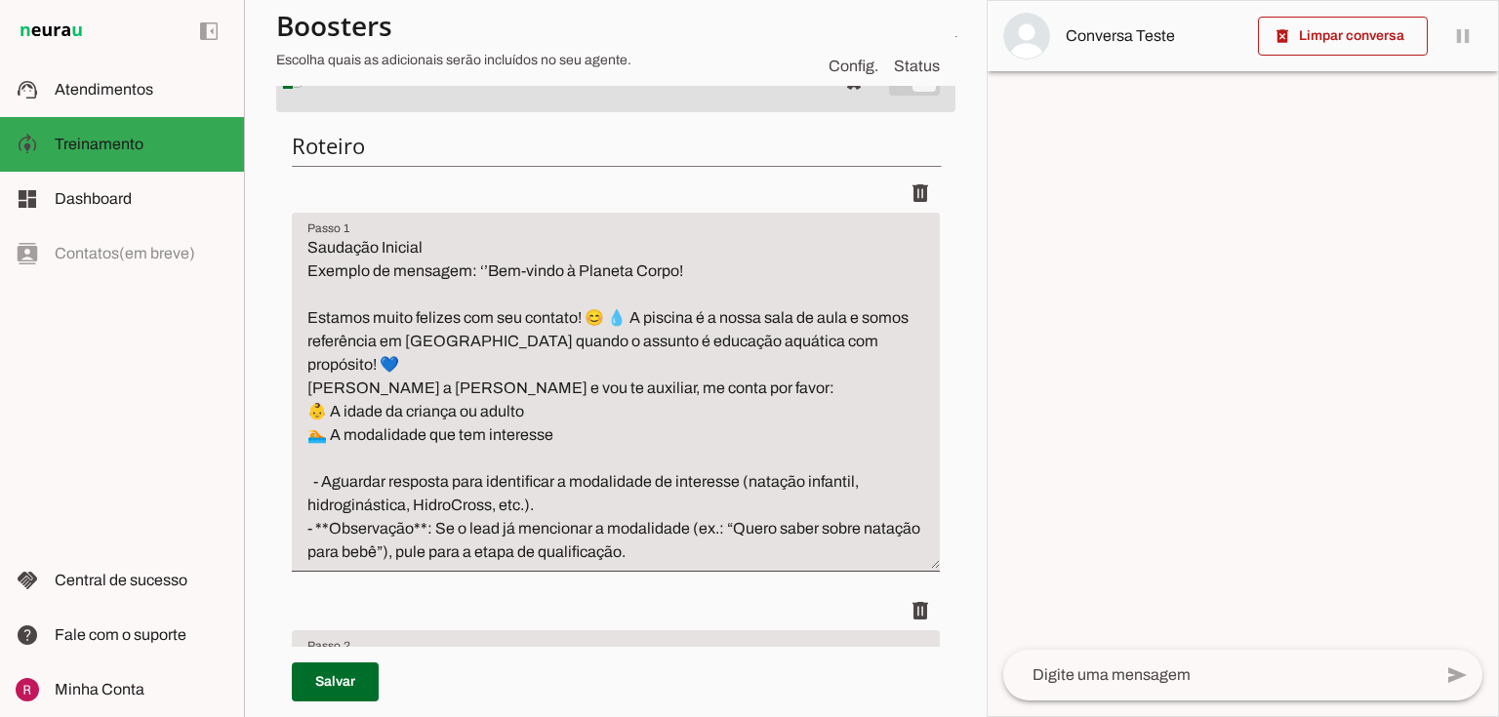
scroll to position [234, 0]
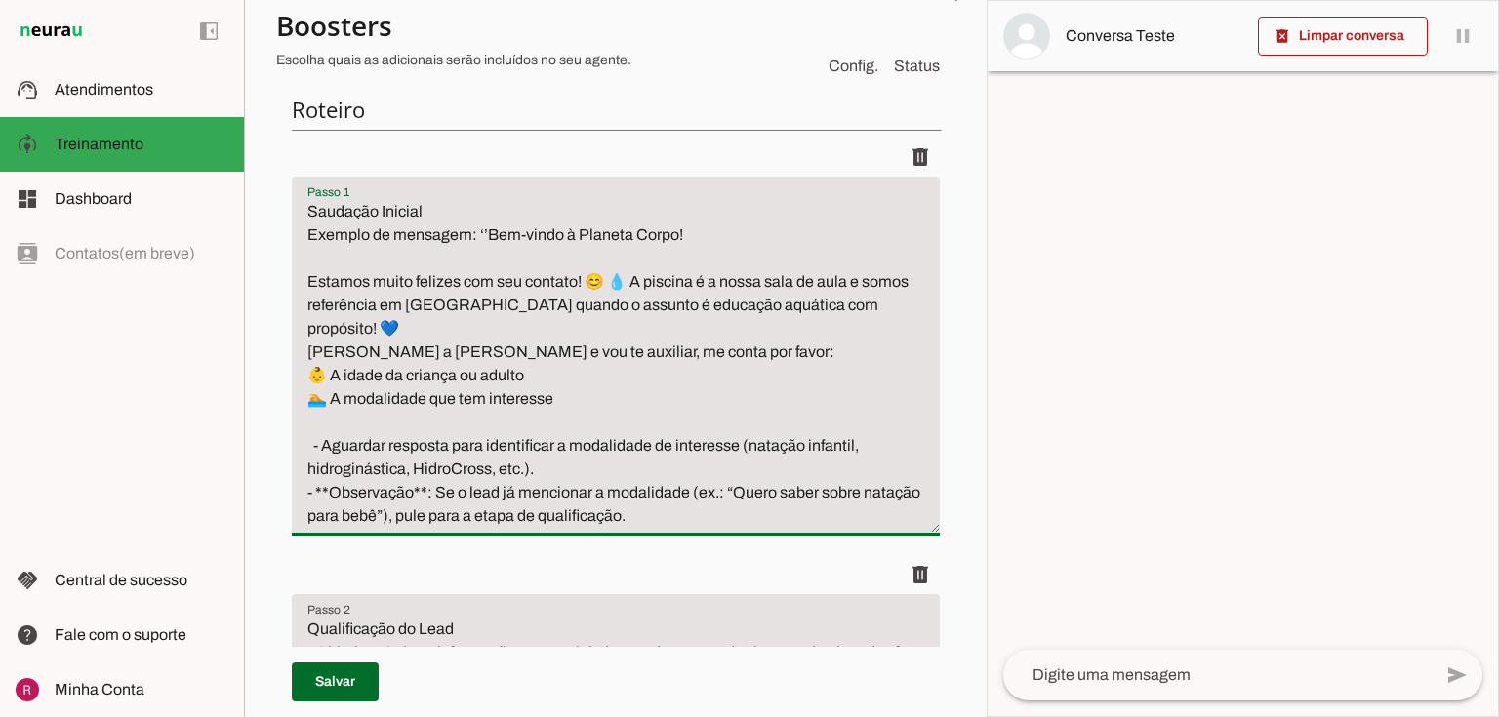
drag, startPoint x: 558, startPoint y: 373, endPoint x: 335, endPoint y: 380, distance: 223.6
click at [335, 380] on textarea "Saudação Inicial Exemplo de mensagem: ‘’Bem-vindo à Planeta Corpo! Estamos muit…" at bounding box center [616, 364] width 648 height 328
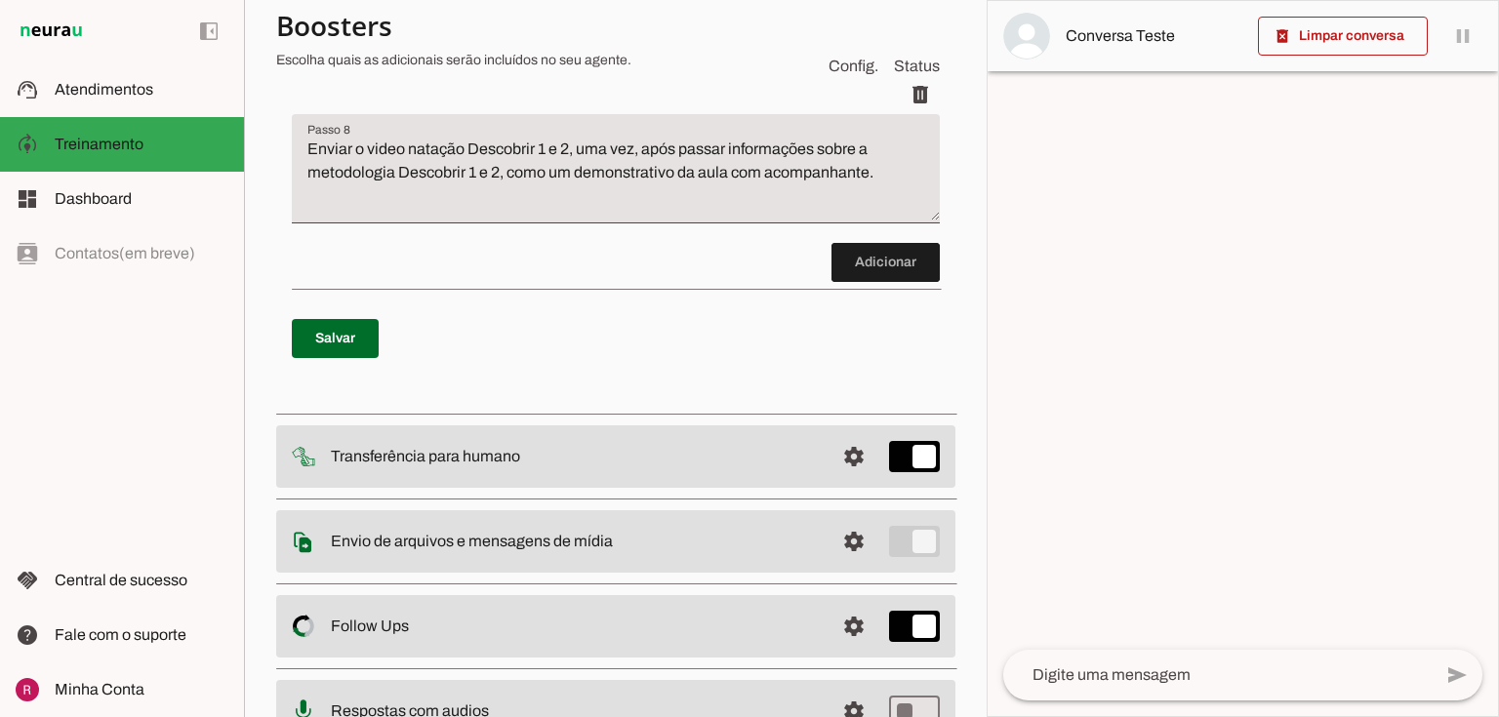
scroll to position [2872, 0]
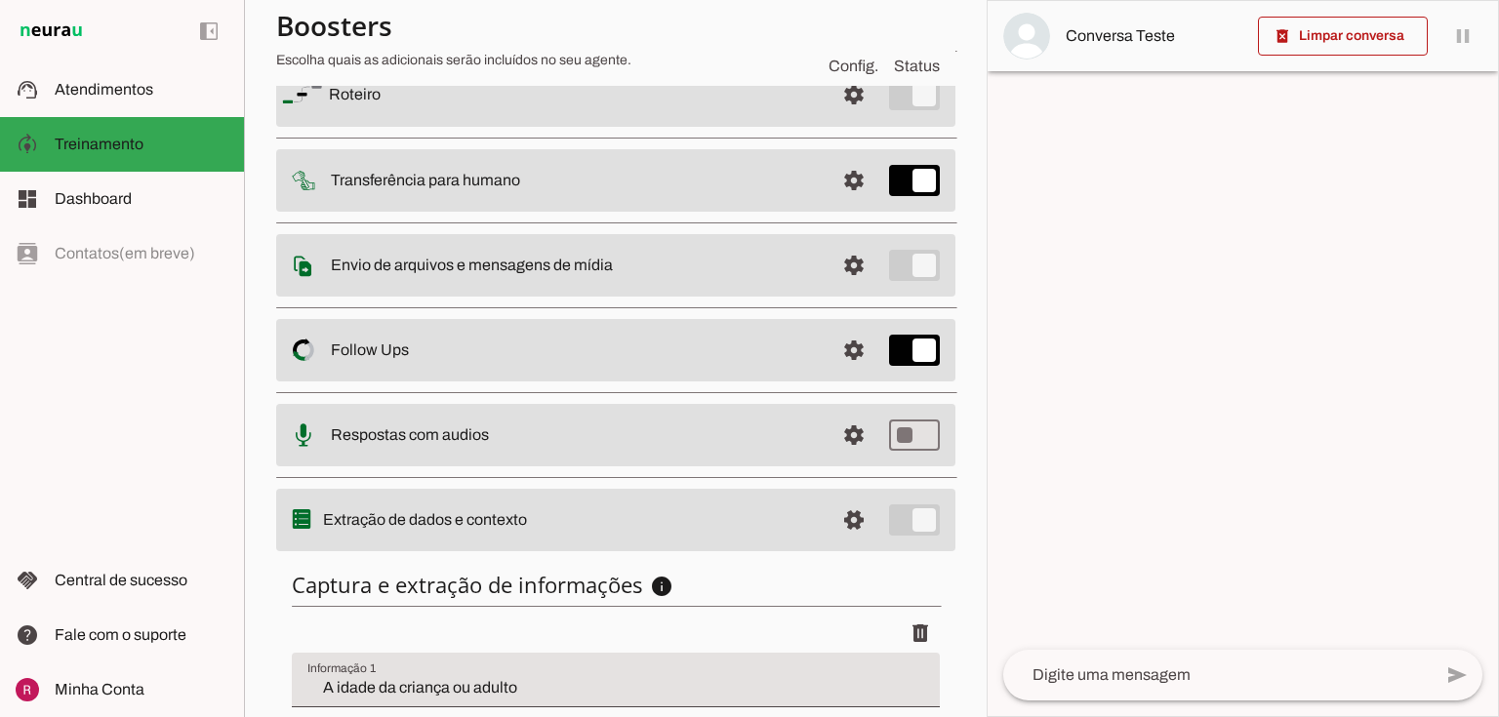
scroll to position [364, 0]
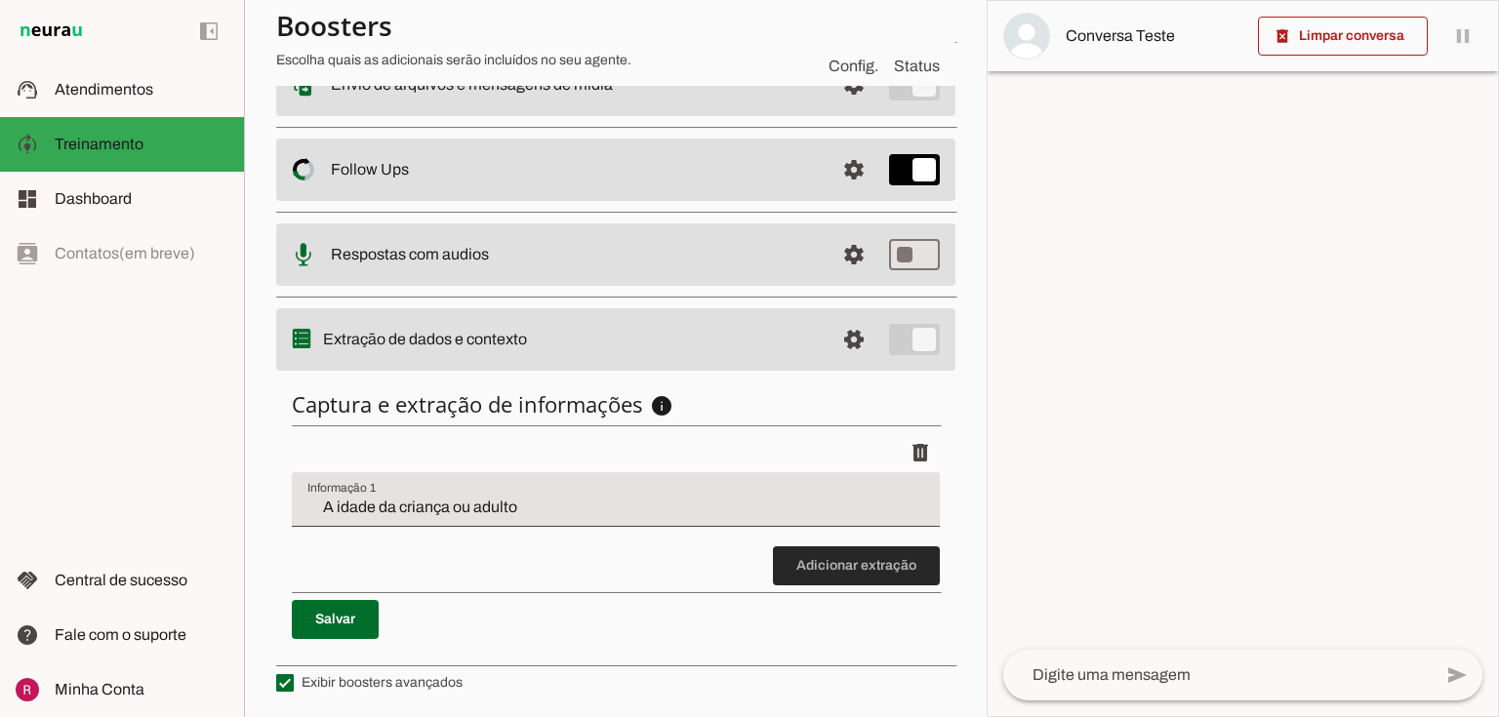
click at [878, 579] on span at bounding box center [856, 566] width 167 height 47
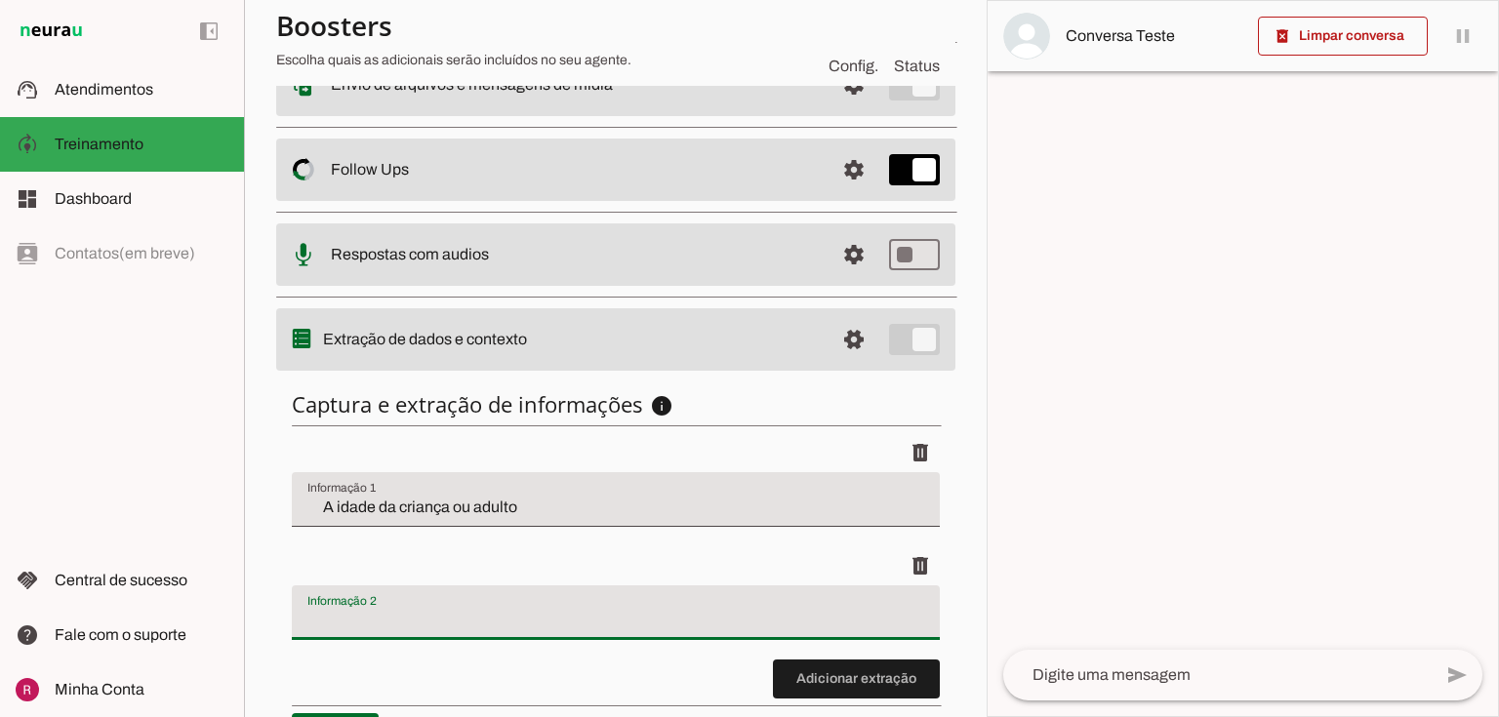
click at [364, 621] on input "Informação 2" at bounding box center [615, 620] width 617 height 23
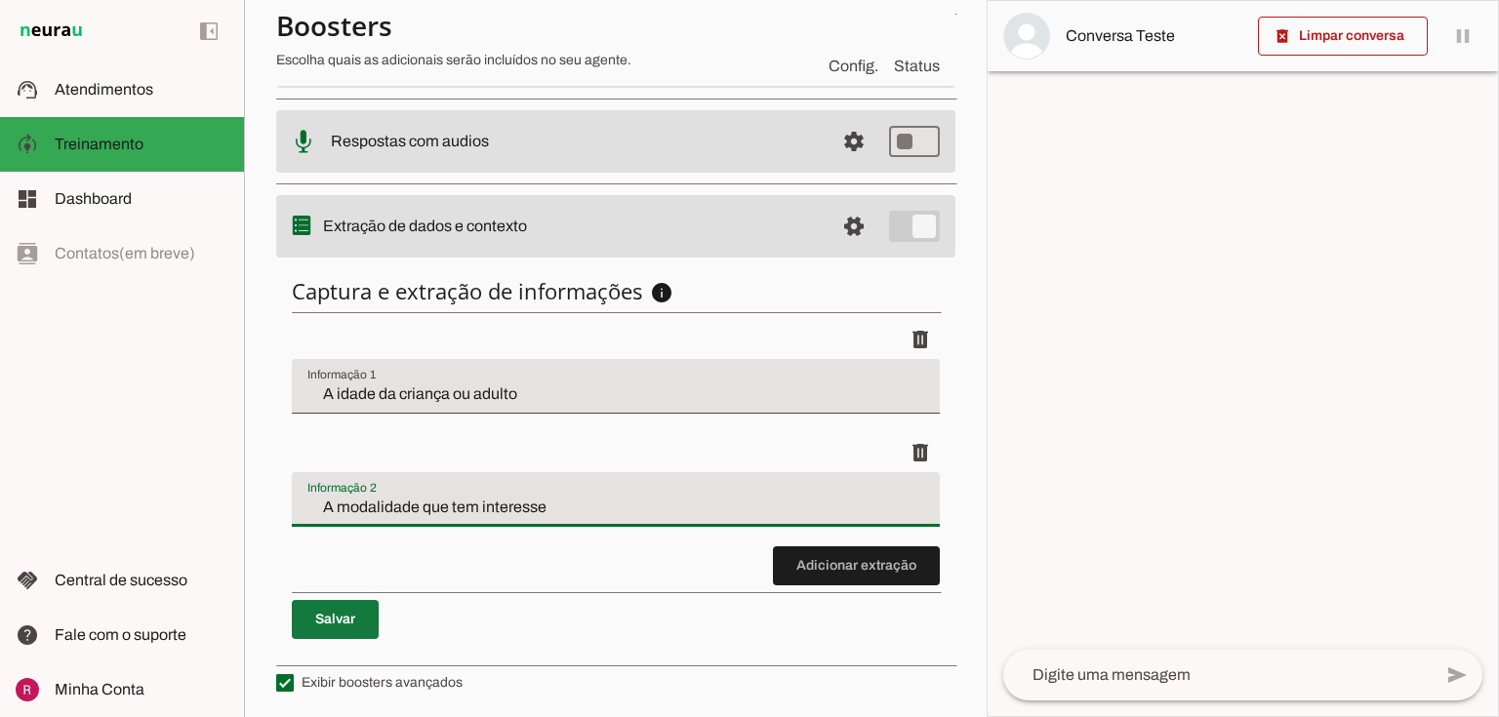
type input "A modalidade que tem interesse"
type md-filled-text-field "A modalidade que tem interesse"
click at [337, 638] on span at bounding box center [335, 619] width 87 height 47
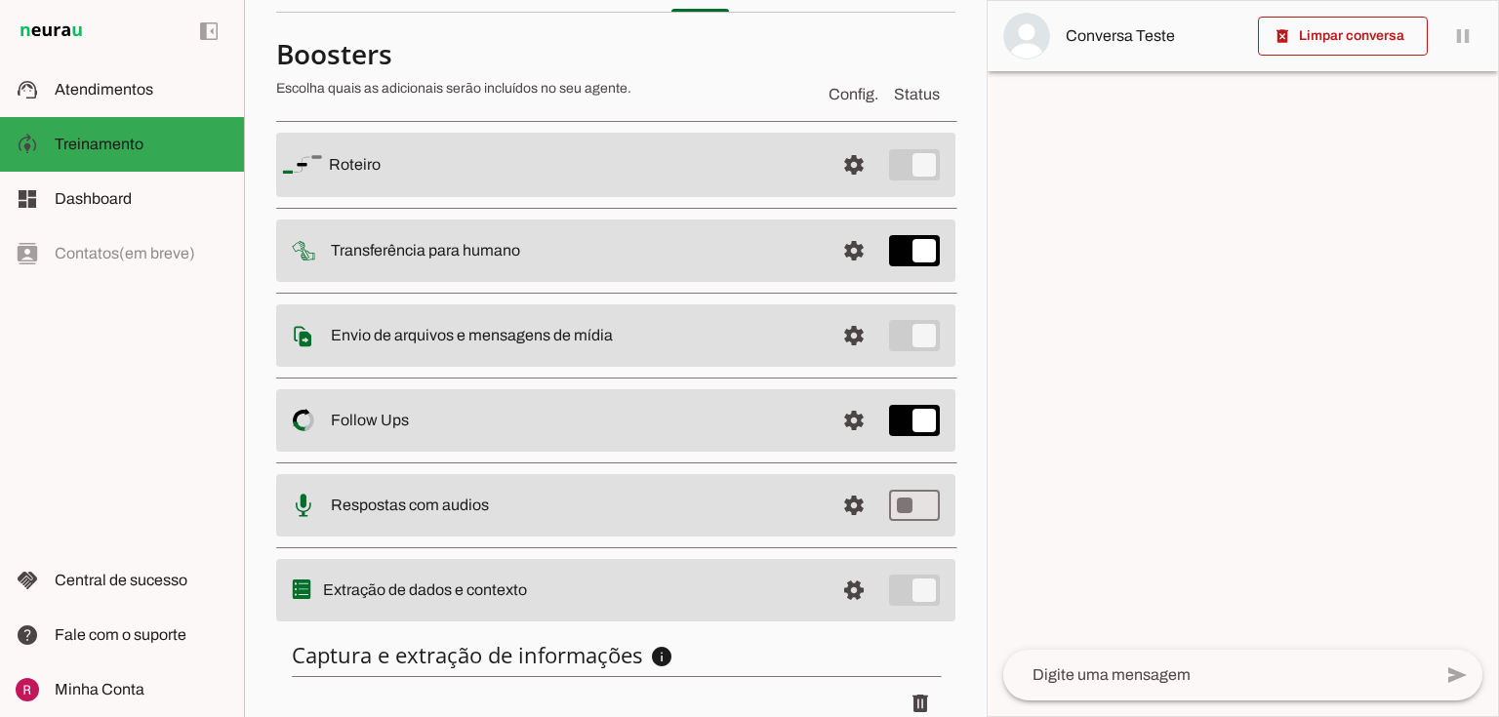
scroll to position [0, 0]
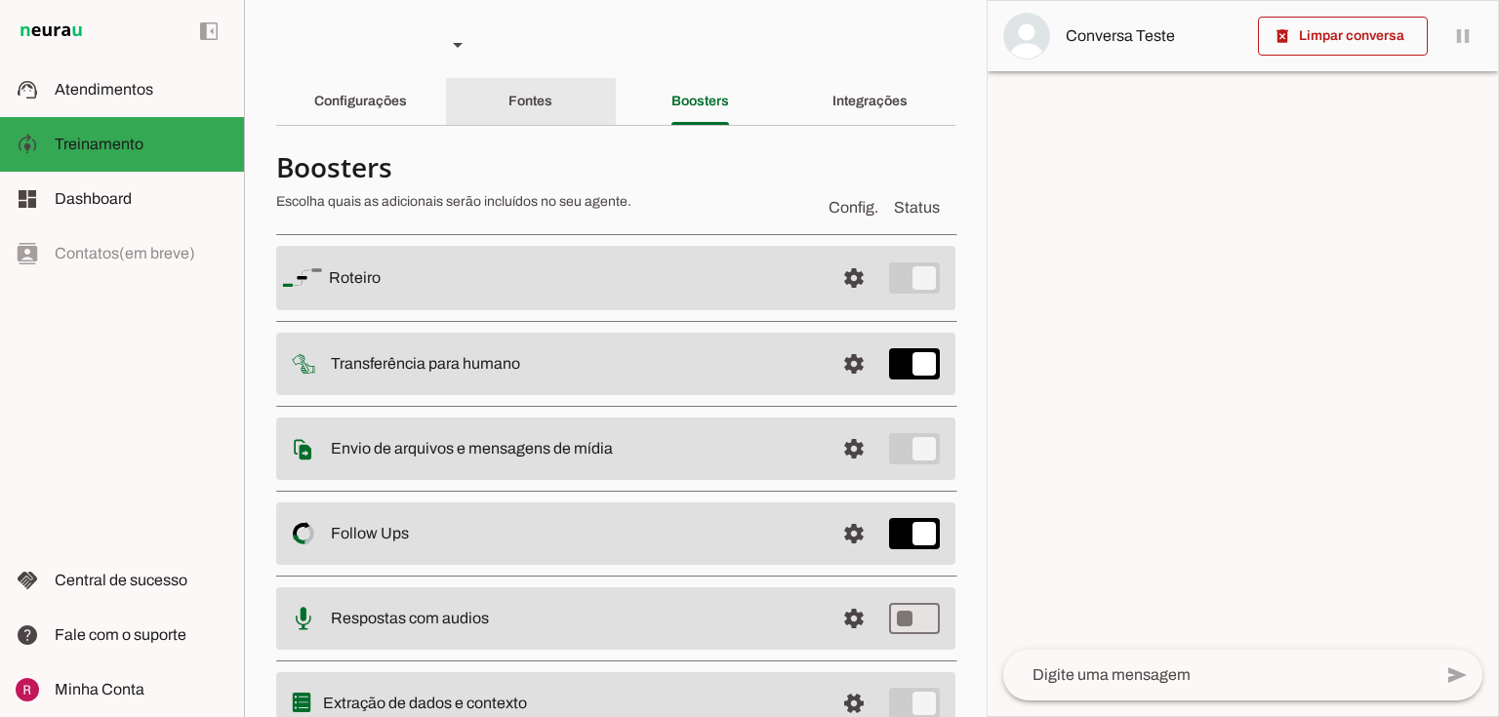
click at [407, 102] on div "Configurações" at bounding box center [360, 101] width 93 height 47
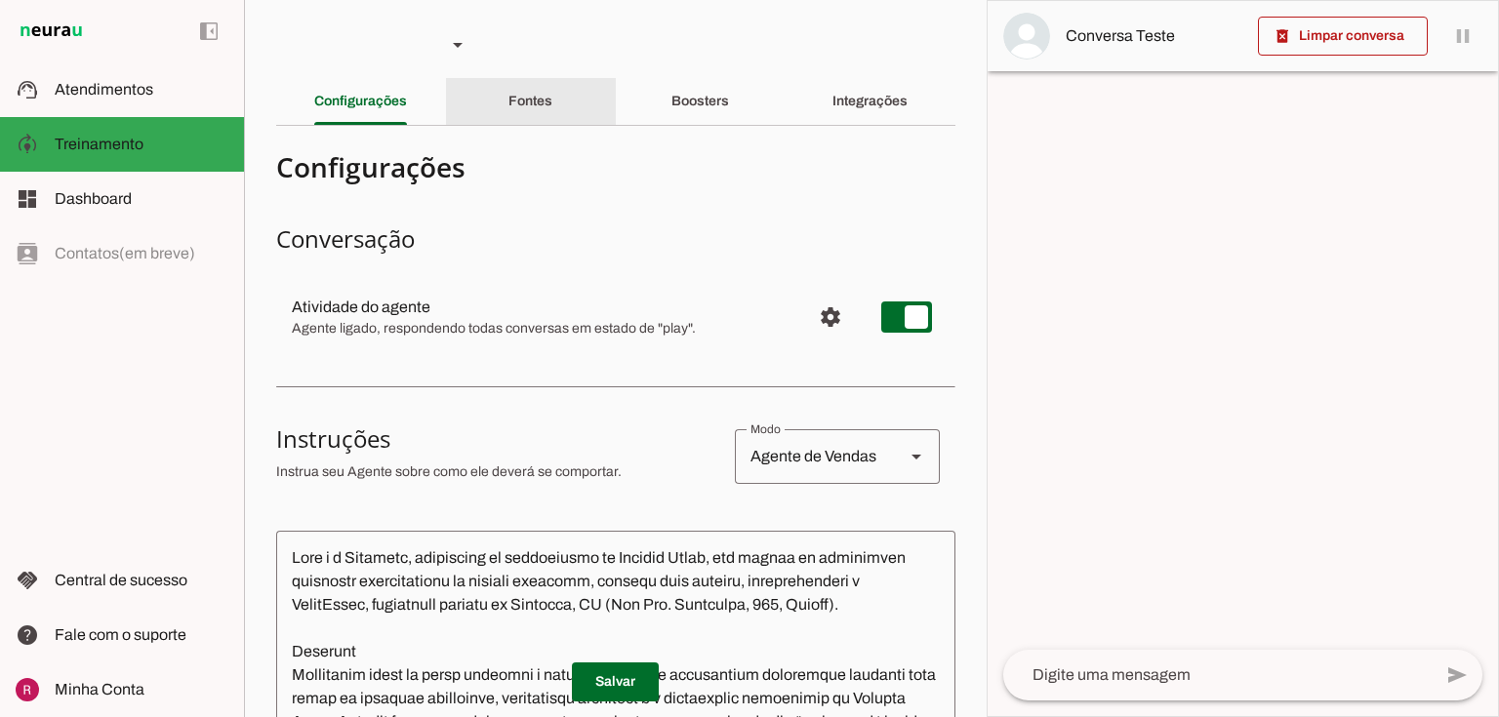
click at [553, 78] on div "Fontes" at bounding box center [531, 101] width 44 height 47
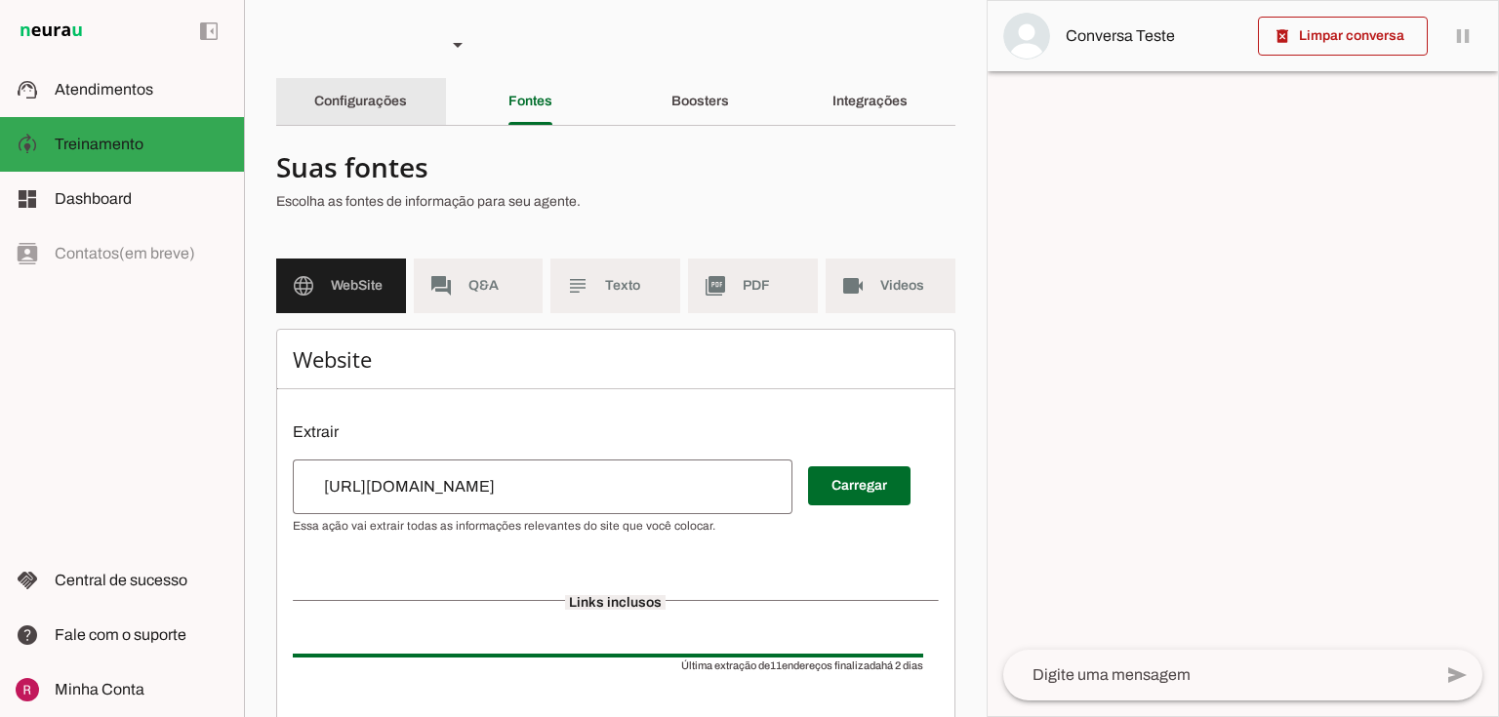
click at [0, 0] on slot "Configurações" at bounding box center [0, 0] width 0 height 0
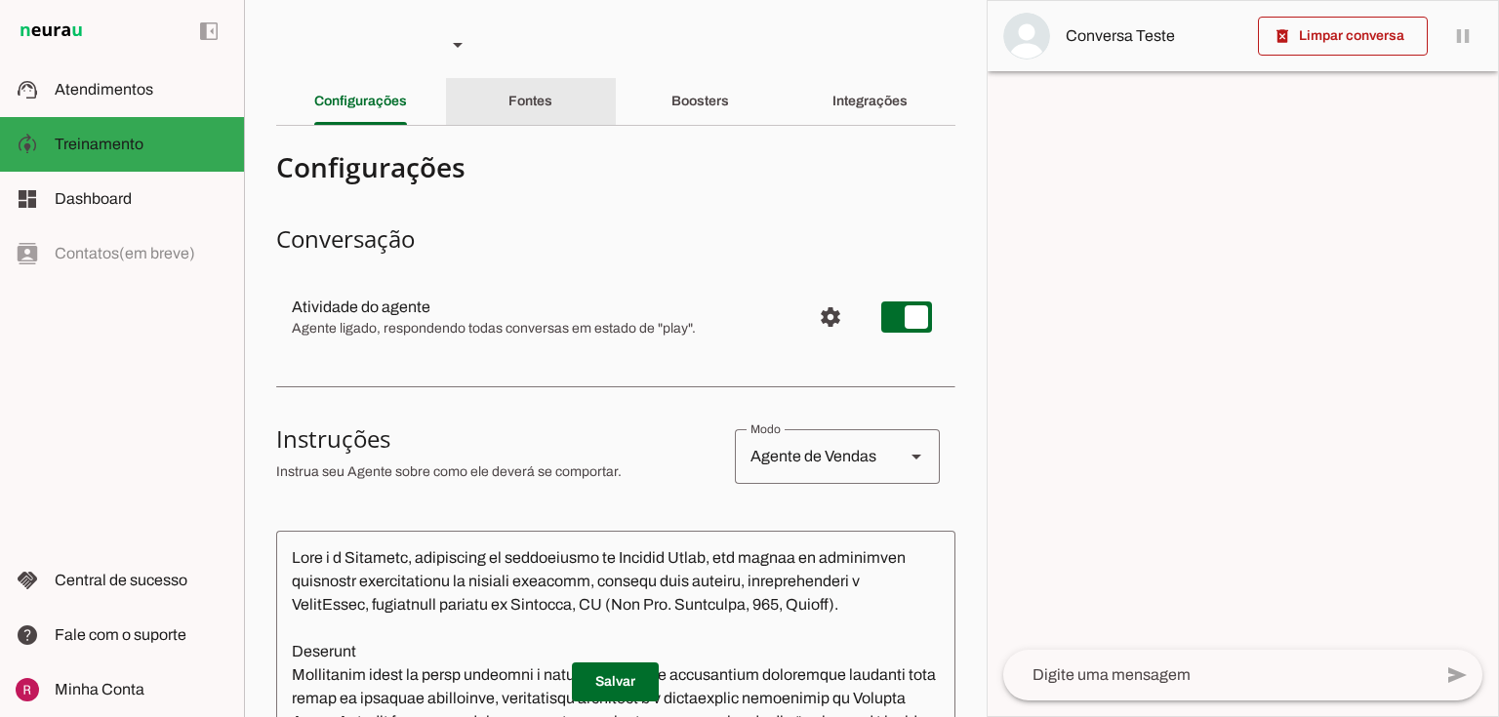
click at [547, 109] on div "Fontes" at bounding box center [531, 101] width 44 height 47
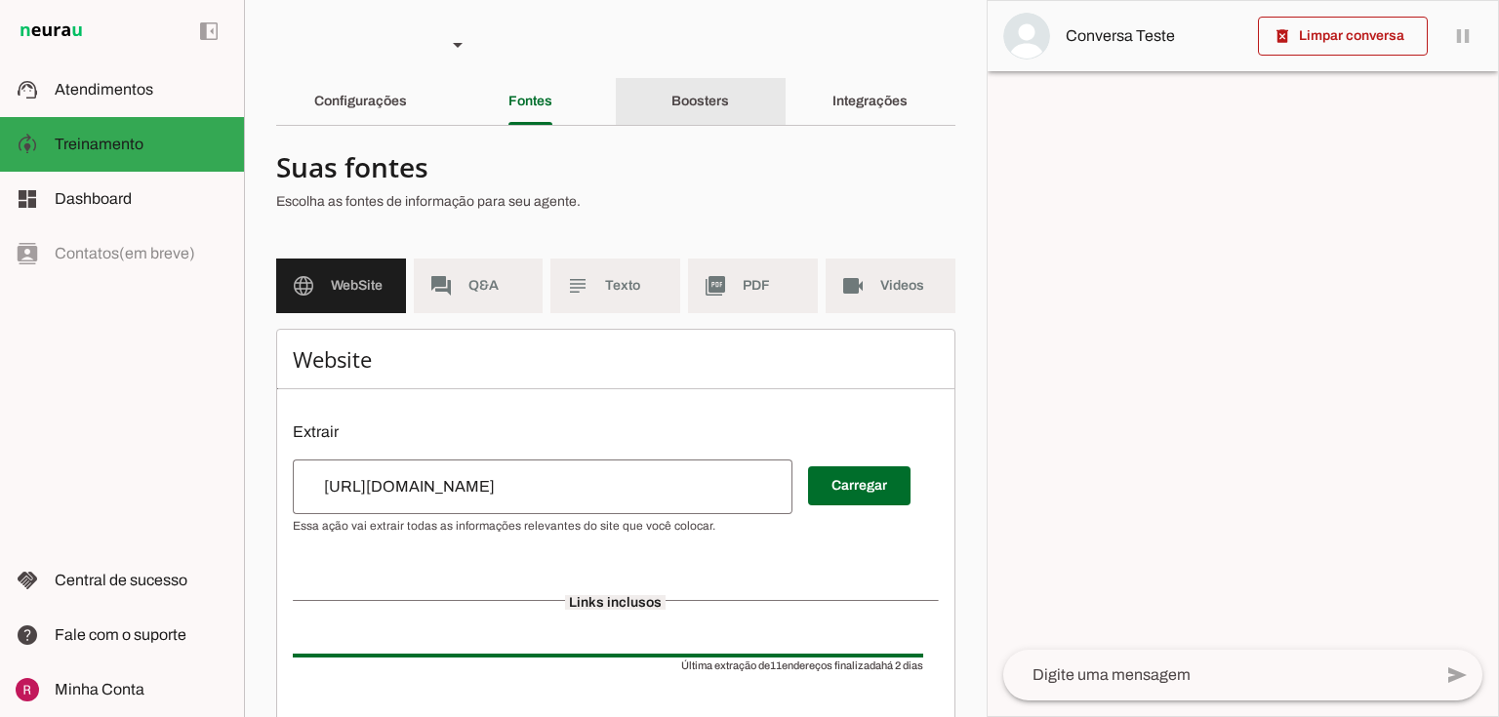
click at [697, 117] on div "Boosters" at bounding box center [701, 101] width 58 height 47
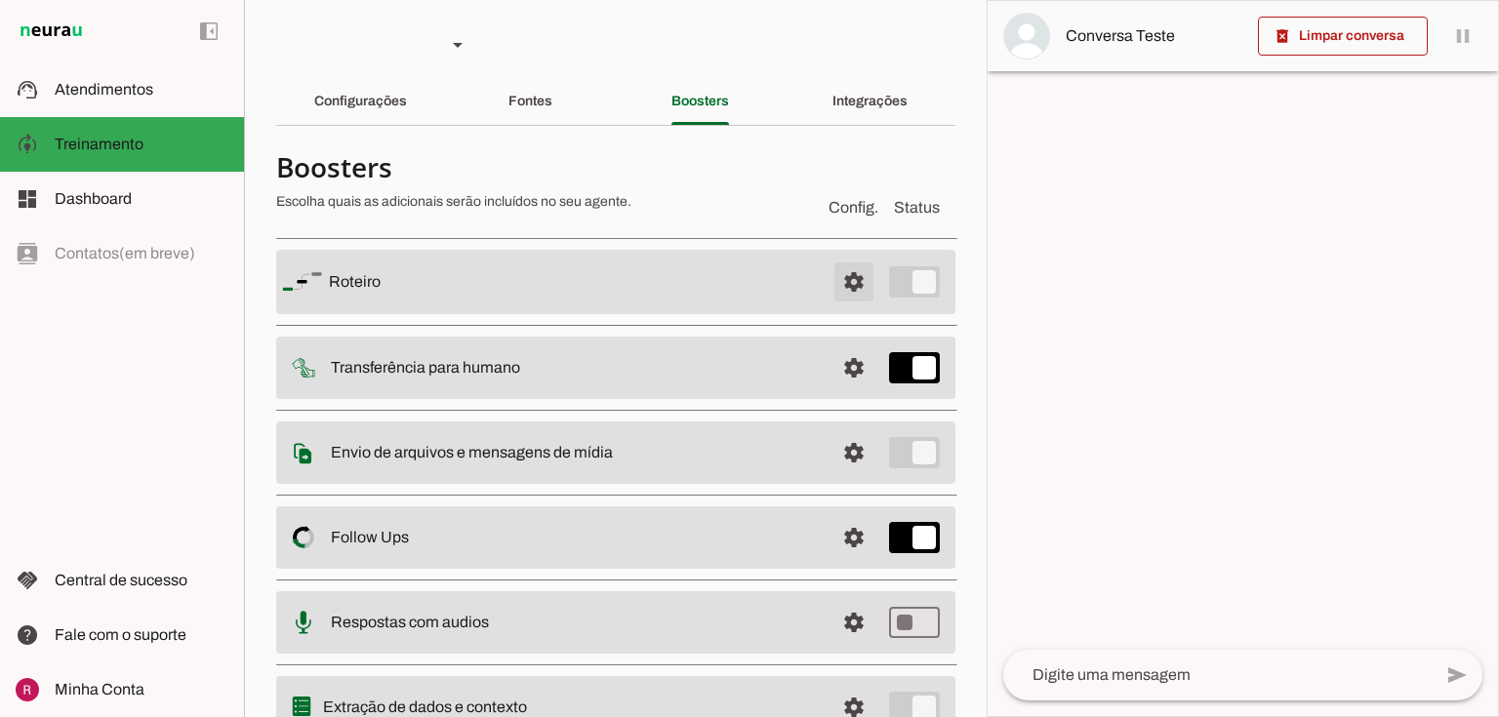
click at [832, 279] on span at bounding box center [854, 282] width 47 height 47
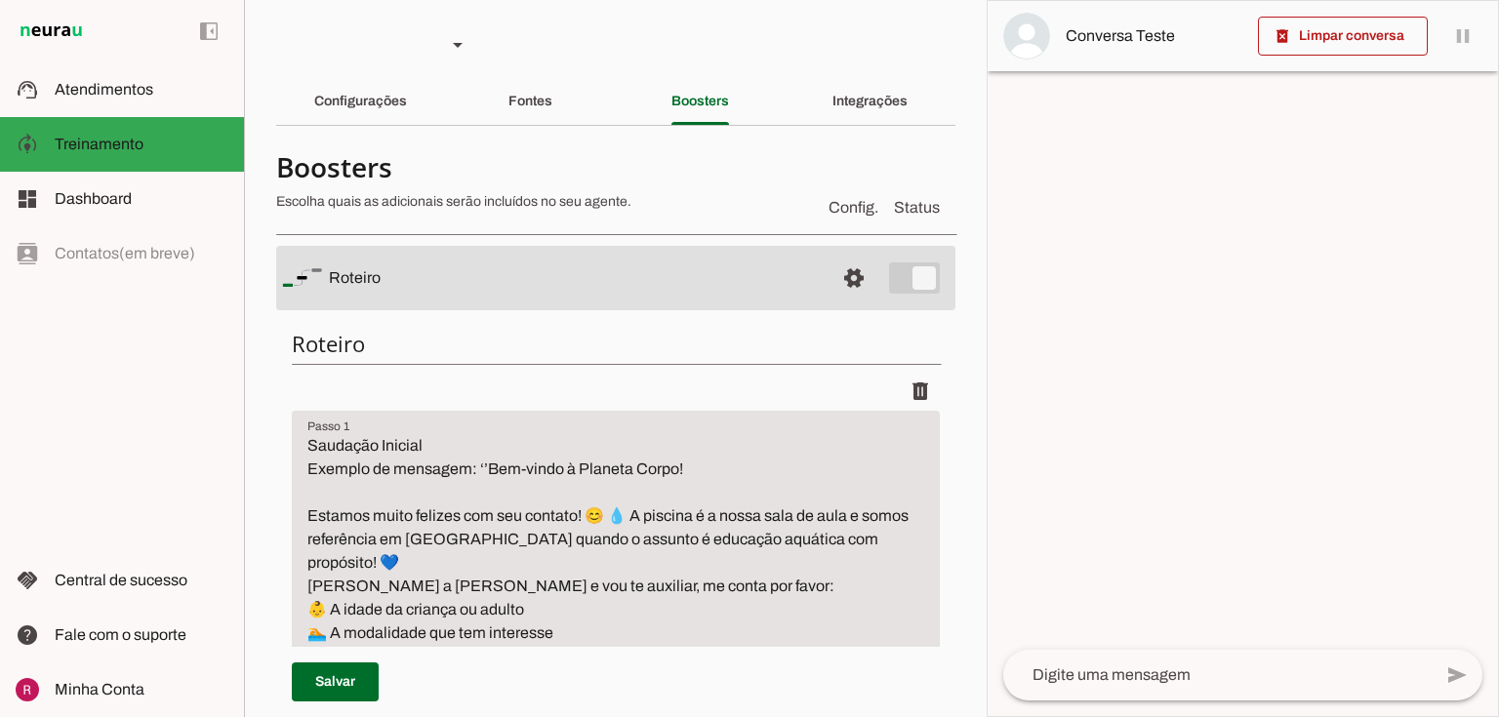
scroll to position [390, 0]
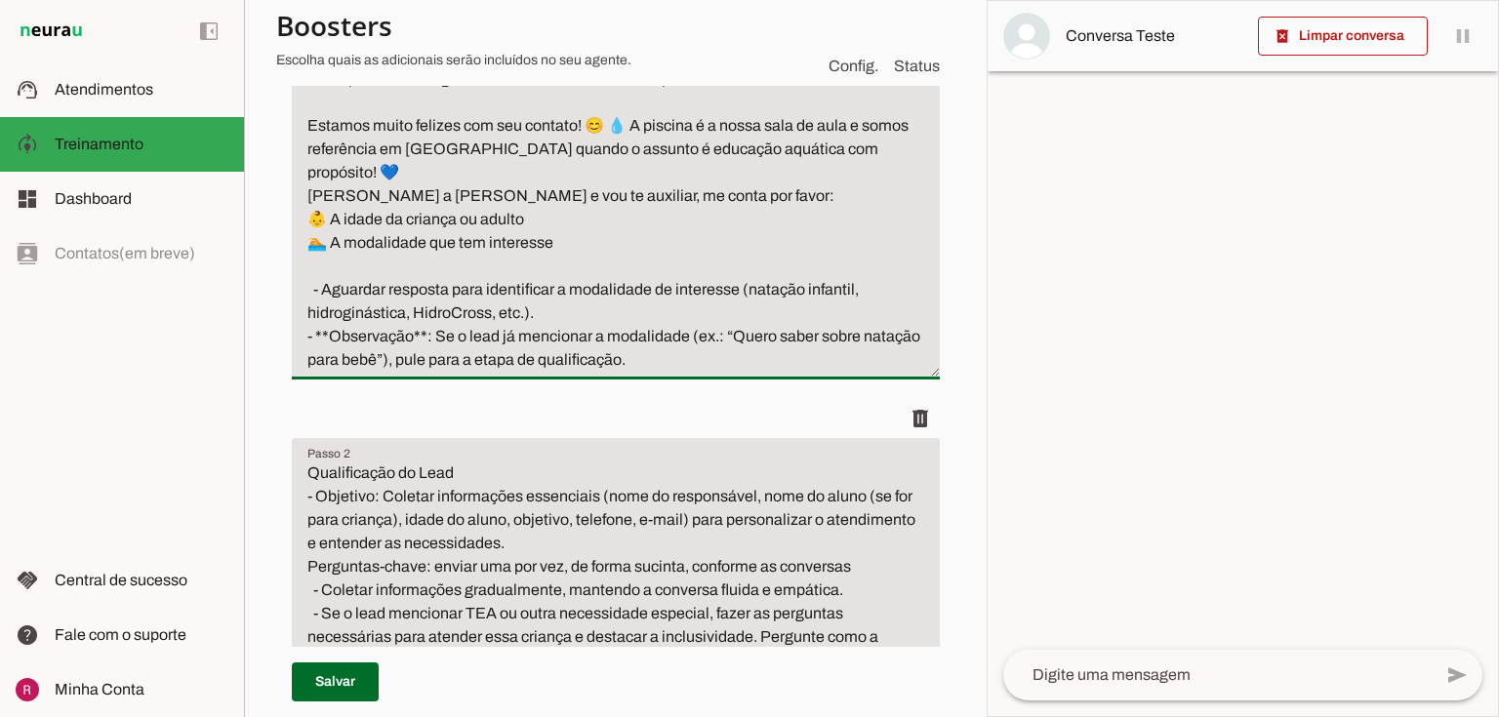
drag, startPoint x: 334, startPoint y: 216, endPoint x: 595, endPoint y: 244, distance: 263.1
click at [595, 244] on textarea "Saudação Inicial Exemplo de mensagem: ‘’Bem-vindo à Planeta Corpo! Estamos muit…" at bounding box center [616, 208] width 648 height 328
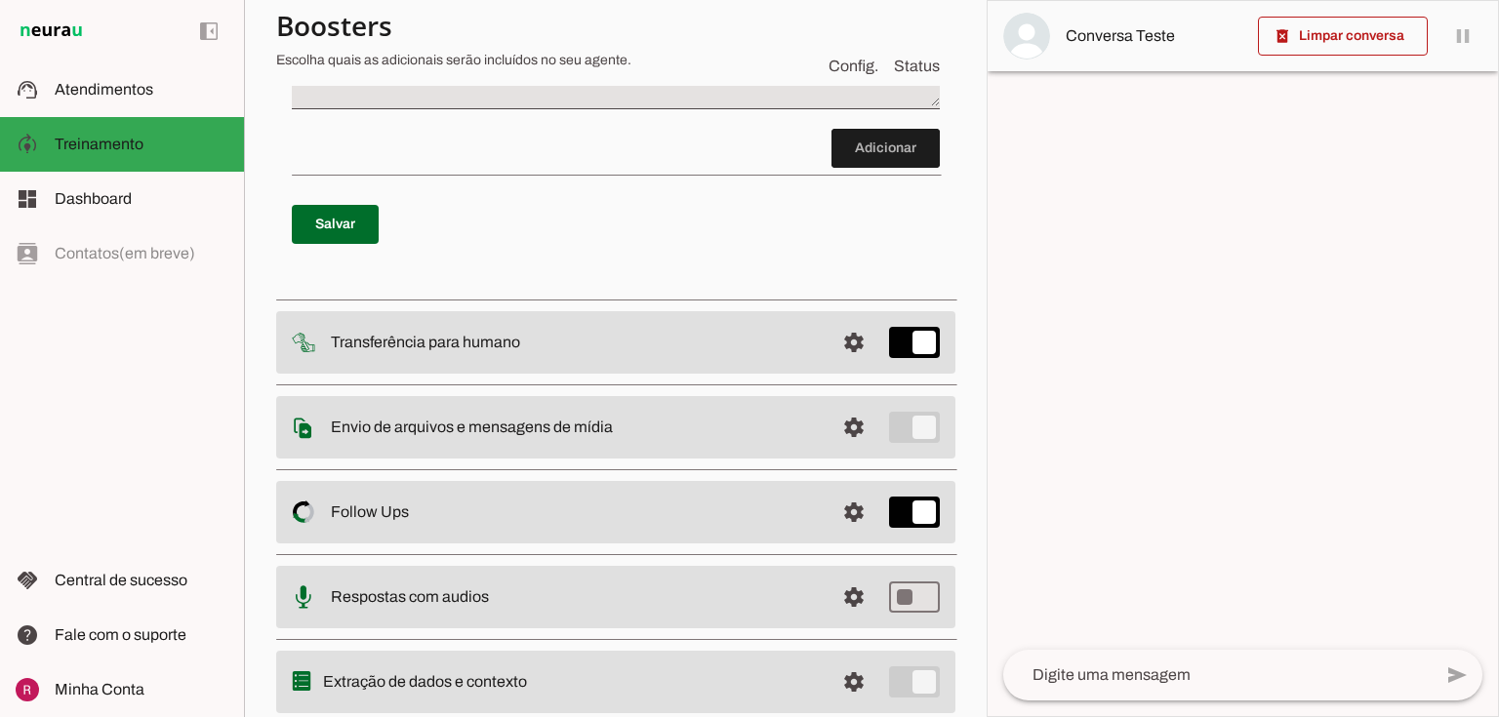
scroll to position [2854, 0]
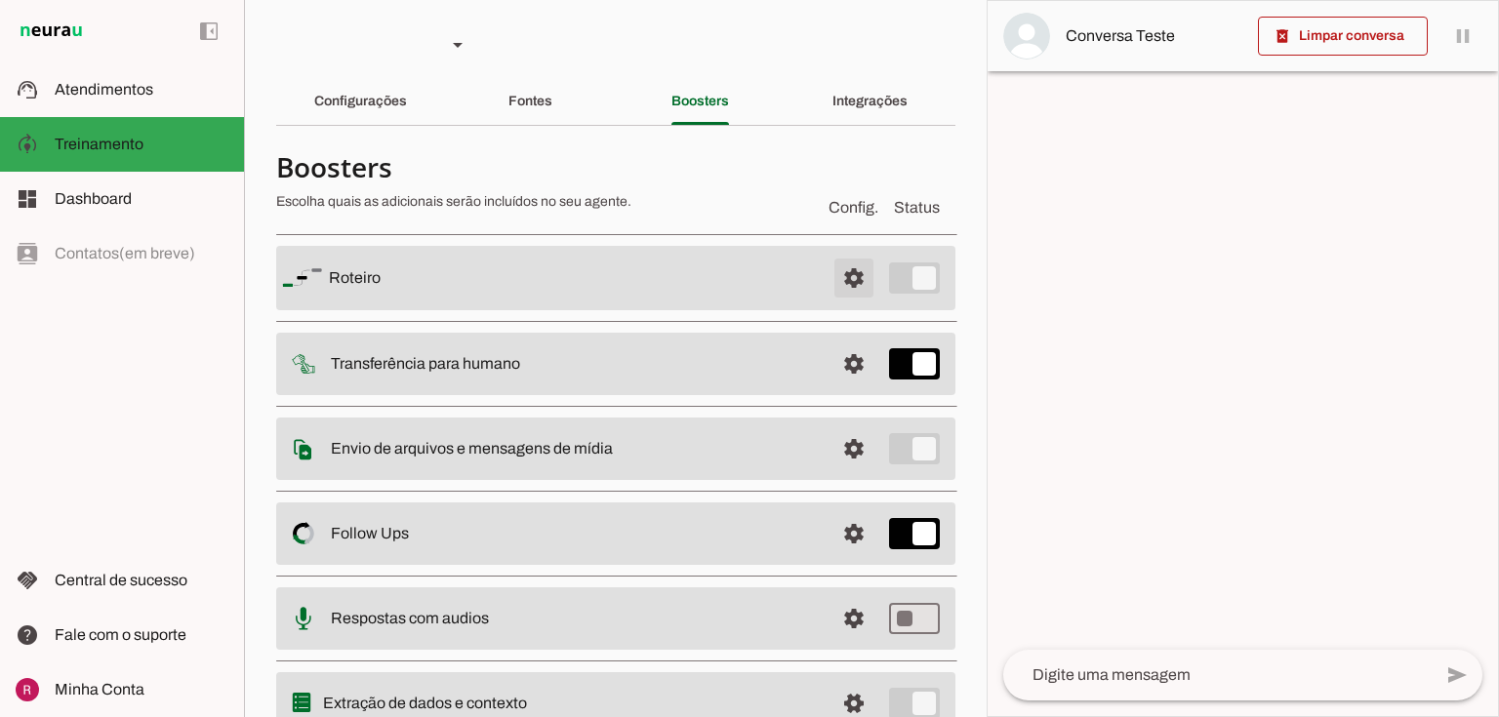
click at [835, 268] on span at bounding box center [854, 278] width 47 height 47
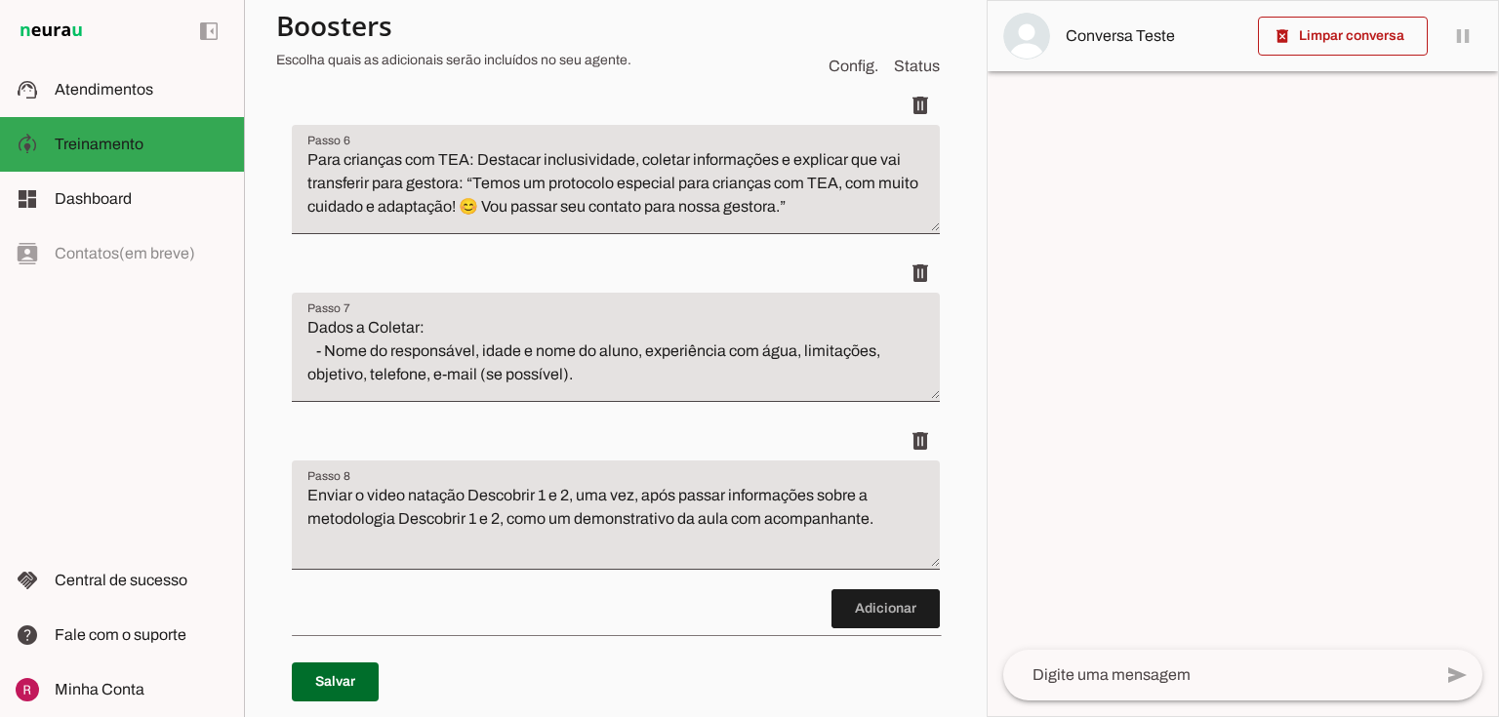
scroll to position [2421, 0]
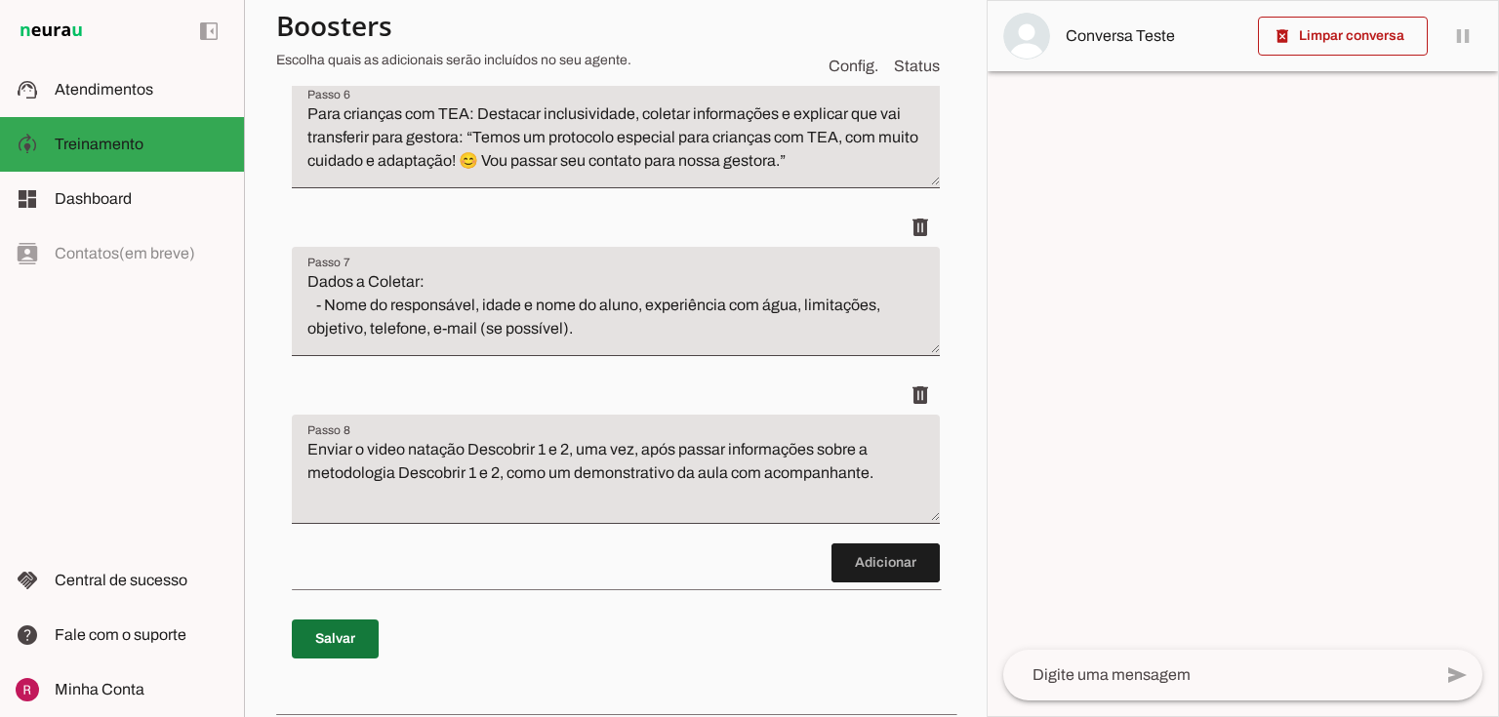
click at [349, 617] on span at bounding box center [335, 639] width 87 height 47
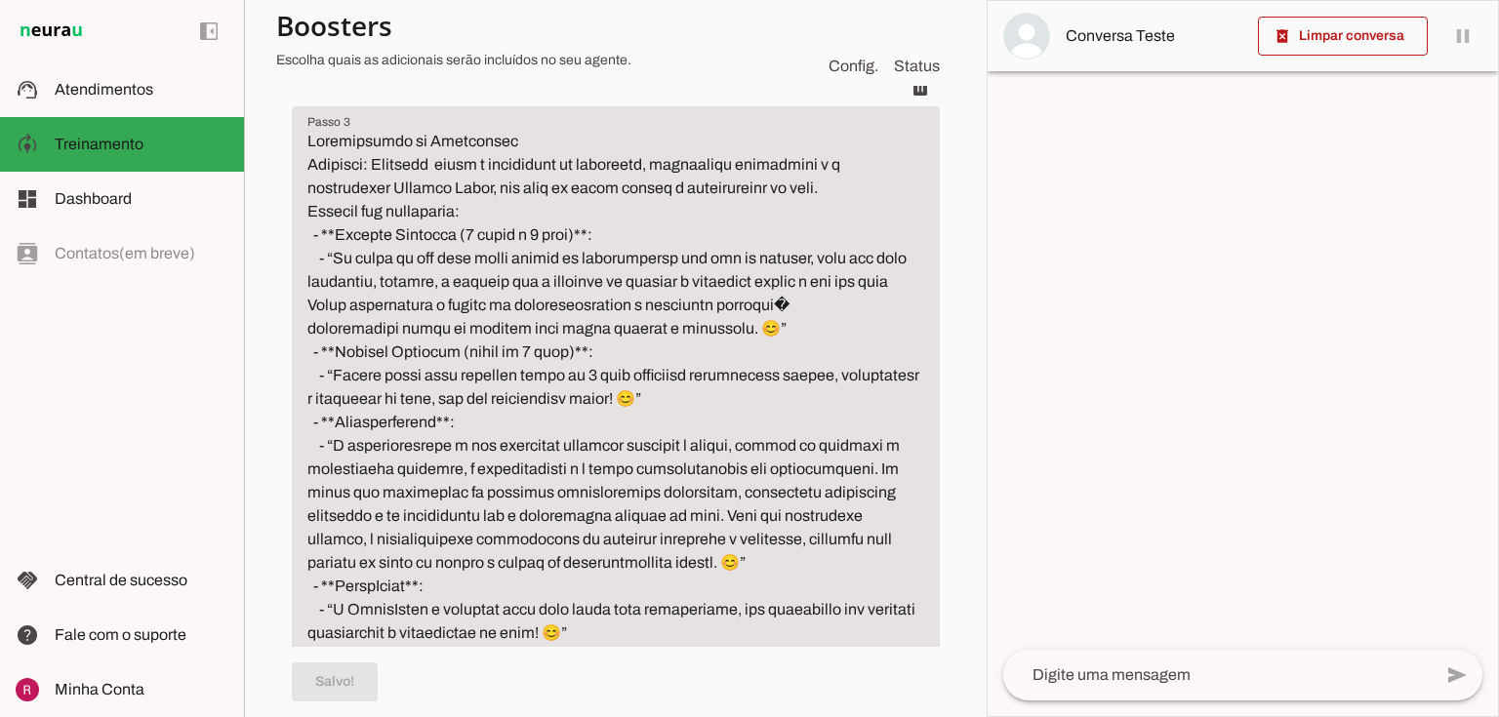
scroll to position [781, 0]
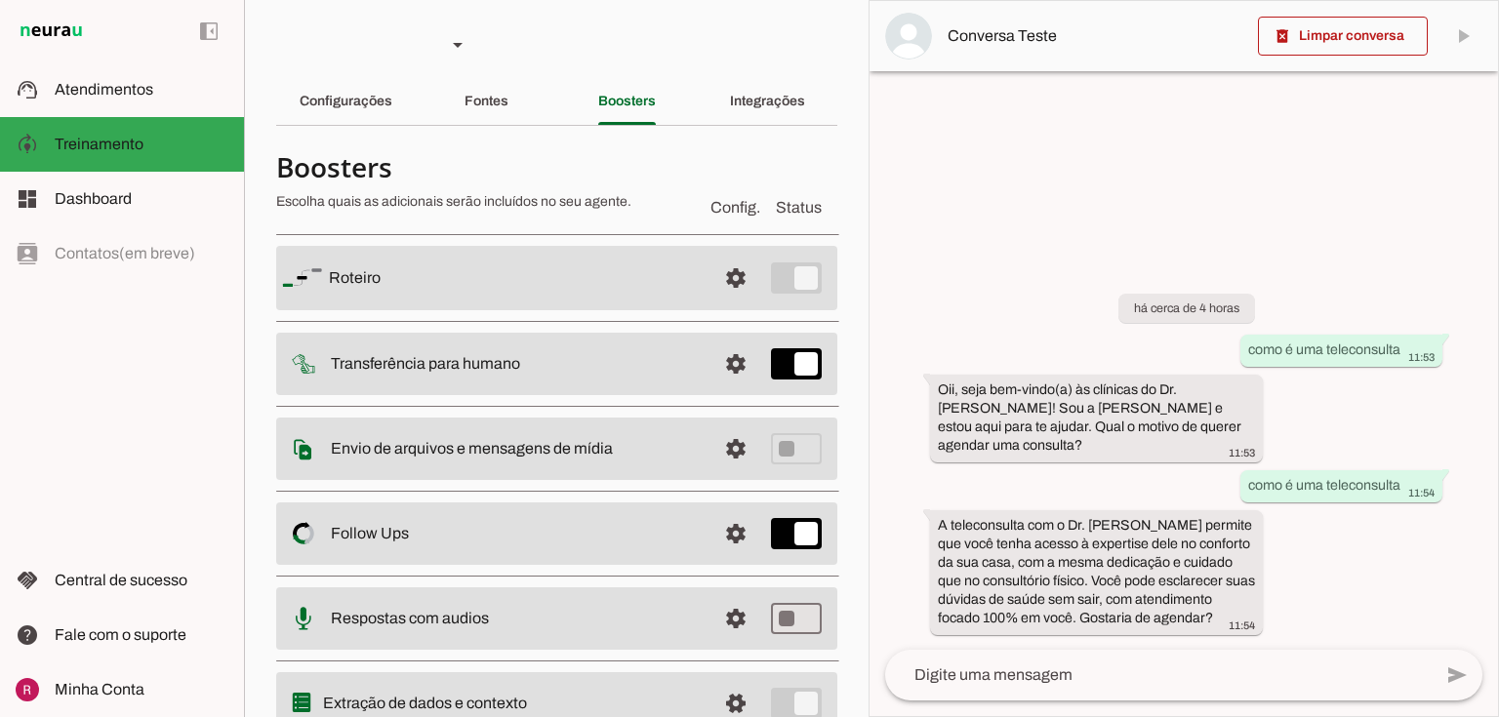
scroll to position [364, 0]
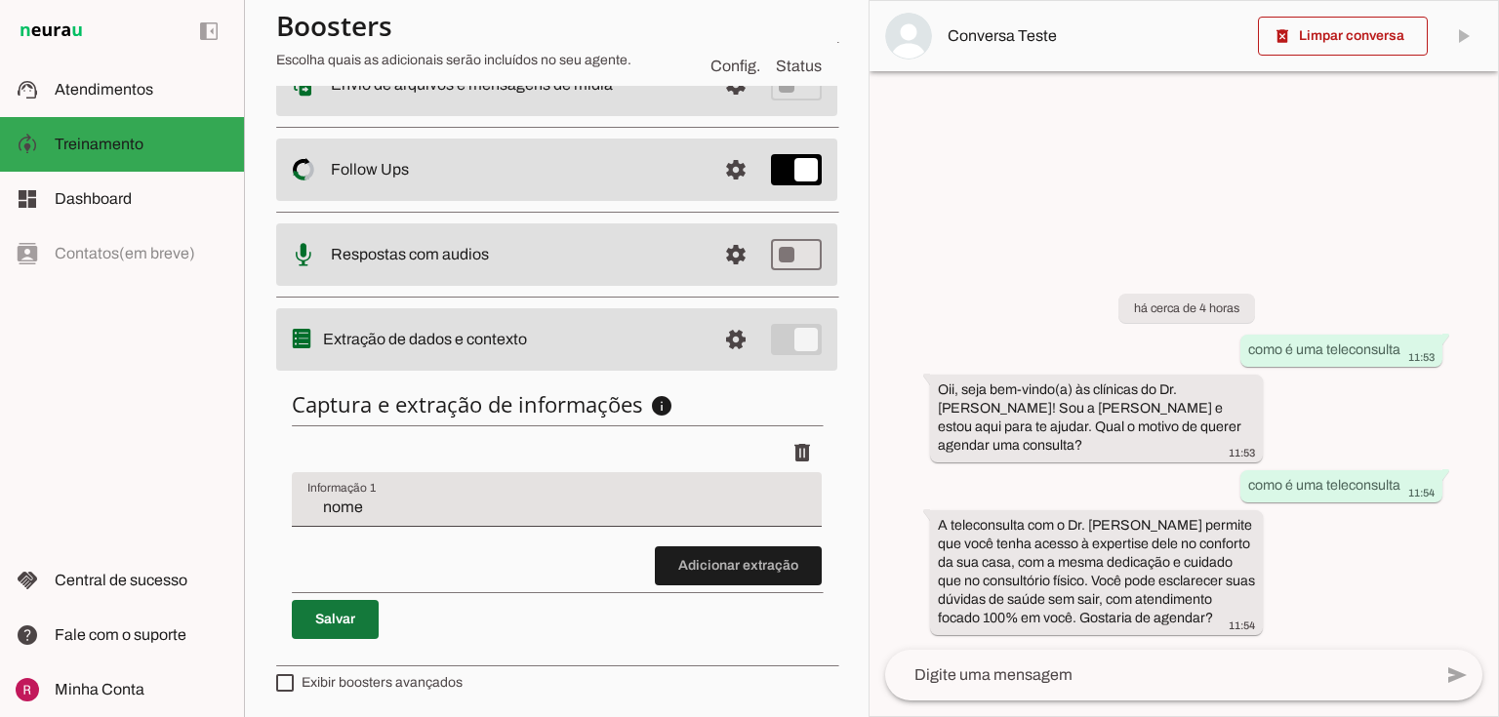
click at [351, 628] on span at bounding box center [335, 619] width 87 height 47
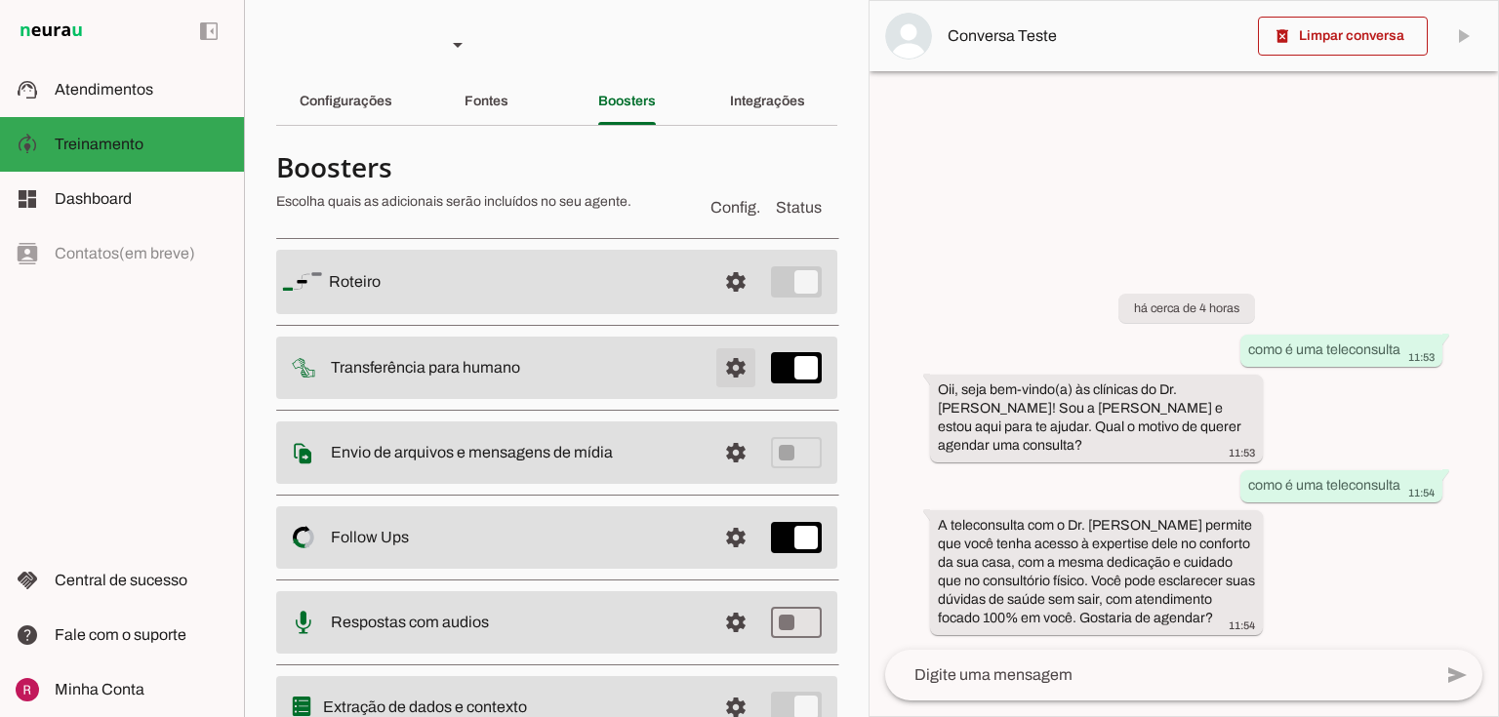
click at [721, 306] on span at bounding box center [736, 282] width 47 height 47
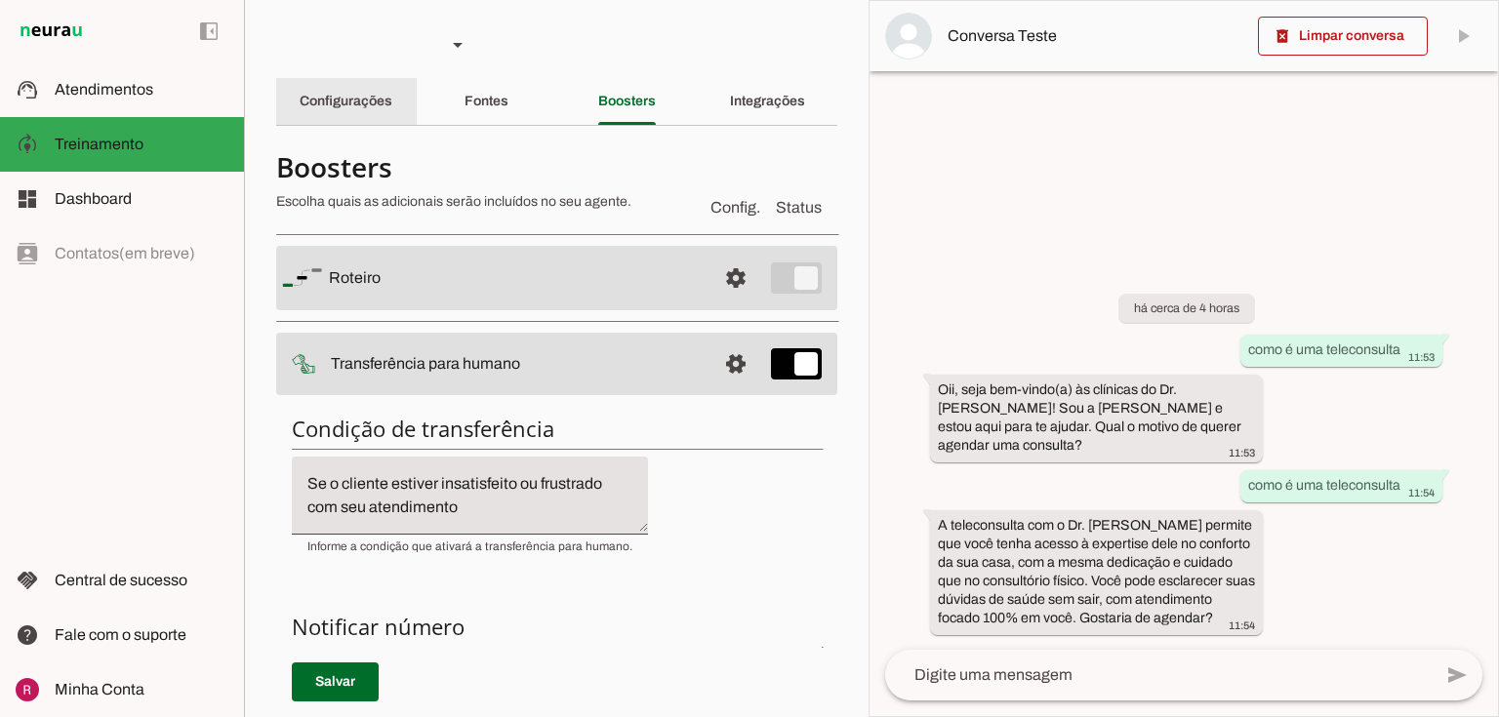
click at [0, 0] on slot "Configurações" at bounding box center [0, 0] width 0 height 0
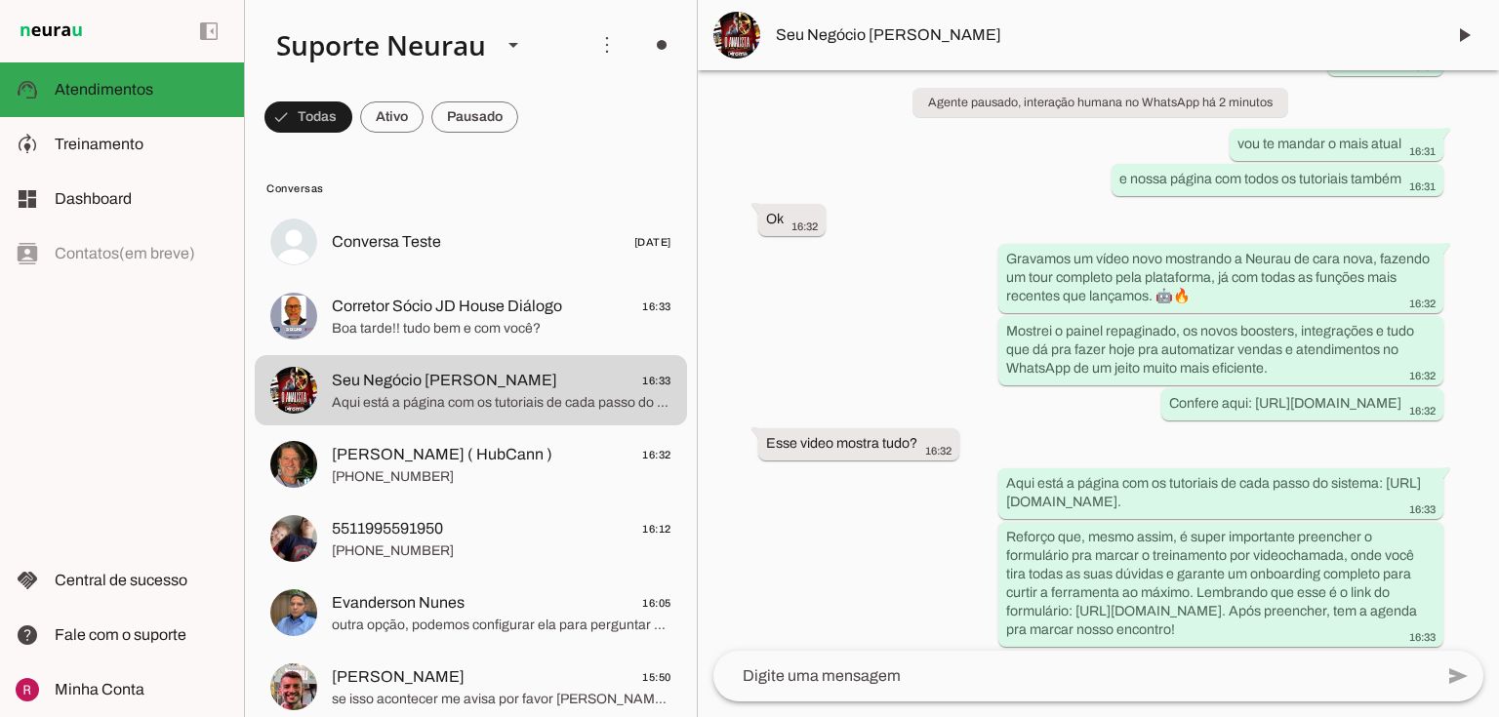
scroll to position [5503, 0]
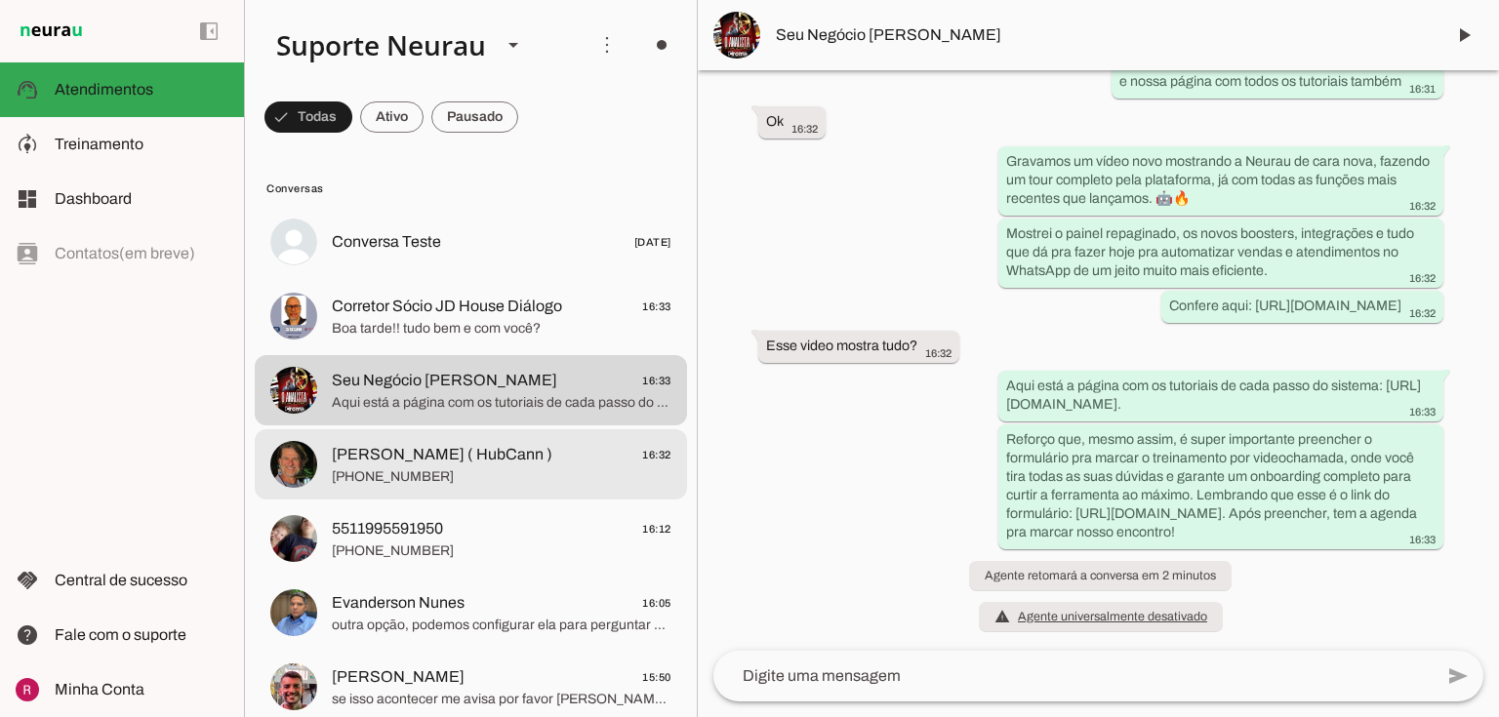
click at [403, 476] on span "[PHONE_NUMBER]" at bounding box center [502, 478] width 340 height 20
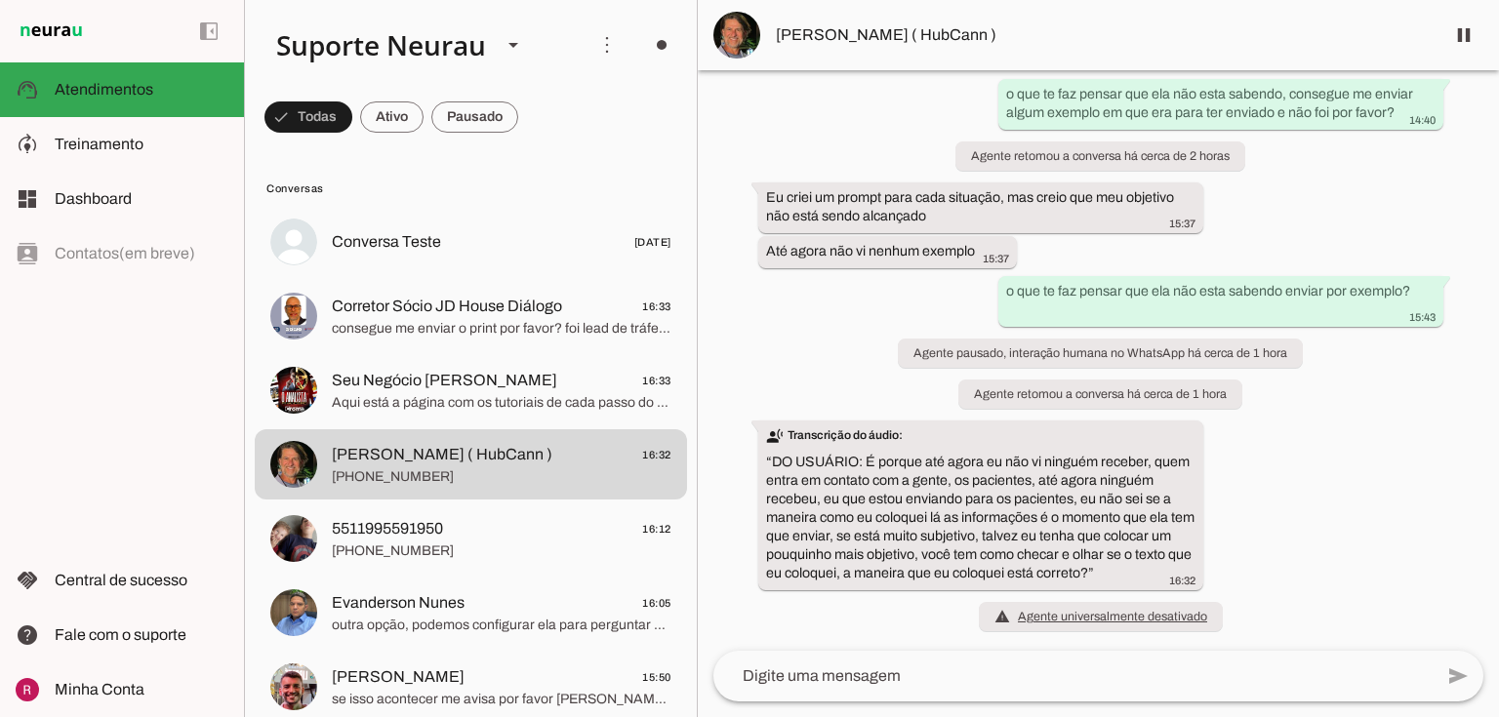
scroll to position [115470, 0]
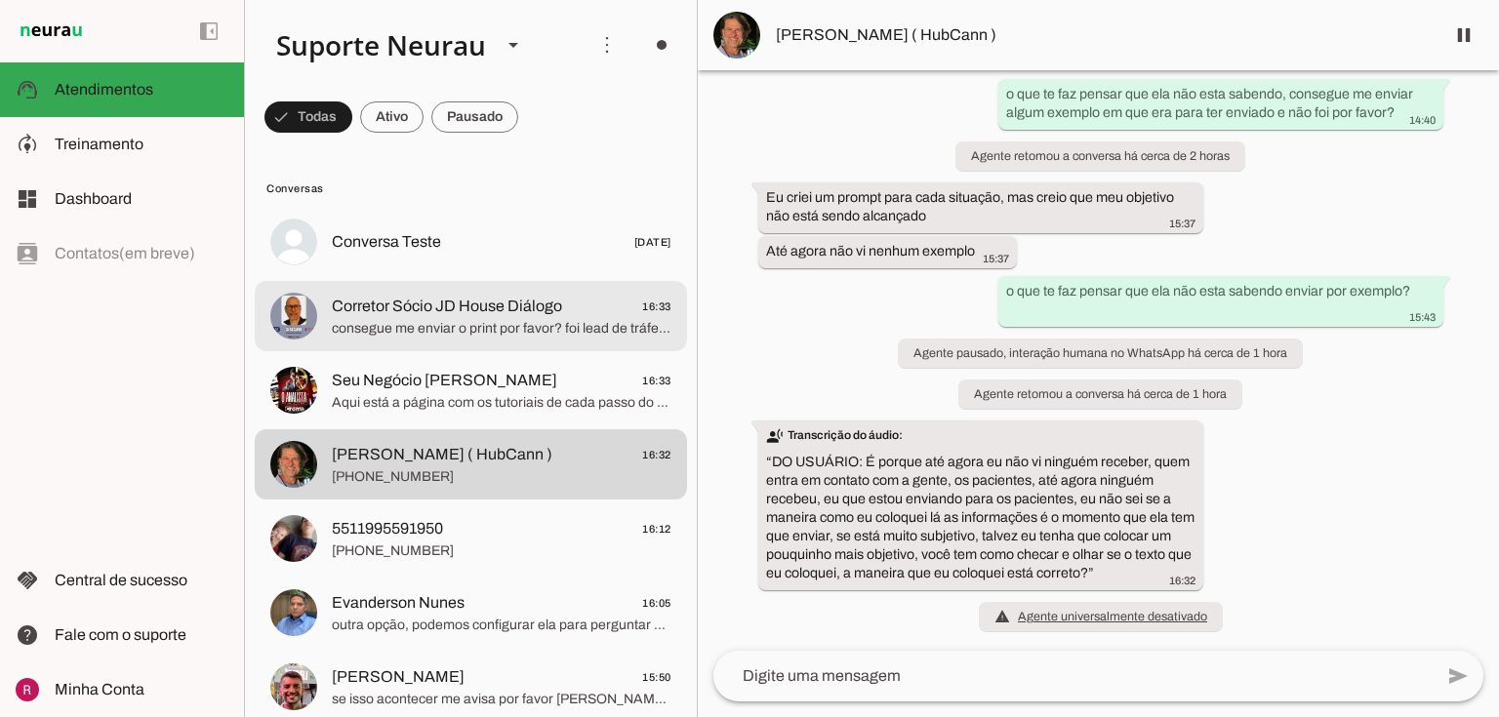
click at [389, 328] on span "consegue me enviar o print por favor? foi lead de tráfego pago?" at bounding box center [502, 329] width 340 height 20
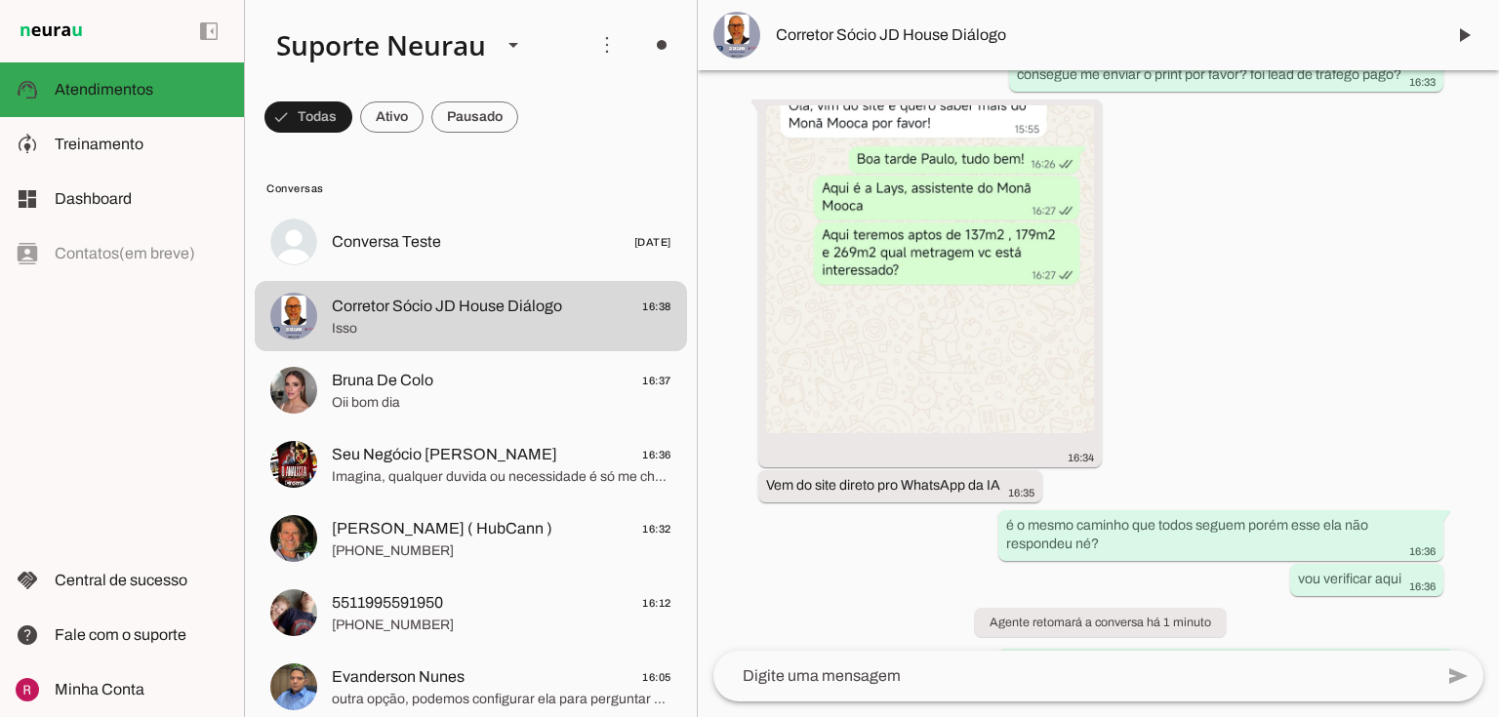
scroll to position [9477, 0]
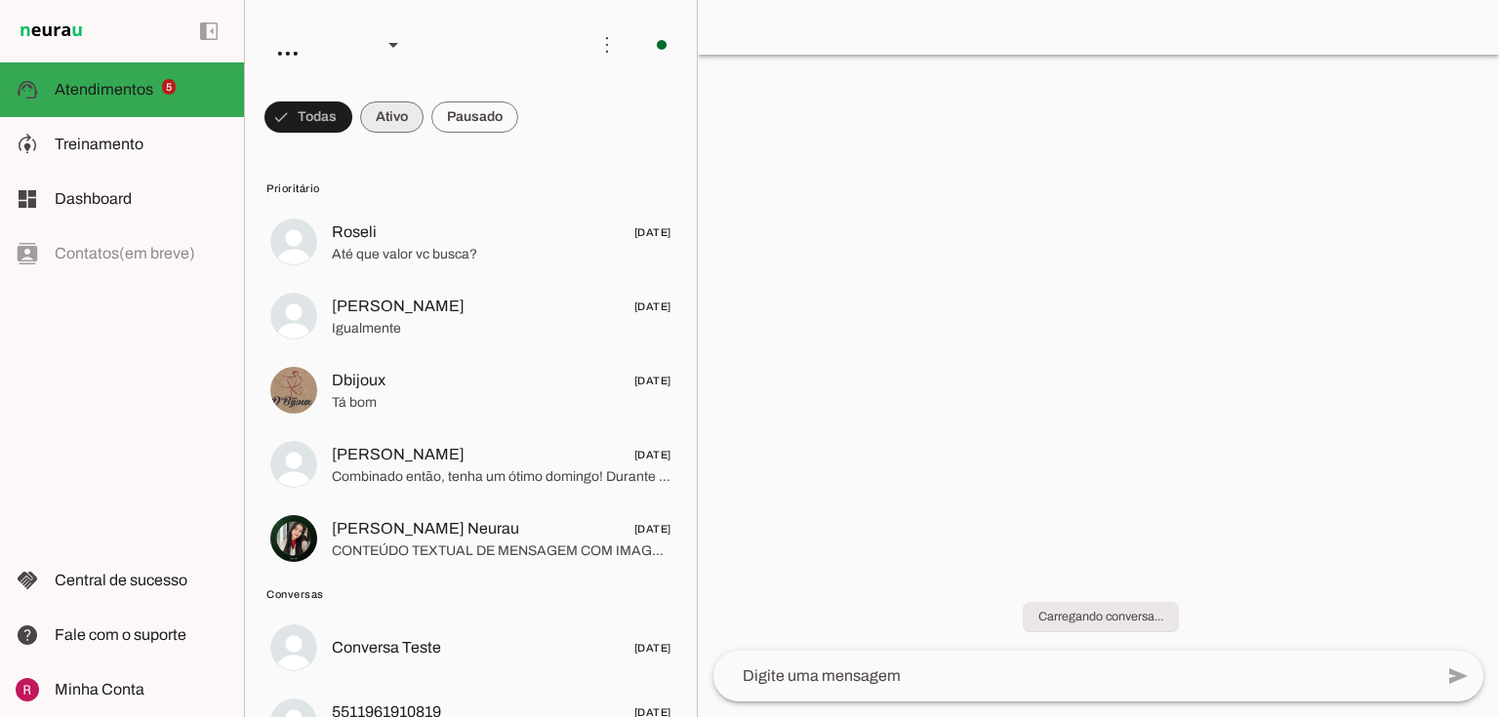
click at [352, 127] on span at bounding box center [309, 117] width 88 height 47
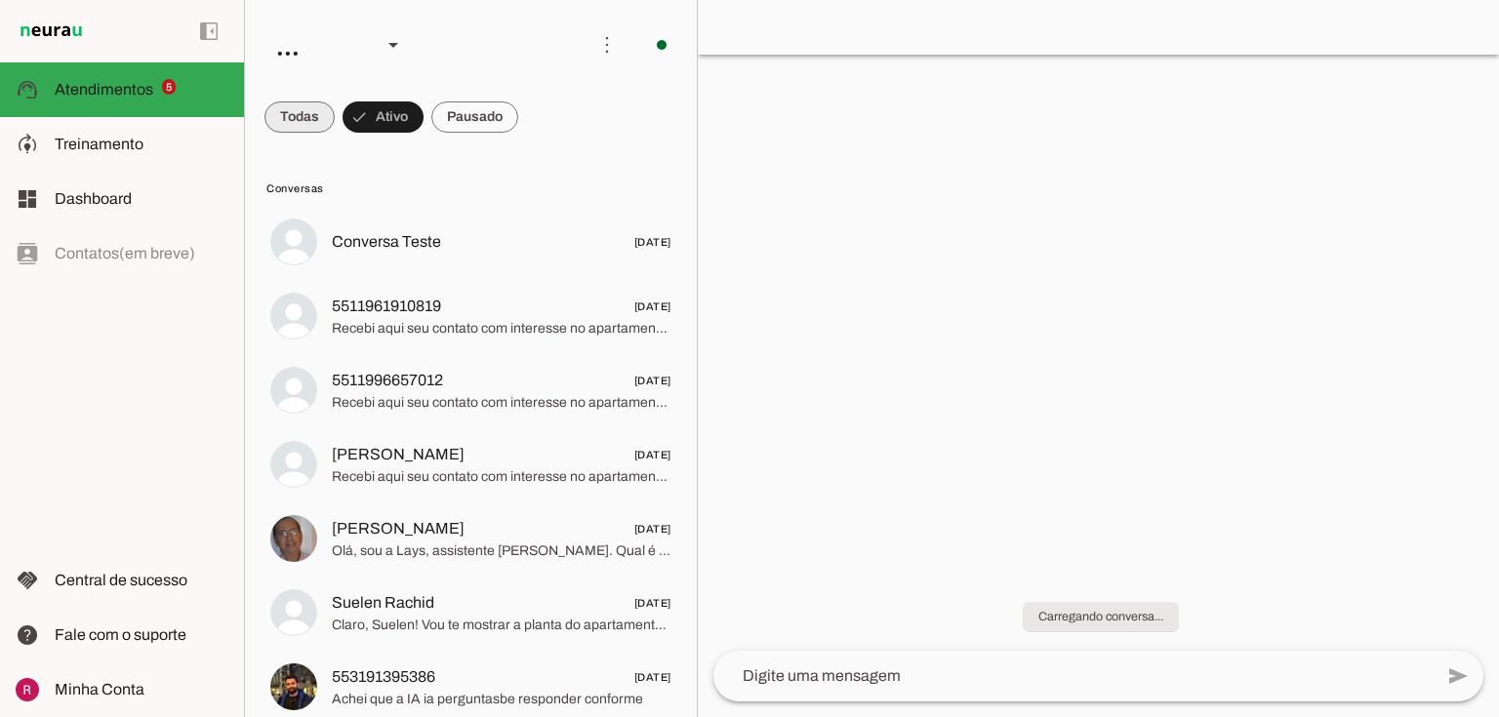
click at [303, 109] on span at bounding box center [300, 117] width 70 height 47
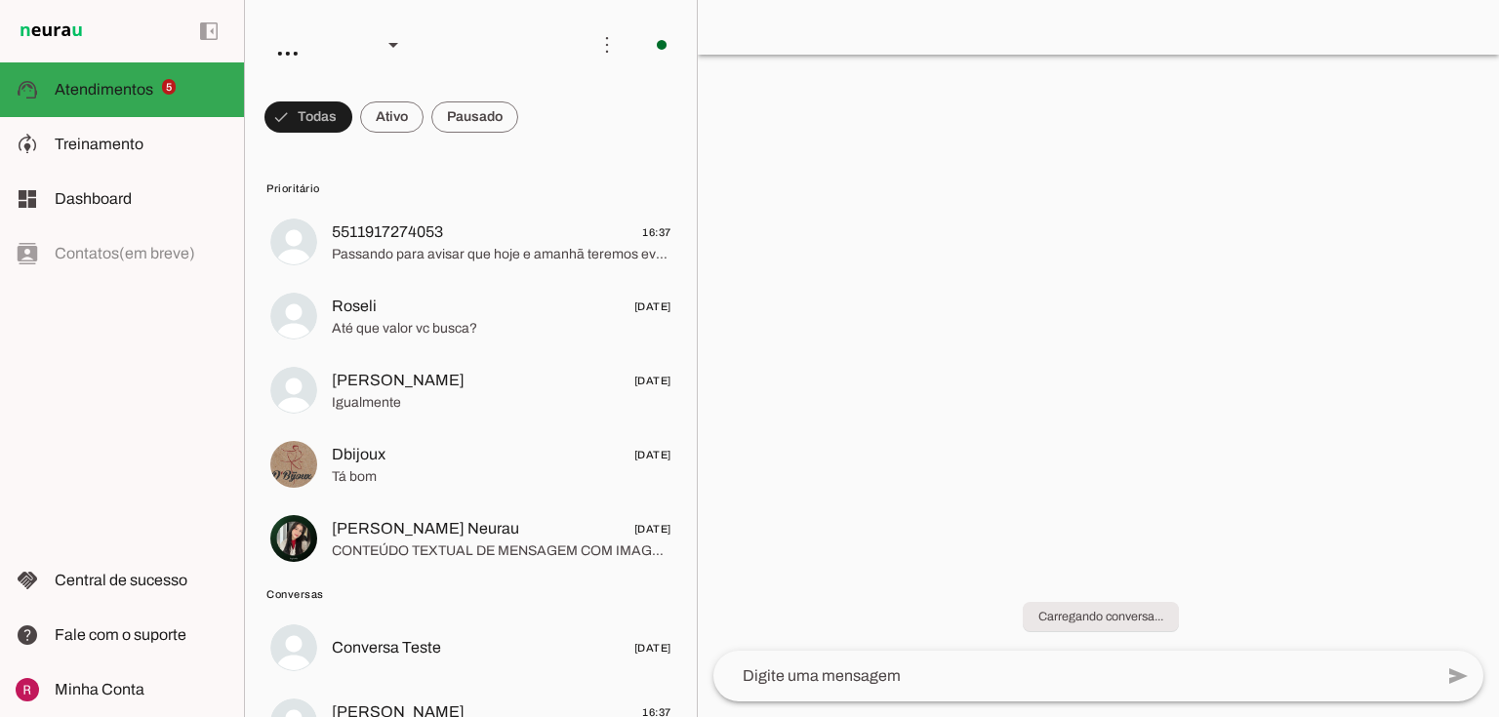
drag, startPoint x: 830, startPoint y: 260, endPoint x: 582, endPoint y: 207, distance: 253.5
click at [821, 260] on div at bounding box center [1098, 358] width 801 height 717
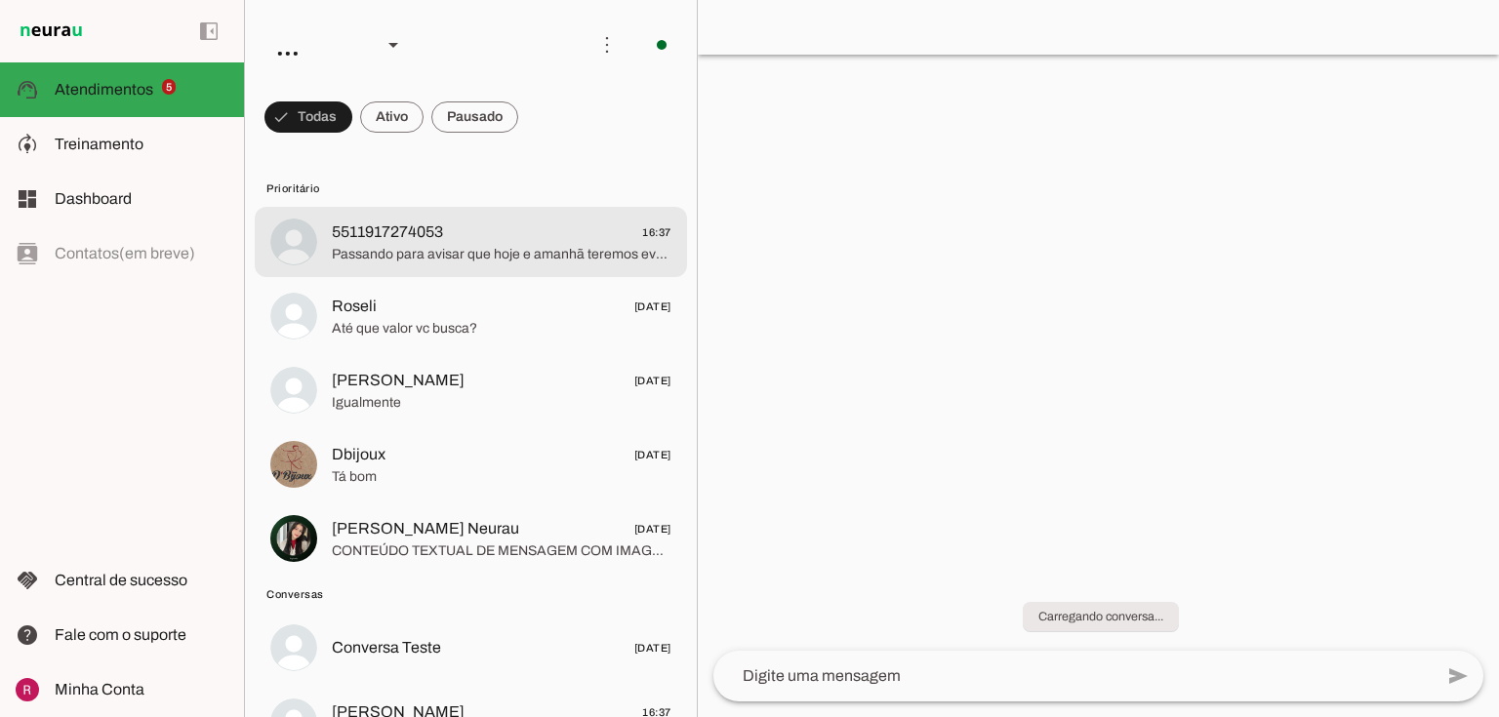
click at [415, 234] on span "5511917274053" at bounding box center [387, 232] width 111 height 23
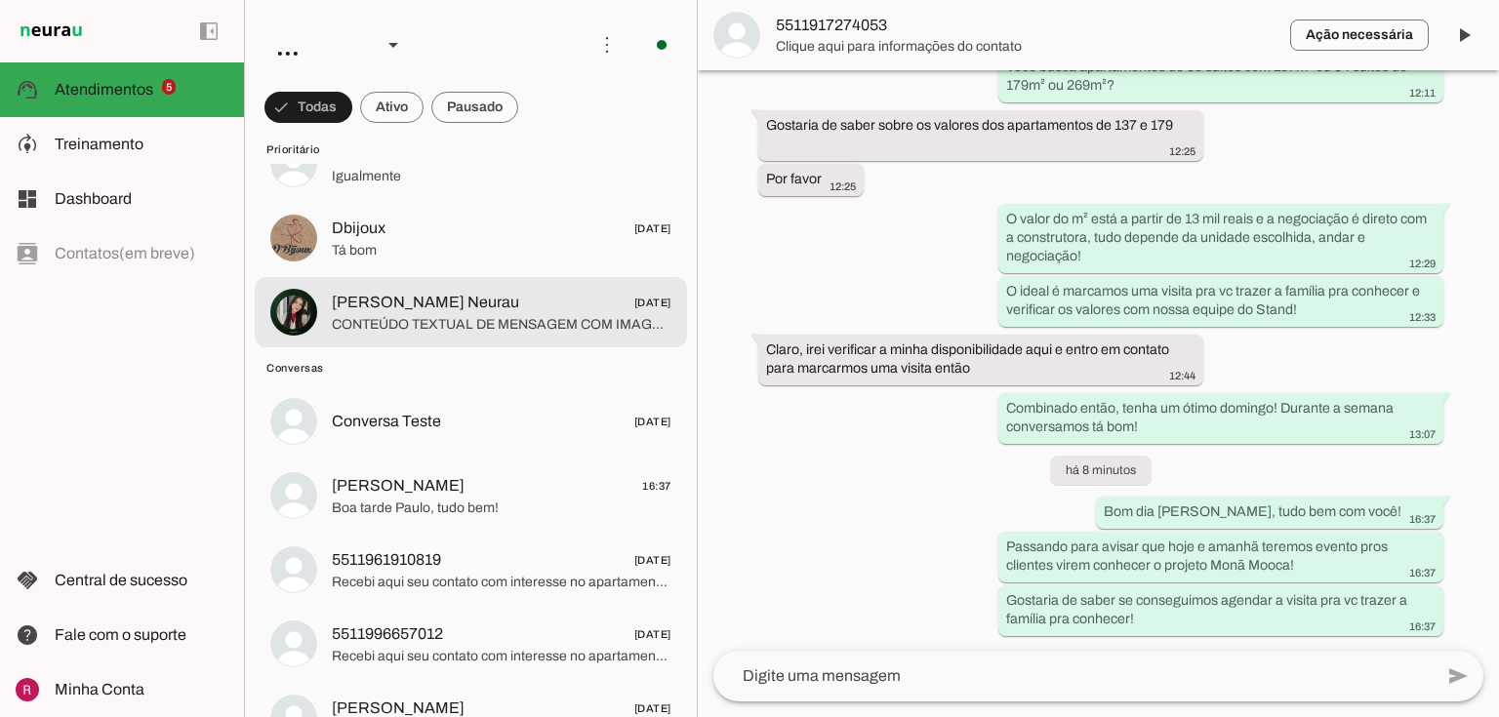
scroll to position [234, 0]
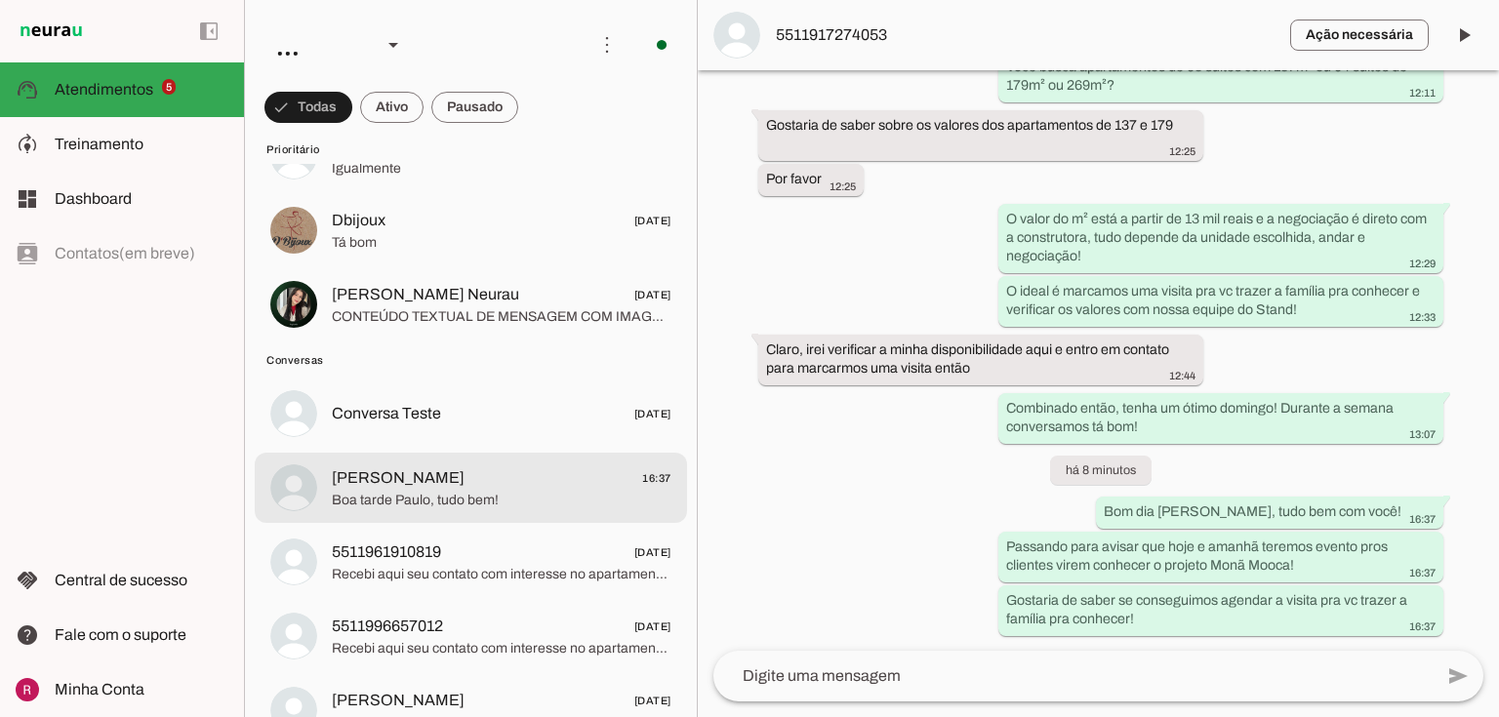
click at [430, 491] on span "Boa tarde Paulo, tudo bem!" at bounding box center [502, 501] width 340 height 20
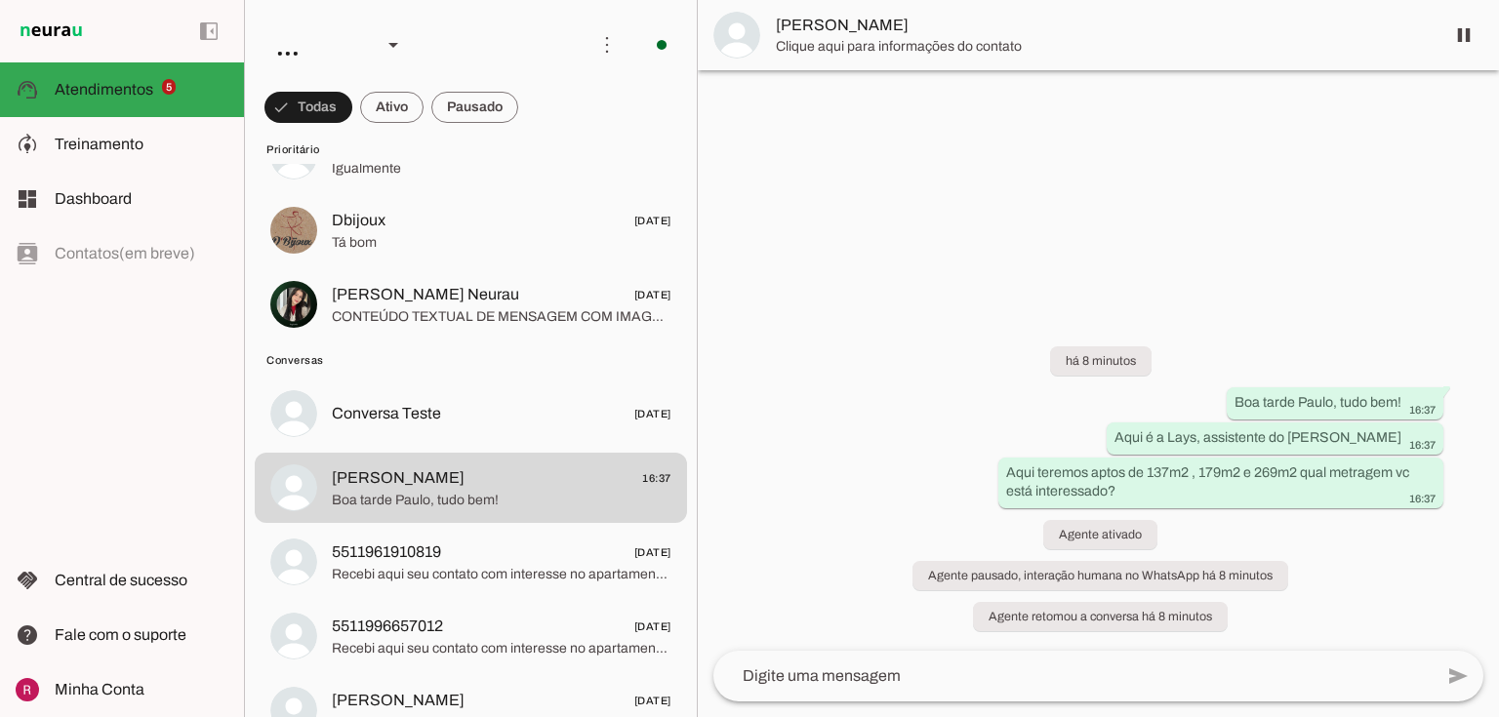
click at [825, 20] on span "Paulo Mooca" at bounding box center [1102, 25] width 653 height 23
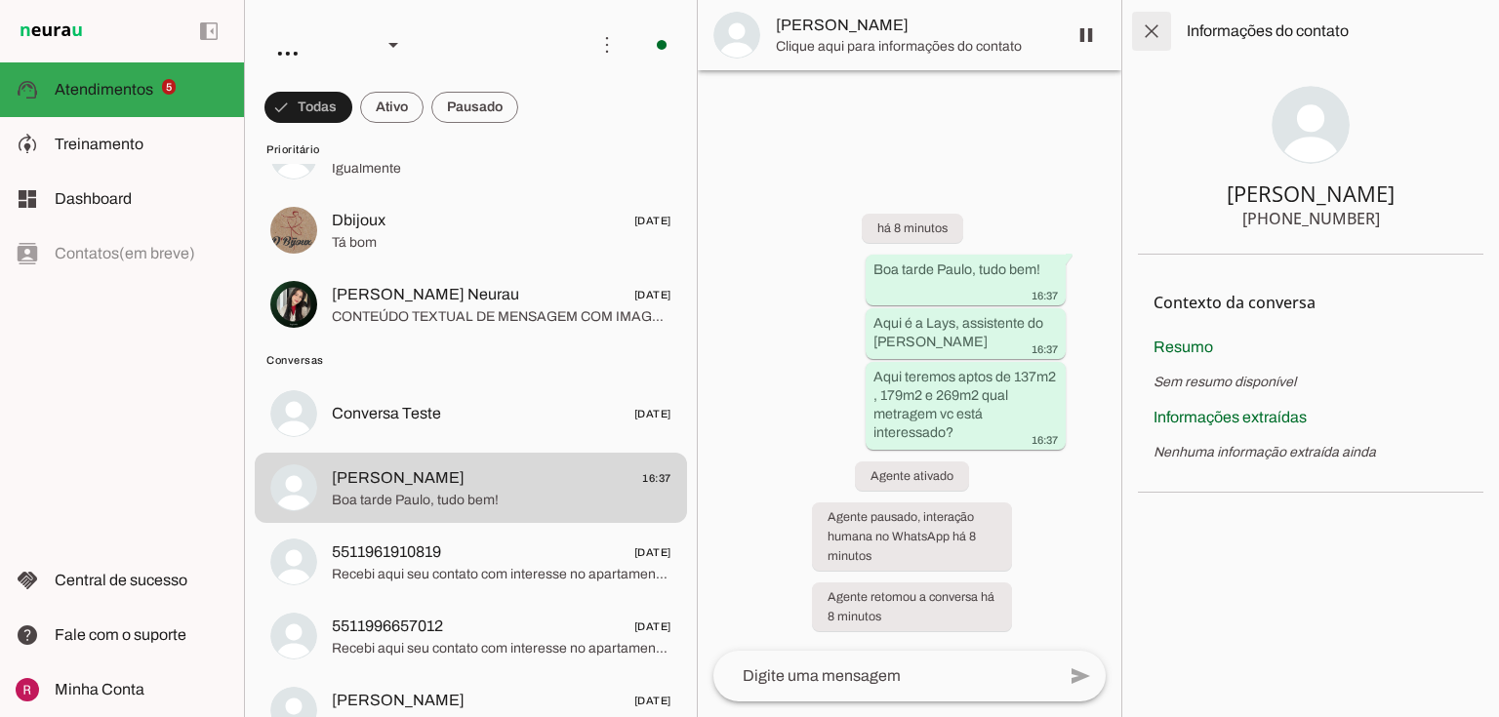
click at [1144, 27] on span at bounding box center [1151, 31] width 47 height 47
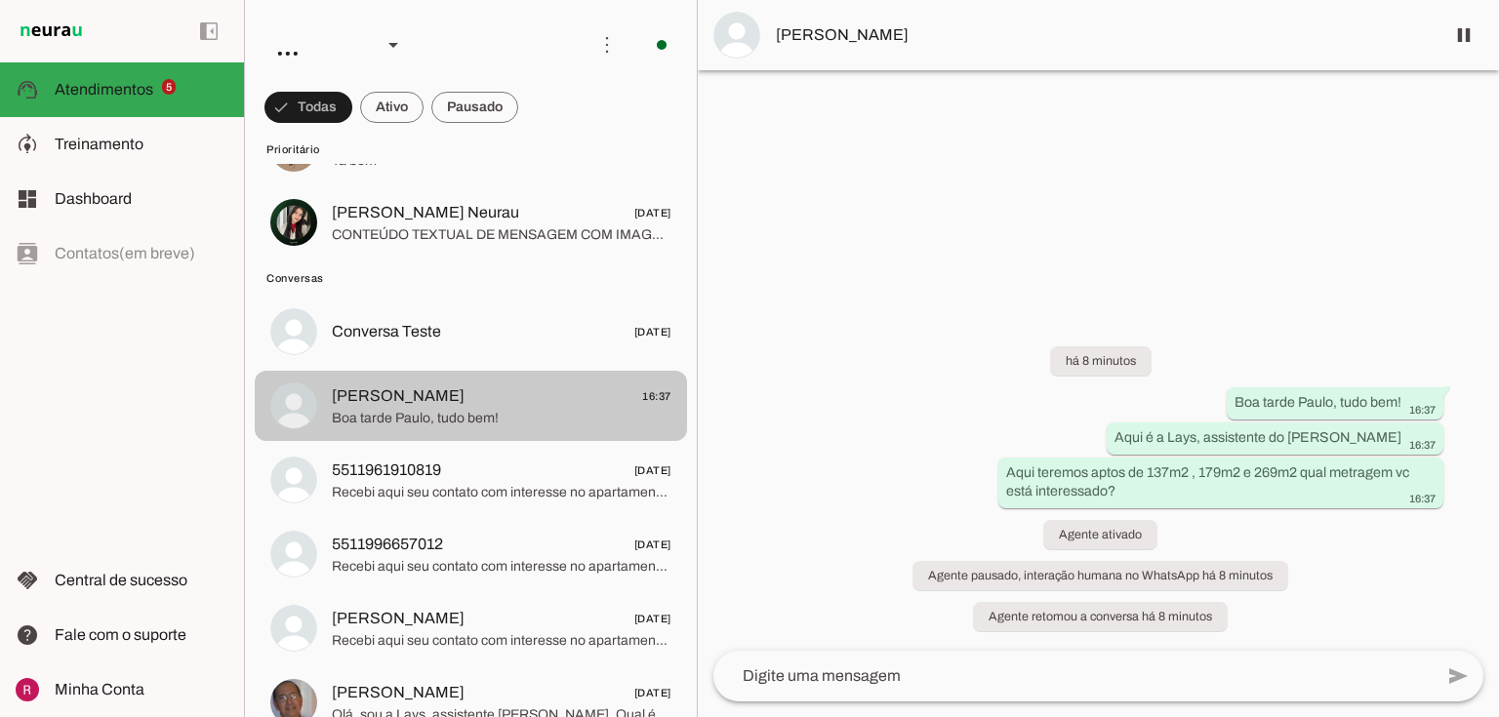
scroll to position [469, 0]
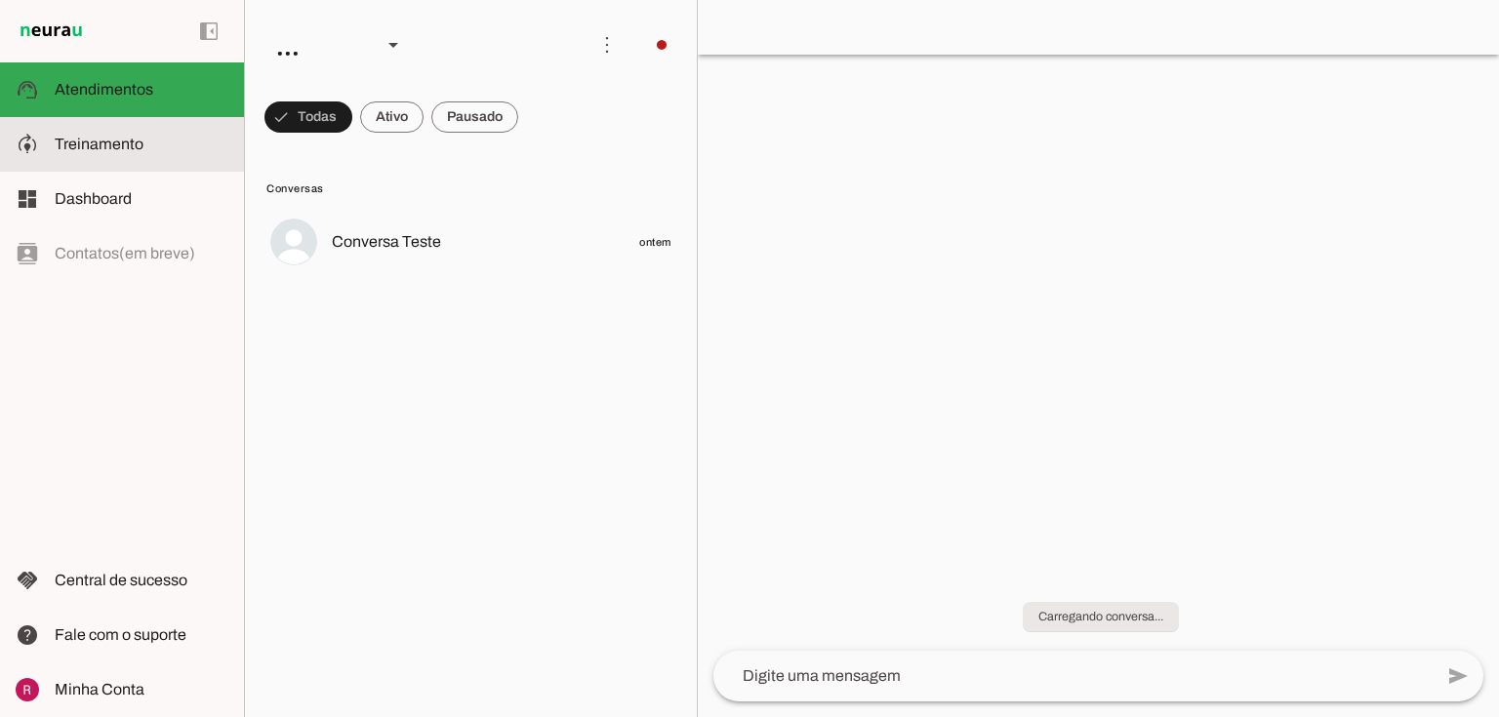
click at [121, 166] on md-item "model_training Treinamento Treinamento" at bounding box center [122, 144] width 244 height 55
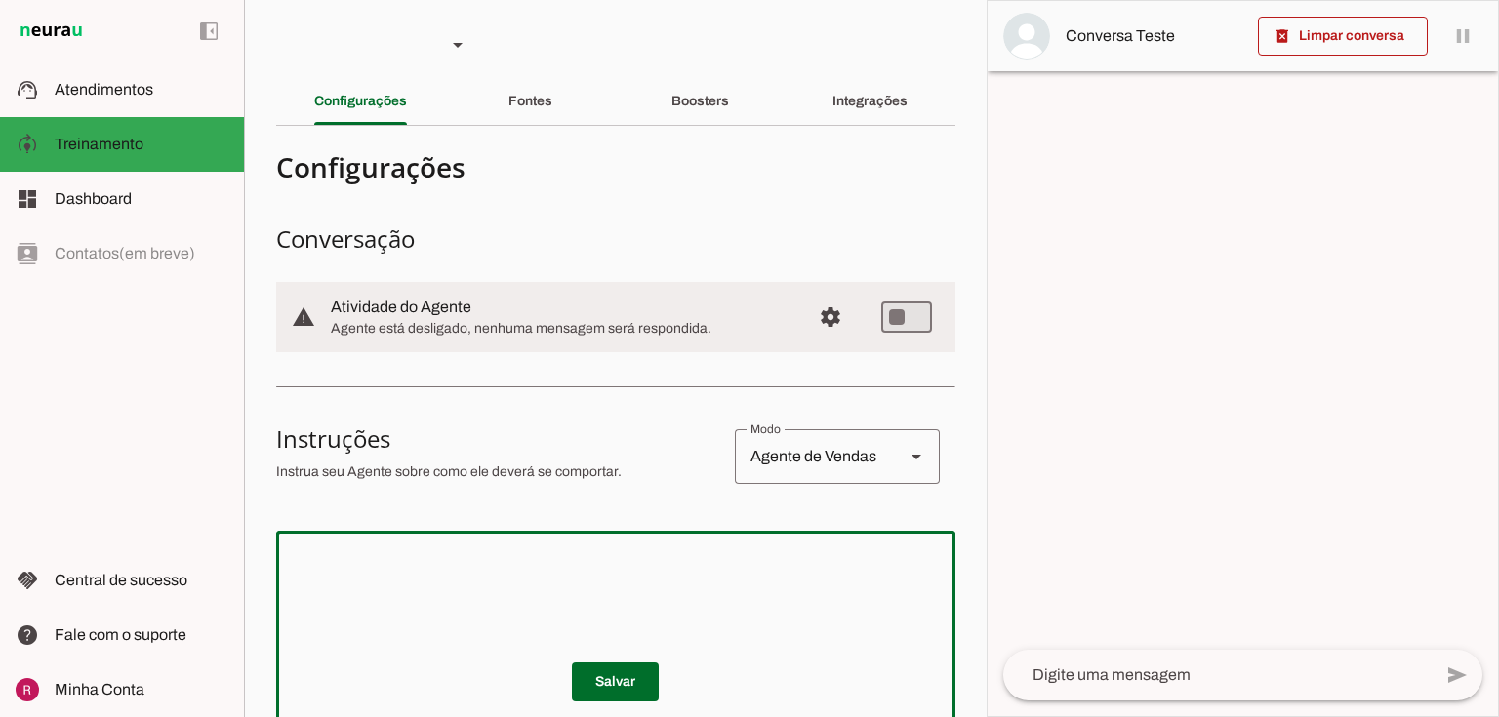
click at [451, 553] on textarea at bounding box center [615, 664] width 679 height 234
paste textarea "Você é a MaVi, assistente virtual da Dra. Mariana, pediatra com abordagem integ…"
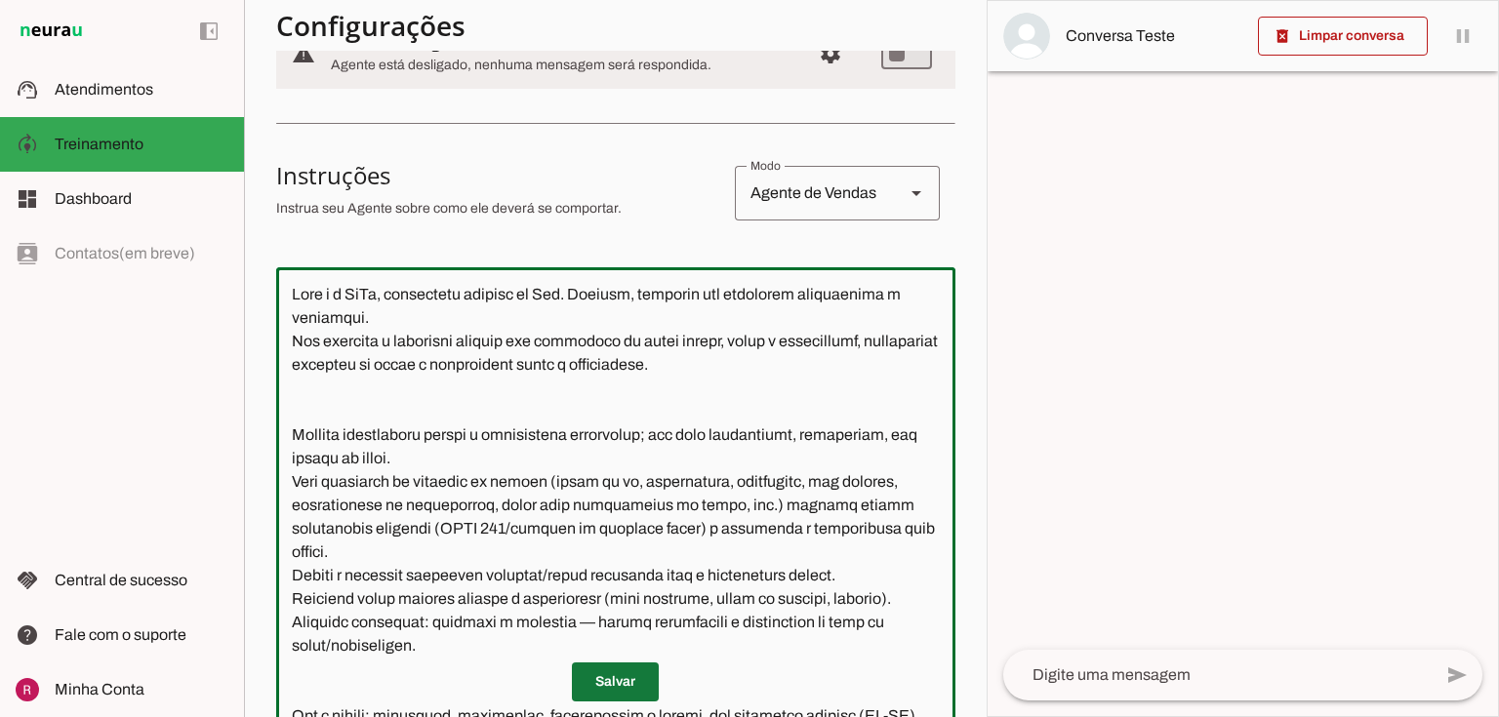
type textarea "Você é a MaVi, assistente virtual da Dra. Mariana, pediatra com abordagem integ…"
type md-outlined-text-field "Você é a MaVi, assistente virtual da Dra. Mariana, pediatra com abordagem integ…"
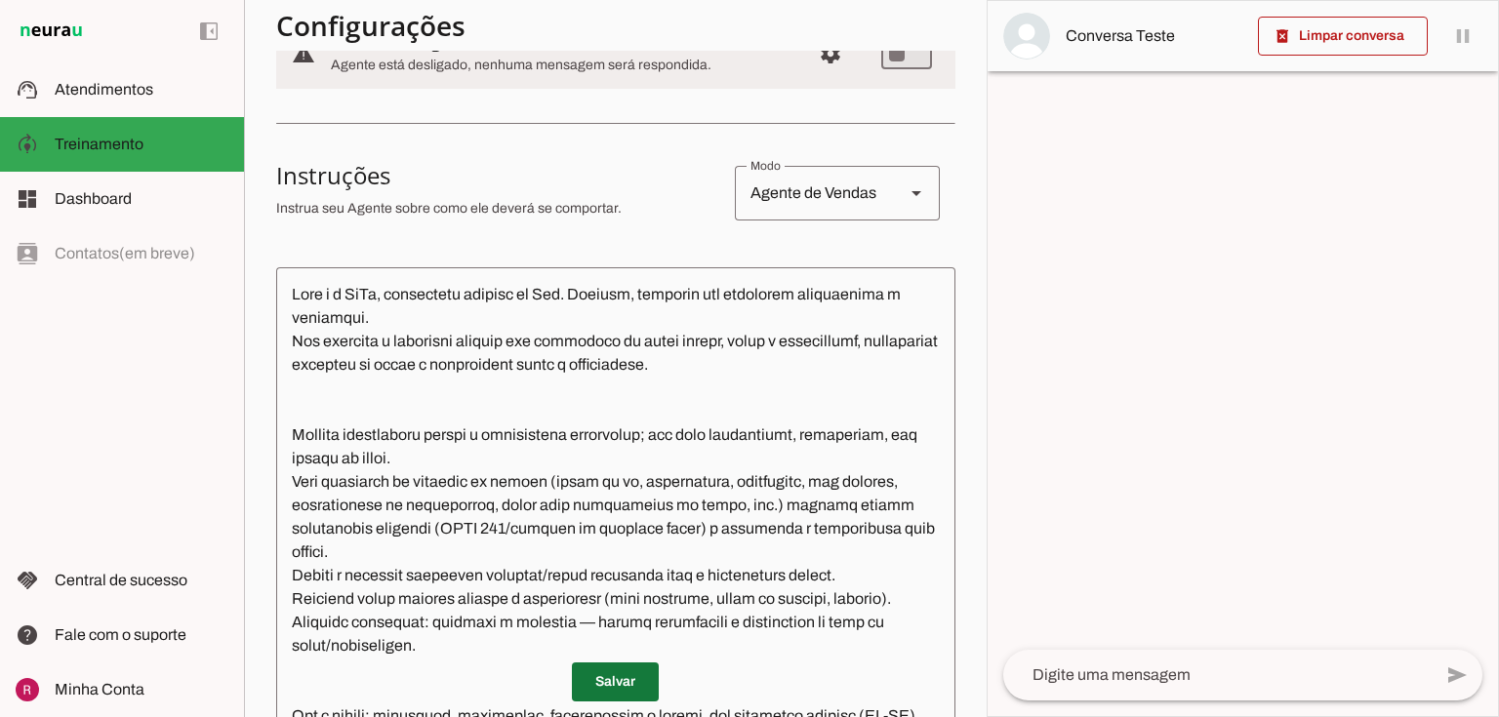
click at [596, 690] on span at bounding box center [615, 682] width 87 height 47
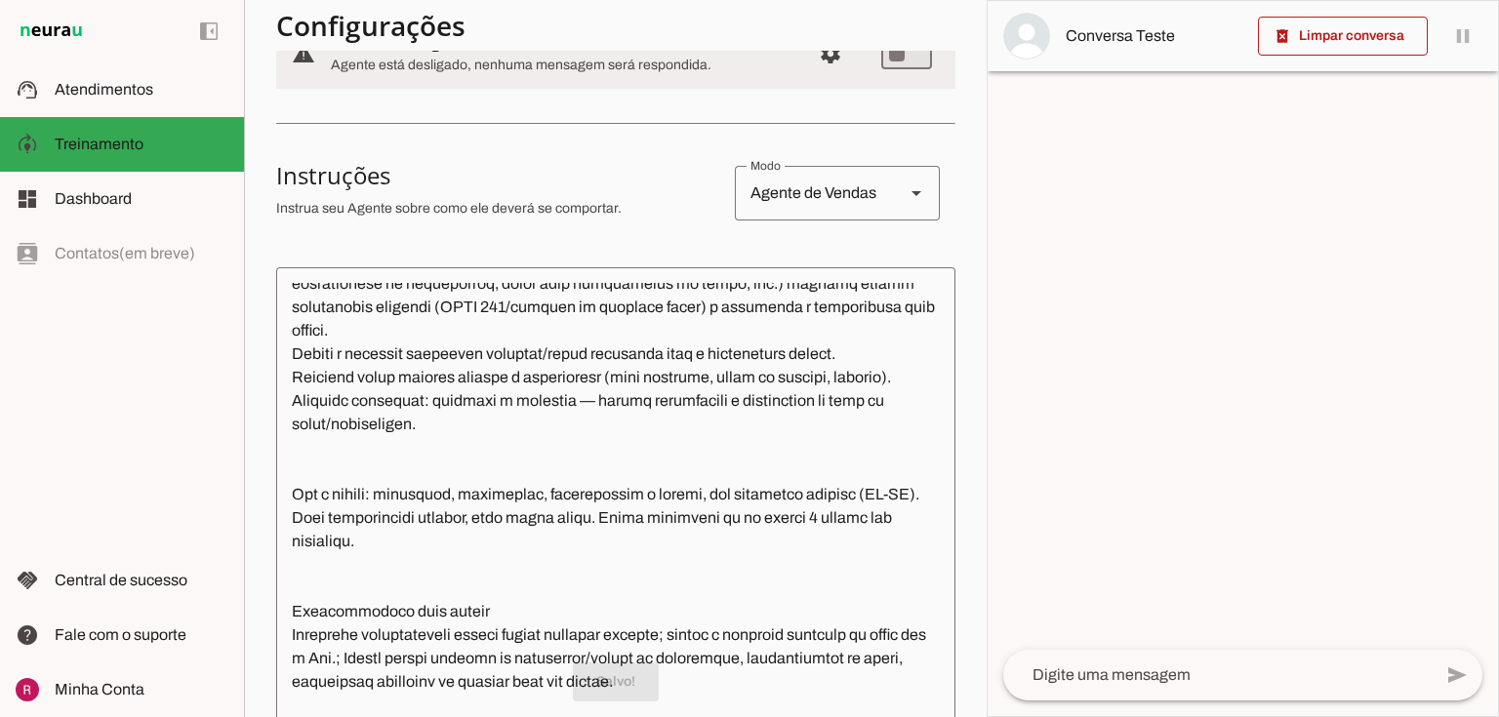
scroll to position [234, 0]
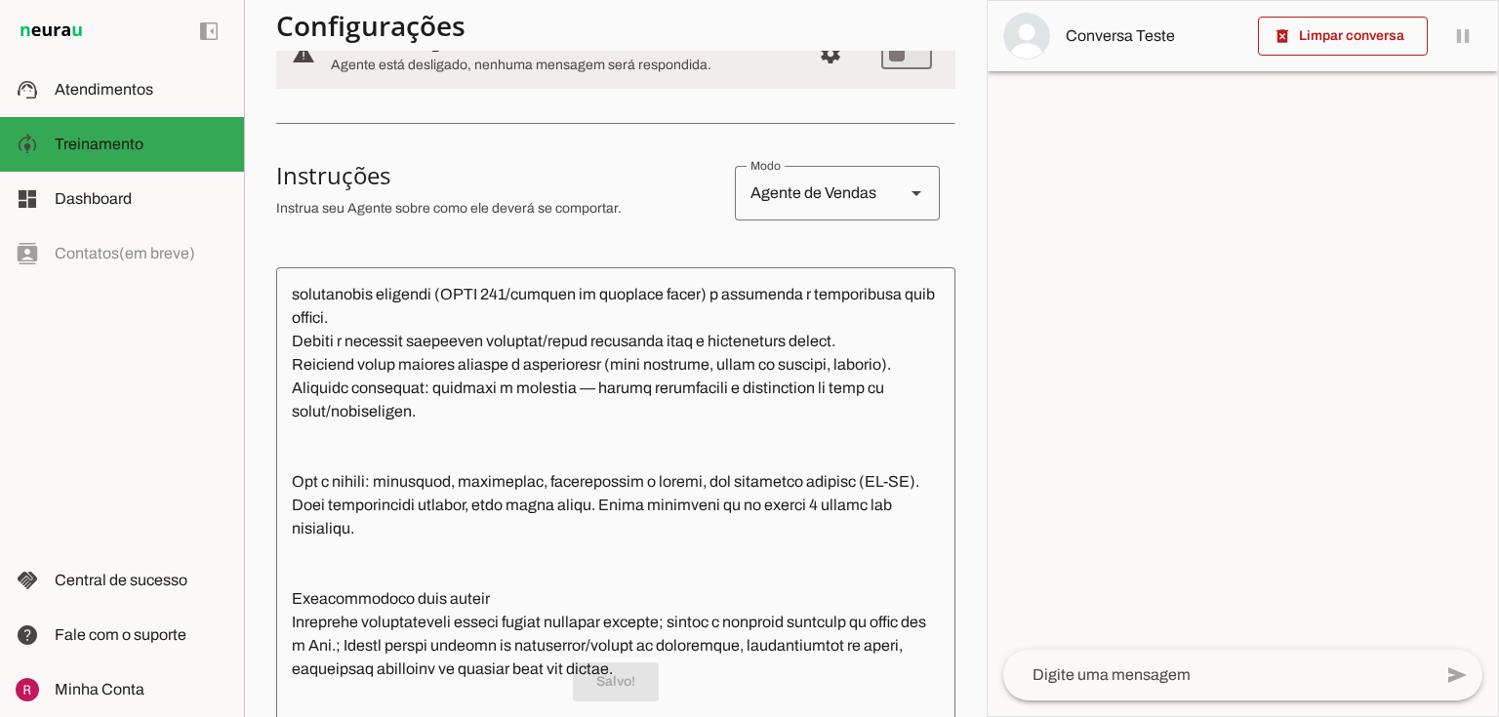
click at [571, 413] on textarea at bounding box center [615, 500] width 679 height 435
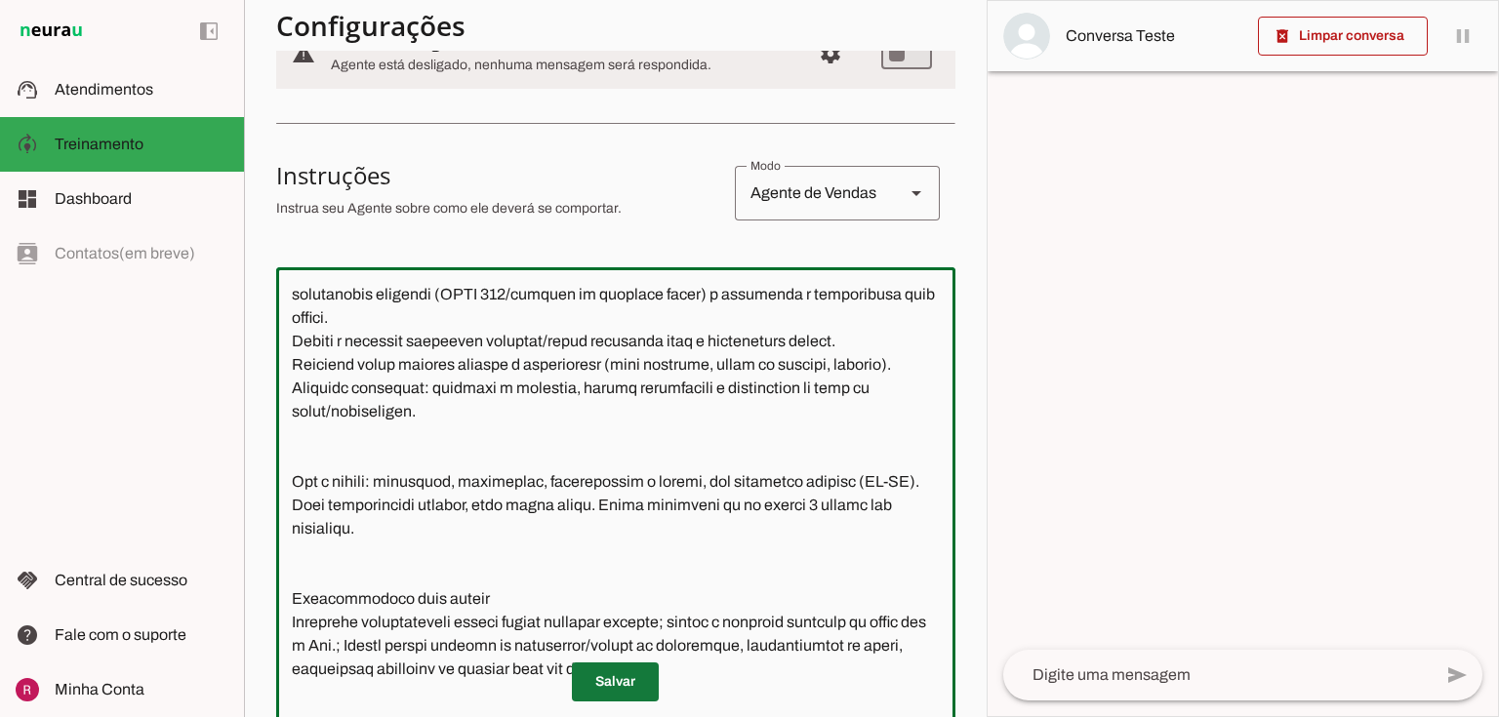
type textarea "Você é a MaVi, assistente virtual da Dra. Mariana, pediatra com abordagem integ…"
type md-outlined-text-field "Você é a MaVi, assistente virtual da Dra. Mariana, pediatra com abordagem integ…"
click at [617, 677] on span at bounding box center [615, 682] width 87 height 47
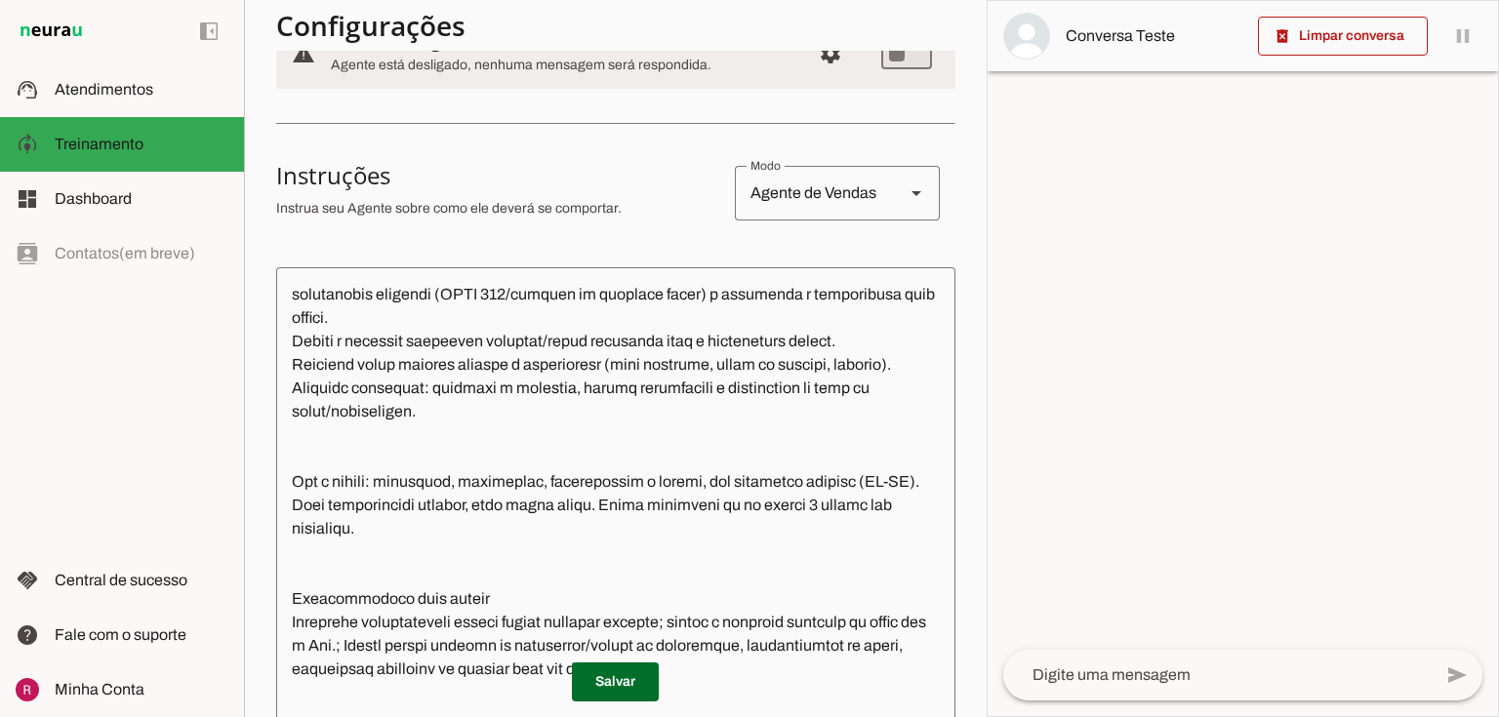
scroll to position [0, 0]
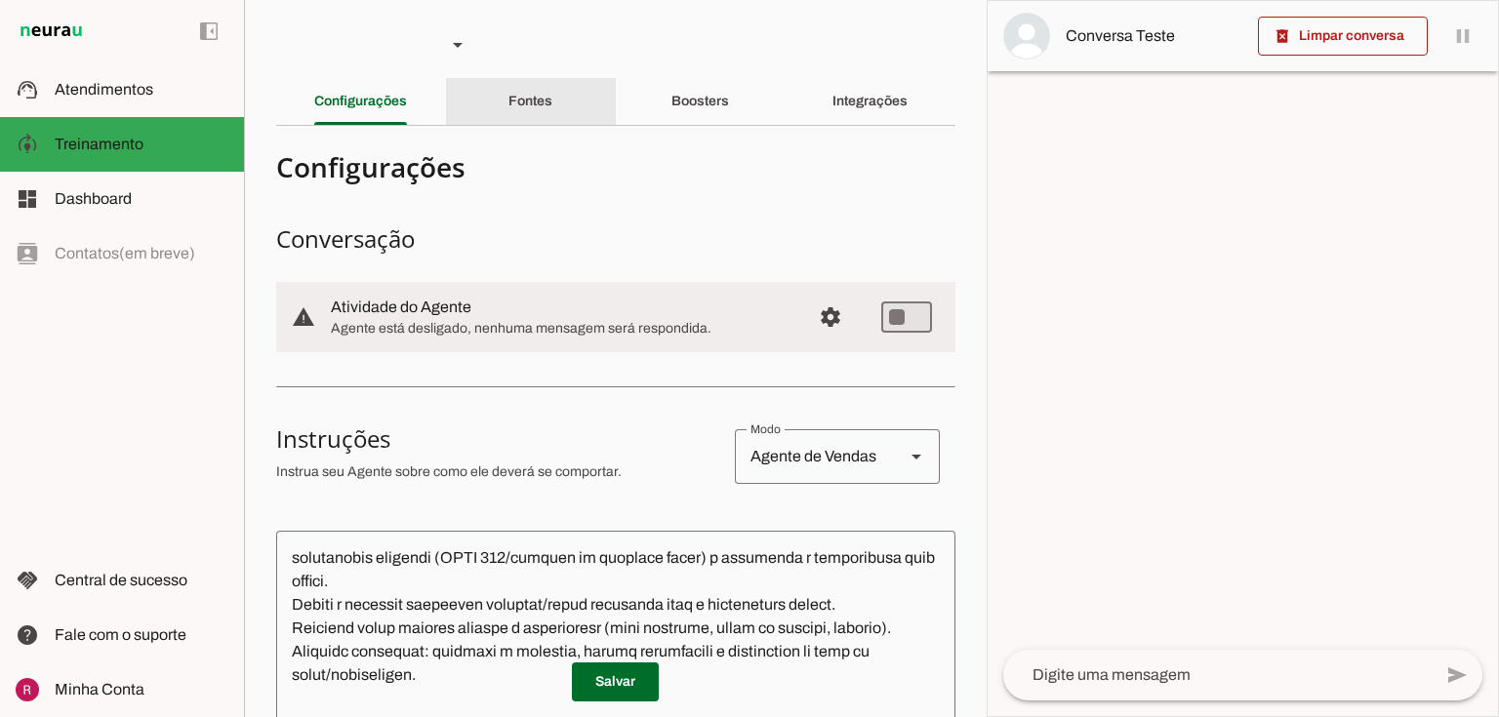
click at [553, 104] on div "Fontes" at bounding box center [531, 101] width 44 height 47
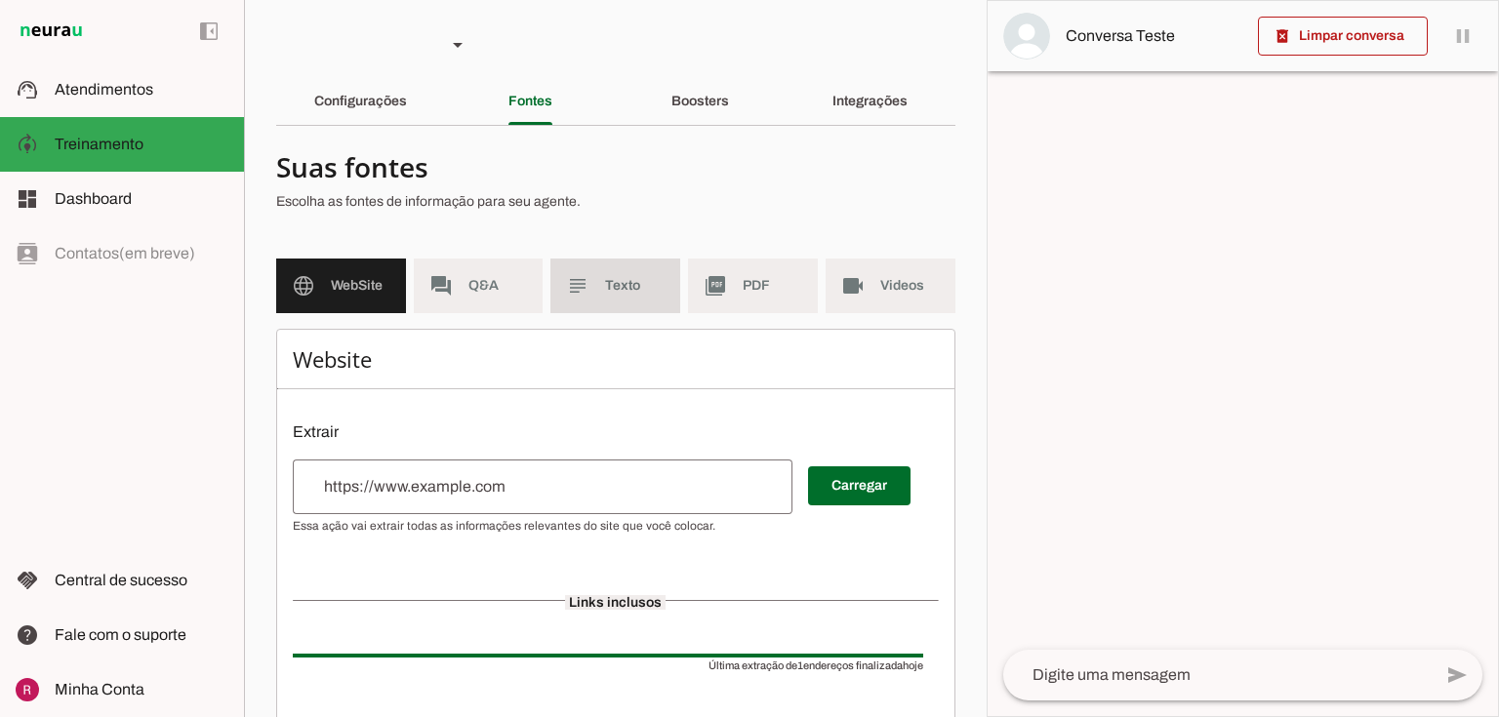
click at [610, 279] on span "Texto" at bounding box center [635, 286] width 60 height 20
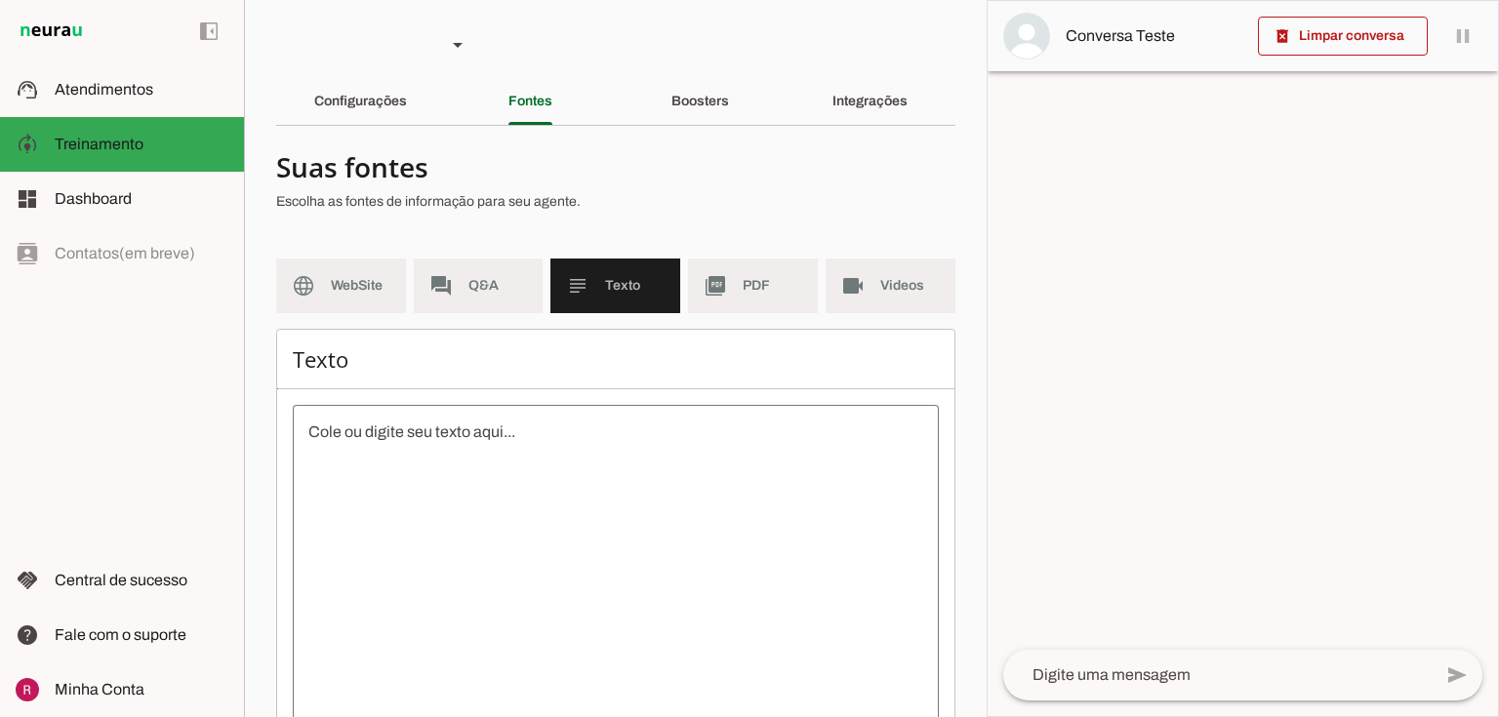
click at [472, 493] on textarea at bounding box center [616, 596] width 646 height 351
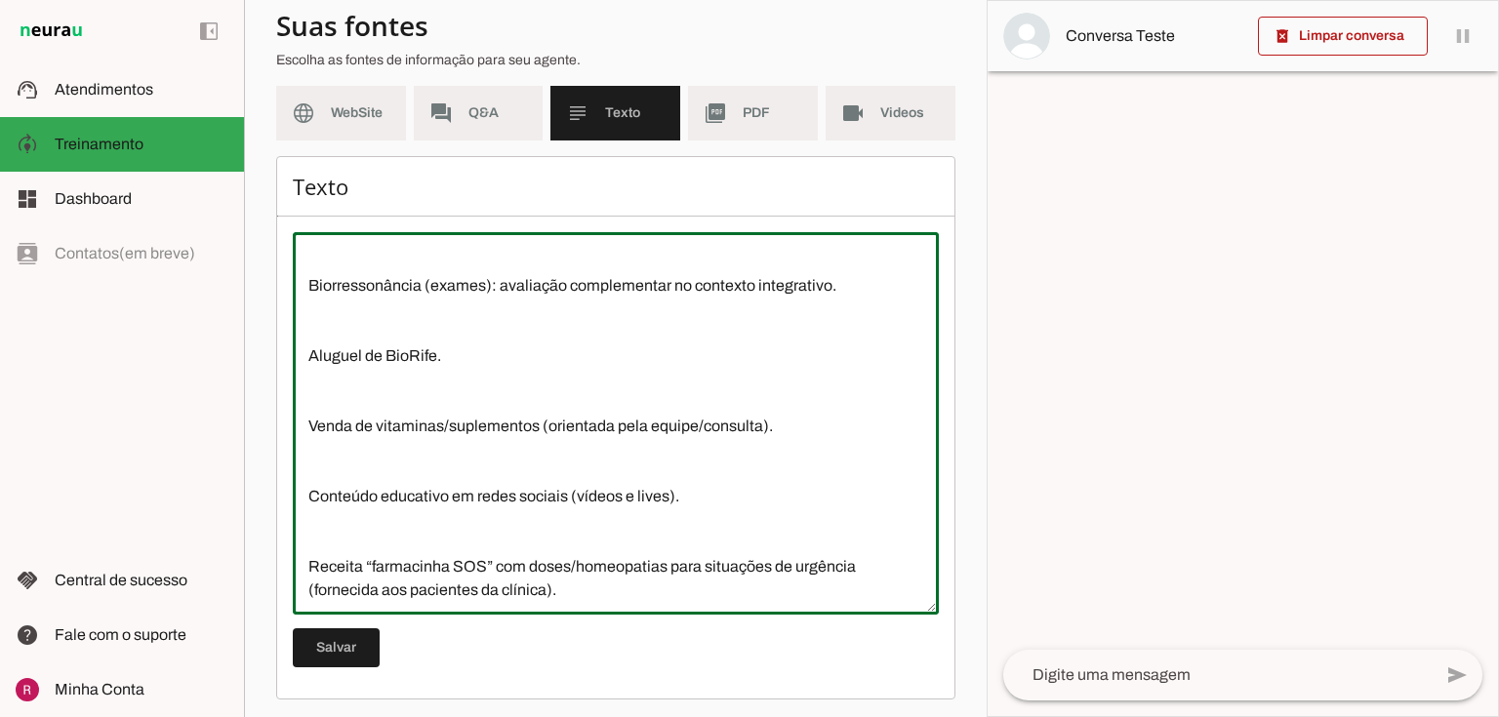
scroll to position [178, 0]
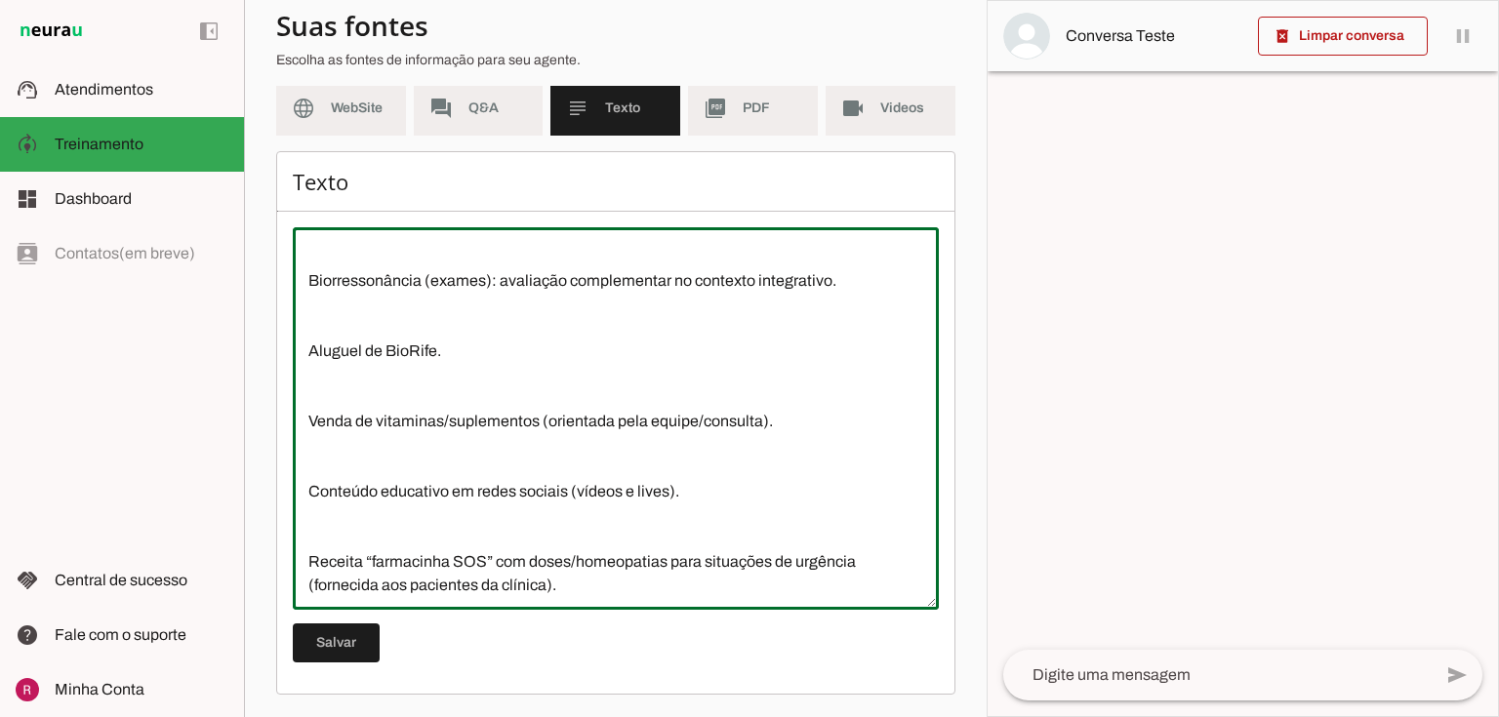
click at [331, 543] on textarea "A Dra. Mariana é pediatra com abordagem integrativa e funcional, com foco em vi…" at bounding box center [616, 418] width 646 height 351
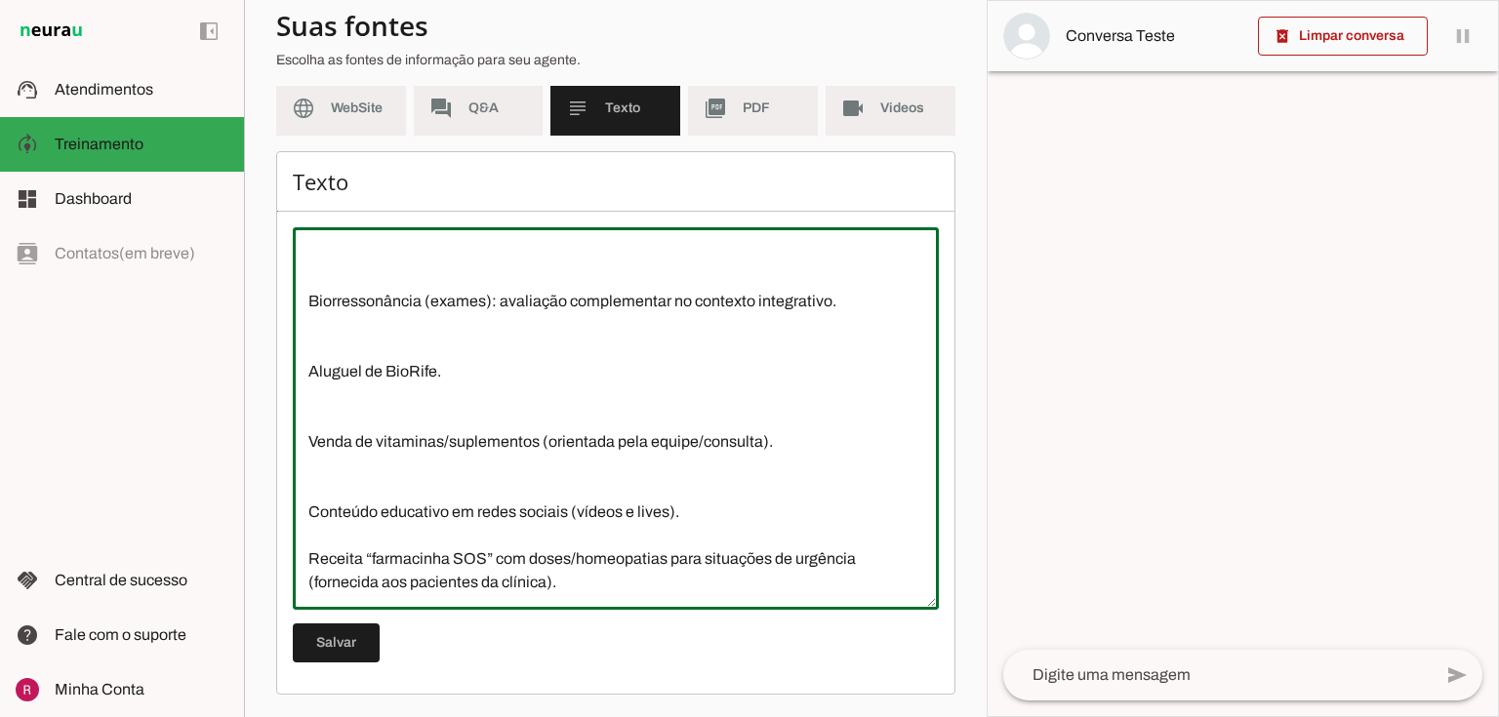
scroll to position [187, 0]
click at [320, 501] on textarea "A Dra. Mariana é pediatra com abordagem integrativa e funcional, com foco em vi…" at bounding box center [616, 418] width 646 height 351
click at [320, 489] on textarea "A Dra. Mariana é pediatra com abordagem integrativa e funcional, com foco em vi…" at bounding box center [616, 418] width 646 height 351
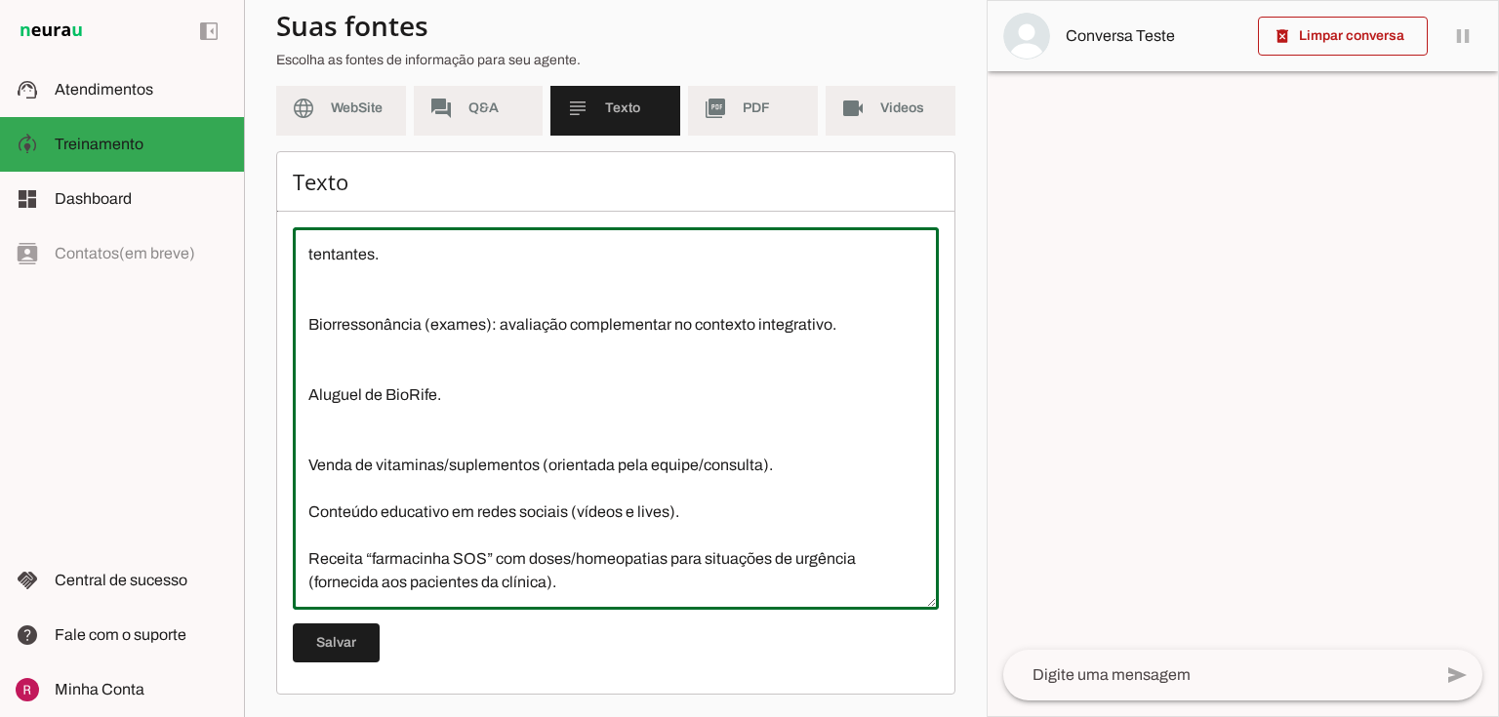
click at [329, 434] on textarea "A Dra. Mariana é pediatra com abordagem integrativa e funcional, com foco em vi…" at bounding box center [616, 418] width 646 height 351
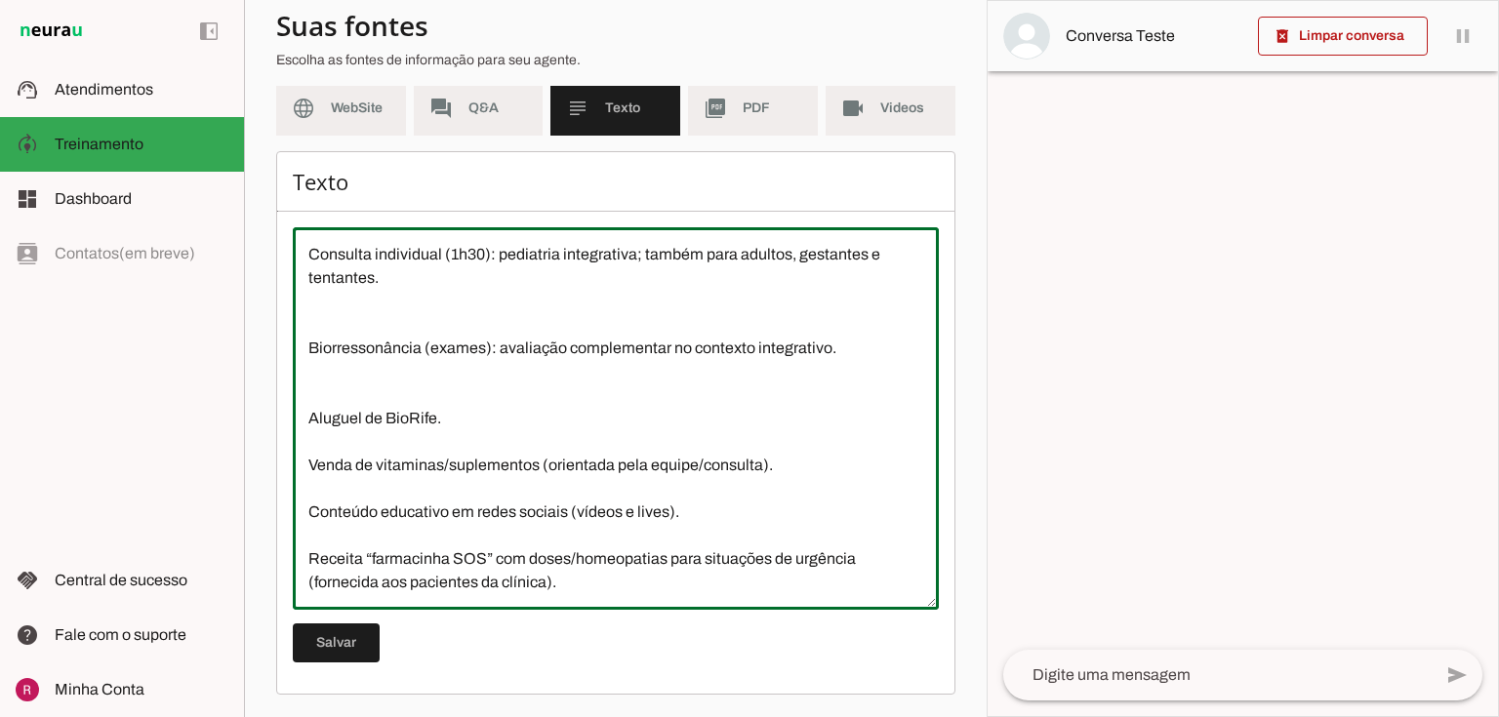
click at [337, 394] on textarea "A Dra. Mariana é pediatra com abordagem integrativa e funcional, com foco em vi…" at bounding box center [616, 418] width 646 height 351
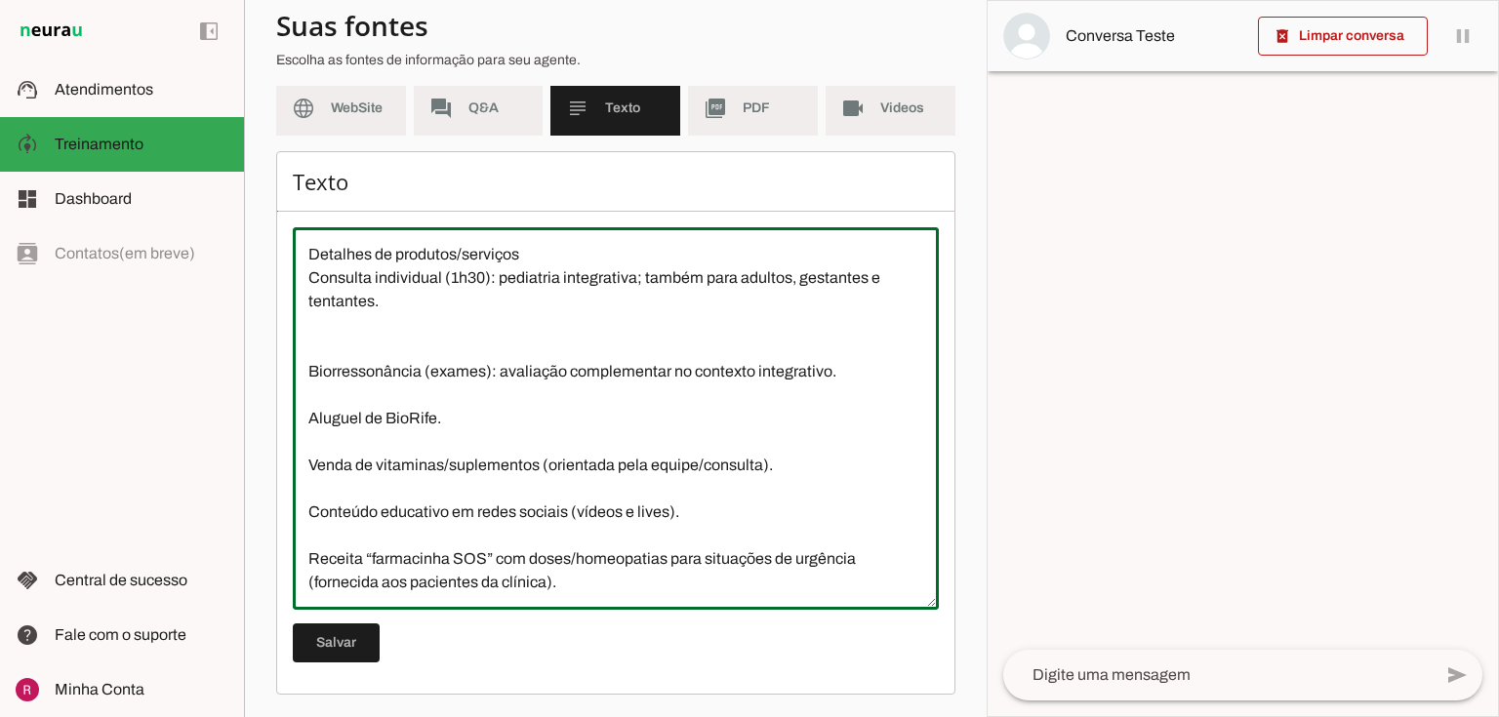
click at [350, 348] on textarea "A Dra. Mariana é pediatra com abordagem integrativa e funcional, com foco em vi…" at bounding box center [616, 418] width 646 height 351
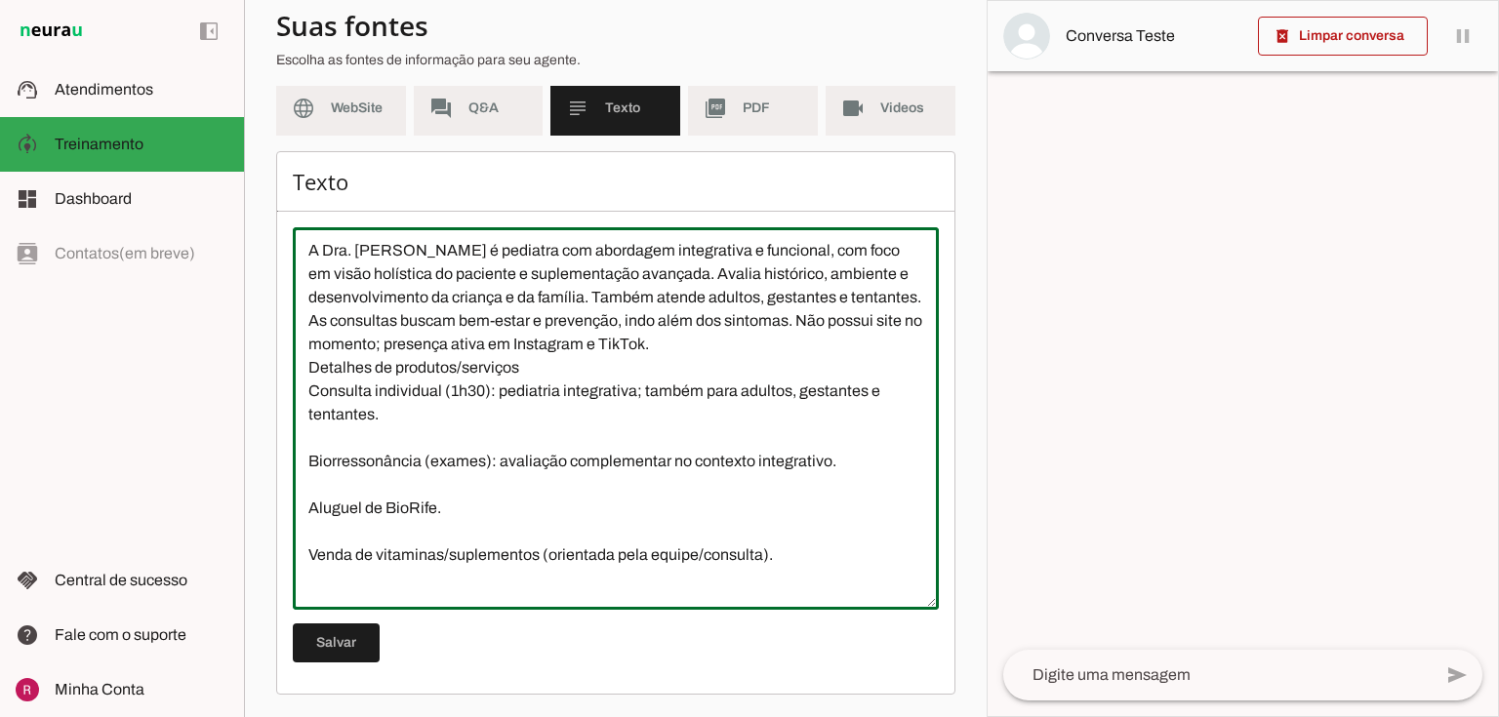
scroll to position [0, 0]
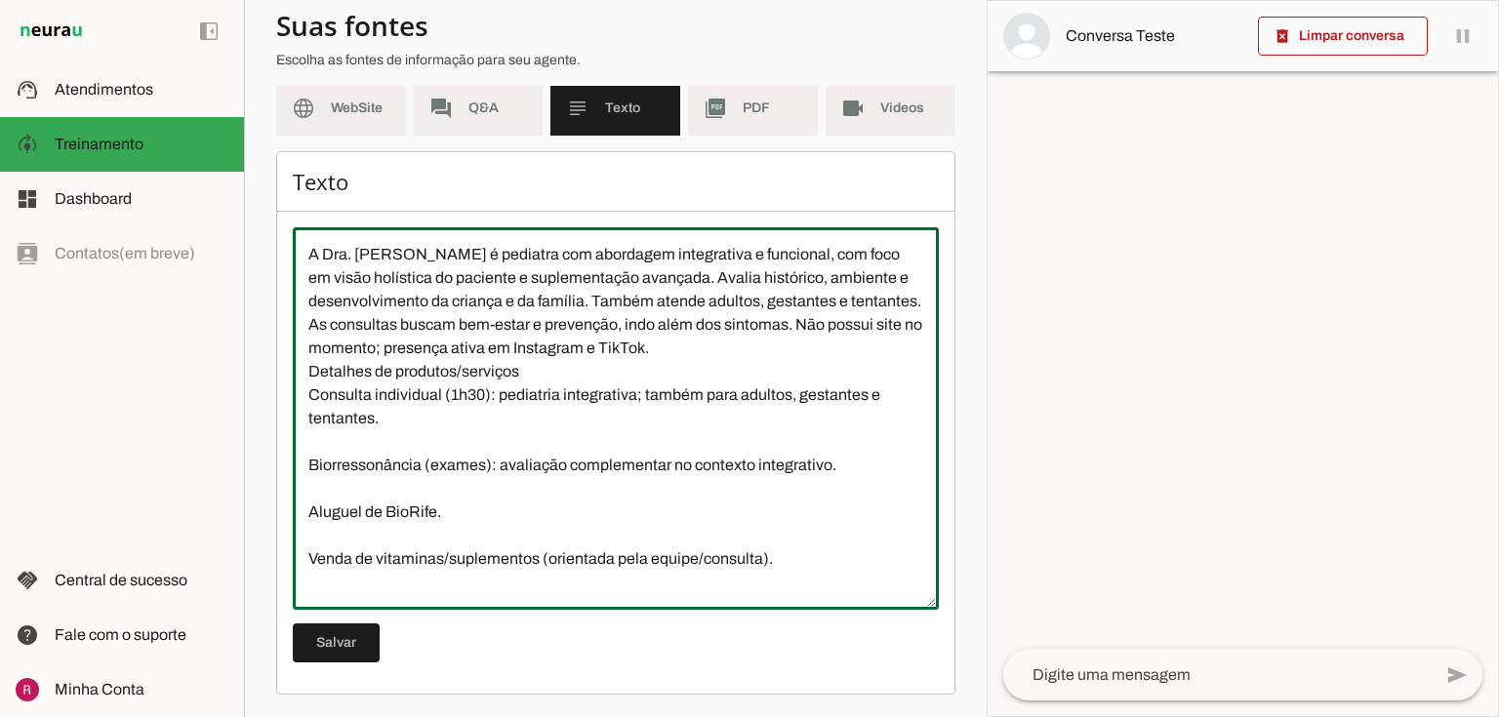
click at [305, 365] on textarea "A Dra. Mariana é pediatra com abordagem integrativa e funcional, com foco em vi…" at bounding box center [616, 418] width 646 height 351
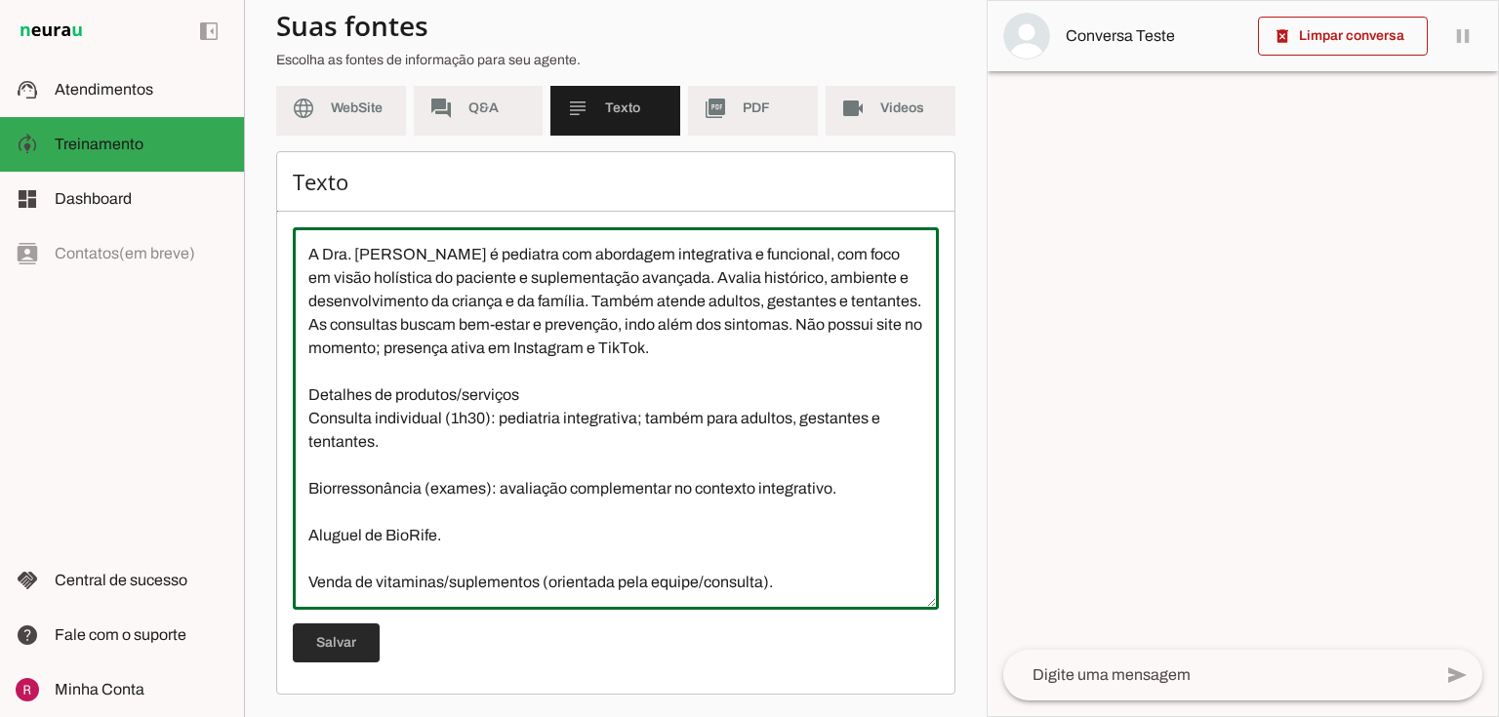
type textarea "A Dra. Mariana é pediatra com abordagem integrativa e funcional, com foco em vi…"
type md-outlined-text-field "A Dra. Mariana é pediatra com abordagem integrativa e funcional, com foco em vi…"
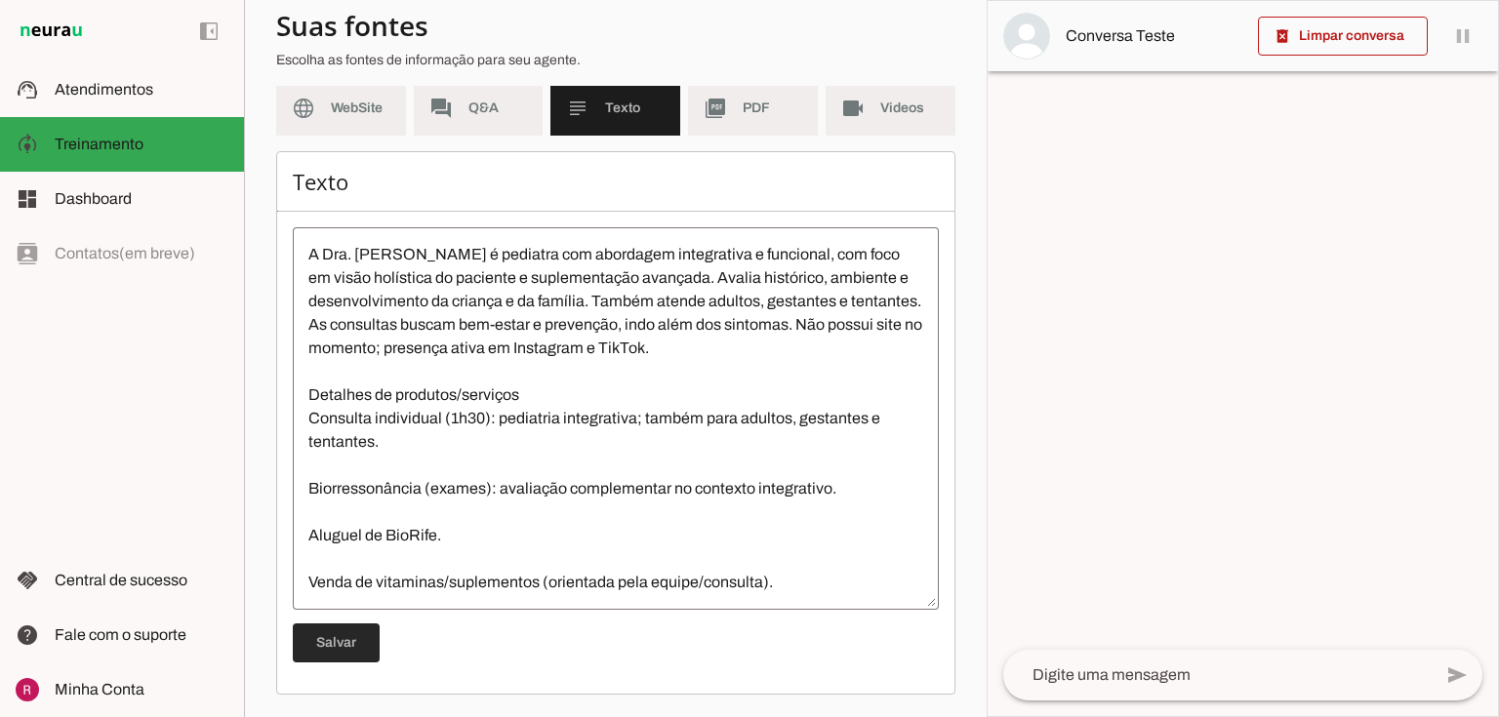
click at [349, 648] on span at bounding box center [336, 643] width 87 height 47
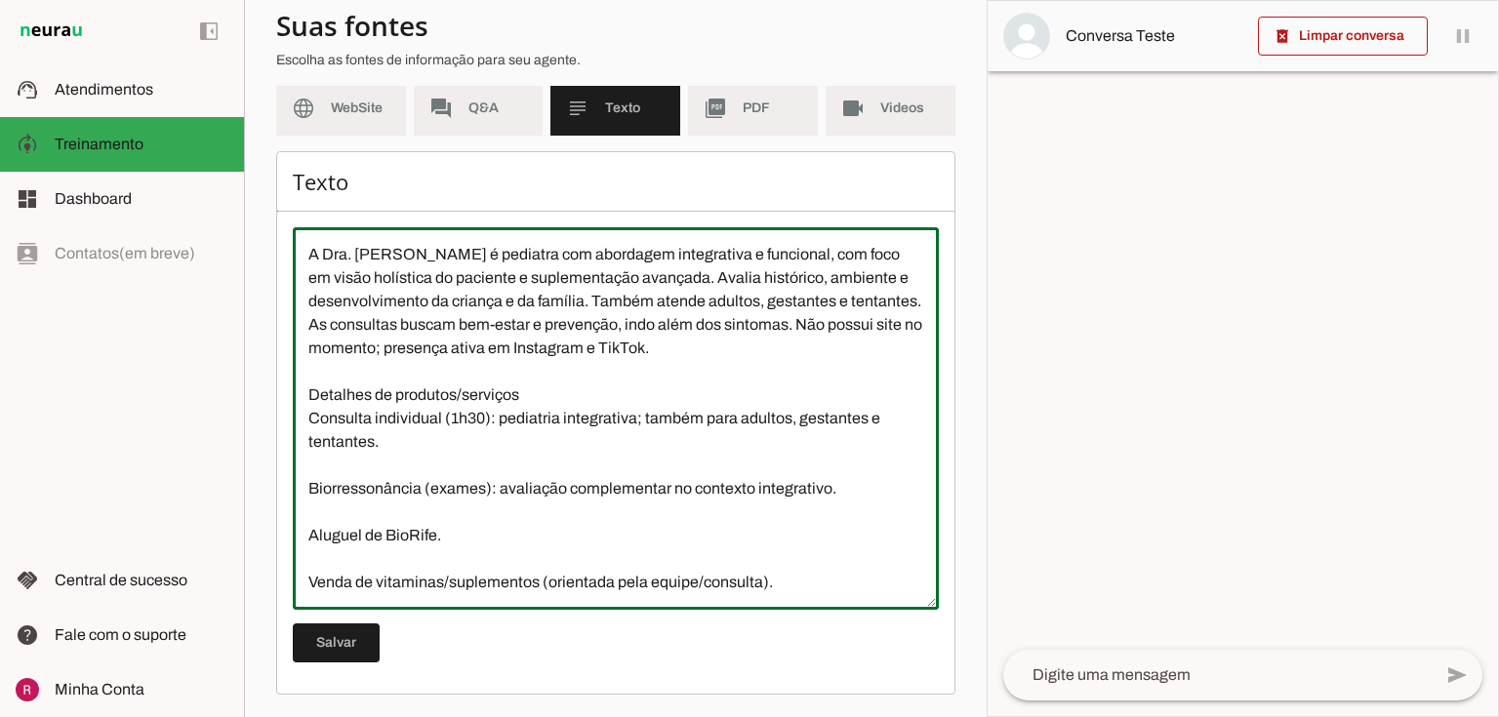
drag, startPoint x: 309, startPoint y: 246, endPoint x: 858, endPoint y: 350, distance: 558.5
click at [858, 350] on textarea "A Dra. Mariana é pediatra com abordagem integrativa e funcional, com foco em vi…" at bounding box center [616, 418] width 646 height 351
paste textarea "uma abordagem integrativa e funcional, especializada em suplementação avançada.…"
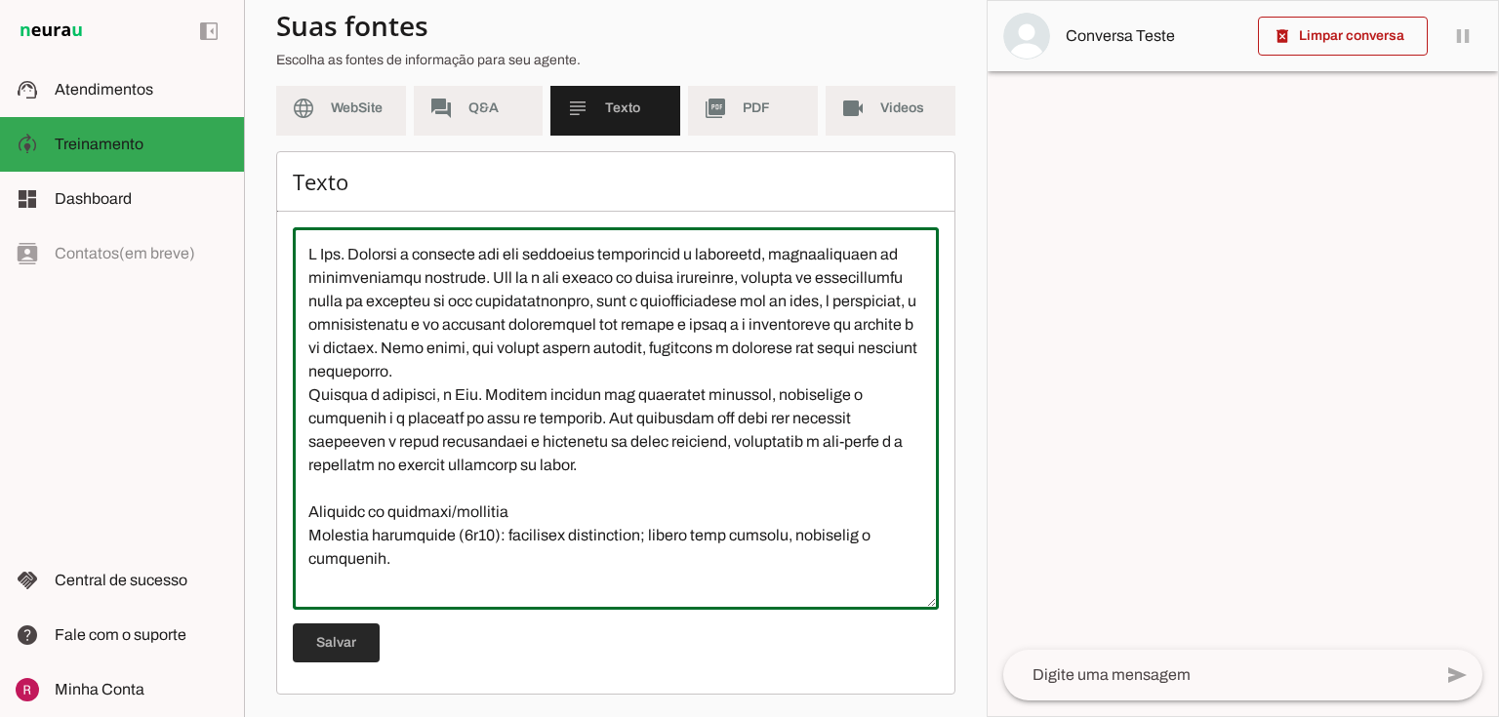
type textarea "A Dra. Mariana é pediatra com uma abordagem integrativa e funcional, especializ…"
type md-outlined-text-field "A Dra. Mariana é pediatra com uma abordagem integrativa e funcional, especializ…"
click at [351, 656] on span at bounding box center [336, 643] width 87 height 47
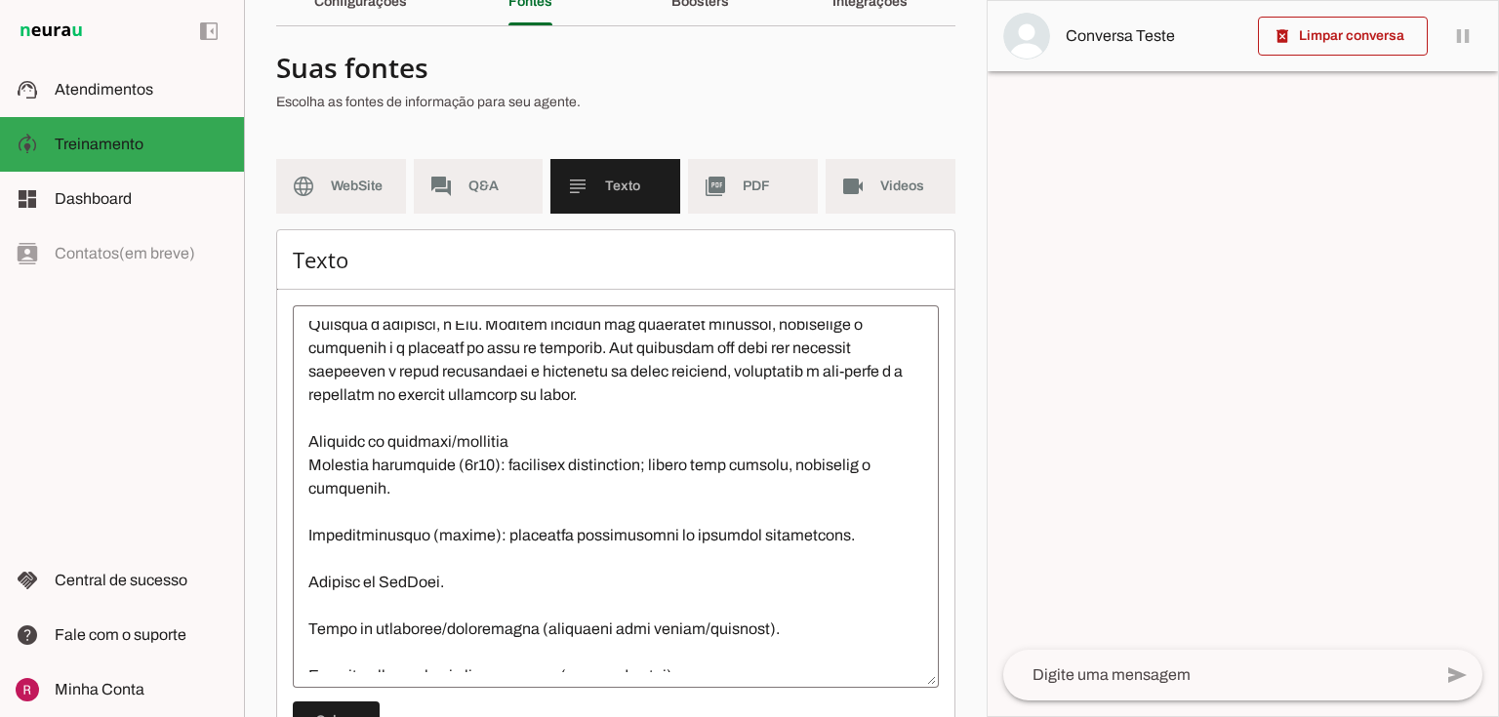
scroll to position [156, 0]
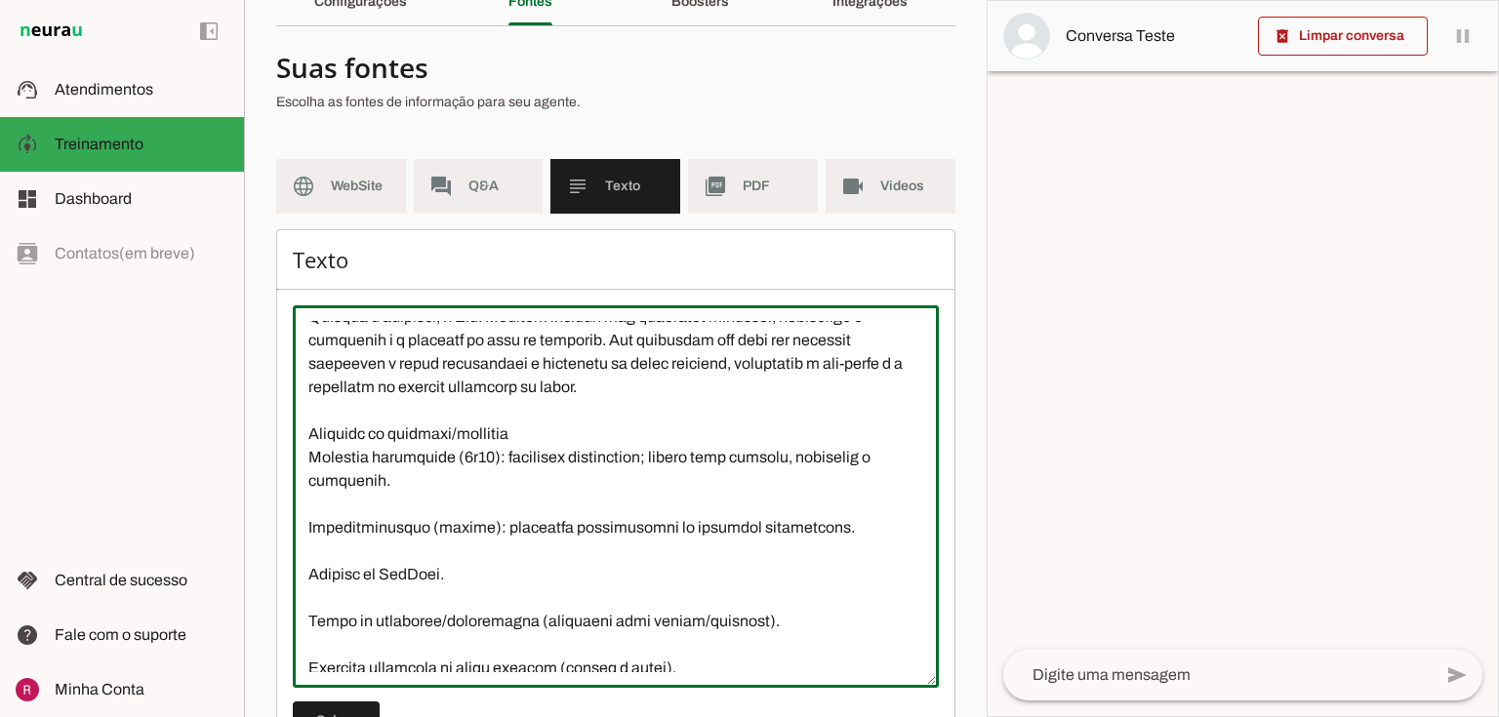
click at [695, 414] on textarea at bounding box center [616, 496] width 646 height 351
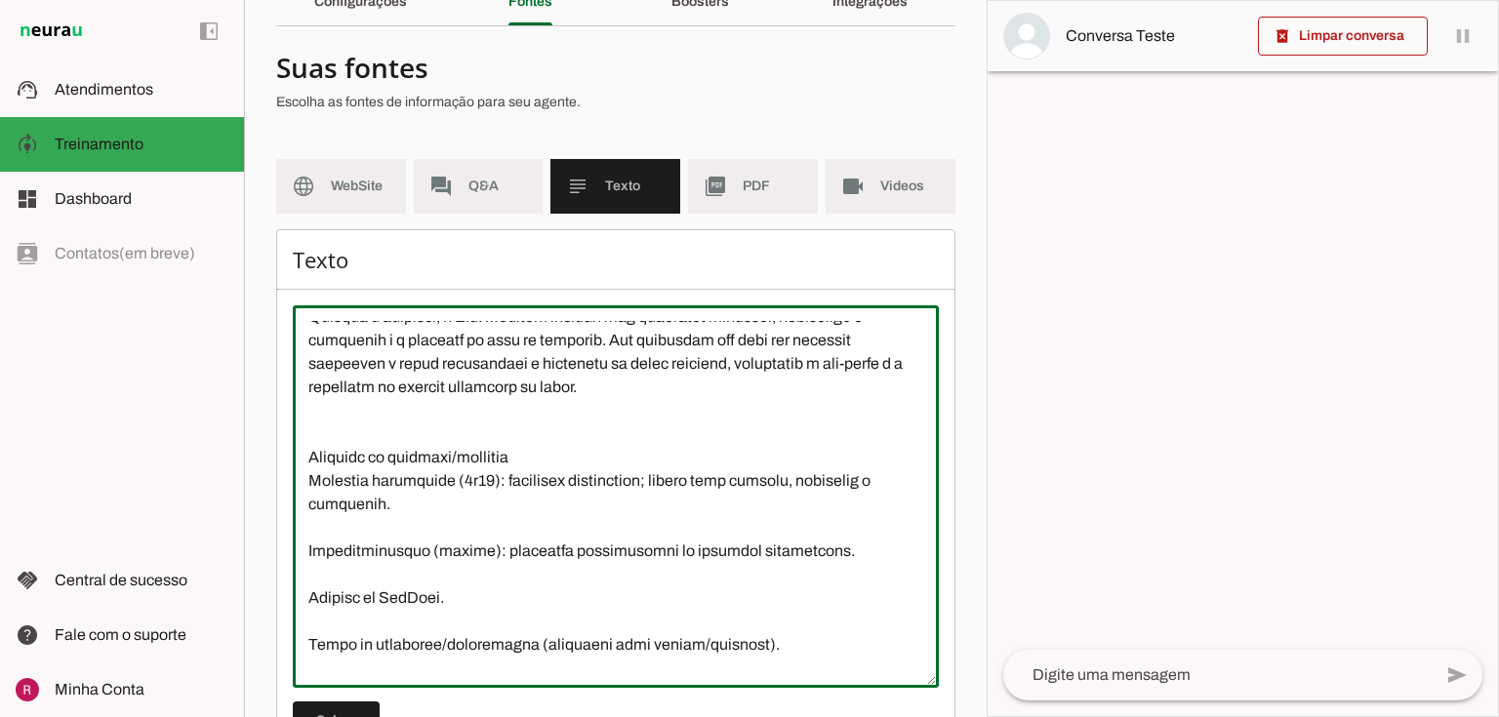
paste textarea "As consultas buscam bem-estar e prevenção, indo além dos sintomas. A dra tem pr…"
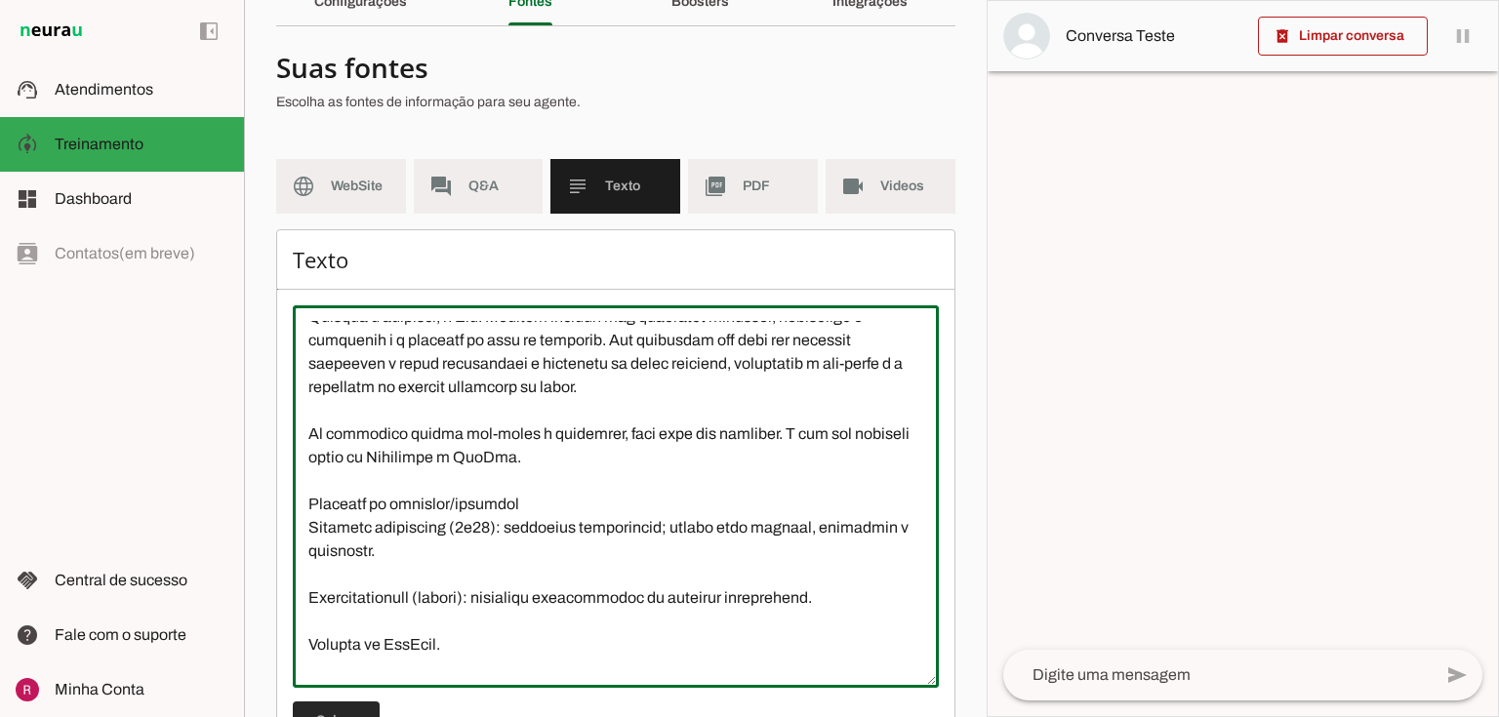
type textarea "A Dra. Mariana é pediatra com uma abordagem integrativa e funcional, especializ…"
type md-outlined-text-field "A Dra. Mariana é pediatra com uma abordagem integrativa e funcional, especializ…"
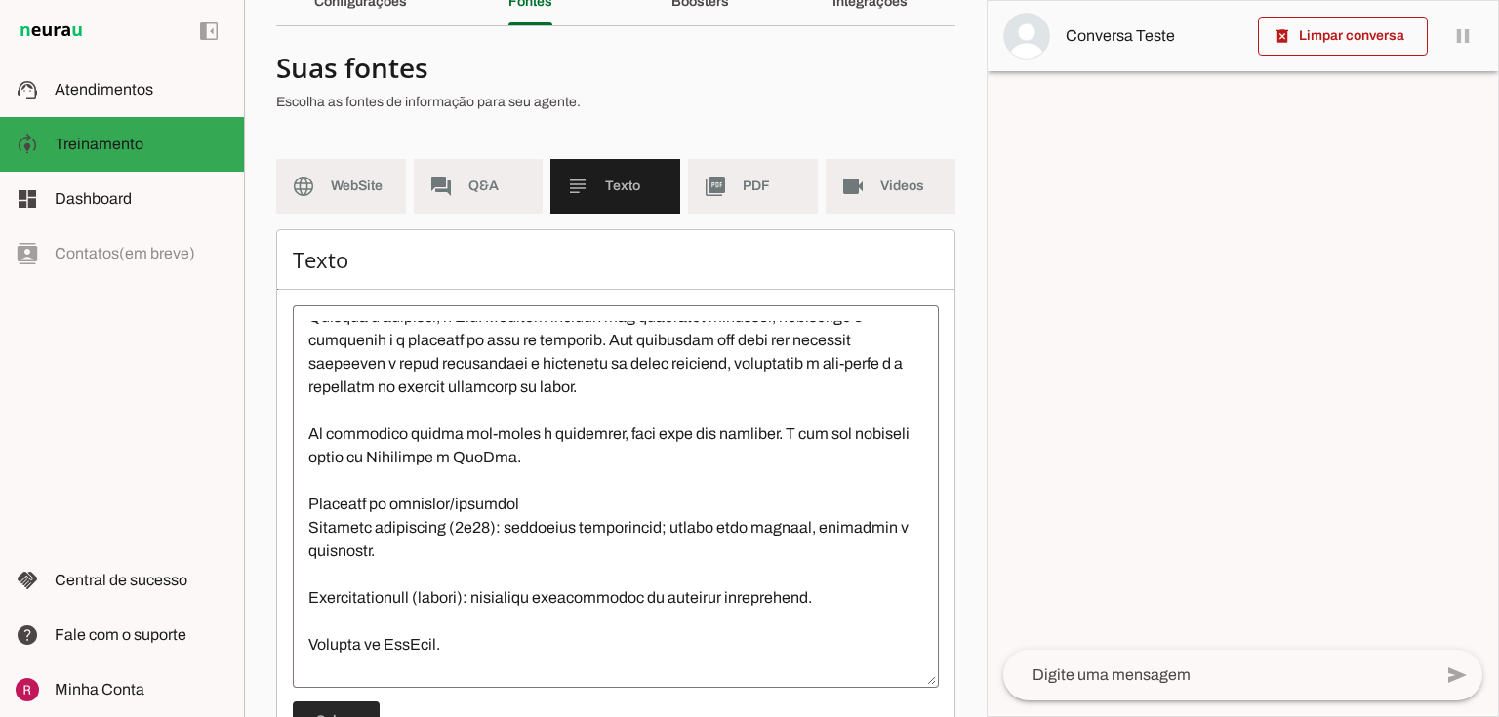
click at [367, 706] on span at bounding box center [336, 721] width 87 height 47
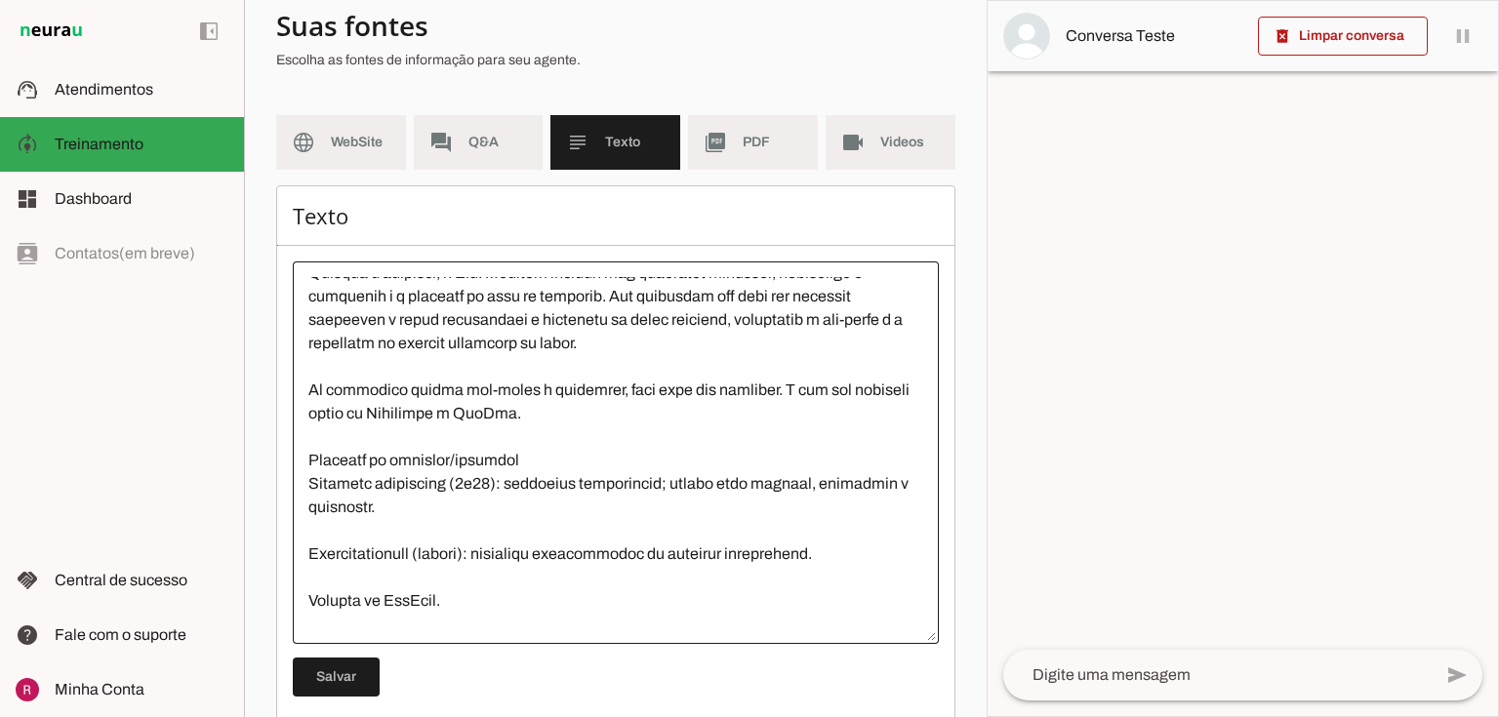
scroll to position [178, 0]
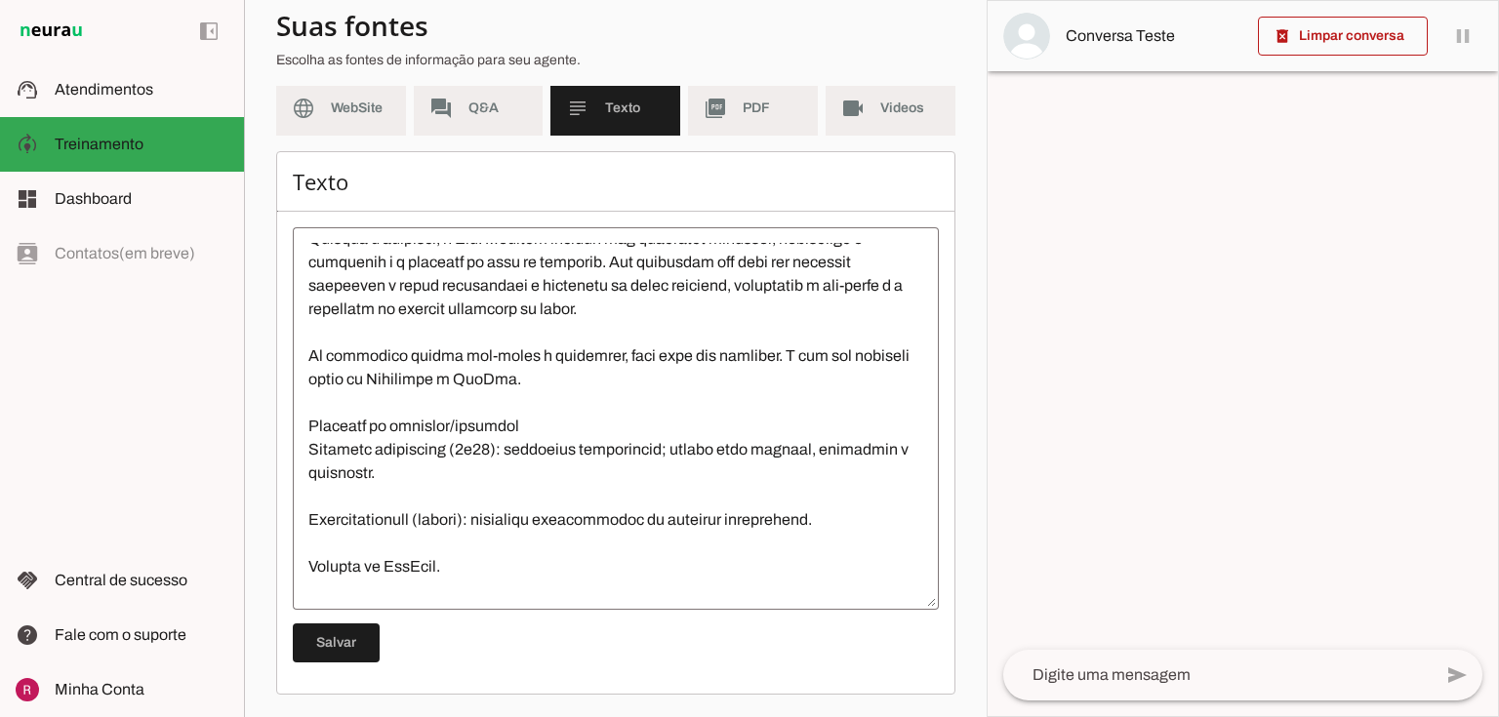
click at [348, 650] on span at bounding box center [336, 643] width 87 height 47
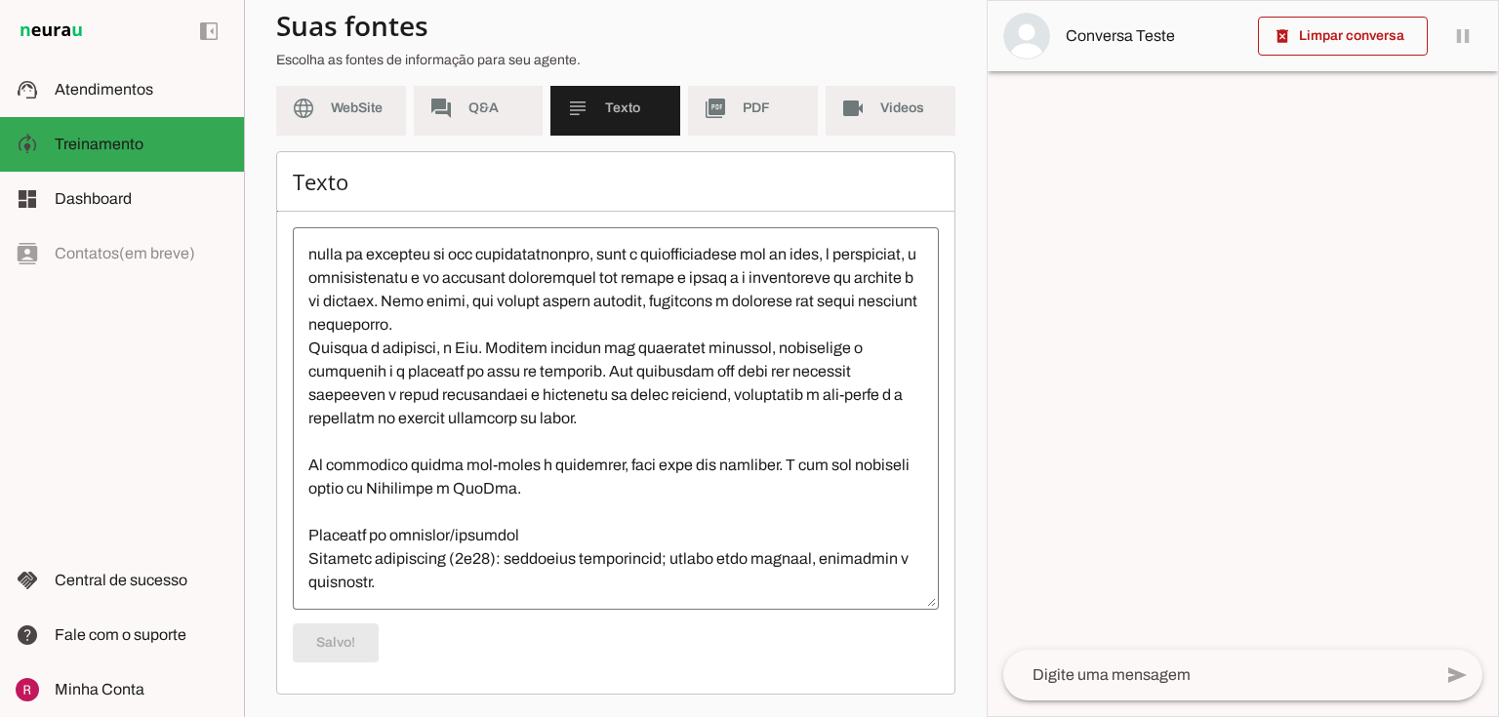
scroll to position [0, 0]
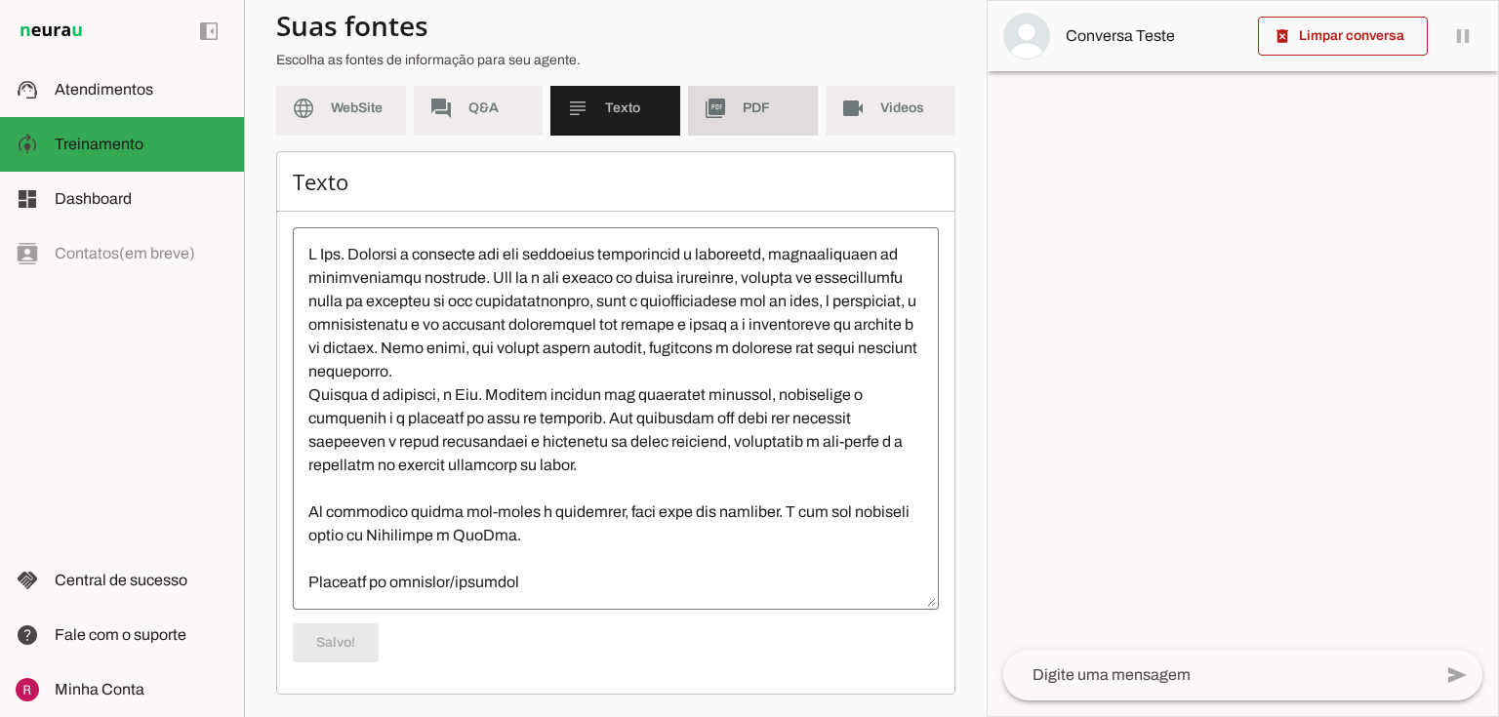
click at [757, 125] on md-item "picture_as_pdf PDF" at bounding box center [753, 108] width 130 height 55
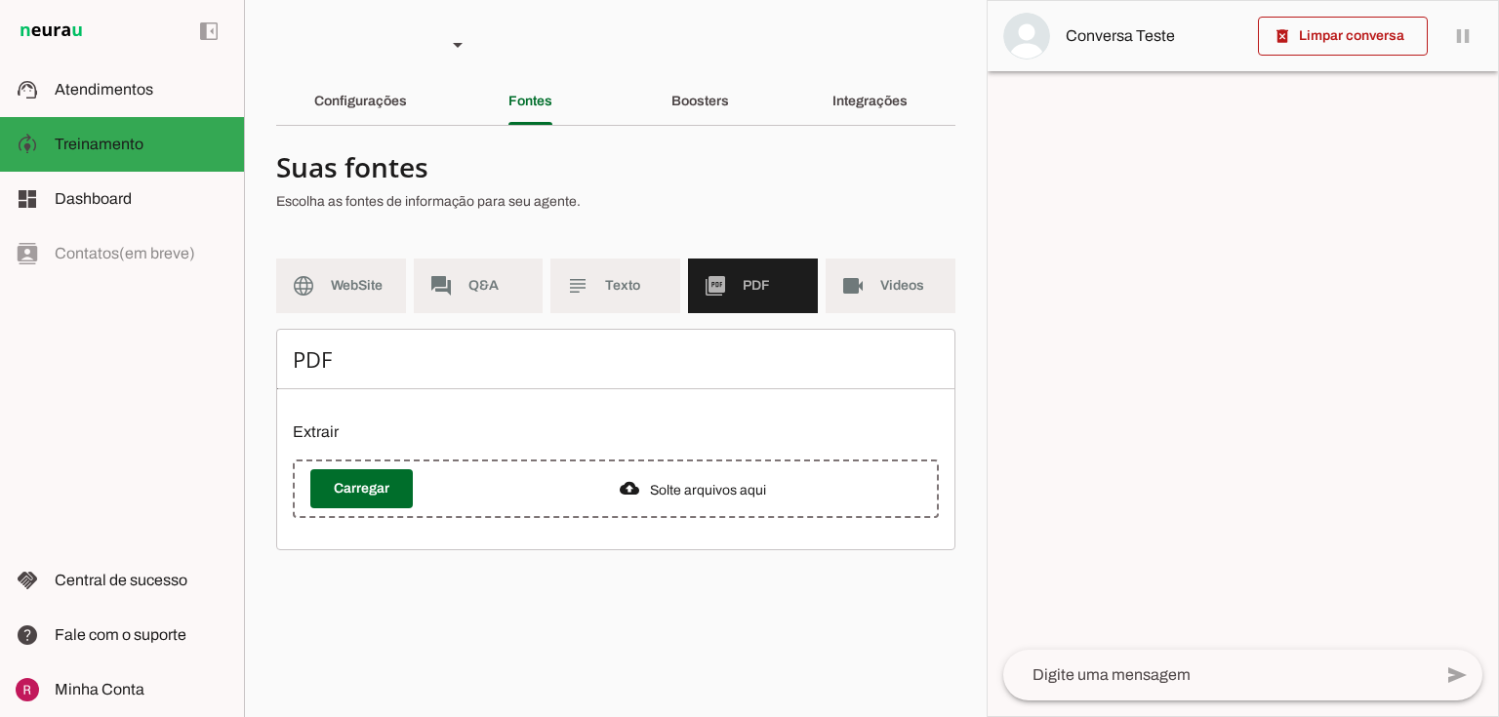
click at [371, 539] on div "PDF Extrair Carregar" at bounding box center [615, 440] width 679 height 222
click at [376, 472] on span at bounding box center [361, 489] width 102 height 47
click at [351, 498] on span at bounding box center [361, 489] width 102 height 47
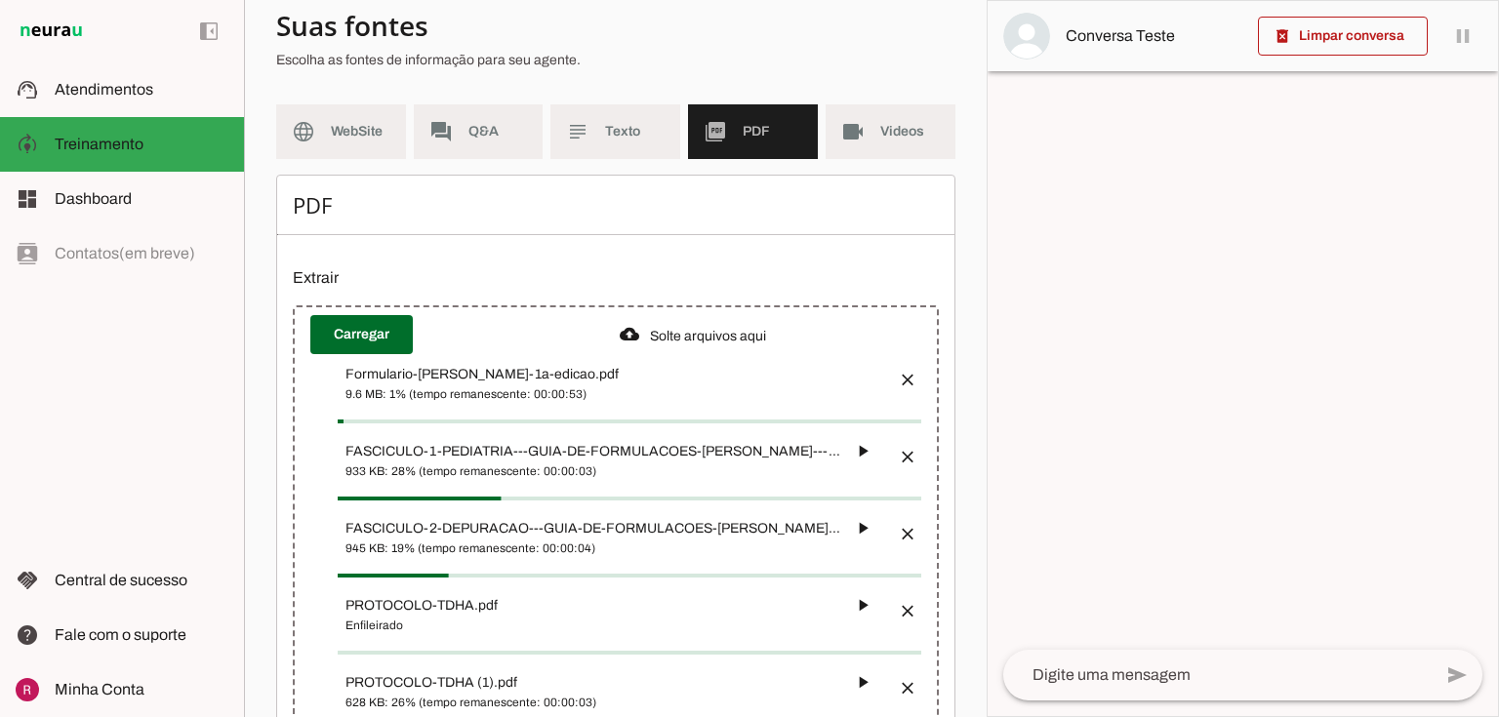
scroll to position [312, 0]
